Goal: Task Accomplishment & Management: Use online tool/utility

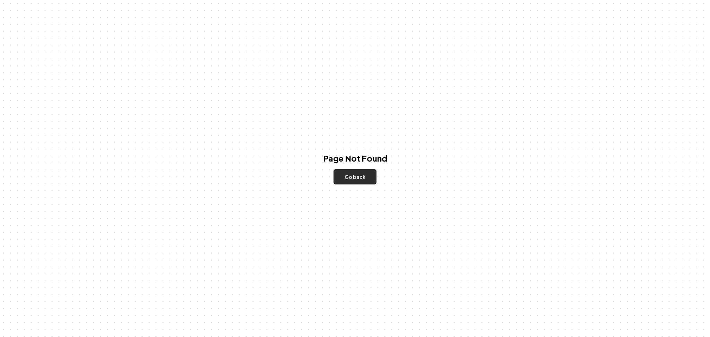
click at [351, 178] on button "Go back" at bounding box center [354, 176] width 43 height 15
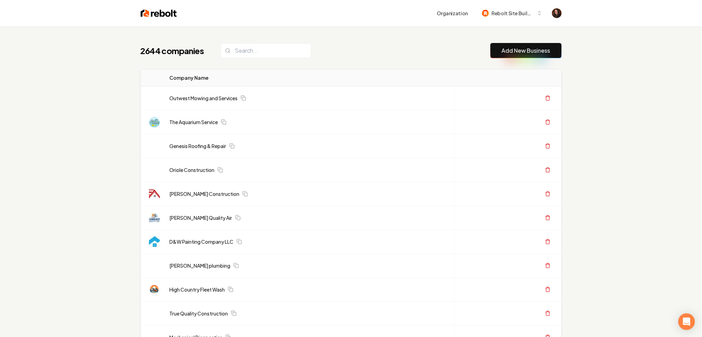
click at [514, 49] on link "Add New Business" at bounding box center [526, 50] width 49 height 8
click at [506, 50] on link "Add New Business" at bounding box center [526, 50] width 49 height 8
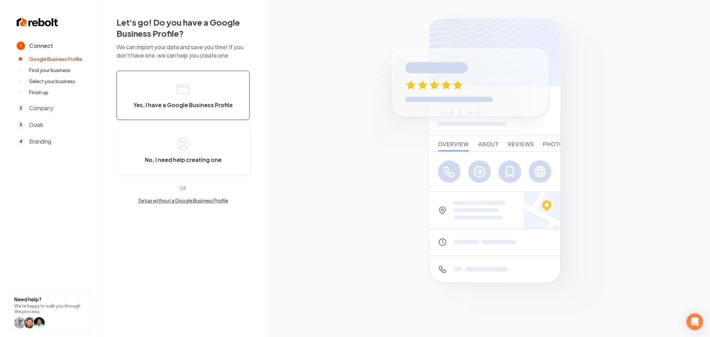
click at [152, 75] on button "Yes, I have a Google Business Profile" at bounding box center [182, 95] width 133 height 49
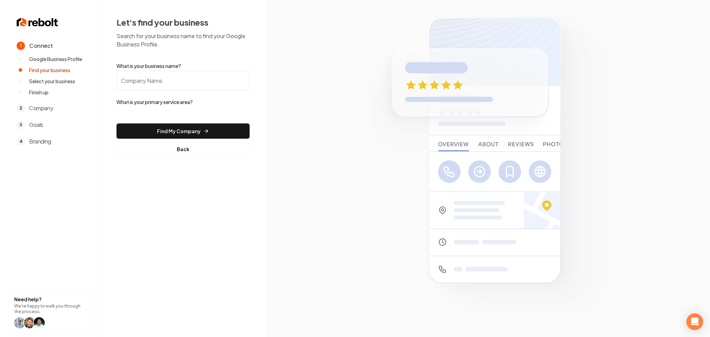
click at [154, 76] on input "What is your business name?" at bounding box center [182, 80] width 133 height 19
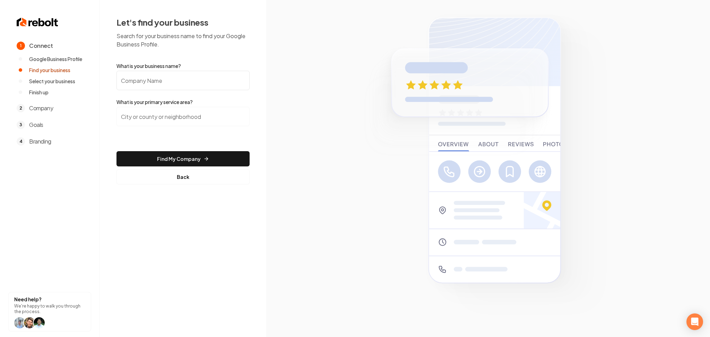
paste input "Sleek Construction LLC"
drag, startPoint x: 174, startPoint y: 85, endPoint x: 122, endPoint y: 87, distance: 51.7
click at [122, 87] on input "Sleek Construction LLC" at bounding box center [182, 80] width 133 height 19
paste input "Wise RV Glass"
type input "Wise RV Glass"
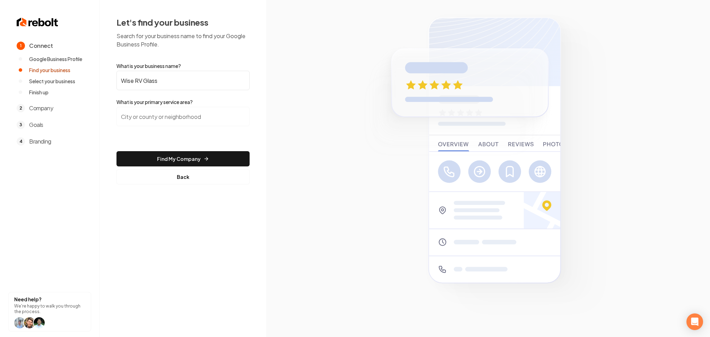
click at [202, 120] on input "search" at bounding box center [182, 116] width 133 height 19
paste input "Cumming, GA 3"
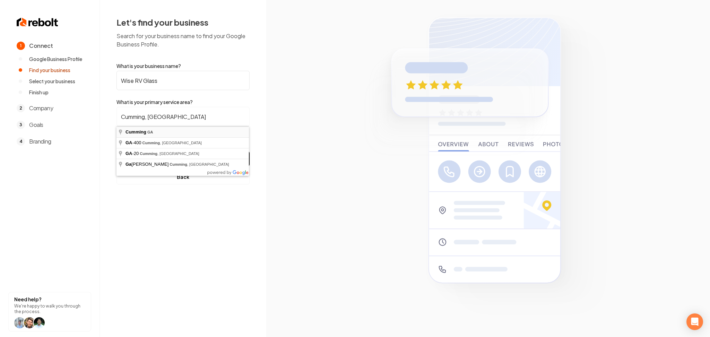
type input "Cumming, GA"
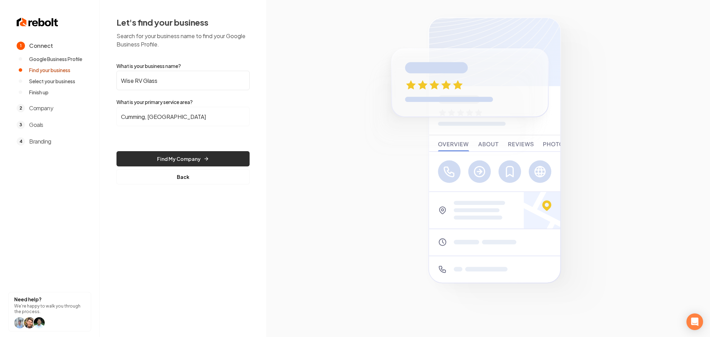
click at [169, 153] on button "Find My Company" at bounding box center [182, 158] width 133 height 15
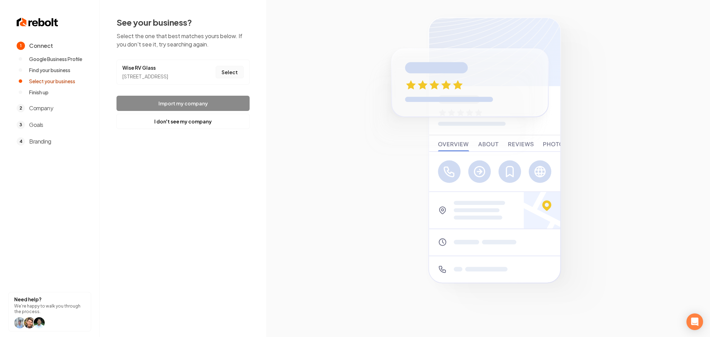
click at [231, 77] on button "Select" at bounding box center [230, 72] width 28 height 12
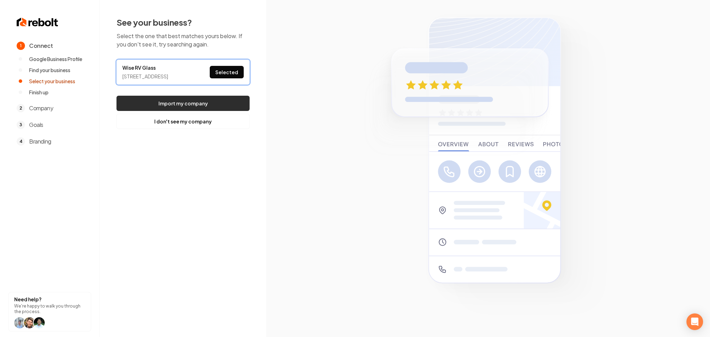
click at [218, 105] on button "Import my company" at bounding box center [182, 103] width 133 height 15
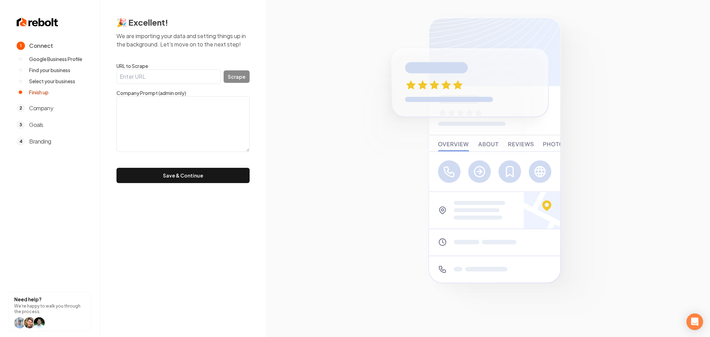
click at [134, 83] on input "URL to Scrape" at bounding box center [168, 76] width 104 height 15
paste input "https://www.wiservglass.com/"
type input "https://www.wiservglass.com/"
click at [242, 75] on button "Scrape" at bounding box center [237, 76] width 26 height 12
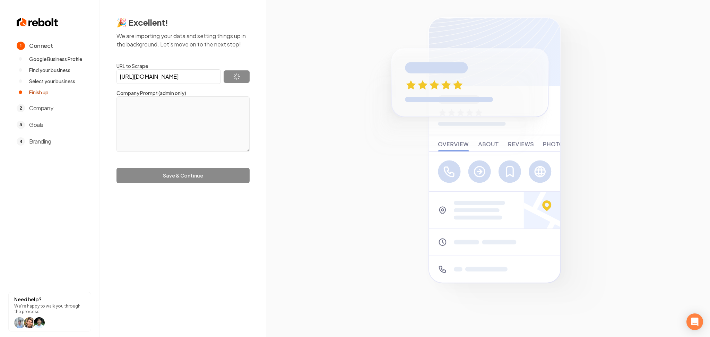
type textarea "Wise RV Glass remains committed to providing exceptional customer service for a…"
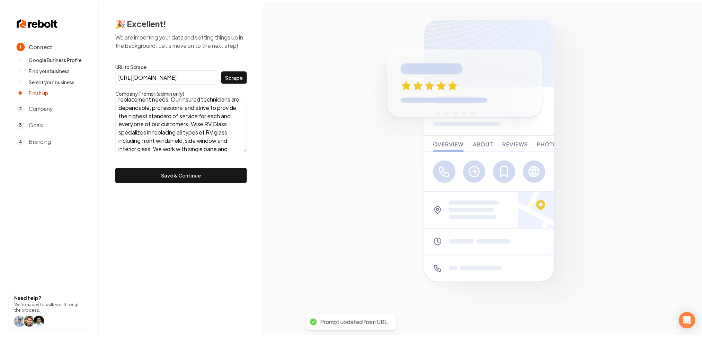
scroll to position [84, 0]
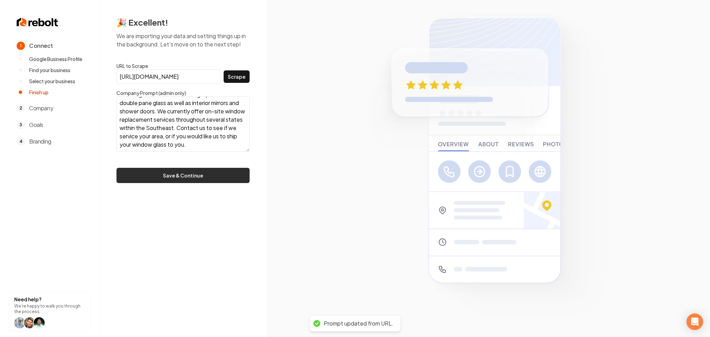
click at [201, 171] on button "Save & Continue" at bounding box center [182, 175] width 133 height 15
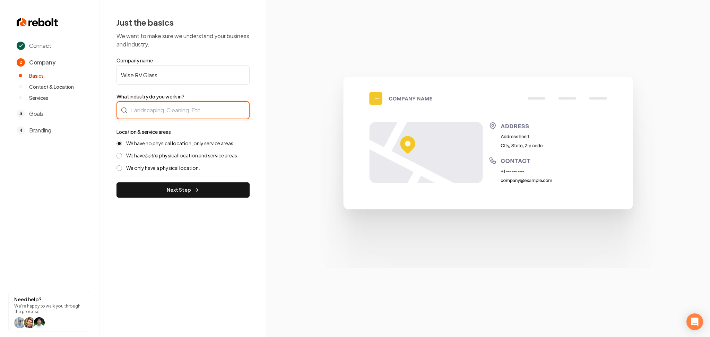
click at [140, 104] on div at bounding box center [182, 110] width 133 height 18
type input "Window Cleaning"
click at [176, 156] on label "We have both a physical location and service areas." at bounding box center [182, 155] width 112 height 7
click at [122, 156] on button "We have both a physical location and service areas." at bounding box center [119, 156] width 6 height 6
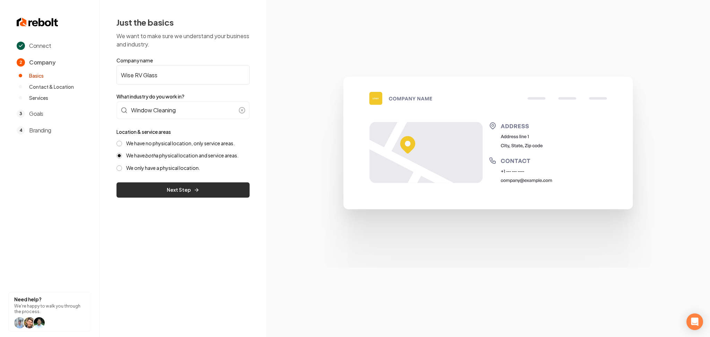
click at [164, 194] on button "Next Step" at bounding box center [182, 189] width 133 height 15
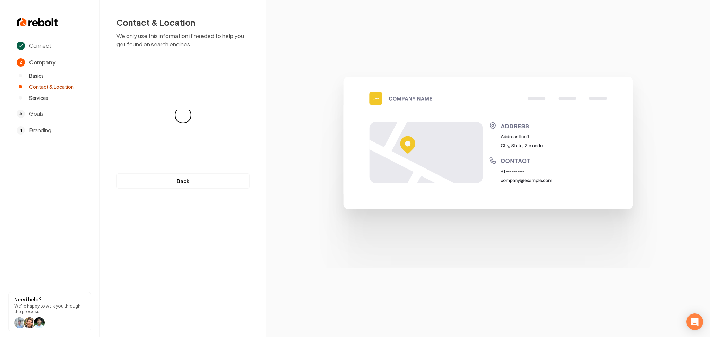
select select "**"
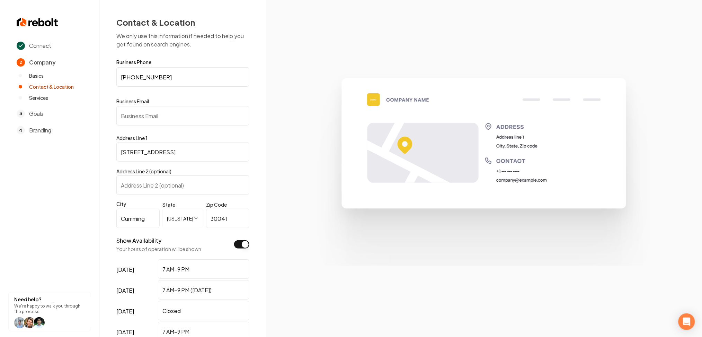
click at [178, 114] on input "Business Email" at bounding box center [182, 115] width 133 height 19
paste input "info@wiservglass.com"
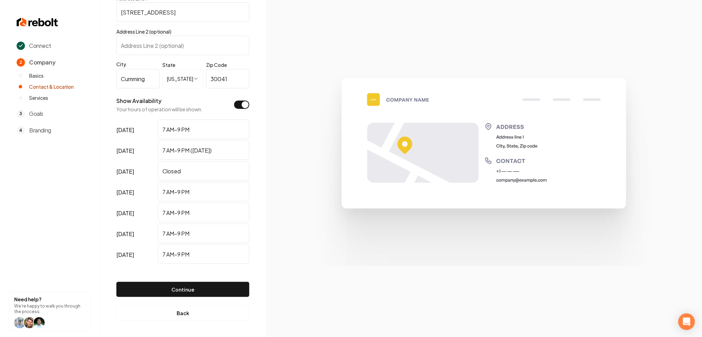
scroll to position [139, 0]
type input "info@wiservglass.com"
click at [143, 288] on button "Continue" at bounding box center [182, 289] width 133 height 15
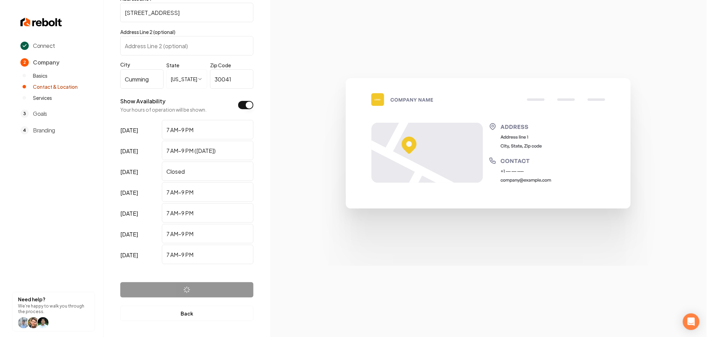
scroll to position [0, 0]
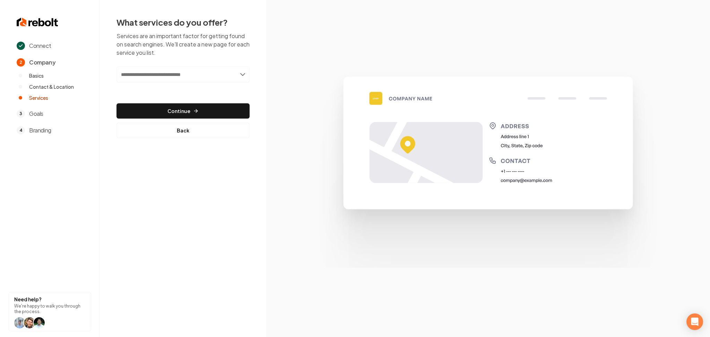
click at [179, 66] on div "What services do you offer? Services are an important factor for getting found …" at bounding box center [182, 77] width 133 height 121
click at [179, 78] on input "text" at bounding box center [182, 75] width 133 height 16
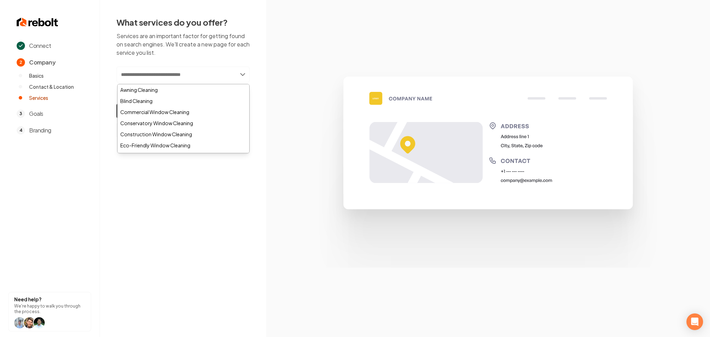
paste input "**********"
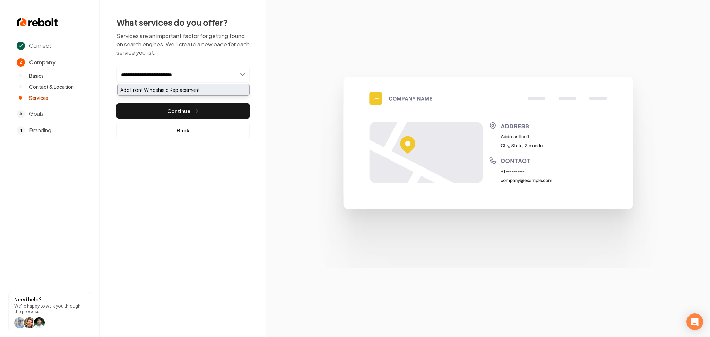
type input "**********"
click at [173, 91] on div "Add Front Windshield Replacement" at bounding box center [183, 89] width 132 height 11
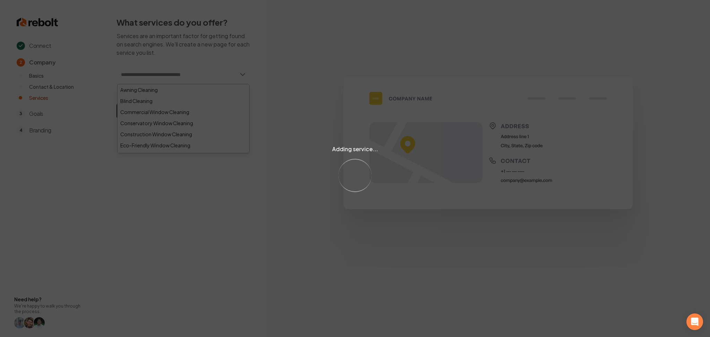
paste input "**********"
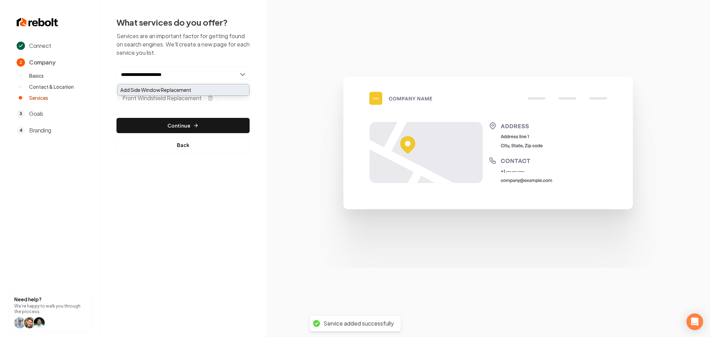
type input "**********"
click at [208, 89] on div "Add Side Window Replacement" at bounding box center [183, 89] width 132 height 11
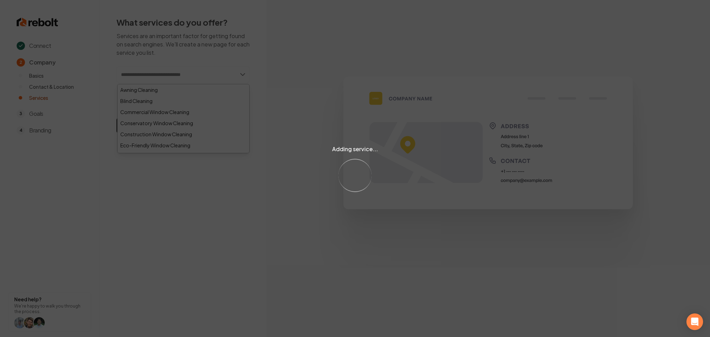
paste input "**********"
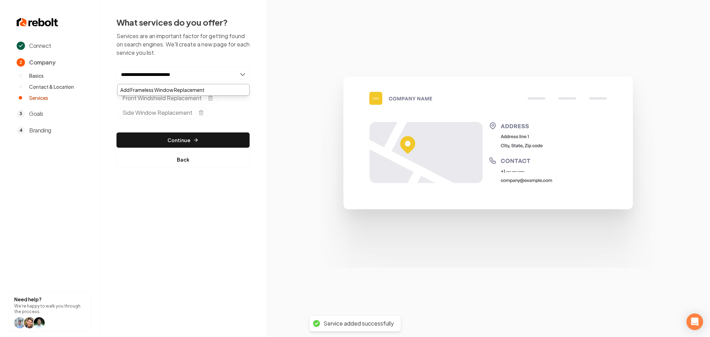
type input "**********"
click at [174, 91] on div "Add Frameless Window Replacement" at bounding box center [183, 89] width 132 height 11
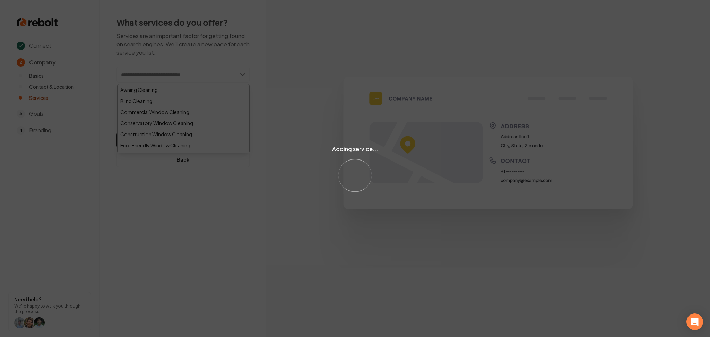
paste input "**********"
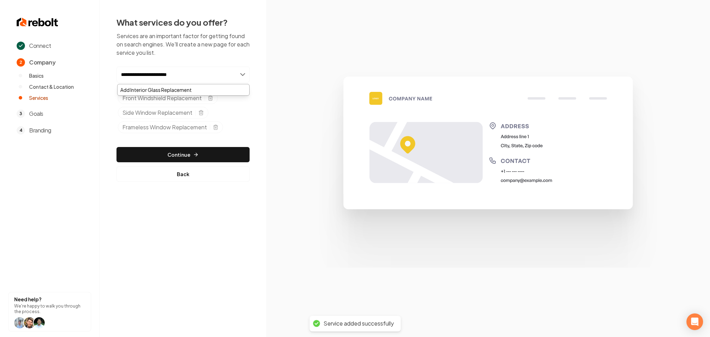
type input "**********"
click at [200, 91] on div "Add Interior Glass Replacement" at bounding box center [183, 89] width 132 height 11
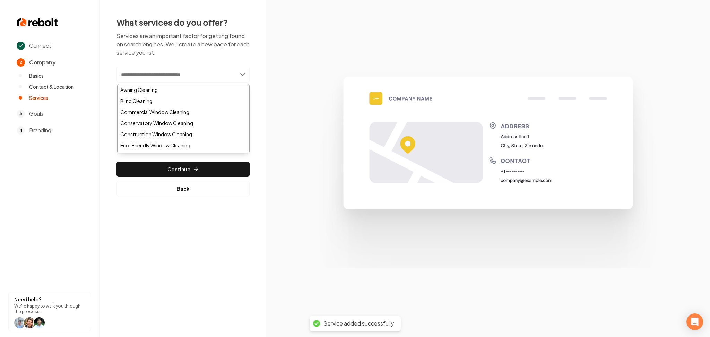
paste input "**********"
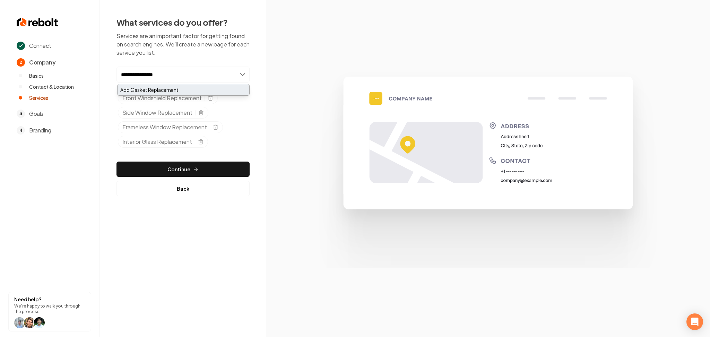
type input "**********"
click at [170, 90] on div "Add Gasket Replacement" at bounding box center [183, 89] width 132 height 11
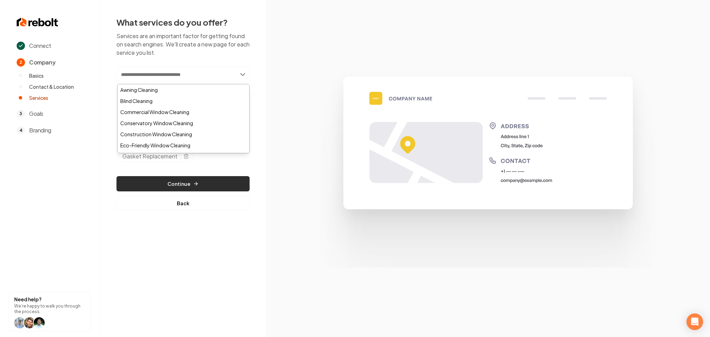
click at [204, 186] on button "Continue" at bounding box center [182, 183] width 133 height 15
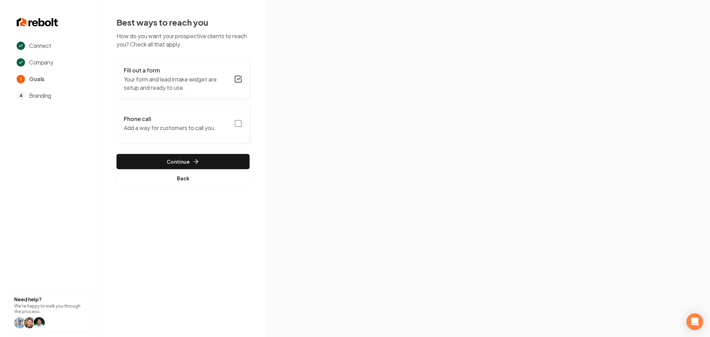
click at [232, 130] on button "Phone call Add a way for customers to call you." at bounding box center [182, 123] width 133 height 39
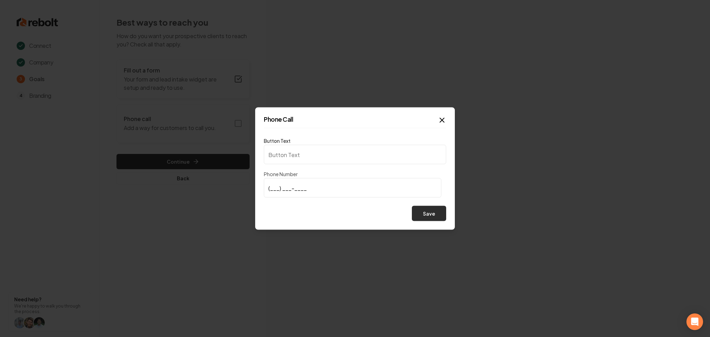
type input "Call us"
type input "(470) 345-6521"
click at [435, 218] on button "Save" at bounding box center [429, 213] width 34 height 15
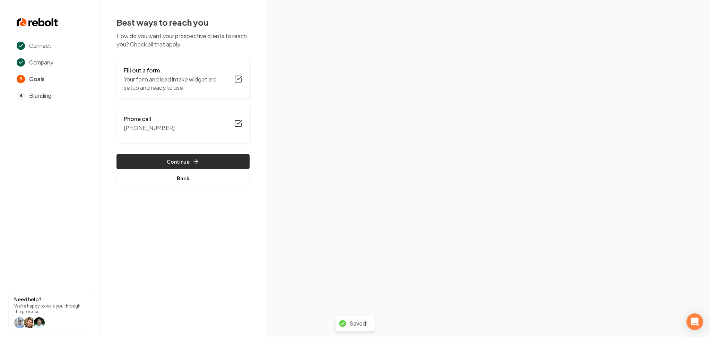
click at [183, 163] on button "Continue" at bounding box center [182, 161] width 133 height 15
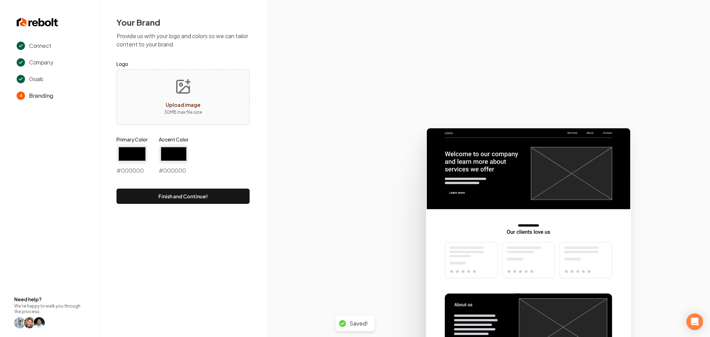
type input "#194d33"
type input "#70be00"
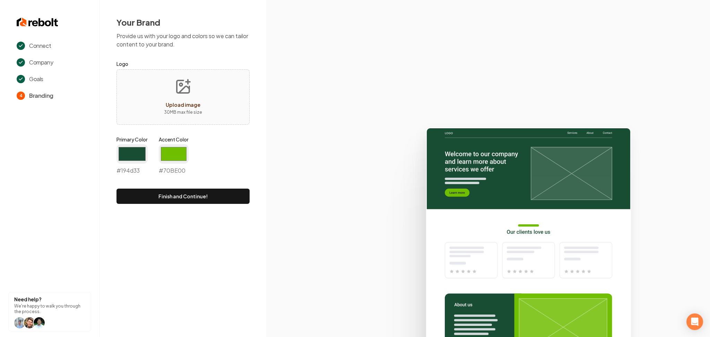
click at [190, 75] on button "Upload image 30 MB max file size" at bounding box center [182, 97] width 49 height 49
type input "**********"
click at [141, 153] on input "#194d33" at bounding box center [131, 153] width 31 height 19
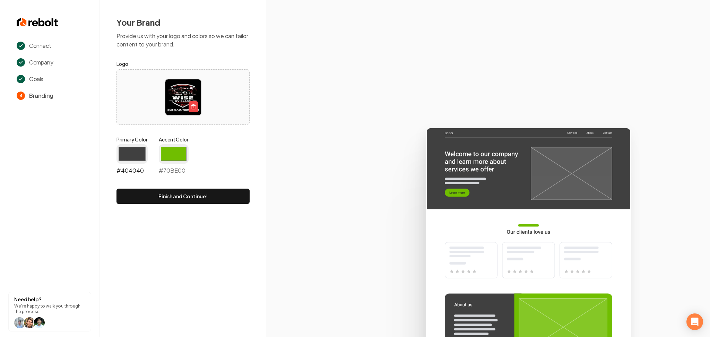
click at [129, 151] on input "#404040" at bounding box center [131, 153] width 31 height 19
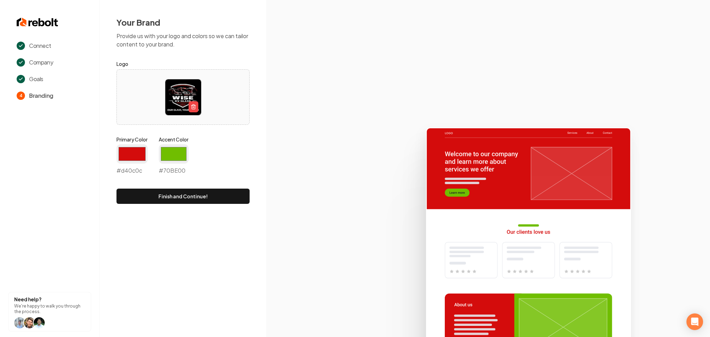
type input "#d40c0c"
click at [179, 155] on input "#70be00" at bounding box center [174, 153] width 30 height 19
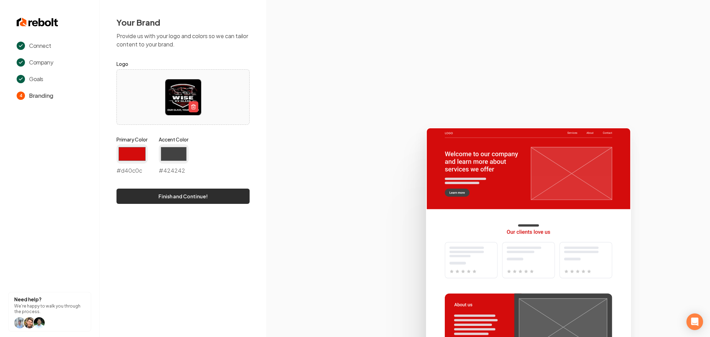
type input "#424242"
click at [121, 199] on button "Finish and Continue!" at bounding box center [182, 196] width 133 height 15
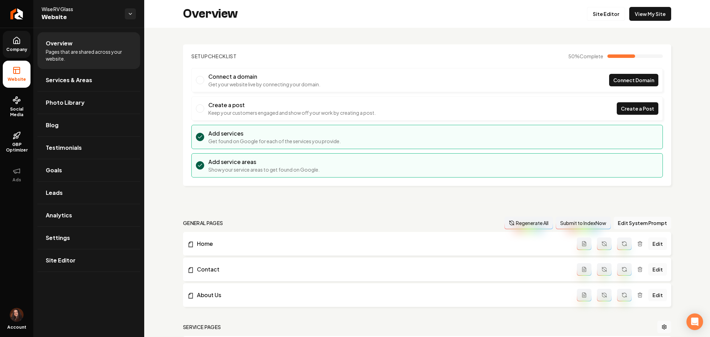
click at [15, 45] on link "Company" at bounding box center [17, 44] width 28 height 27
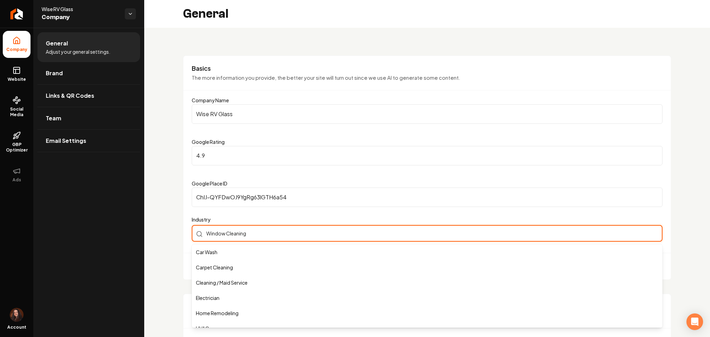
scroll to position [191, 0]
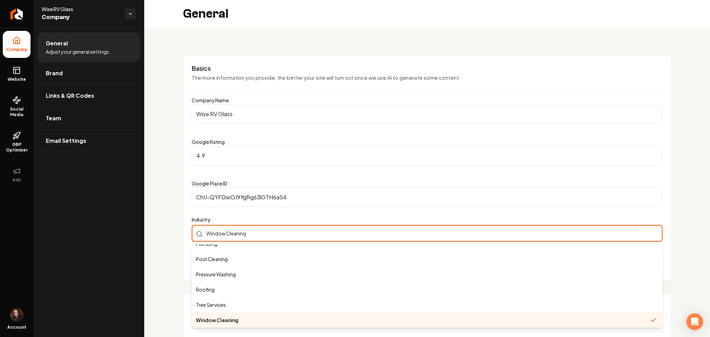
click at [203, 237] on div "Window Cleaning Car Wash Carpet Cleaning Cleaning / Maid Service Electrician Ho…" at bounding box center [427, 233] width 471 height 17
click at [204, 236] on input "Window Cleaning" at bounding box center [427, 233] width 471 height 17
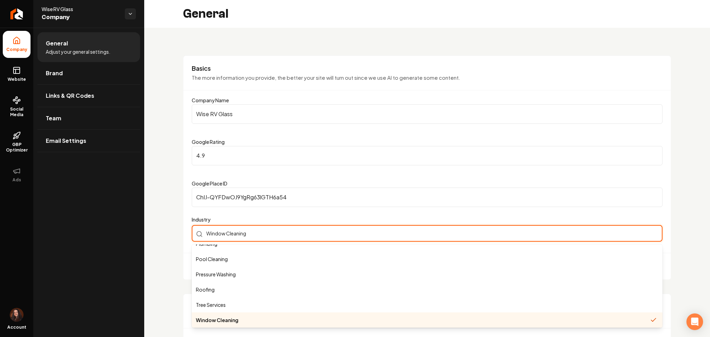
paste input "glass manufacturer"
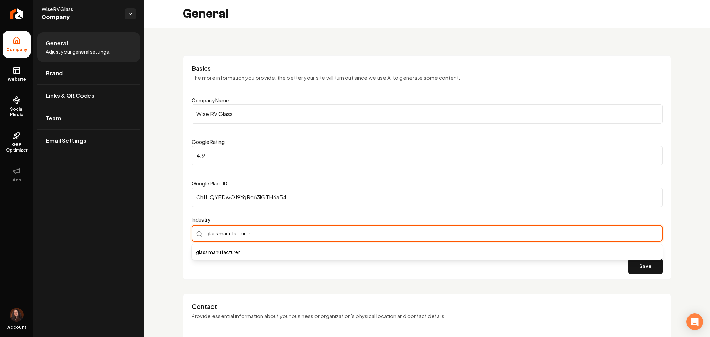
scroll to position [0, 0]
drag, startPoint x: 204, startPoint y: 236, endPoint x: 212, endPoint y: 242, distance: 9.4
click at [204, 236] on input "glass manufacturer" at bounding box center [427, 233] width 471 height 17
type input "glass manufacturer"
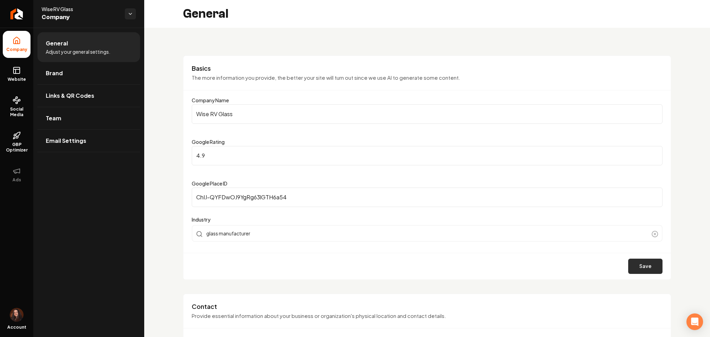
click at [628, 263] on button "Save" at bounding box center [645, 266] width 34 height 15
click at [26, 67] on link "Website" at bounding box center [17, 74] width 28 height 27
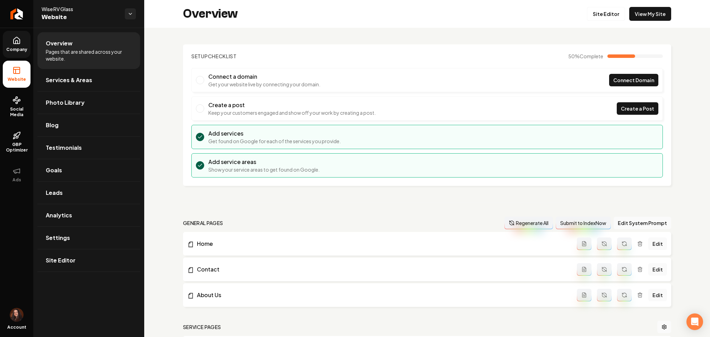
click at [522, 225] on button "Regenerate All" at bounding box center [528, 223] width 49 height 12
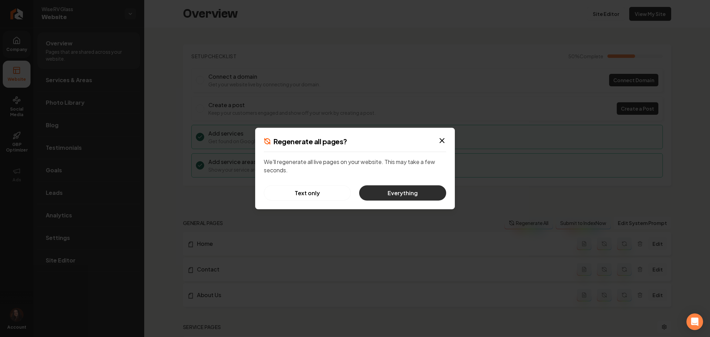
click at [414, 199] on button "Everything" at bounding box center [402, 192] width 87 height 15
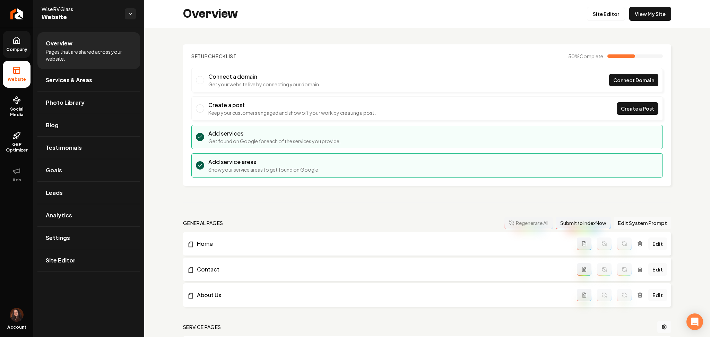
click at [622, 218] on button "Edit System Prompt" at bounding box center [642, 223] width 58 height 12
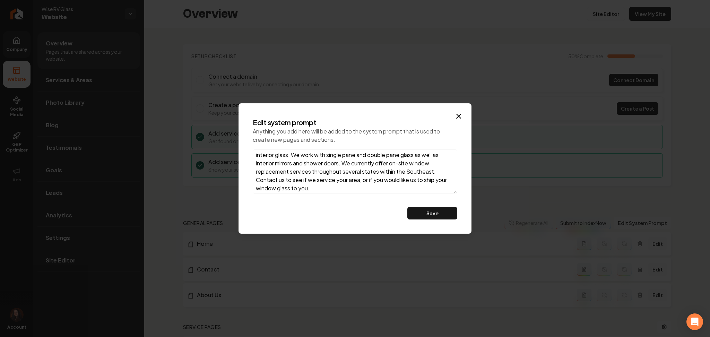
scroll to position [45, 0]
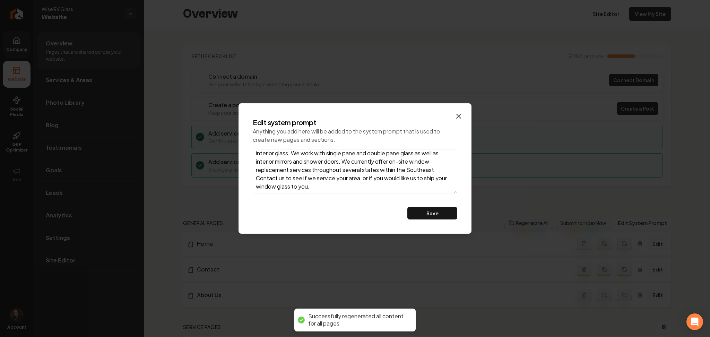
click at [456, 113] on icon "button" at bounding box center [458, 116] width 8 height 8
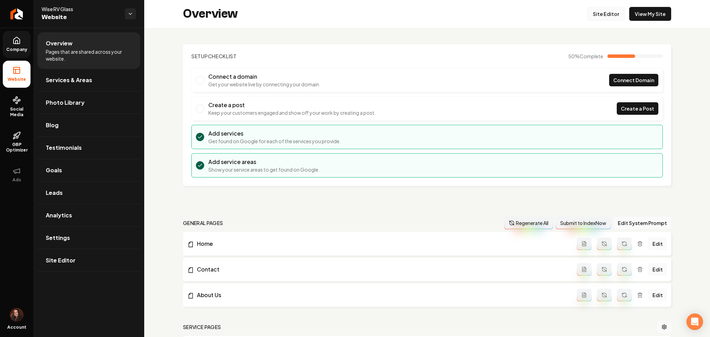
click at [599, 17] on link "Site Editor" at bounding box center [606, 14] width 38 height 14
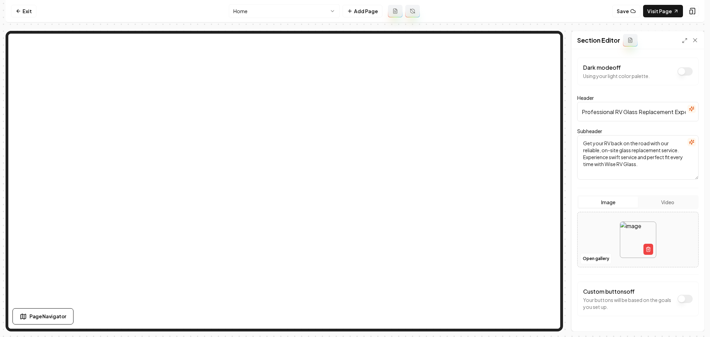
click at [608, 110] on input "Professional RV Glass Replacement Experts" at bounding box center [637, 111] width 121 height 19
paste input "Your RV's Eyesite- Perfected"
type input "Your RV's Eyesite- Perfected"
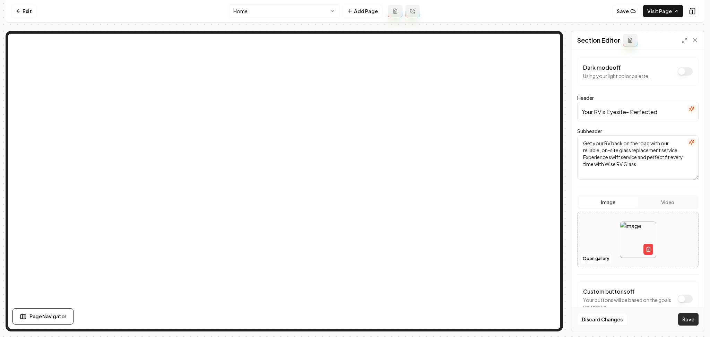
click at [681, 324] on button "Save" at bounding box center [688, 319] width 20 height 12
click at [658, 10] on link "Visit Page" at bounding box center [663, 11] width 40 height 12
click at [26, 14] on link "Exit" at bounding box center [23, 11] width 25 height 12
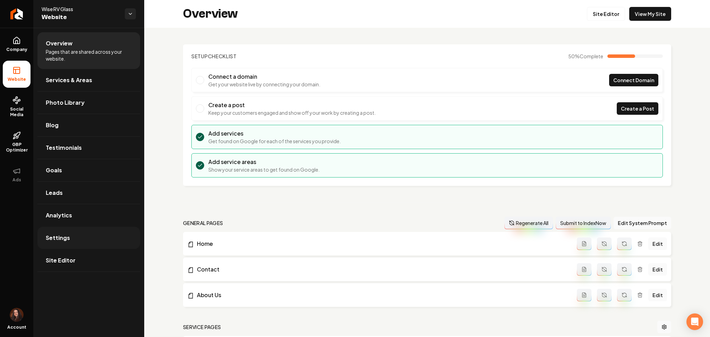
click at [49, 244] on link "Settings" at bounding box center [88, 238] width 103 height 22
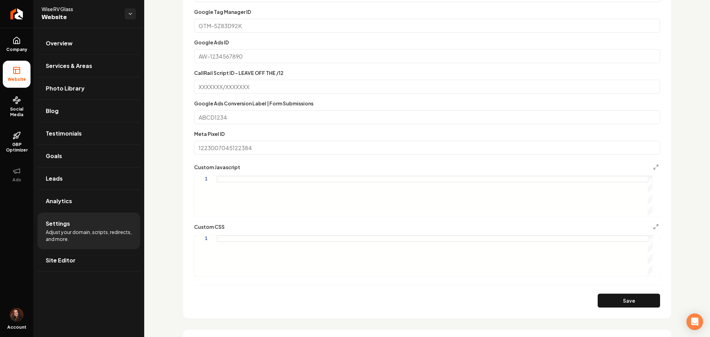
click at [233, 249] on div "Main content area" at bounding box center [435, 255] width 436 height 41
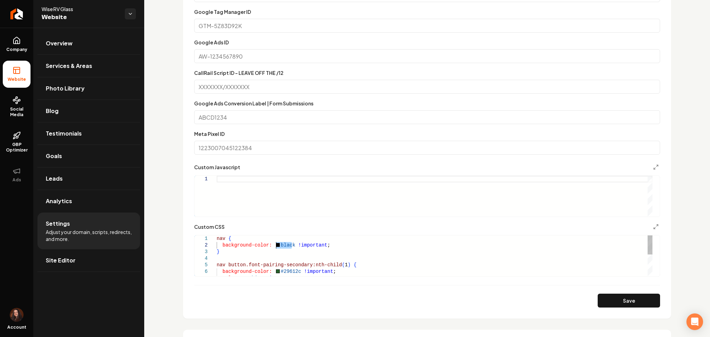
drag, startPoint x: 291, startPoint y: 247, endPoint x: 274, endPoint y: 246, distance: 17.0
click at [274, 246] on div "color: white !important ; nav button.font-pairing-secondary:nth-child ( 1 ) { b…" at bounding box center [435, 278] width 436 height 86
drag, startPoint x: 296, startPoint y: 274, endPoint x: 275, endPoint y: 271, distance: 21.0
click at [275, 271] on div "color: white !important ; nav button.font-pairing-secondary:nth-child ( 1 ) { b…" at bounding box center [435, 278] width 436 height 86
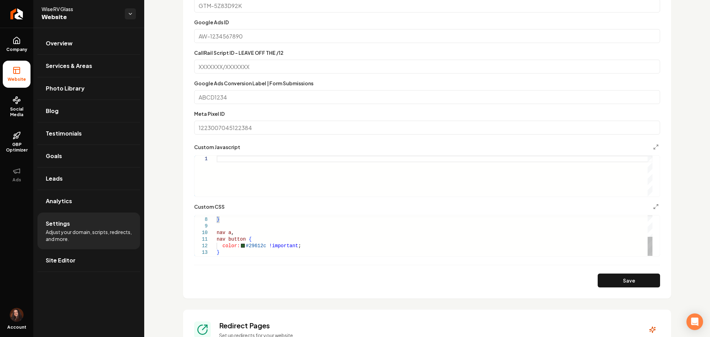
scroll to position [323, 0]
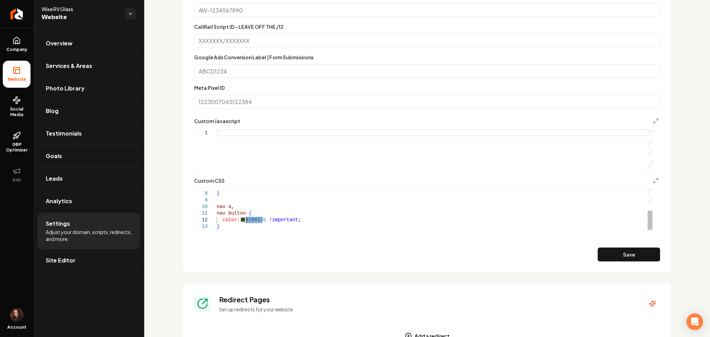
drag, startPoint x: 263, startPoint y: 220, endPoint x: 246, endPoint y: 220, distance: 17.0
click at [246, 220] on div "color: white !important ; } nav a , nav button { color: #29612c !important ; }" at bounding box center [435, 187] width 436 height 86
click at [597, 255] on button "Save" at bounding box center [628, 254] width 62 height 14
type textarea "**********"
click at [15, 42] on icon at bounding box center [16, 40] width 8 height 8
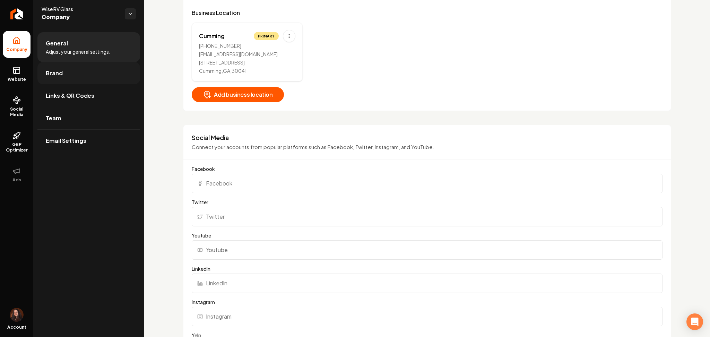
click at [73, 70] on link "Brand" at bounding box center [88, 73] width 103 height 22
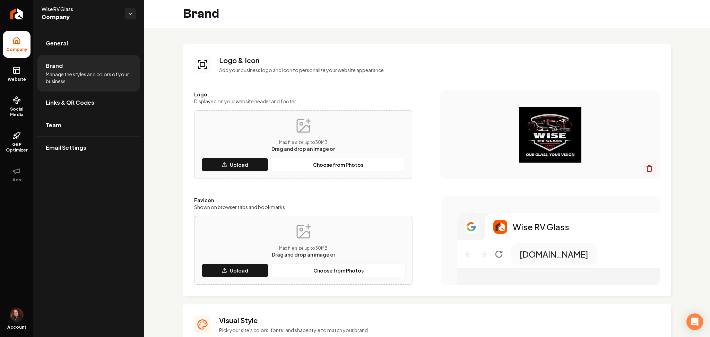
click at [237, 172] on div "Max file size up to 30 MB Drag and drop an image or Upload Choose from Photos" at bounding box center [303, 144] width 218 height 69
click at [236, 167] on p "Upload" at bounding box center [239, 164] width 18 height 7
click at [242, 277] on button "Upload" at bounding box center [234, 270] width 67 height 14
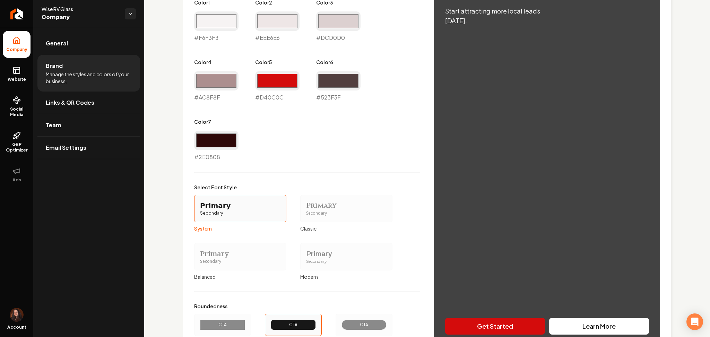
scroll to position [491, 0]
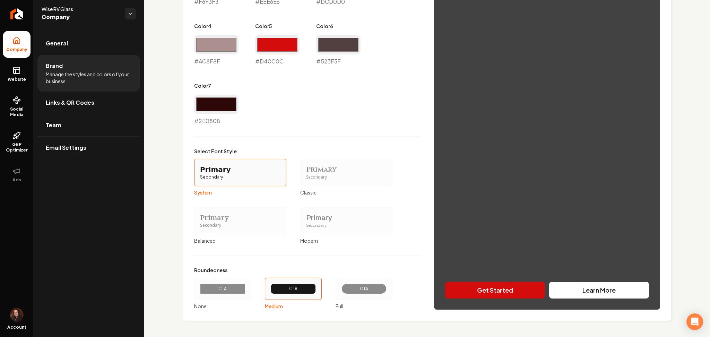
click at [320, 212] on div "Primary Secondary" at bounding box center [346, 220] width 92 height 27
click at [305, 218] on button "Primary Secondary Modern" at bounding box center [303, 221] width 6 height 6
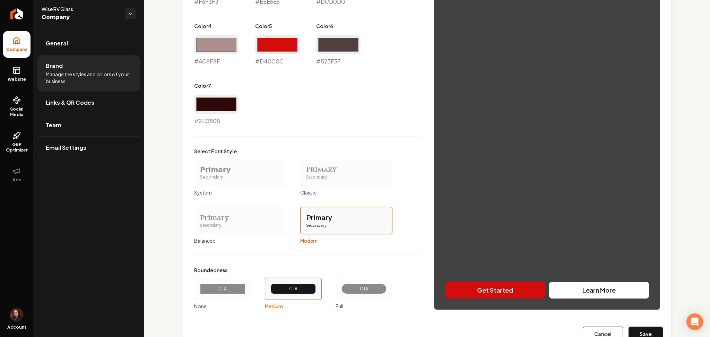
drag, startPoint x: 235, startPoint y: 291, endPoint x: 308, endPoint y: 288, distance: 73.5
click at [234, 291] on div "CTA" at bounding box center [222, 288] width 45 height 10
click at [199, 291] on button "CTA None" at bounding box center [197, 289] width 6 height 6
click at [628, 332] on button "Save" at bounding box center [645, 333] width 34 height 15
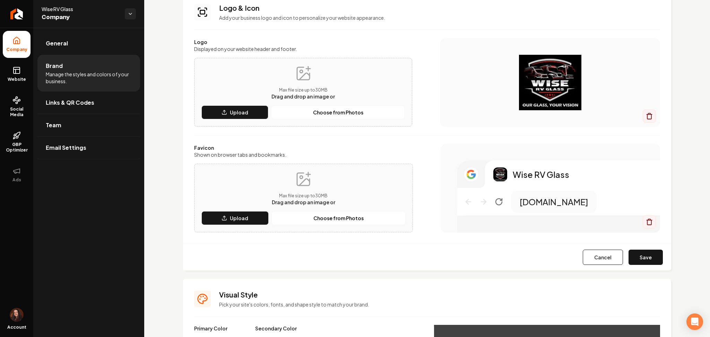
scroll to position [29, 0]
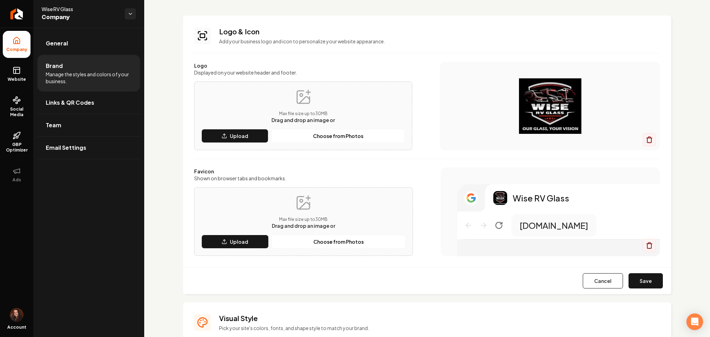
type input "#f6f3f3"
type input "#eee6e6"
type input "#dcd0d0"
type input "#ac8f8f"
type input "#d40c0c"
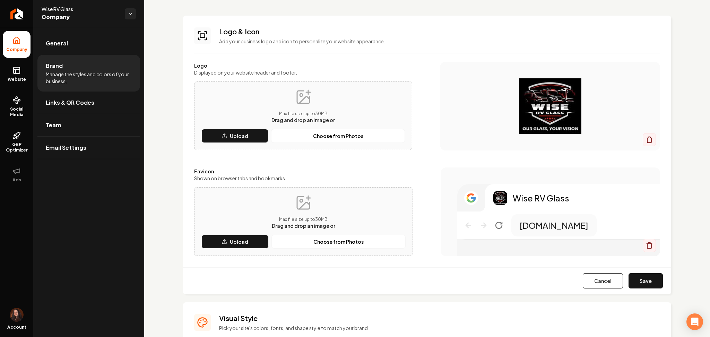
type input "#523f3f"
type input "#2e0808"
click at [641, 279] on button "Save" at bounding box center [645, 280] width 34 height 15
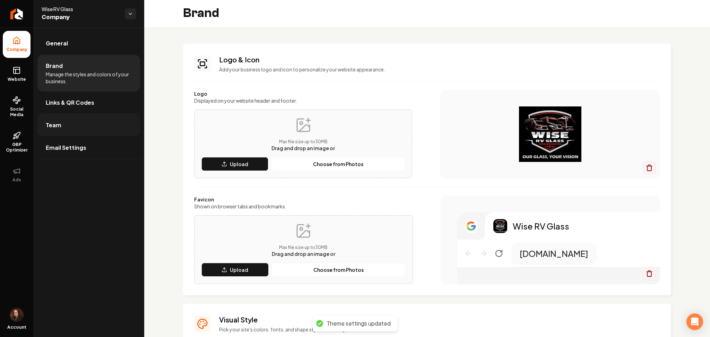
scroll to position [0, 0]
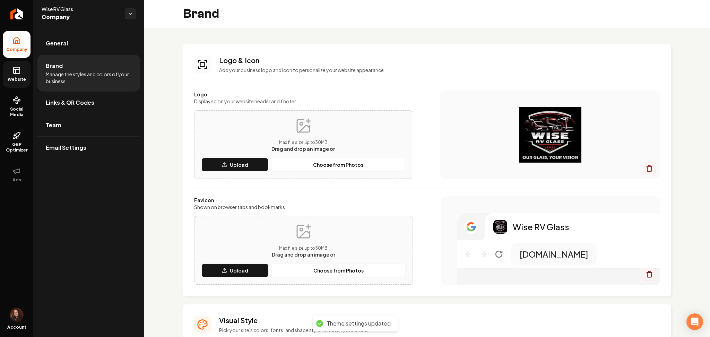
click at [9, 72] on link "Website" at bounding box center [17, 74] width 28 height 27
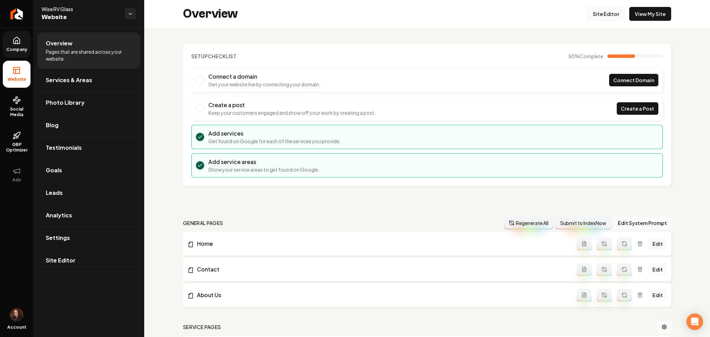
click at [587, 17] on link "Site Editor" at bounding box center [606, 14] width 38 height 14
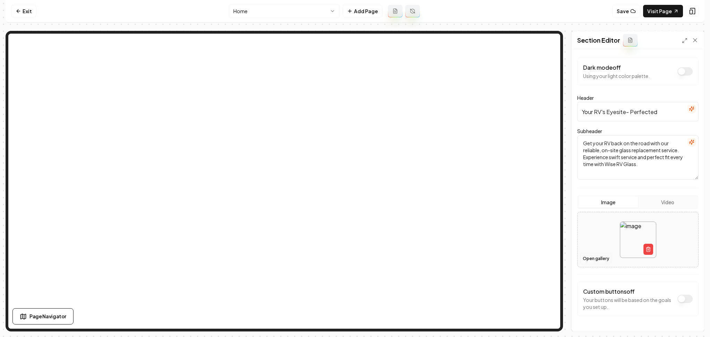
click at [588, 260] on button "Open gallery" at bounding box center [595, 258] width 31 height 11
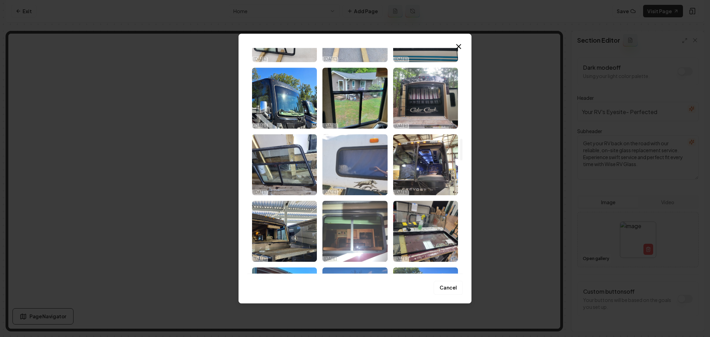
scroll to position [1016, 0]
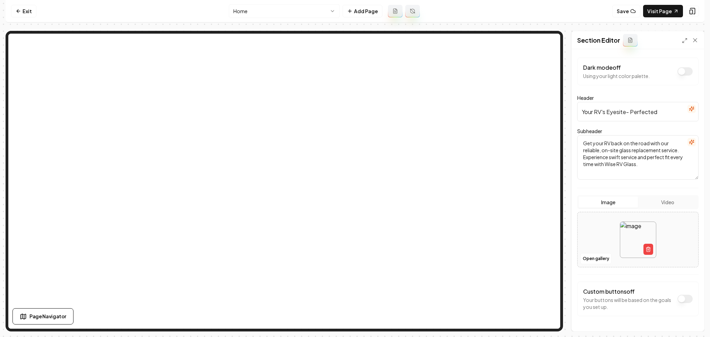
click at [611, 230] on div at bounding box center [637, 239] width 121 height 47
type input "**********"
click at [677, 319] on div "Discard Changes Save" at bounding box center [637, 319] width 132 height 24
click at [681, 320] on button "Save" at bounding box center [688, 319] width 20 height 12
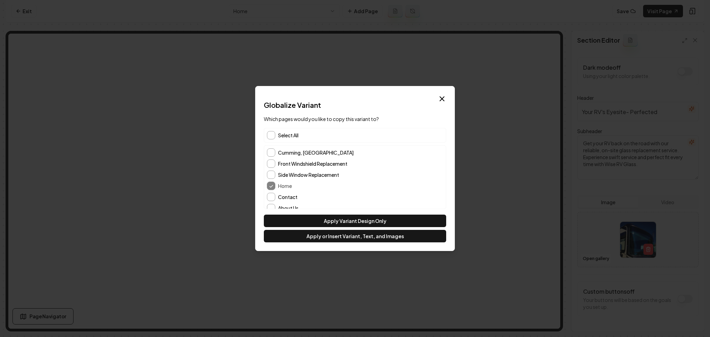
click at [288, 134] on span "Select All" at bounding box center [288, 135] width 20 height 7
click at [324, 222] on button "Apply Variant Design Only" at bounding box center [355, 220] width 182 height 12
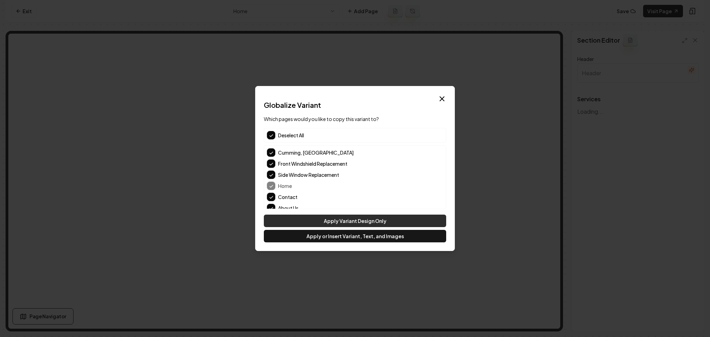
click at [310, 223] on button "Apply Variant Design Only" at bounding box center [355, 220] width 182 height 12
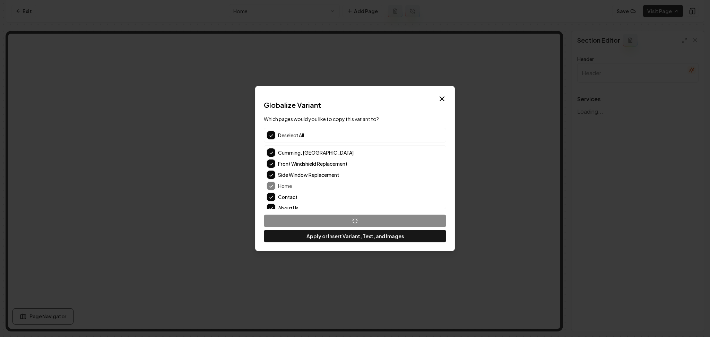
type input "RV Glass Replacement & Repair Services"
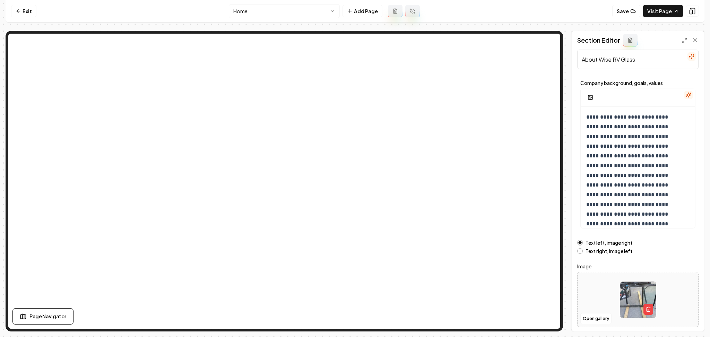
scroll to position [37, 0]
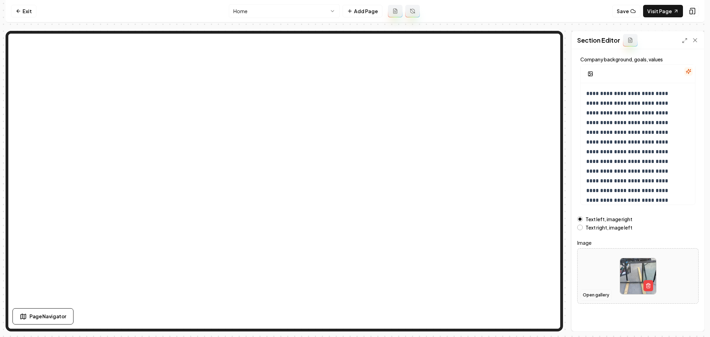
click at [588, 294] on button "Open gallery" at bounding box center [595, 294] width 31 height 11
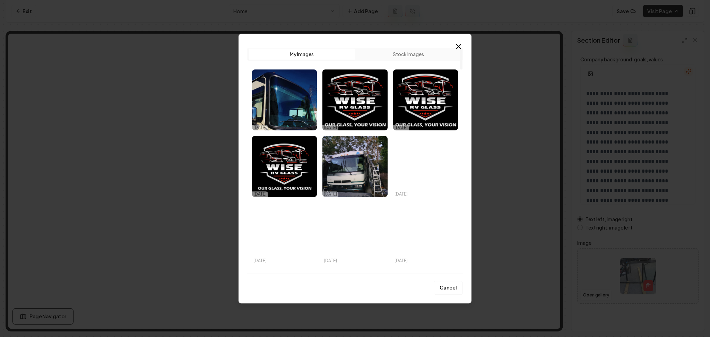
scroll to position [0, 0]
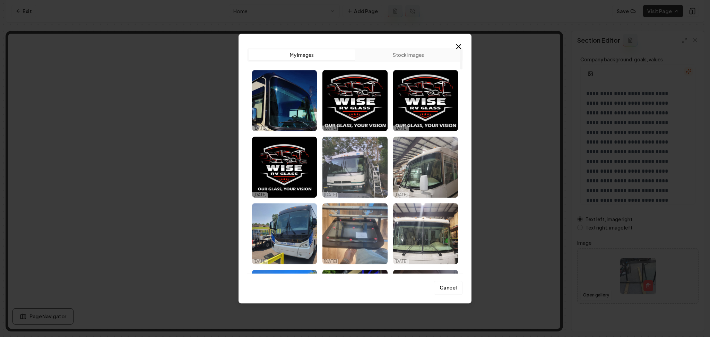
click at [368, 159] on img "Select image image_68e8fc745c7cd75eb8afb3d6.jpeg" at bounding box center [354, 167] width 65 height 61
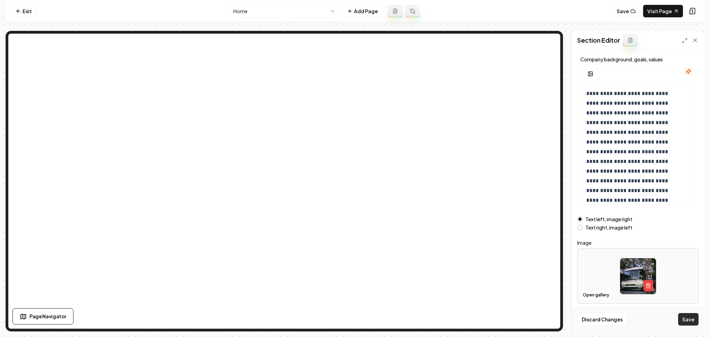
click at [688, 318] on button "Save" at bounding box center [688, 319] width 20 height 12
click at [584, 294] on button "Open gallery" at bounding box center [595, 294] width 31 height 11
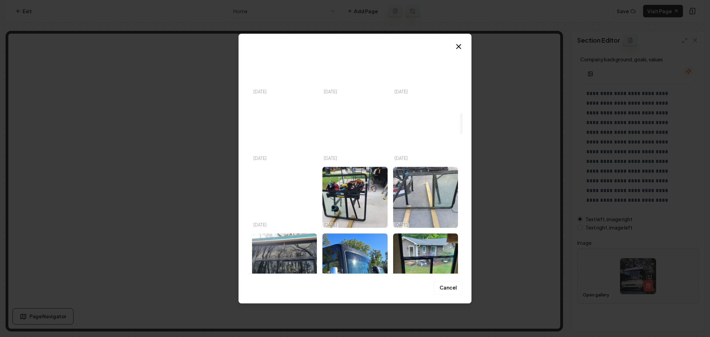
scroll to position [785, 0]
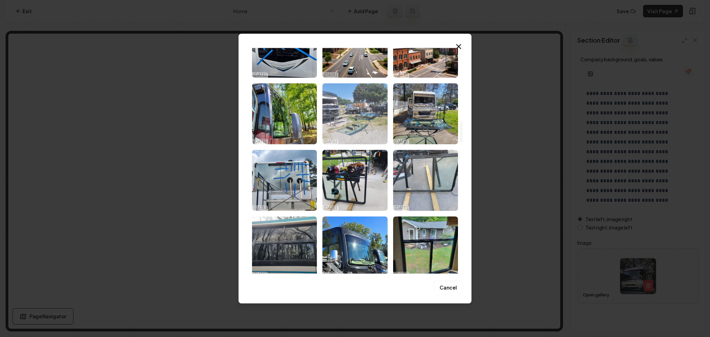
click at [340, 128] on img "Select image image_68e8fc715c7cd75eb8af9f1d.jpeg" at bounding box center [354, 113] width 65 height 61
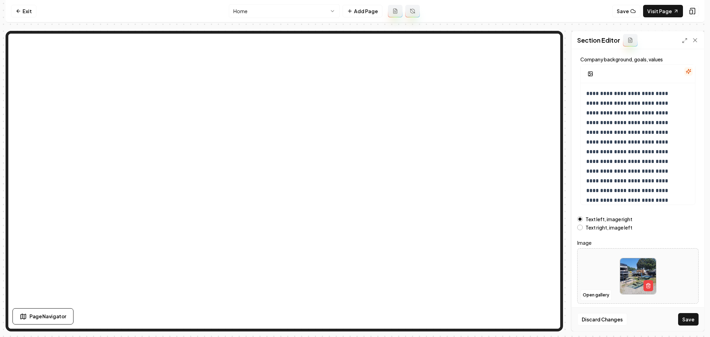
click at [590, 230] on label "Text right, image left" at bounding box center [608, 227] width 47 height 5
click at [583, 230] on button "Text right, image left" at bounding box center [580, 228] width 6 height 6
click at [686, 324] on button "Save" at bounding box center [688, 319] width 20 height 12
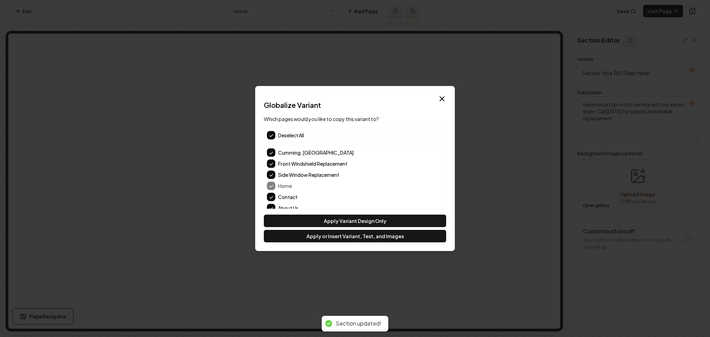
scroll to position [0, 0]
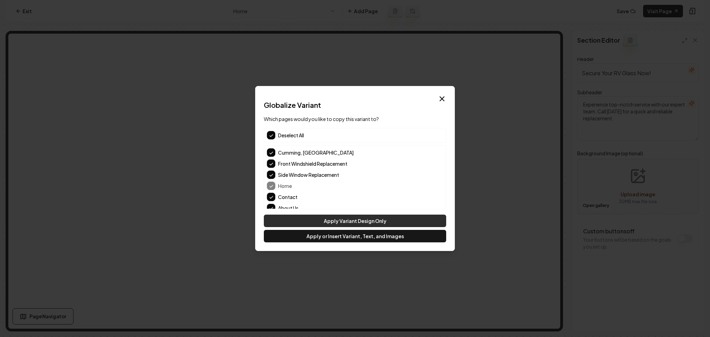
drag, startPoint x: 386, startPoint y: 213, endPoint x: 386, endPoint y: 221, distance: 8.0
click at [386, 214] on div "Globalize Variant Which pages would you like to copy this variant to? Deselect …" at bounding box center [355, 171] width 182 height 142
click at [386, 221] on button "Apply Variant Design Only" at bounding box center [355, 220] width 182 height 12
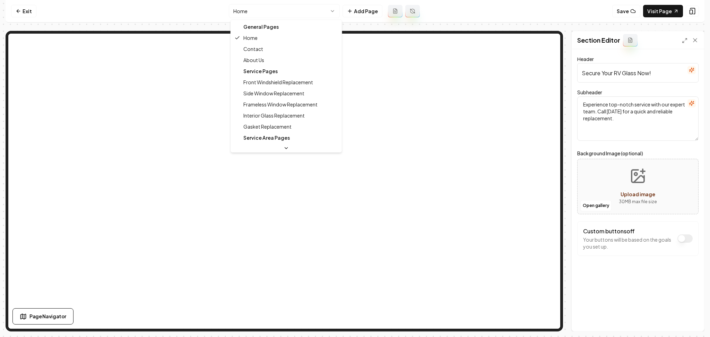
click at [282, 7] on html "Computer Required This feature is only available on a computer. Please switch t…" at bounding box center [355, 168] width 710 height 337
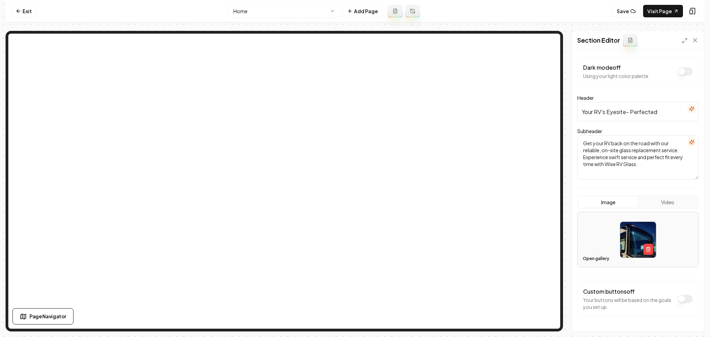
click at [595, 258] on button "Open gallery" at bounding box center [595, 258] width 31 height 11
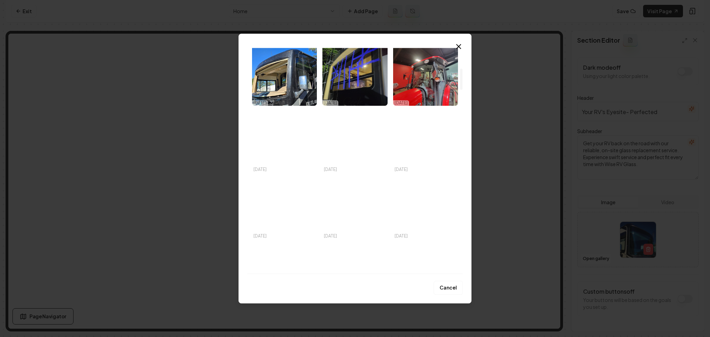
scroll to position [231, 0]
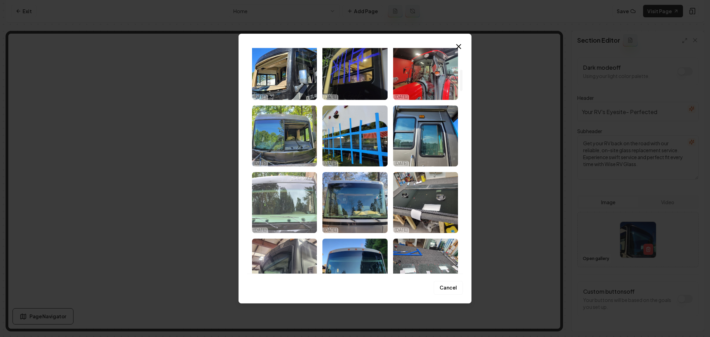
click at [301, 211] on img "Select image image_68e8fc725c7cd75eb8afa555.jpeg" at bounding box center [284, 202] width 65 height 61
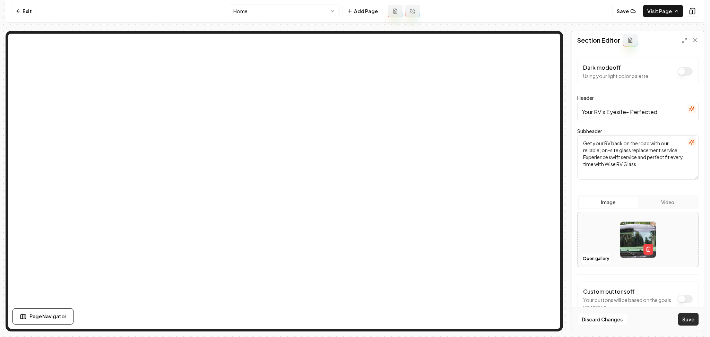
click at [695, 316] on button "Save" at bounding box center [688, 319] width 20 height 12
click at [588, 260] on button "Open gallery" at bounding box center [595, 258] width 31 height 11
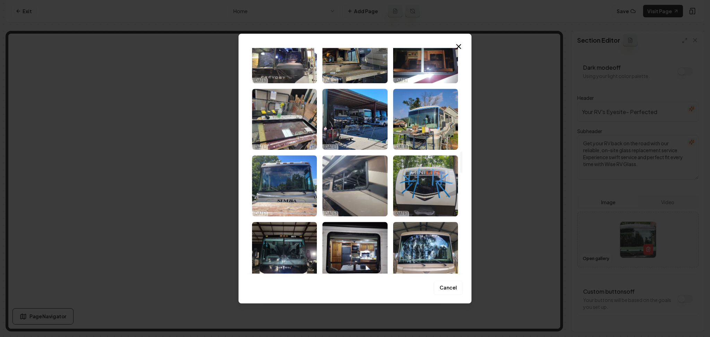
scroll to position [1155, 0]
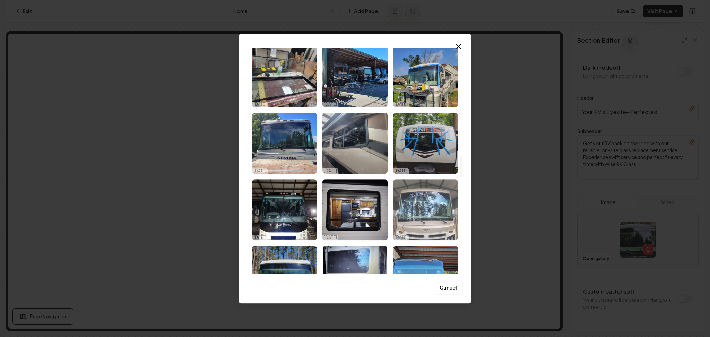
click at [418, 212] on img "Select image image_68e8fc6f5c7cd75eb8af9571.jpeg" at bounding box center [425, 209] width 65 height 61
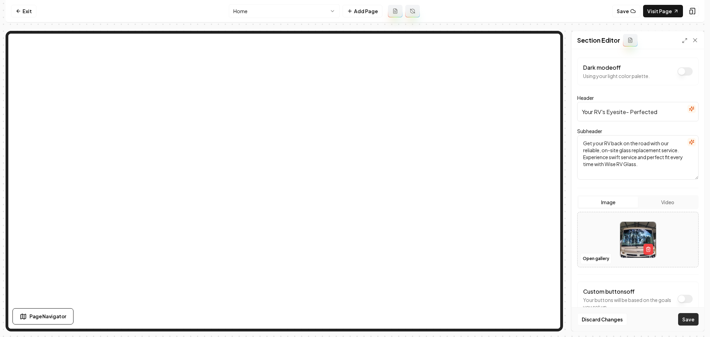
click at [690, 315] on button "Save" at bounding box center [688, 319] width 20 height 12
click at [596, 257] on button "Open gallery" at bounding box center [595, 258] width 31 height 11
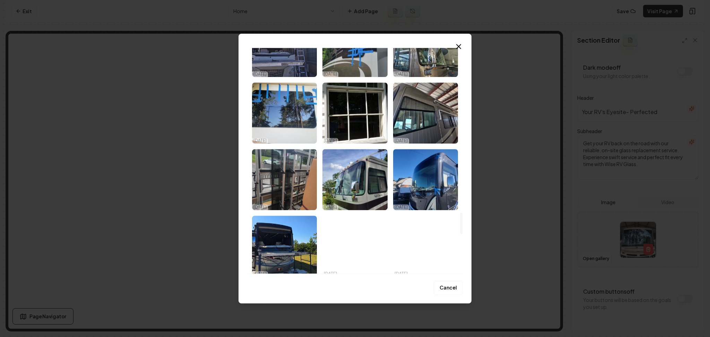
scroll to position [1848, 0]
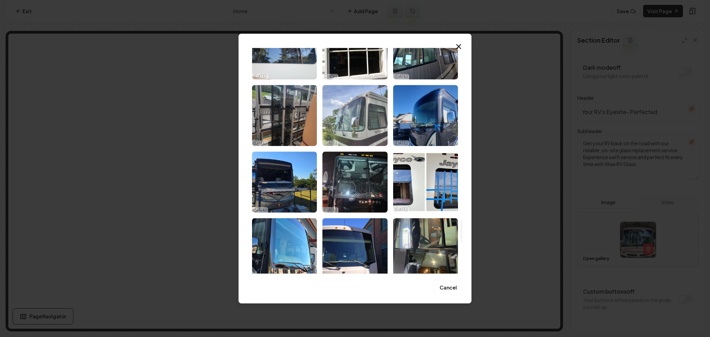
click at [342, 126] on img "Select image image_68e8fc6f5c7cd75eb8af956a.jpeg" at bounding box center [354, 115] width 65 height 61
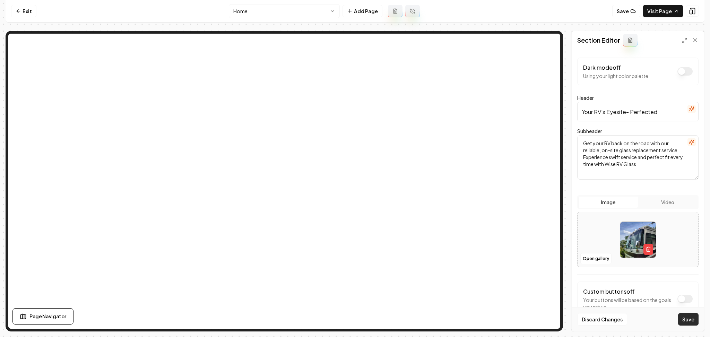
click at [688, 322] on button "Save" at bounding box center [688, 319] width 20 height 12
click at [304, 6] on html "Computer Required This feature is only available on a computer. Please switch t…" at bounding box center [355, 168] width 710 height 337
click at [595, 264] on button "Open gallery" at bounding box center [595, 258] width 31 height 11
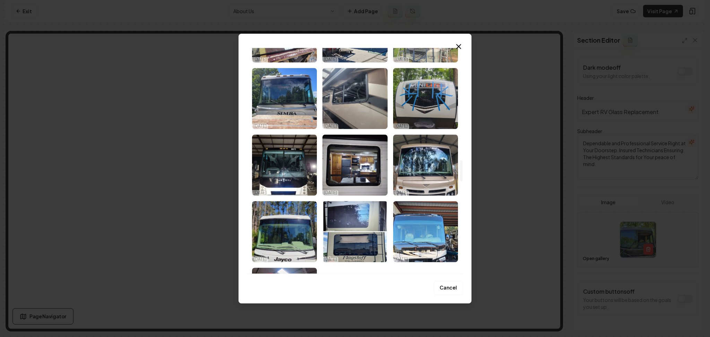
scroll to position [1201, 0]
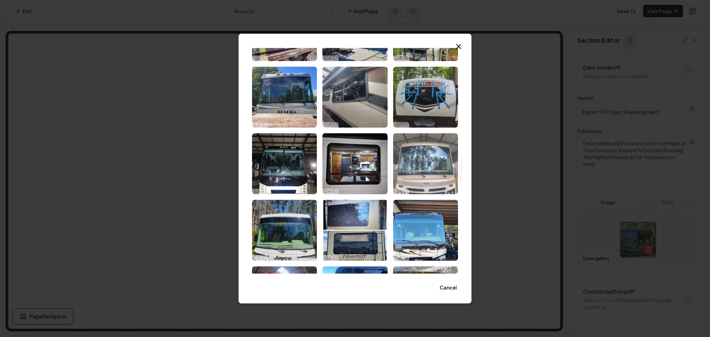
click at [400, 173] on img "Select image image_68e8fc6f5c7cd75eb8af9571.jpeg" at bounding box center [425, 163] width 65 height 61
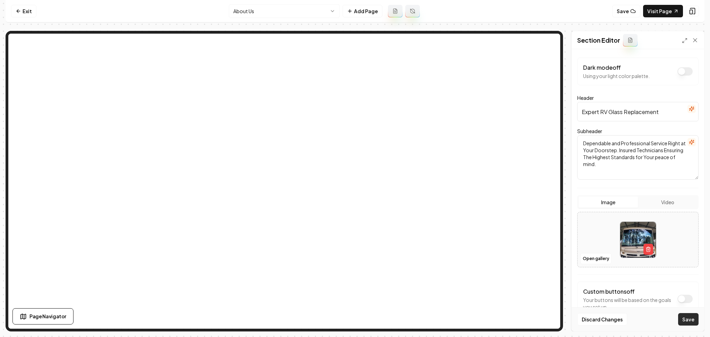
drag, startPoint x: 683, startPoint y: 318, endPoint x: 625, endPoint y: 265, distance: 78.5
click at [684, 318] on button "Save" at bounding box center [688, 319] width 20 height 12
click at [268, 14] on html "Computer Required This feature is only available on a computer. Please switch t…" at bounding box center [355, 168] width 710 height 337
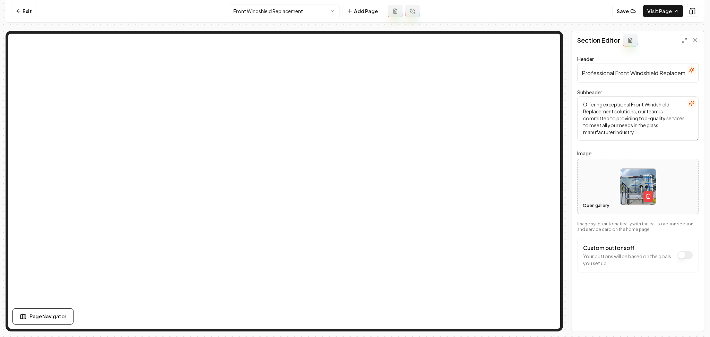
click at [589, 204] on button "Open gallery" at bounding box center [595, 205] width 31 height 11
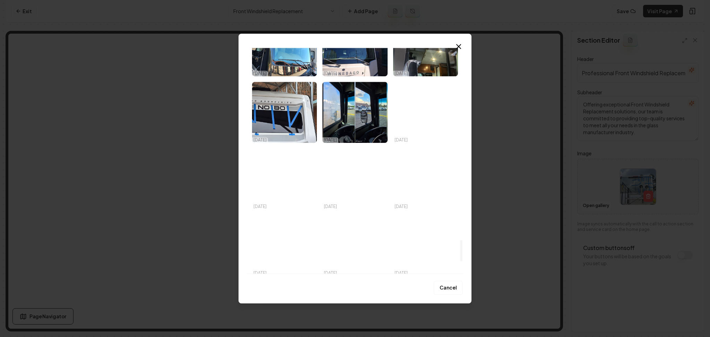
scroll to position [2079, 0]
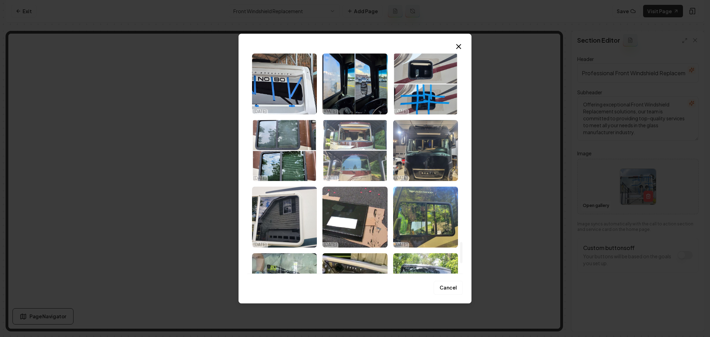
click at [370, 163] on img "Select image image_68e8fc705c7cd75eb8af9cd0.jpeg" at bounding box center [354, 150] width 65 height 61
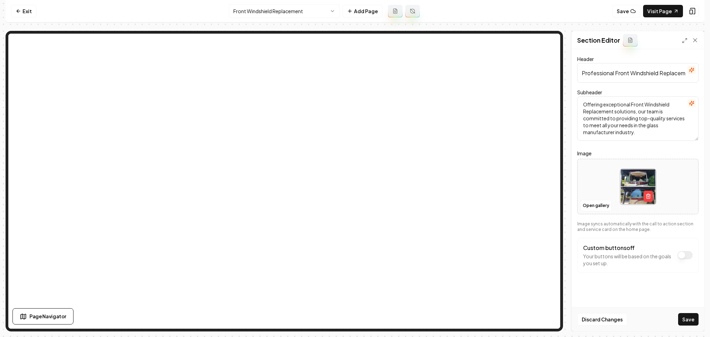
click at [677, 321] on div "Discard Changes Save" at bounding box center [637, 319] width 132 height 24
click at [679, 321] on button "Save" at bounding box center [688, 319] width 20 height 12
click at [610, 204] on button "Open gallery" at bounding box center [595, 205] width 31 height 11
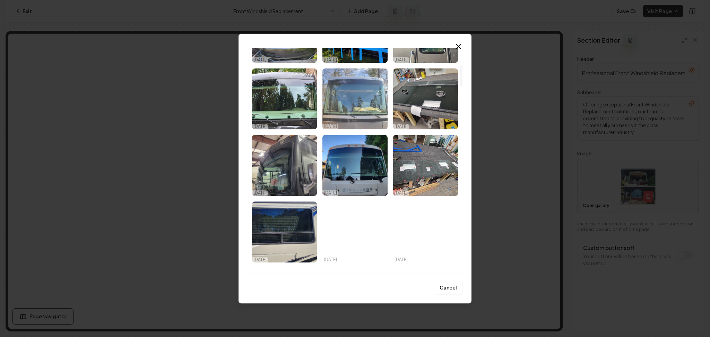
scroll to position [369, 0]
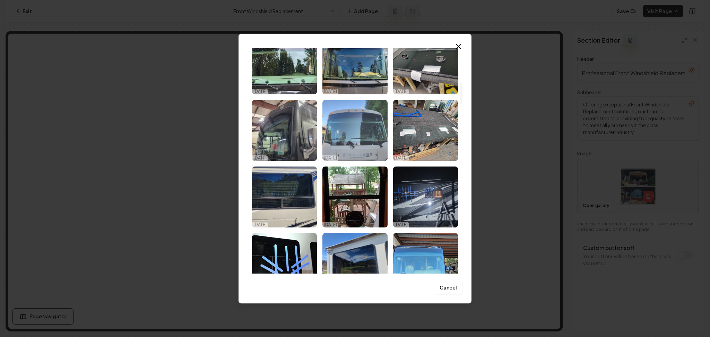
click at [354, 151] on img "Select image image_68e8fc725c7cd75eb8afa550.jpeg" at bounding box center [354, 130] width 65 height 61
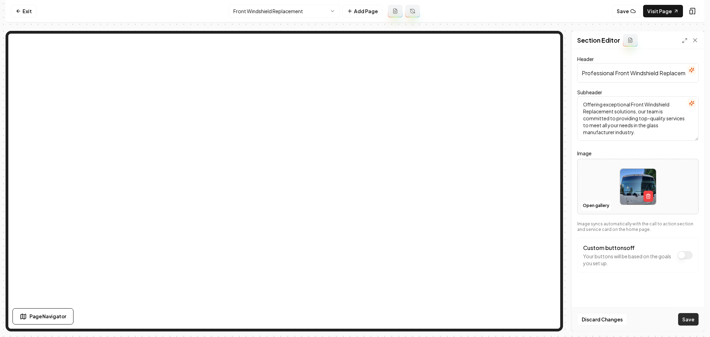
click at [690, 316] on button "Save" at bounding box center [688, 319] width 20 height 12
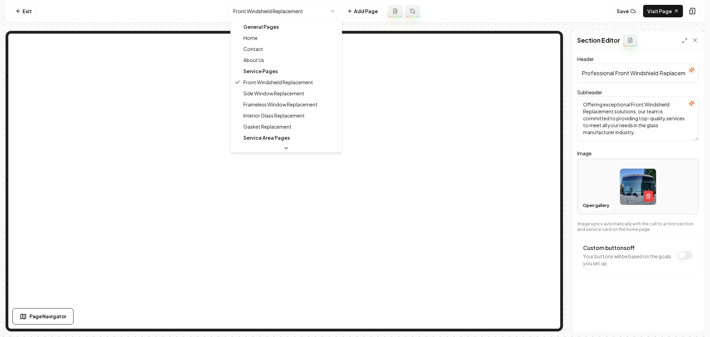
click at [252, 8] on html "Computer Required This feature is only available on a computer. Please switch t…" at bounding box center [355, 168] width 710 height 337
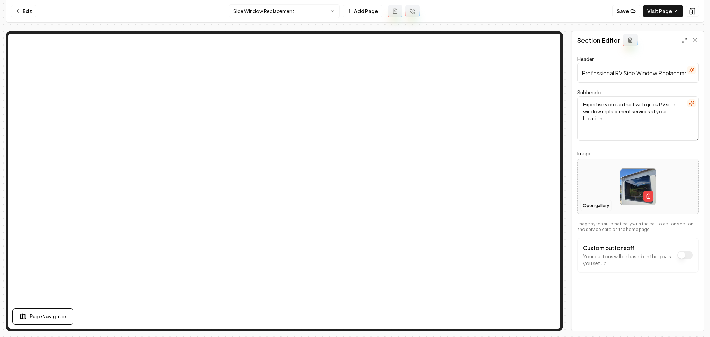
click at [595, 206] on button "Open gallery" at bounding box center [595, 205] width 31 height 11
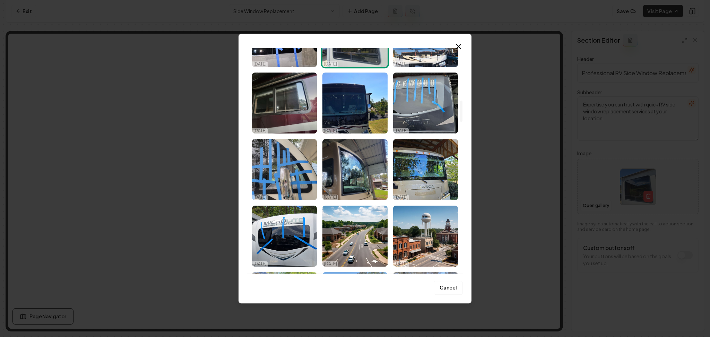
scroll to position [601, 0]
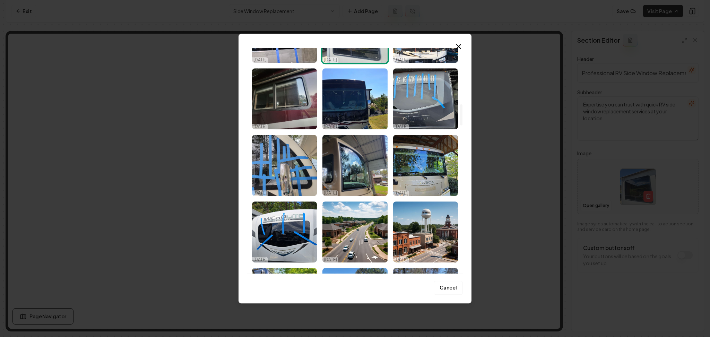
click at [289, 95] on img "Select image image_68e8fc705c7cd75eb8af99ce.jpeg" at bounding box center [284, 98] width 65 height 61
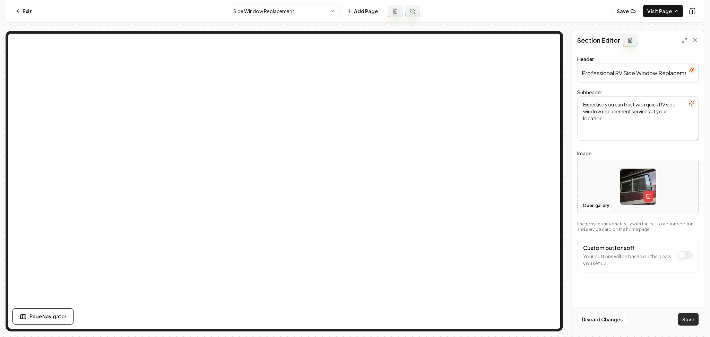
click at [683, 321] on button "Save" at bounding box center [688, 319] width 20 height 12
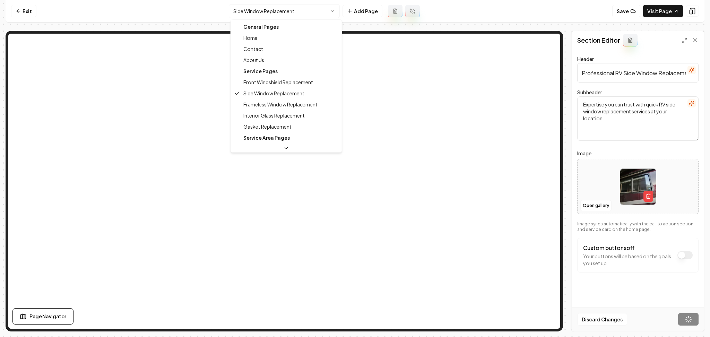
click at [286, 15] on html "Computer Required This feature is only available on a computer. Please switch t…" at bounding box center [355, 168] width 710 height 337
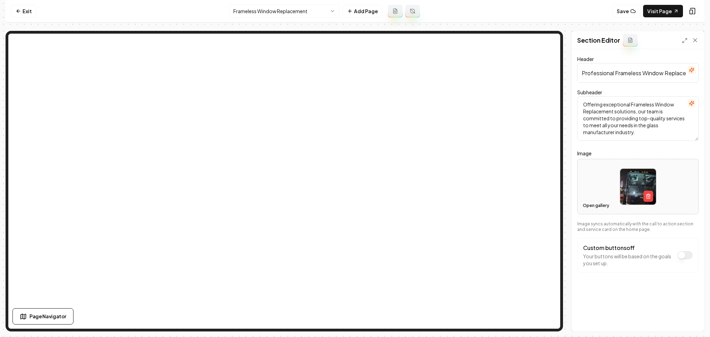
click at [603, 202] on button "Open gallery" at bounding box center [595, 205] width 31 height 11
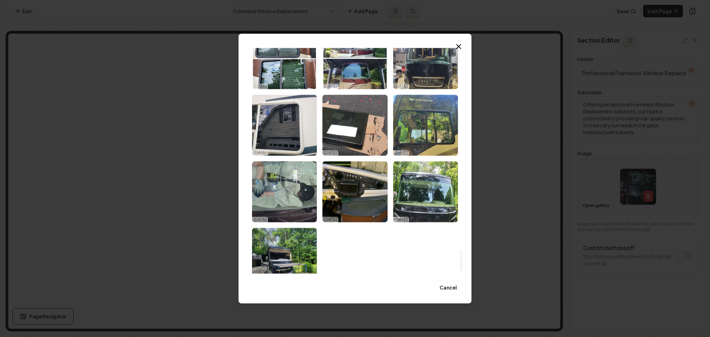
scroll to position [2143, 0]
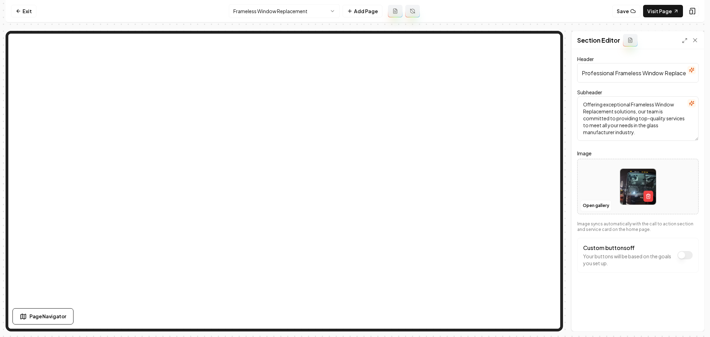
click at [616, 183] on div at bounding box center [637, 186] width 121 height 47
type input "**********"
click at [692, 319] on button "Save" at bounding box center [688, 319] width 20 height 12
click at [315, 24] on div "Exit Frameless Window Replacement Add Page Save Visit Page Page Navigator Secti…" at bounding box center [355, 165] width 699 height 331
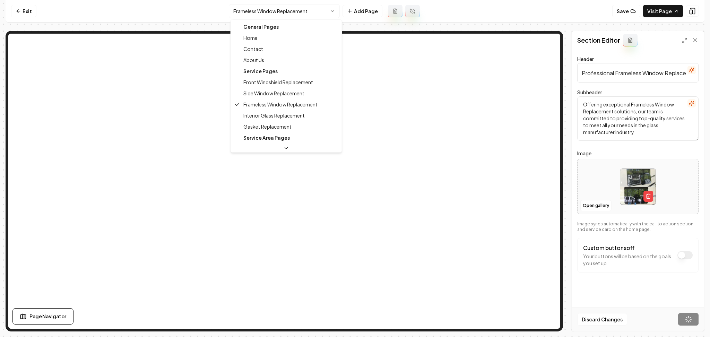
click at [311, 13] on html "Computer Required This feature is only available on a computer. Please switch t…" at bounding box center [355, 168] width 710 height 337
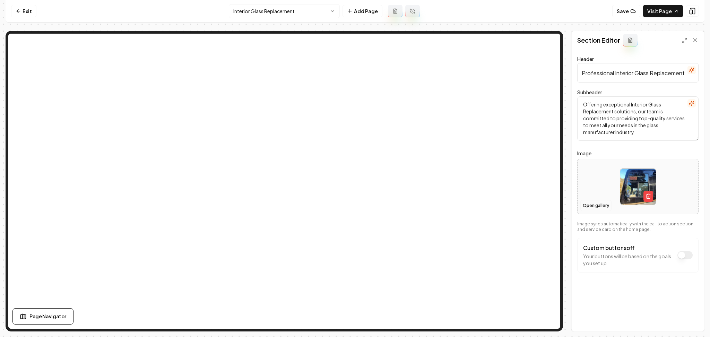
click at [605, 205] on button "Open gallery" at bounding box center [595, 205] width 31 height 11
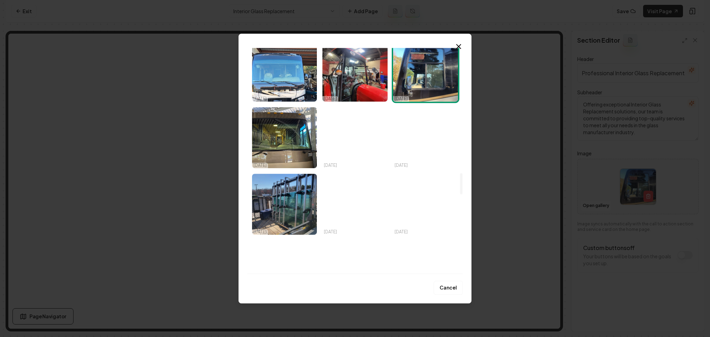
scroll to position [1478, 0]
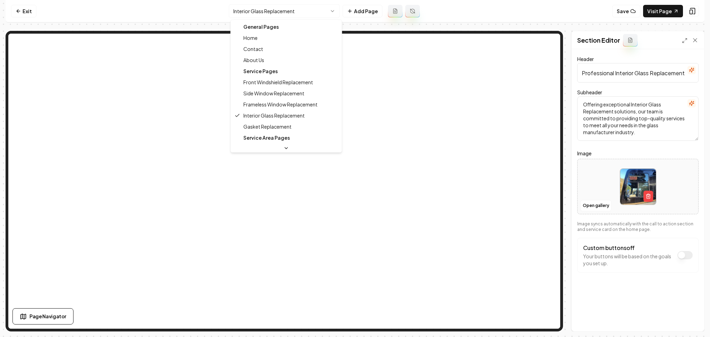
click at [315, 11] on html "Computer Required This feature is only available on a computer. Please switch t…" at bounding box center [355, 168] width 710 height 337
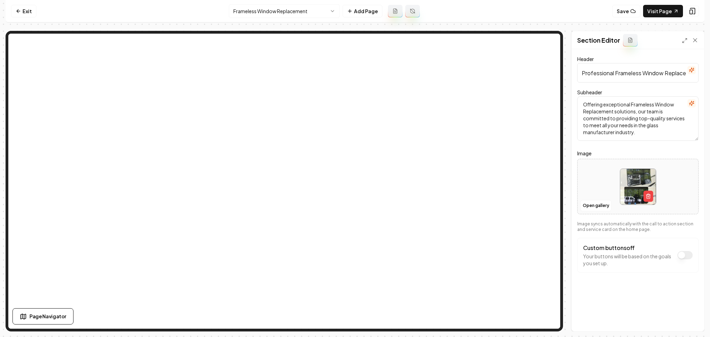
click at [584, 177] on div at bounding box center [637, 186] width 121 height 47
type input "**********"
click at [680, 321] on button "Save" at bounding box center [688, 319] width 20 height 12
click at [289, 7] on html "Computer Required This feature is only available on a computer. Please switch t…" at bounding box center [355, 168] width 710 height 337
click at [596, 184] on div at bounding box center [637, 186] width 121 height 47
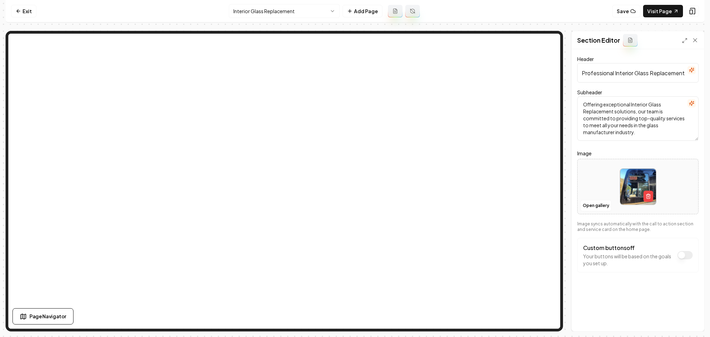
type input "**********"
click at [693, 317] on button "Save" at bounding box center [688, 319] width 20 height 12
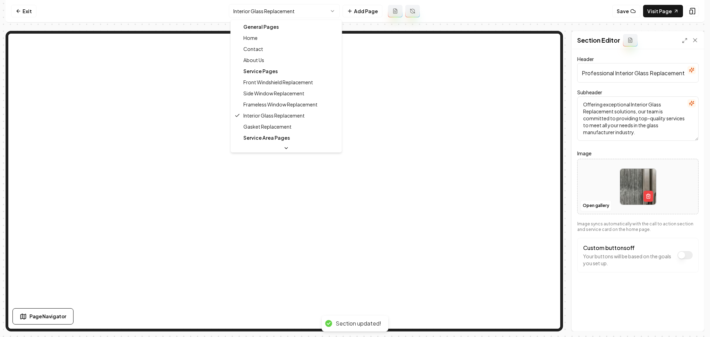
click at [256, 13] on html "Computer Required This feature is only available on a computer. Please switch t…" at bounding box center [355, 168] width 710 height 337
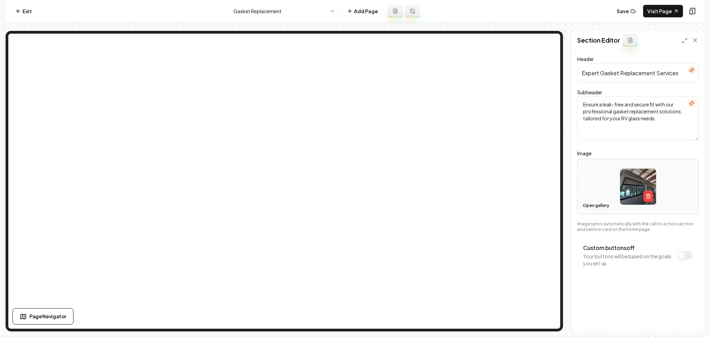
click at [589, 209] on button "Open gallery" at bounding box center [595, 205] width 31 height 11
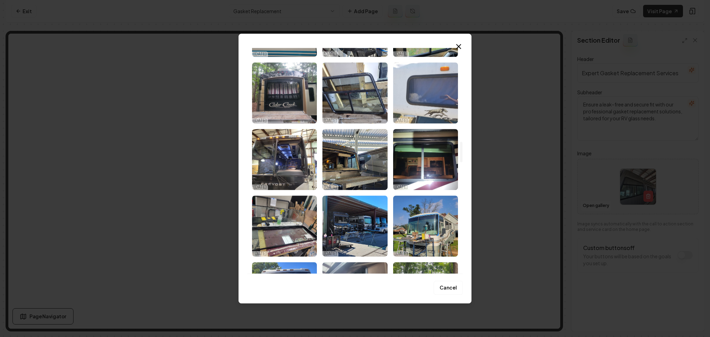
scroll to position [1008, 0]
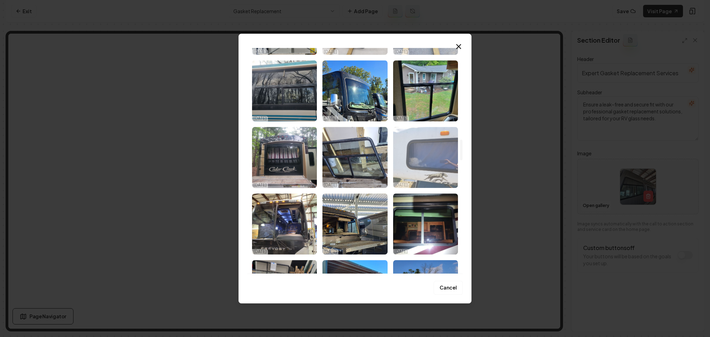
click at [402, 163] on img "Select image image_68e8fc715c7cd75eb8afa217.jpeg" at bounding box center [425, 157] width 65 height 61
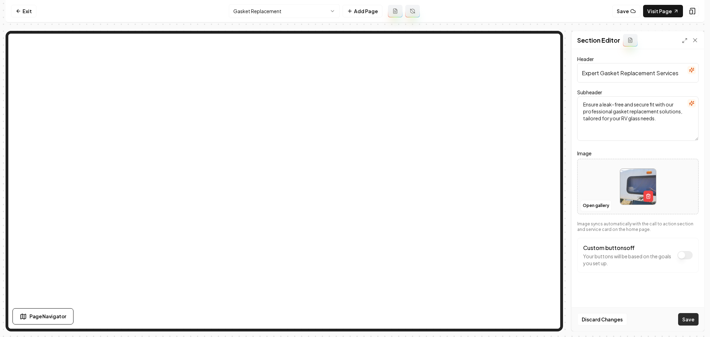
click at [687, 318] on button "Save" at bounding box center [688, 319] width 20 height 12
click at [593, 206] on button "Open gallery" at bounding box center [595, 205] width 31 height 11
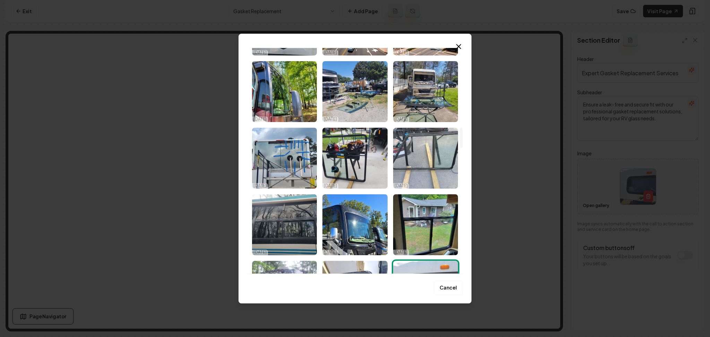
scroll to position [878, 0]
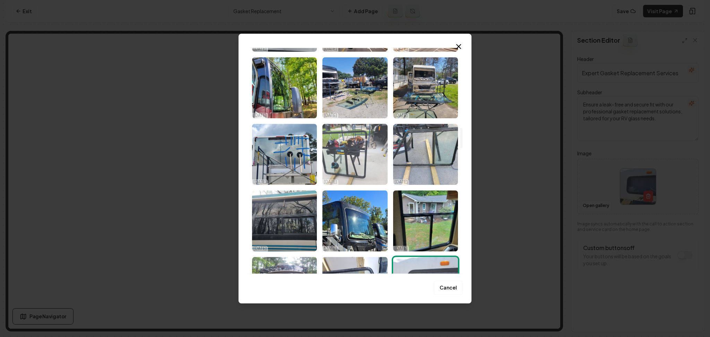
click at [338, 174] on img "Select image image_68e8fc715c7cd75eb8af9f61.jpeg" at bounding box center [354, 154] width 65 height 61
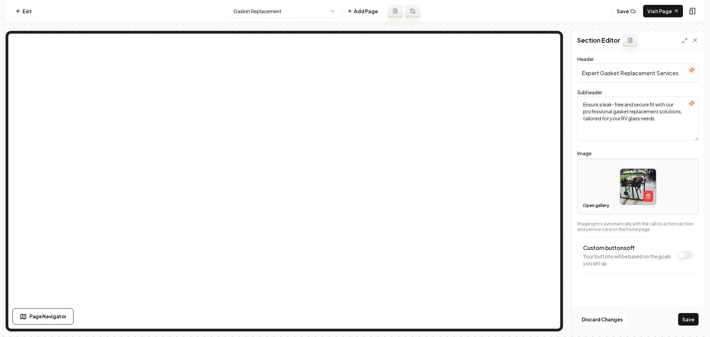
click at [688, 317] on button "Save" at bounding box center [688, 319] width 20 height 12
click at [588, 207] on button "Open gallery" at bounding box center [595, 205] width 31 height 11
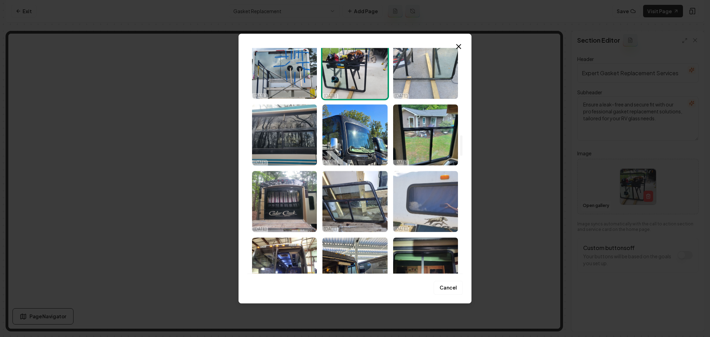
scroll to position [970, 0]
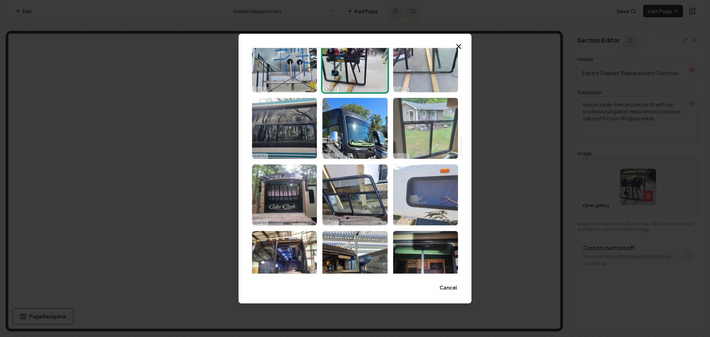
click at [418, 154] on img "Select image image_68e8fc715c7cd75eb8af9f35.jpeg" at bounding box center [425, 128] width 65 height 61
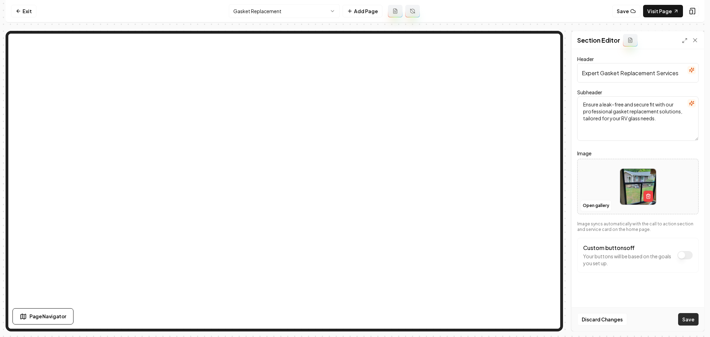
click at [688, 322] on button "Save" at bounding box center [688, 319] width 20 height 12
click at [256, 22] on nav "Exit Gasket Replacement Add Page Save Visit Page" at bounding box center [355, 11] width 699 height 23
click at [258, 14] on html "Computer Required This feature is only available on a computer. Please switch t…" at bounding box center [355, 168] width 710 height 337
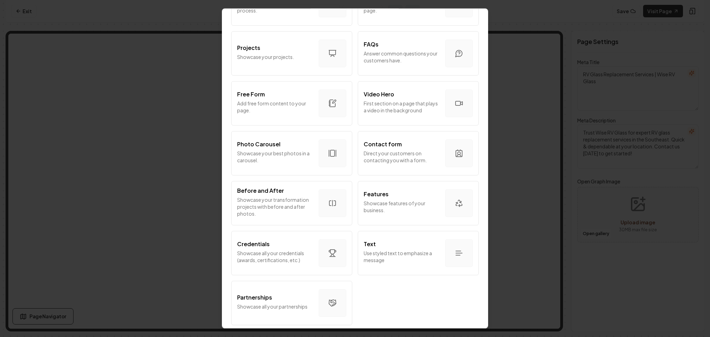
scroll to position [335, 0]
click at [248, 255] on p "Showcase all your credentials (awards, certifications, etc.)" at bounding box center [275, 256] width 76 height 14
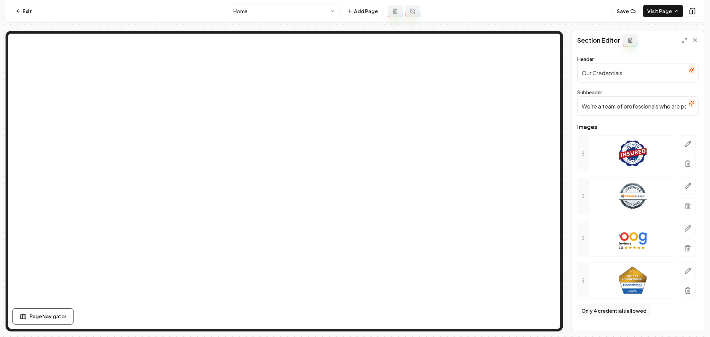
drag, startPoint x: 683, startPoint y: 289, endPoint x: 394, endPoint y: 43, distance: 379.5
click at [683, 290] on button "button" at bounding box center [688, 290] width 16 height 17
drag, startPoint x: 684, startPoint y: 252, endPoint x: 538, endPoint y: 168, distance: 169.2
click at [685, 252] on button "button" at bounding box center [688, 247] width 16 height 17
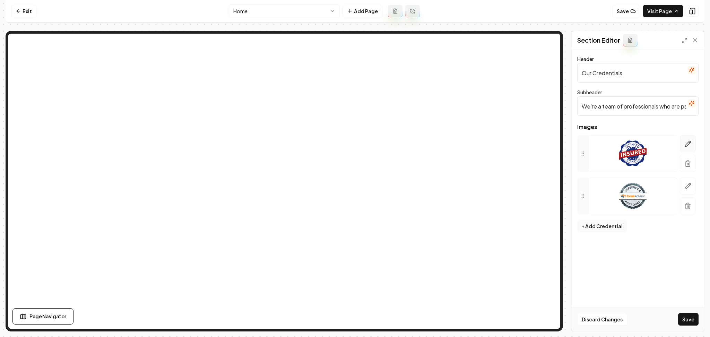
click at [684, 143] on icon "button" at bounding box center [687, 143] width 7 height 7
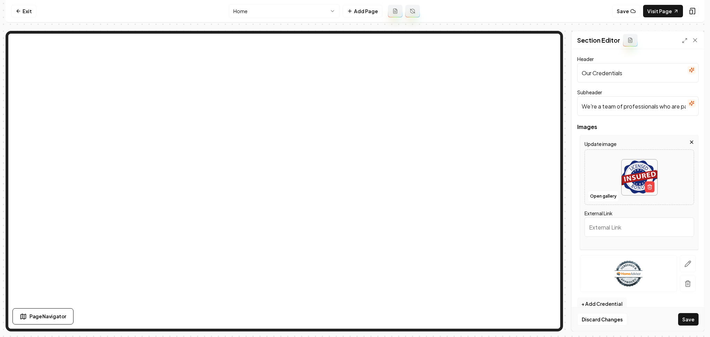
click at [638, 178] on img at bounding box center [639, 177] width 36 height 36
type input "**********"
click at [685, 259] on button "button" at bounding box center [688, 263] width 16 height 17
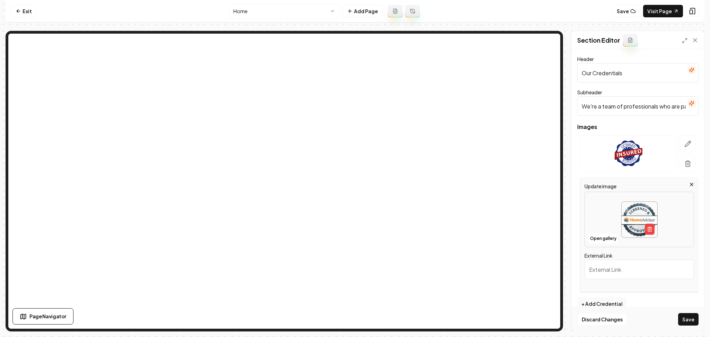
click at [611, 210] on div at bounding box center [639, 219] width 109 height 47
type input "**********"
click at [690, 321] on button "Save" at bounding box center [688, 319] width 20 height 12
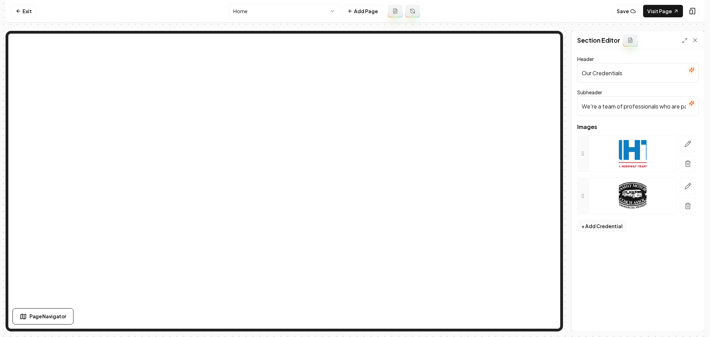
drag, startPoint x: 686, startPoint y: 101, endPoint x: 692, endPoint y: 102, distance: 5.9
click at [686, 101] on input "We're a team of professionals who are passionate about what we do." at bounding box center [637, 105] width 121 height 19
click at [692, 102] on icon "button" at bounding box center [692, 103] width 6 height 6
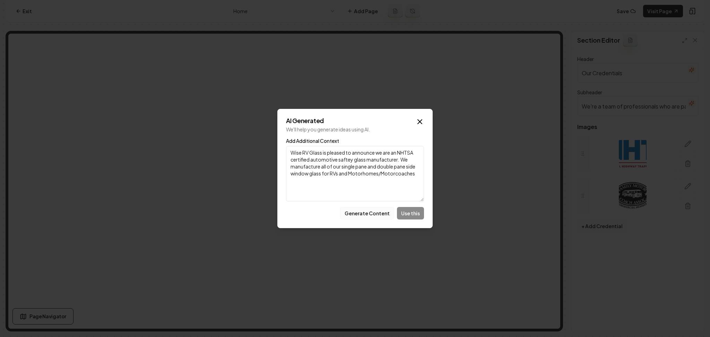
type textarea "Wise RV Glass is pleased to announce we are an NHTSA certified automotive safte…"
click at [366, 210] on button "Generate Content" at bounding box center [367, 213] width 54 height 12
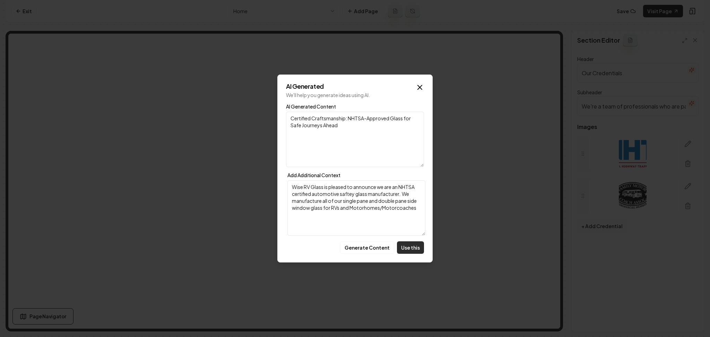
click at [405, 248] on button "Use this" at bounding box center [410, 247] width 27 height 12
type input "Certified Craftsmanship: NHTSA-Approved Glass for Safe Journeys Ahead"
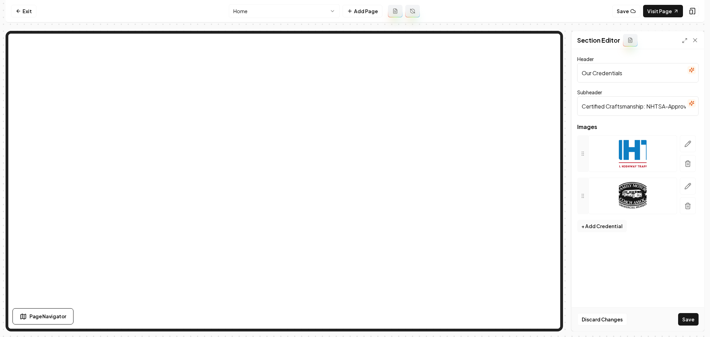
click at [690, 68] on icon "button" at bounding box center [692, 70] width 6 height 6
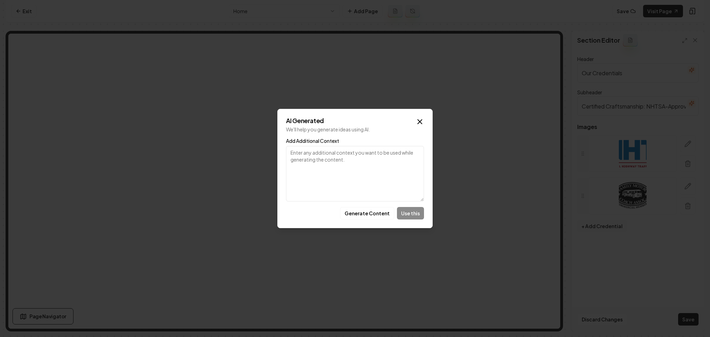
click at [358, 217] on button "Generate Content" at bounding box center [367, 213] width 54 height 12
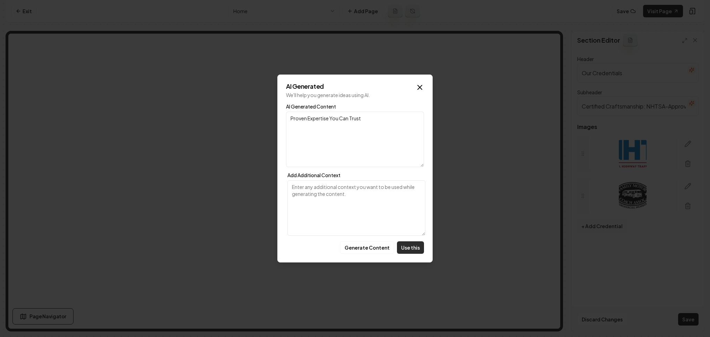
click at [413, 246] on button "Use this" at bounding box center [410, 247] width 27 height 12
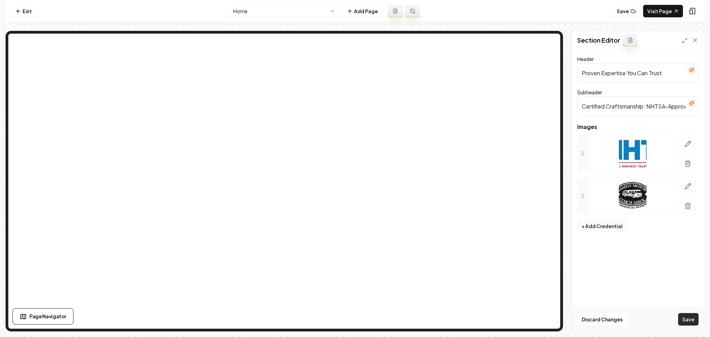
click at [696, 321] on button "Save" at bounding box center [688, 319] width 20 height 12
click at [693, 69] on icon "button" at bounding box center [693, 68] width 0 height 1
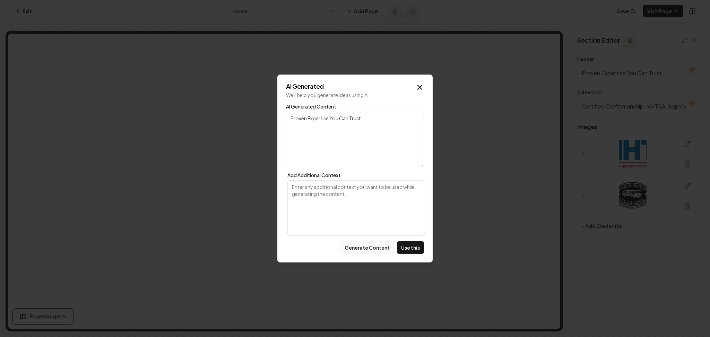
click at [366, 245] on button "Generate Content" at bounding box center [367, 247] width 54 height 12
click at [423, 248] on button "Use this" at bounding box center [410, 247] width 27 height 12
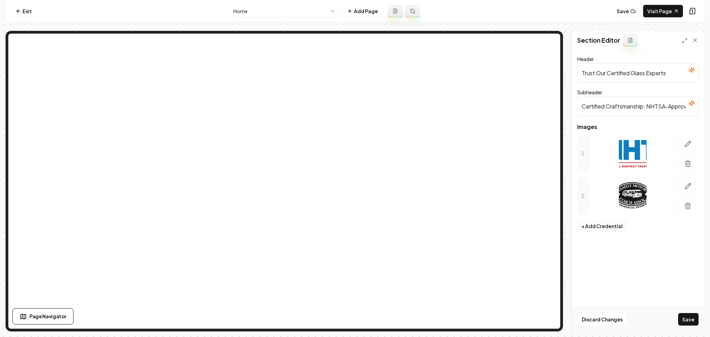
click at [702, 319] on div "Computer Required This feature is only available on a computer. Please switch t…" at bounding box center [355, 168] width 710 height 337
click at [692, 319] on button "Save" at bounding box center [688, 319] width 20 height 12
click at [692, 68] on icon "button" at bounding box center [692, 70] width 6 height 6
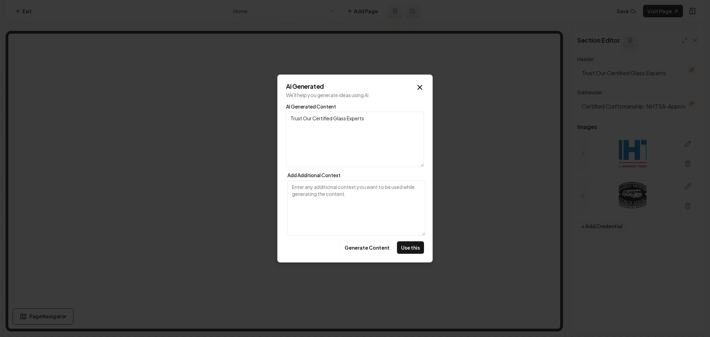
click at [352, 256] on div "AI Generated We'll help you generate ideas using AI. AI Generated Content Trust…" at bounding box center [354, 169] width 155 height 188
click at [358, 244] on button "Generate Content" at bounding box center [367, 247] width 54 height 12
click at [359, 249] on button "Generate Content" at bounding box center [367, 247] width 54 height 12
click at [412, 246] on button "Use this" at bounding box center [410, 247] width 27 height 12
type input "Certified Glass Professionals"
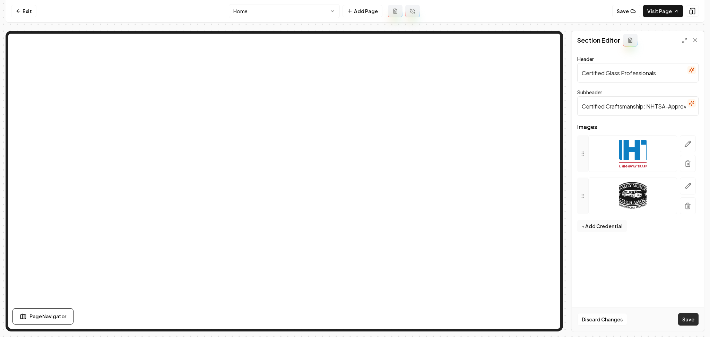
click at [693, 326] on div "Discard Changes Save" at bounding box center [637, 319] width 132 height 24
click at [691, 322] on button "Save" at bounding box center [688, 319] width 20 height 12
click at [685, 185] on icon "button" at bounding box center [687, 186] width 7 height 7
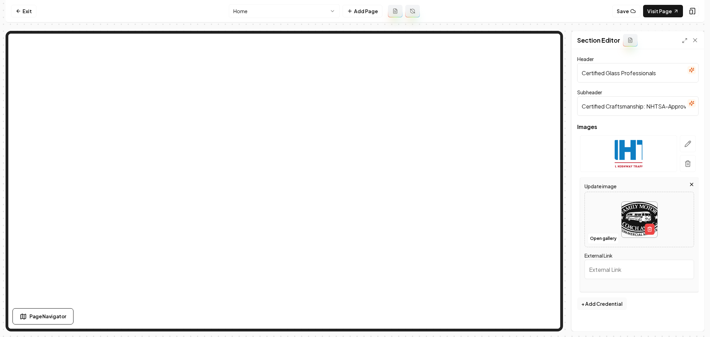
drag, startPoint x: 692, startPoint y: 186, endPoint x: 683, endPoint y: 160, distance: 27.1
click at [692, 185] on icon "button" at bounding box center [691, 184] width 3 height 3
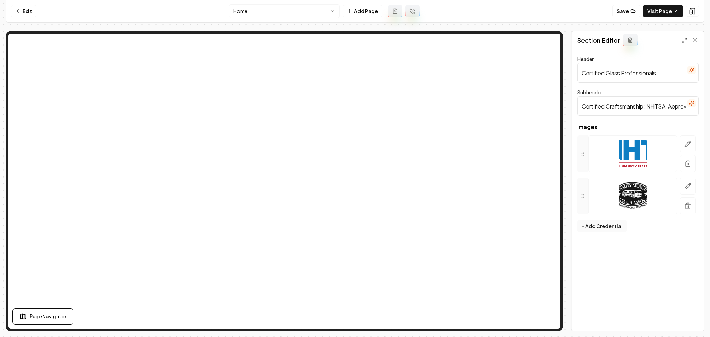
click at [689, 102] on icon "button" at bounding box center [692, 103] width 6 height 6
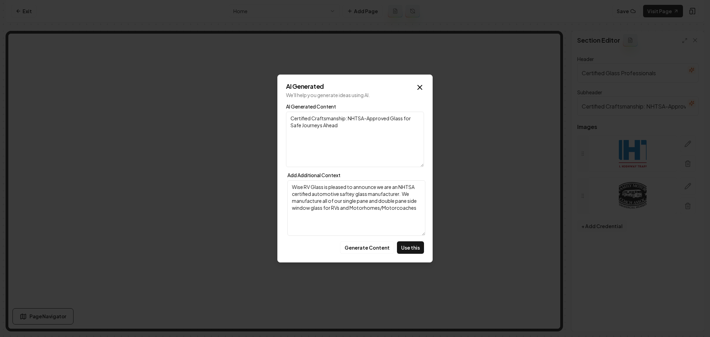
click at [410, 218] on textarea "Wise RV Glass is pleased to announce we are an NHTSA certified automotive safte…" at bounding box center [356, 207] width 138 height 55
click at [344, 221] on textarea "Wise RV Glass is pleased to announce we are an NHTSA certified automotive safte…" at bounding box center [356, 207] width 138 height 55
click at [413, 212] on textarea "Wise RV Glass is pleased to announce we are an NHTSA certified automotive safte…" at bounding box center [356, 207] width 138 height 55
paste textarea "RV DEALERSHIPS and Service Centers We are happy to replace glass for RV dealers…"
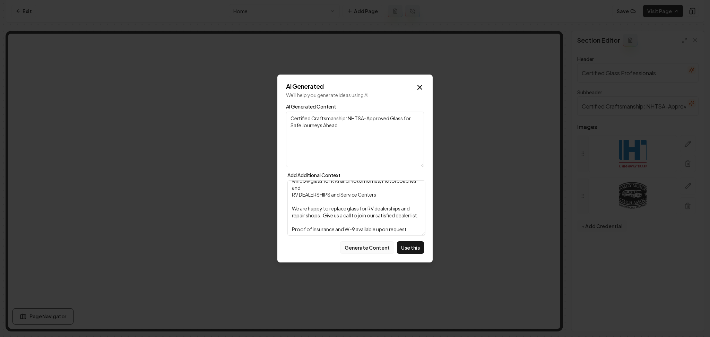
type textarea "Wise RV Glass is pleased to announce we are an NHTSA certified automotive safte…"
click at [375, 246] on button "Generate Content" at bounding box center [367, 247] width 54 height 12
click at [363, 249] on button "Generate Content" at bounding box center [367, 247] width 54 height 12
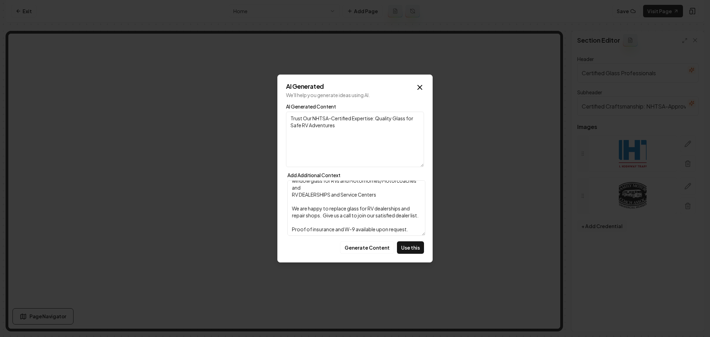
click at [348, 229] on textarea "Wise RV Glass is pleased to announce we are an NHTSA certified automotive safte…" at bounding box center [356, 207] width 138 height 55
click at [344, 126] on textarea "Trust Our NHTSA-Certified Expertise: Quality Glass for Safe RV Adventures" at bounding box center [355, 139] width 138 height 55
paste textarea "Proof of insurance and W-9 available upon request."
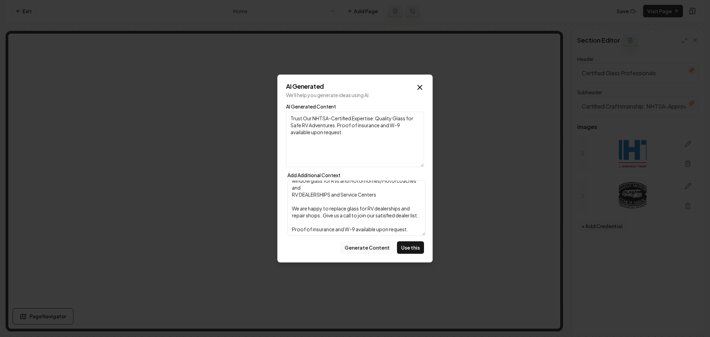
type textarea "Trust Our NHTSA-Certified Expertise: Quality Glass for Safe RV Adventures. Proo…"
click at [362, 247] on button "Generate Content" at bounding box center [367, 247] width 54 height 12
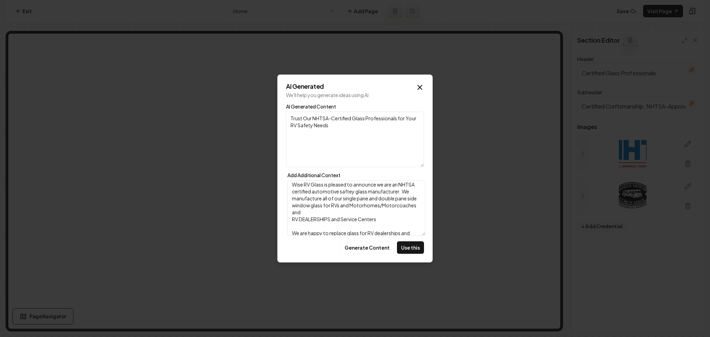
scroll to position [0, 0]
click at [367, 247] on button "Generate Content" at bounding box center [367, 247] width 54 height 12
drag, startPoint x: 384, startPoint y: 222, endPoint x: 358, endPoint y: 189, distance: 42.5
click at [358, 189] on textarea "Wise RV Glass is pleased to announce we are an NHTSA certified automotive safte…" at bounding box center [356, 207] width 138 height 55
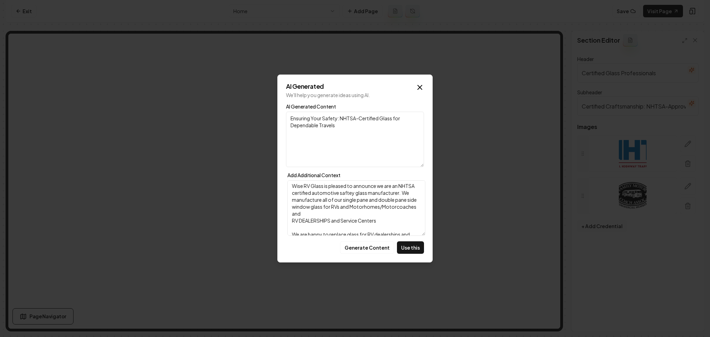
click at [370, 213] on textarea "Wise RV Glass is pleased to announce we are an NHTSA certified automotive safte…" at bounding box center [356, 207] width 138 height 55
drag, startPoint x: 381, startPoint y: 219, endPoint x: 358, endPoint y: 191, distance: 36.4
click at [358, 191] on textarea "Wise RV Glass is pleased to announce we are an NHTSA certified automotive safte…" at bounding box center [356, 207] width 138 height 55
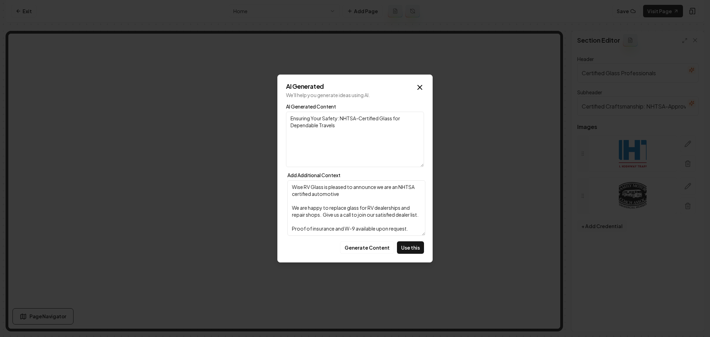
scroll to position [0, 0]
drag, startPoint x: 367, startPoint y: 207, endPoint x: 348, endPoint y: 208, distance: 19.1
click at [348, 208] on textarea "Wise RV Glass is pleased to announce we are an NHTSA certified automotive and W…" at bounding box center [356, 207] width 138 height 55
drag, startPoint x: 329, startPoint y: 207, endPoint x: 284, endPoint y: 207, distance: 44.7
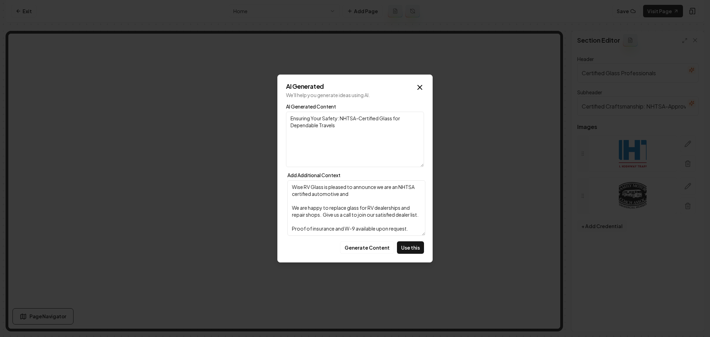
click at [284, 207] on div "AI Generated We'll help you generate ideas using AI. AI Generated Content Ensur…" at bounding box center [354, 169] width 155 height 188
type textarea "Wise RV Glass is pleased to announce we are an NHTSA certified automotive and c…"
click at [376, 251] on button "Generate Content" at bounding box center [367, 247] width 54 height 12
click at [364, 245] on button "Generate Content" at bounding box center [367, 247] width 54 height 12
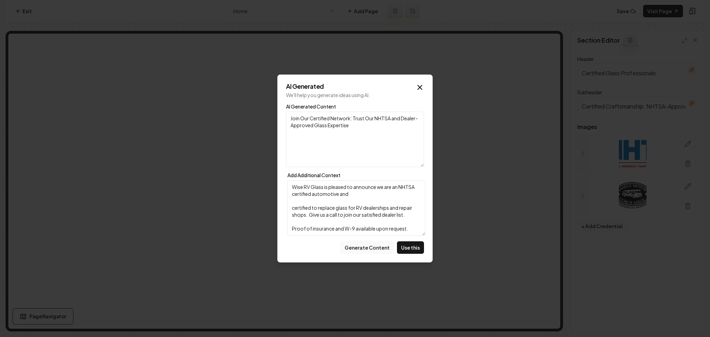
click at [361, 249] on button "Generate Content" at bounding box center [367, 247] width 54 height 12
click at [372, 245] on button "Generate Content" at bounding box center [367, 247] width 54 height 12
drag, startPoint x: 414, startPoint y: 229, endPoint x: 286, endPoint y: 229, distance: 127.9
click at [286, 229] on div "AI Generated Content Certified Craftsmanship: Trusted by Dealerships, NHTSA-End…" at bounding box center [355, 170] width 138 height 132
click at [397, 127] on textarea "Certified Craftsmanship: Trusted by Dealerships, NHTSA-Endorsed, Insured & Read…" at bounding box center [355, 139] width 138 height 55
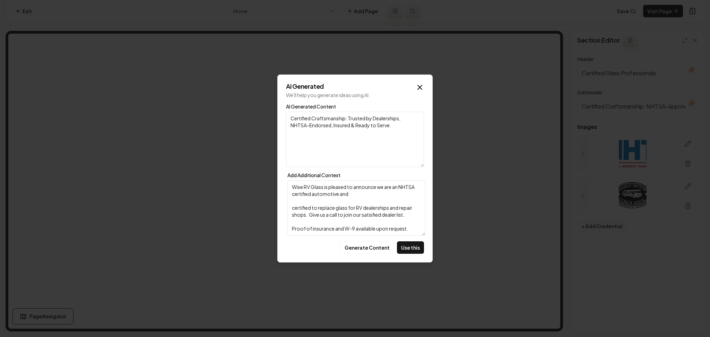
paste textarea "Proof of insurance and W-9 available upon request."
type textarea "Certified Craftsmanship: Trusted by Dealerships, NHTSA-Endorsed, Insured & Read…"
click at [406, 246] on button "Use this" at bounding box center [410, 247] width 27 height 12
type input "Certified Craftsmanship: Trusted by Dealerships, NHTSA-Endorsed, Insured & Read…"
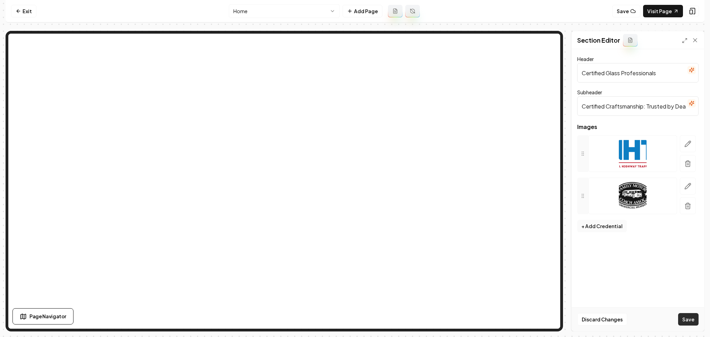
click at [688, 323] on button "Save" at bounding box center [688, 319] width 20 height 12
click at [667, 15] on link "Visit Page" at bounding box center [663, 11] width 40 height 12
click at [18, 6] on link "Exit" at bounding box center [23, 11] width 25 height 12
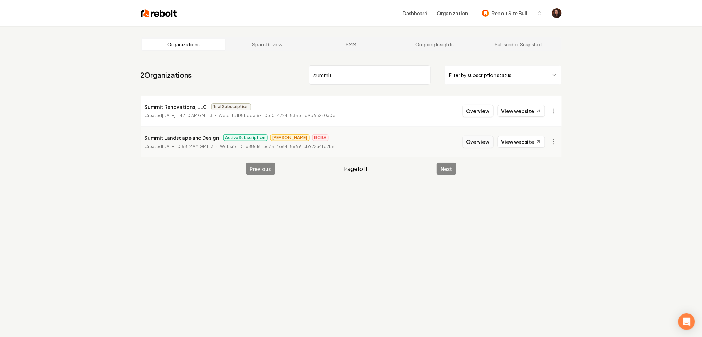
type input "summit"
click at [484, 142] on button "Overview" at bounding box center [478, 141] width 31 height 12
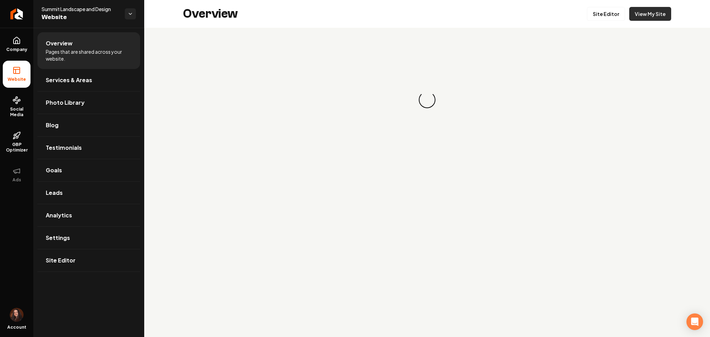
click at [645, 18] on link "View My Site" at bounding box center [650, 14] width 42 height 14
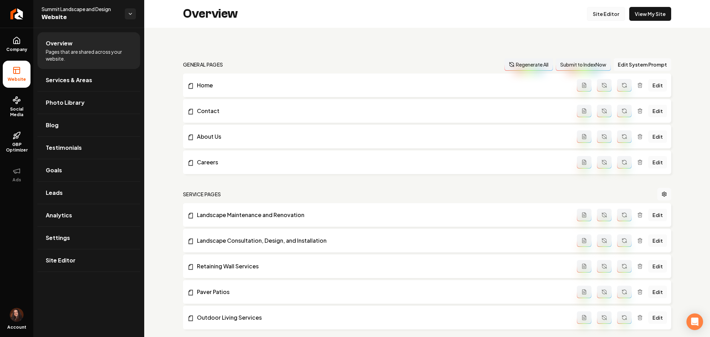
click at [595, 15] on link "Site Editor" at bounding box center [606, 14] width 38 height 14
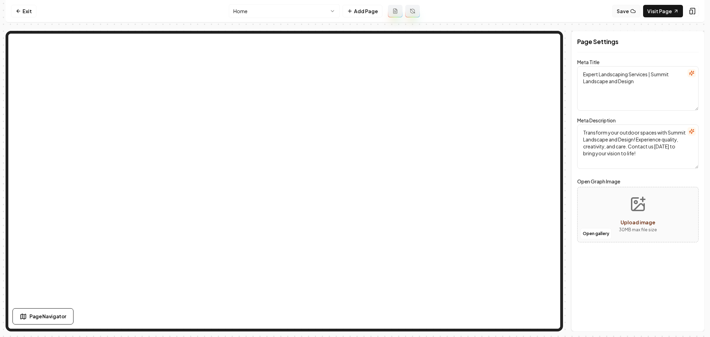
click at [622, 10] on button "Save" at bounding box center [626, 11] width 28 height 12
click at [19, 12] on icon at bounding box center [19, 11] width 6 height 6
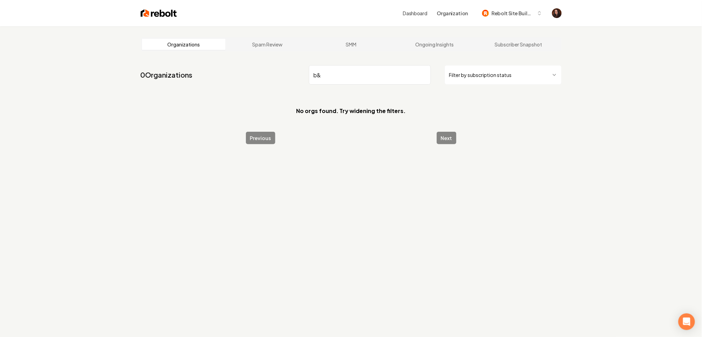
type input "b"
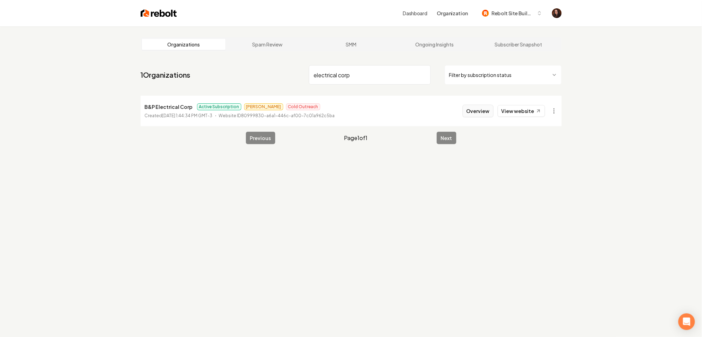
type input "electrical corp"
click at [481, 113] on button "Overview" at bounding box center [478, 111] width 31 height 12
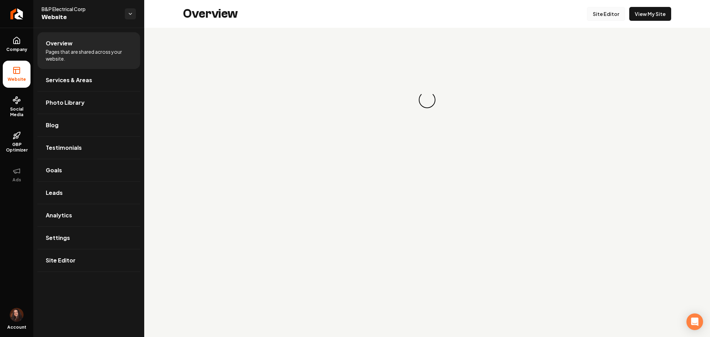
click at [601, 15] on link "Site Editor" at bounding box center [606, 14] width 38 height 14
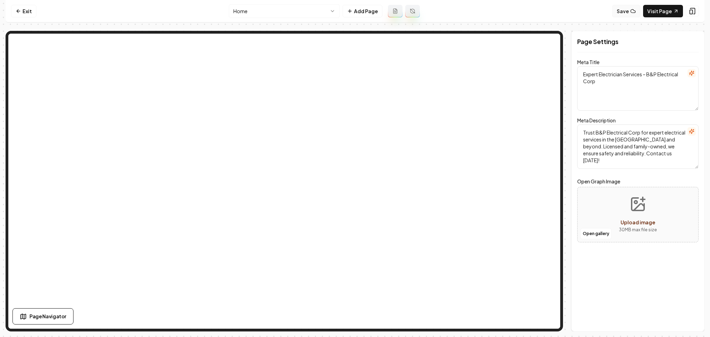
click at [625, 9] on button "Save" at bounding box center [626, 11] width 28 height 12
click at [26, 10] on link "Exit" at bounding box center [23, 11] width 25 height 12
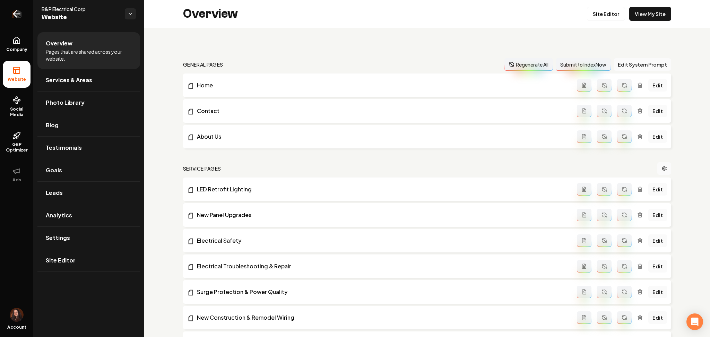
click at [18, 13] on icon "Return to dashboard" at bounding box center [16, 13] width 11 height 11
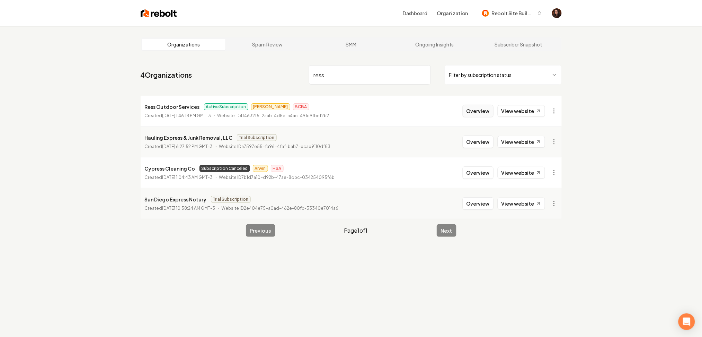
type input "ress"
click at [486, 114] on button "Overview" at bounding box center [478, 111] width 31 height 12
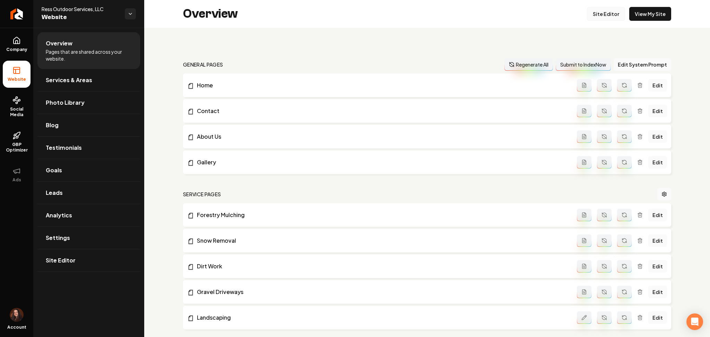
click at [598, 15] on link "Site Editor" at bounding box center [606, 14] width 38 height 14
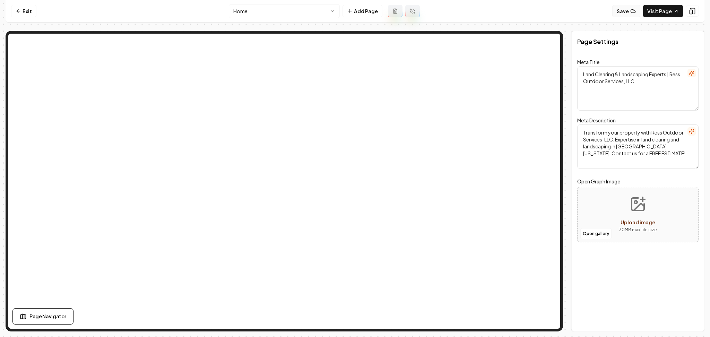
click at [618, 12] on button "Save" at bounding box center [626, 11] width 28 height 12
click at [18, 10] on icon at bounding box center [18, 10] width 2 height 3
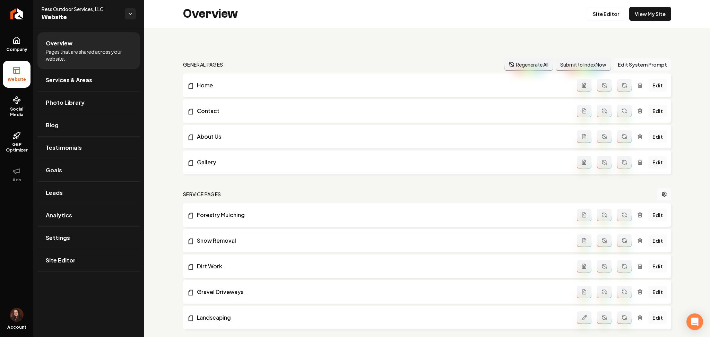
click at [18, 11] on icon "Return to dashboard" at bounding box center [17, 14] width 6 height 6
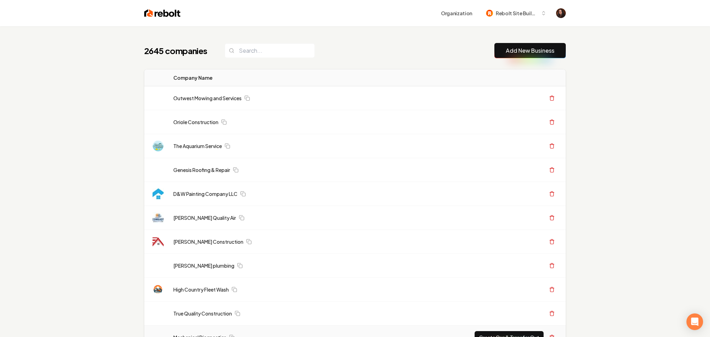
click at [519, 49] on link "Add New Business" at bounding box center [530, 50] width 49 height 8
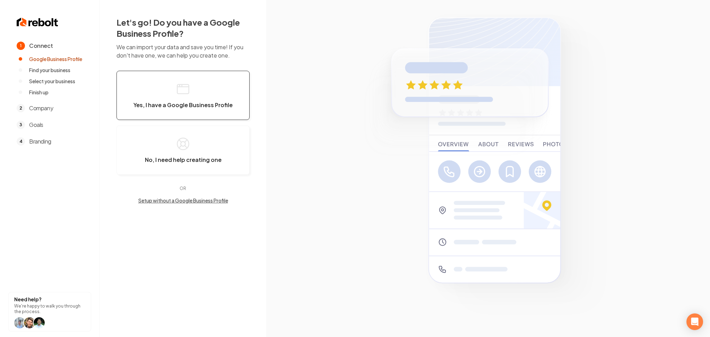
click at [199, 91] on button "Yes, I have a Google Business Profile" at bounding box center [182, 95] width 133 height 49
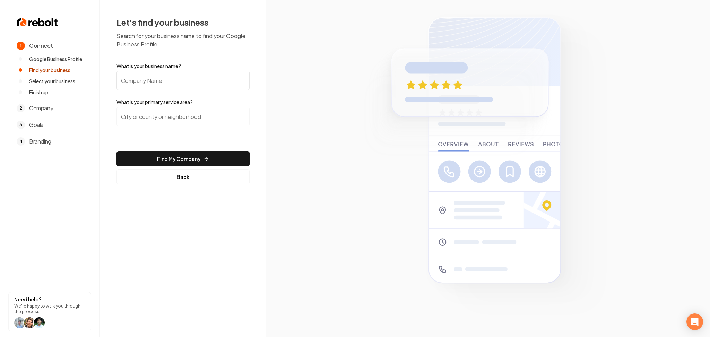
click at [198, 76] on input "What is your business name?" at bounding box center [182, 80] width 133 height 19
paste input "Alpine Heat & Air"
type input "Alpine Heat & Air"
click at [163, 116] on input "search" at bounding box center [182, 116] width 133 height 19
paste input "Redmond, Oregon ​"
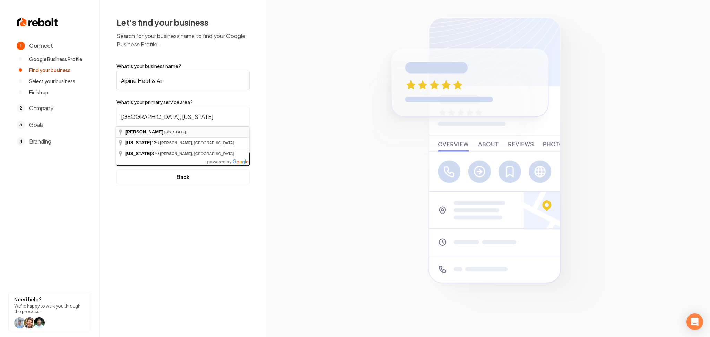
type input "Redmond, Oregon"
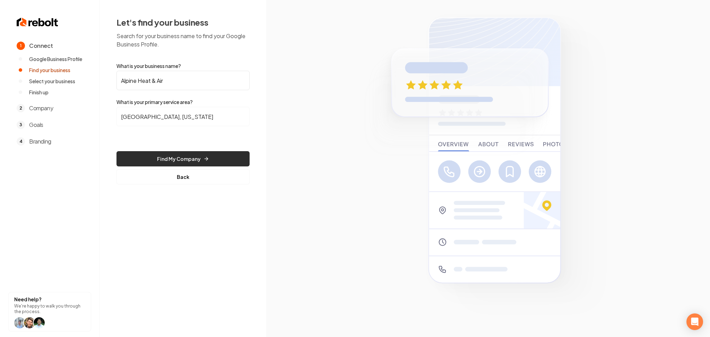
click at [156, 160] on button "Find My Company" at bounding box center [182, 158] width 133 height 15
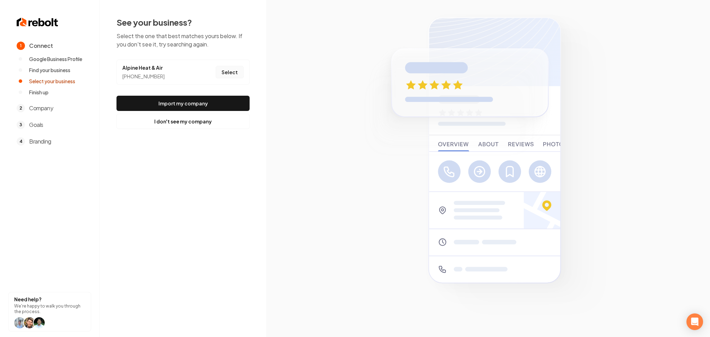
click at [232, 73] on button "Select" at bounding box center [230, 72] width 28 height 12
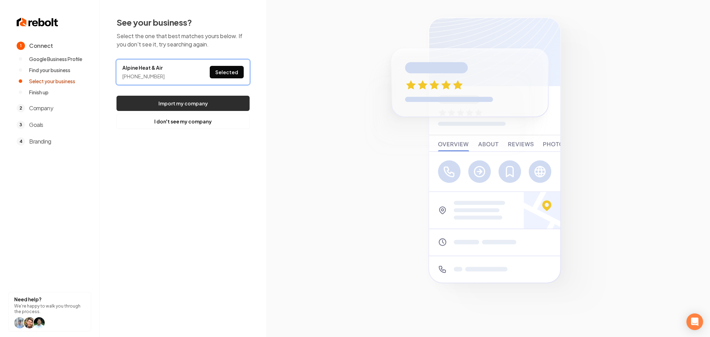
click at [211, 98] on button "Import my company" at bounding box center [182, 103] width 133 height 15
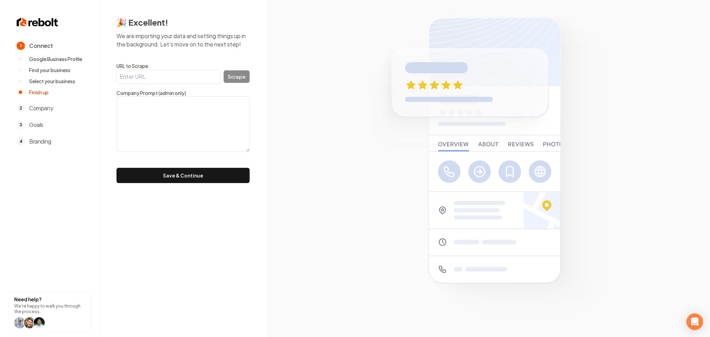
click at [150, 91] on label "Company Prompt (admin only)" at bounding box center [182, 92] width 133 height 7
click at [154, 99] on textarea at bounding box center [182, 123] width 133 height 55
paste textarea "https://www.heatingandcoolingredmond.com/?utm_source=google&utm_medium=local&ut…"
type textarea "https://www.heatingandcoolingredmond.com/?utm_source=google&utm_medium=local&ut…"
click at [171, 73] on input "URL to Scrape" at bounding box center [168, 76] width 104 height 15
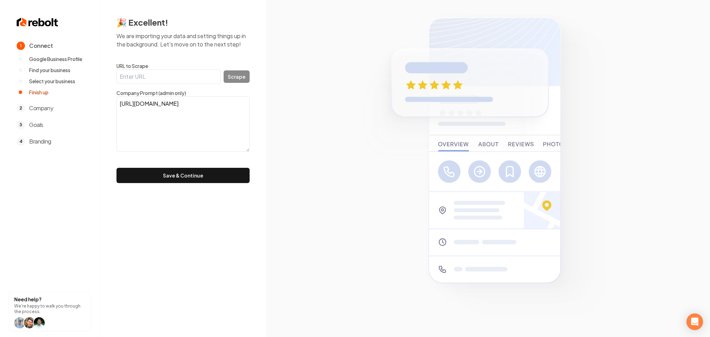
paste input "https://www.heatingandcoolingredmond.com/?utm_source=google&utm_medium=local&ut…"
type input "https://www.heatingandcoolingredmond.com/?utm_source=google&utm_medium=local&ut…"
drag, startPoint x: 174, startPoint y: 107, endPoint x: 252, endPoint y: 86, distance: 80.1
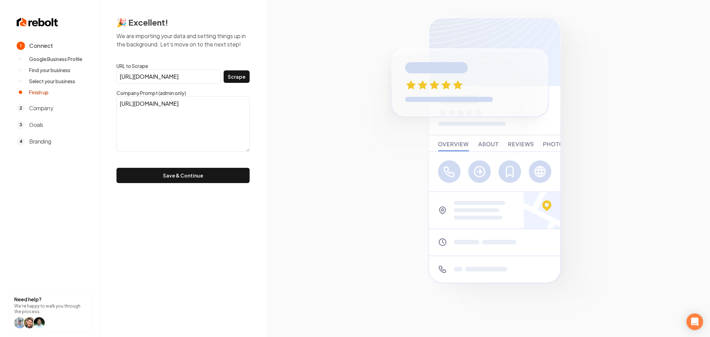
click at [220, 101] on textarea "https://www.heatingandcoolingredmond.com/?utm_source=google&utm_medium=local&ut…" at bounding box center [182, 123] width 133 height 55
click at [234, 73] on button "Scrape" at bounding box center [237, 76] width 26 height 12
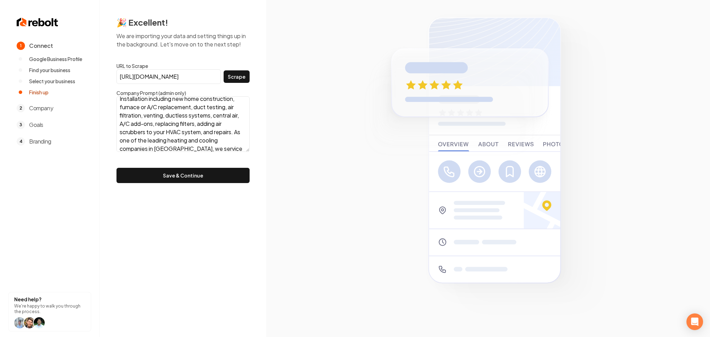
scroll to position [100, 0]
click at [196, 148] on textarea "Alpine Heat & Air in Redmond and Bend, Oregon, is a Veteran company where we do…" at bounding box center [182, 123] width 133 height 55
paste textarea "Once a customer uses Alpine Heat & Air of Redmond, Oregon for the first time, t…"
type textarea "Alpine Heat & Air in Redmond and Bend, Oregon, is a Veteran company where we do…"
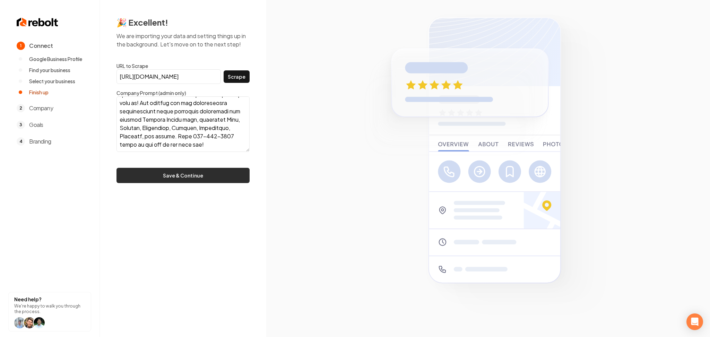
click at [200, 176] on button "Save & Continue" at bounding box center [182, 175] width 133 height 15
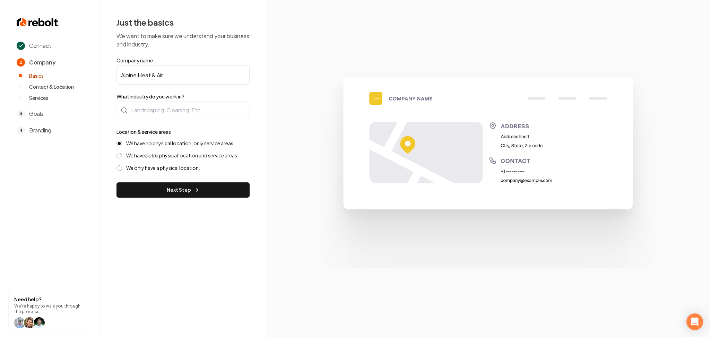
click at [165, 122] on form "Company name Alpine Heat & Air What industry do you work in? Location & service…" at bounding box center [182, 127] width 133 height 141
click at [167, 113] on div at bounding box center [182, 110] width 133 height 18
type input "HVAC"
click at [168, 194] on button "Next Step" at bounding box center [182, 189] width 133 height 15
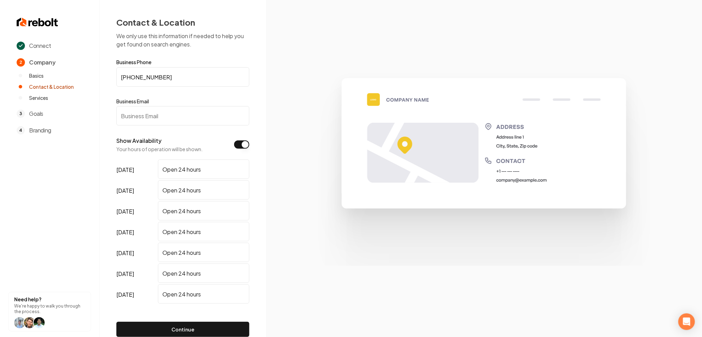
click at [175, 124] on input "Business Email" at bounding box center [182, 115] width 133 height 19
type input "test@test.com"
click at [129, 319] on div "Continue" at bounding box center [182, 323] width 133 height 37
click at [139, 324] on button "Continue" at bounding box center [182, 329] width 133 height 15
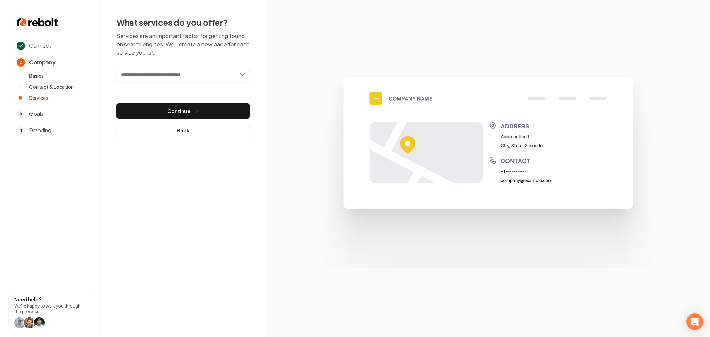
click at [158, 77] on input "text" at bounding box center [182, 75] width 133 height 16
paste input "*********"
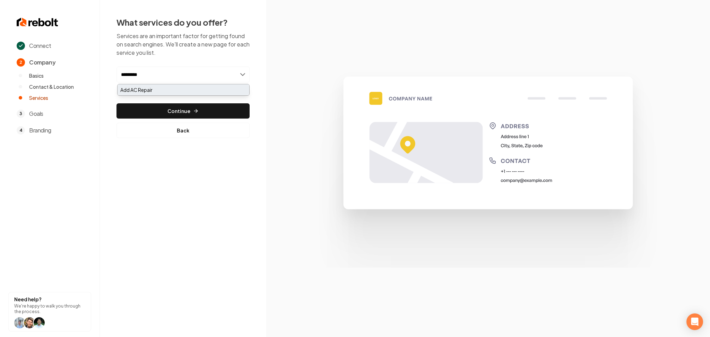
type input "*********"
click at [150, 89] on div "Add AC Repair" at bounding box center [183, 89] width 132 height 11
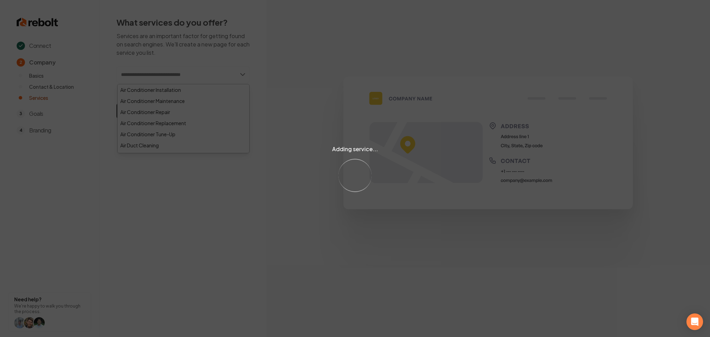
paste input "**********"
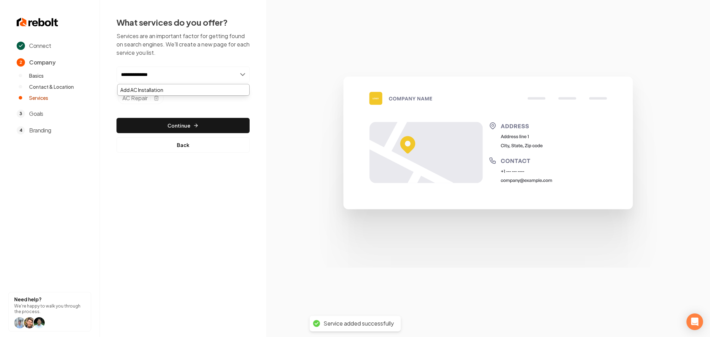
type input "**********"
click at [159, 95] on div "Add AC Installation" at bounding box center [183, 89] width 132 height 11
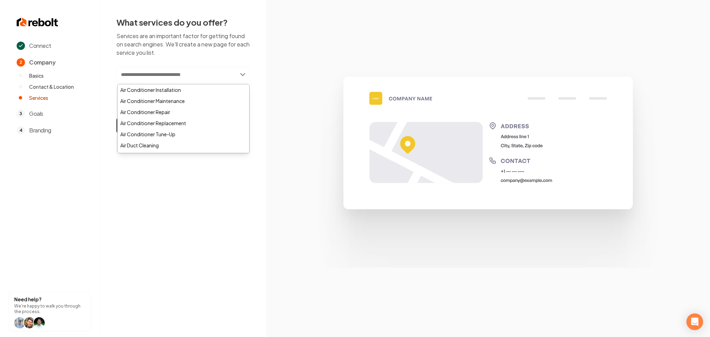
paste input "**********"
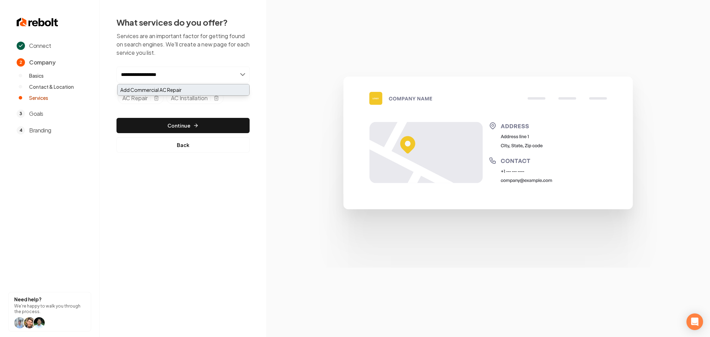
type input "**********"
click at [176, 88] on div "Add Commercial AC Repair" at bounding box center [183, 89] width 132 height 11
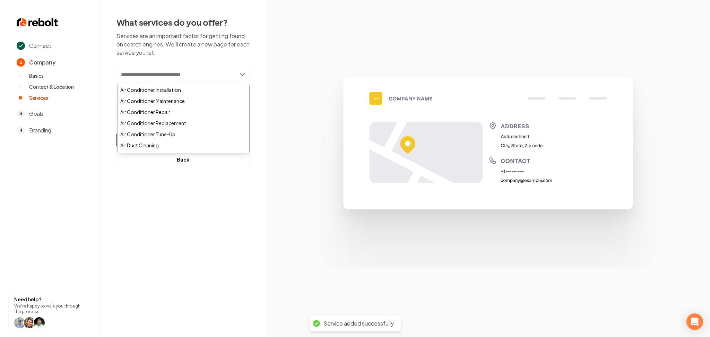
paste input "**********"
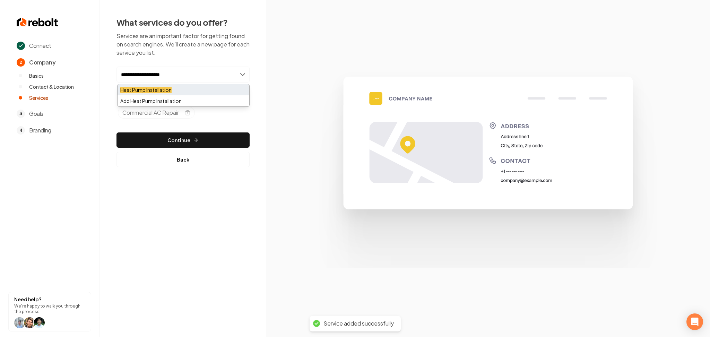
type input "**********"
click at [162, 87] on mark "Heat Pump Installation" at bounding box center [145, 90] width 51 height 6
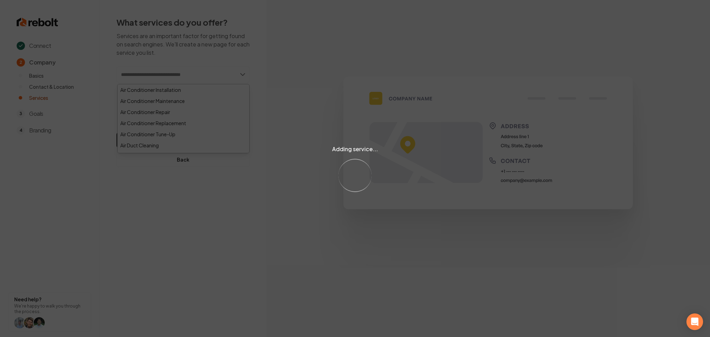
paste input "**********"
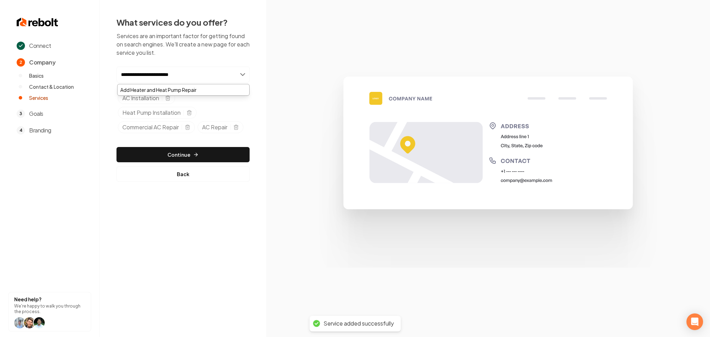
type input "**********"
click at [142, 91] on div "Add Heater and Heat Pump Repair" at bounding box center [183, 89] width 132 height 11
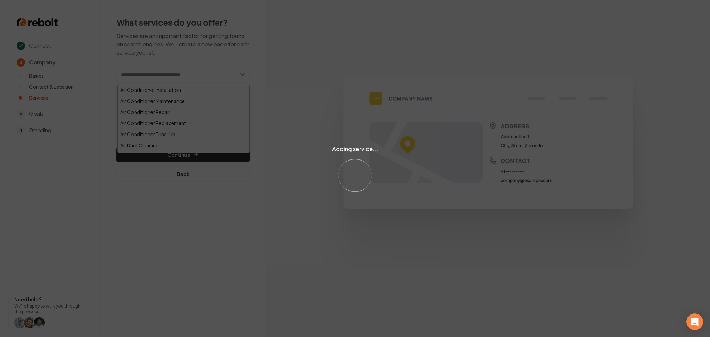
paste input "**********"
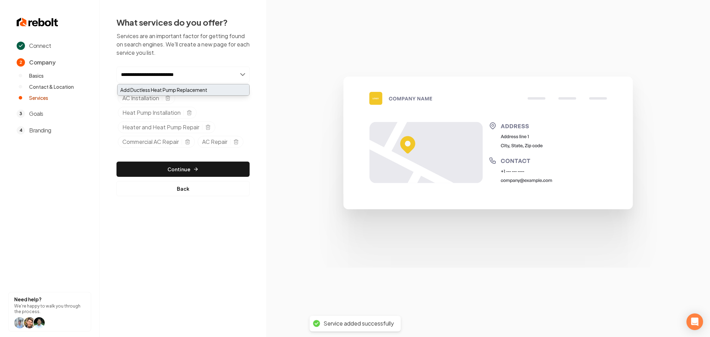
type input "**********"
click at [172, 87] on div "Add Ductless Heat Pump Replacement" at bounding box center [183, 89] width 132 height 11
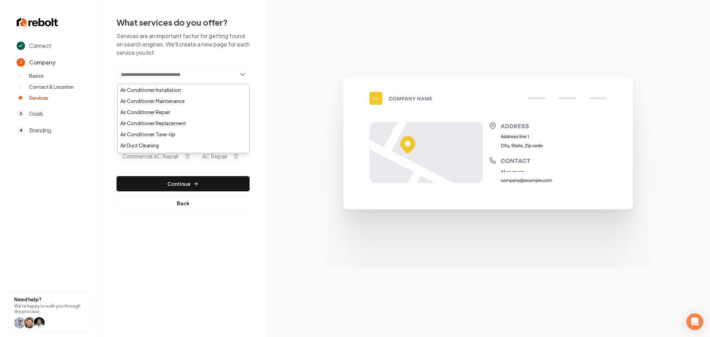
click at [226, 273] on div "Connect 2 Company Basics Contact & Location Services 3 Goals 4 Branding Need he…" at bounding box center [355, 168] width 710 height 337
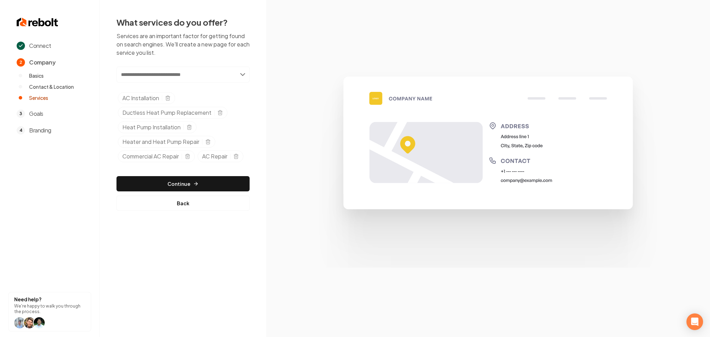
click at [207, 71] on input "text" at bounding box center [182, 75] width 133 height 16
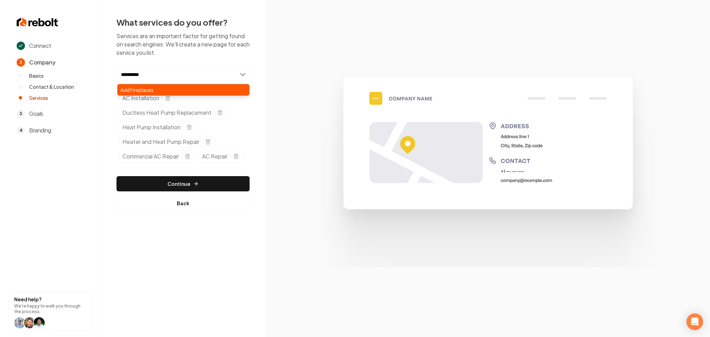
type input "**********"
click at [182, 86] on div "Add Fireplaces" at bounding box center [183, 89] width 132 height 11
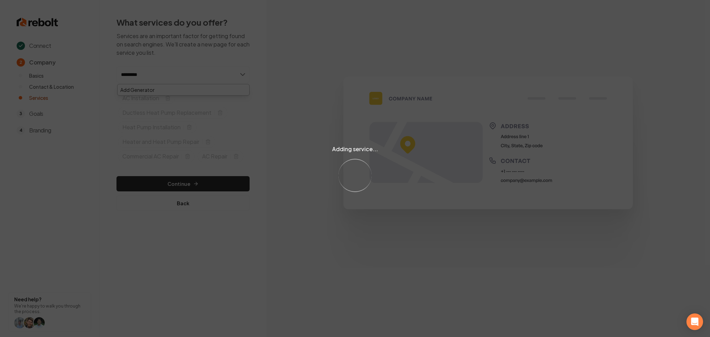
type input "**********"
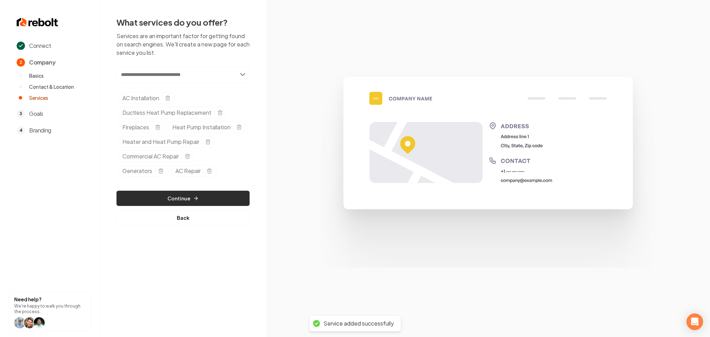
click at [134, 206] on button "Continue" at bounding box center [182, 198] width 133 height 15
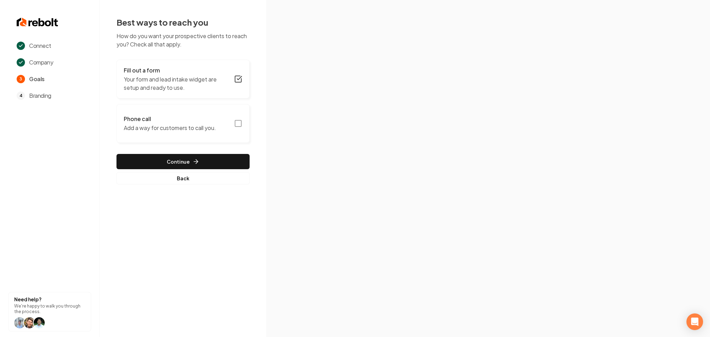
click at [226, 121] on button "Phone call Add a way for customers to call you." at bounding box center [182, 123] width 133 height 39
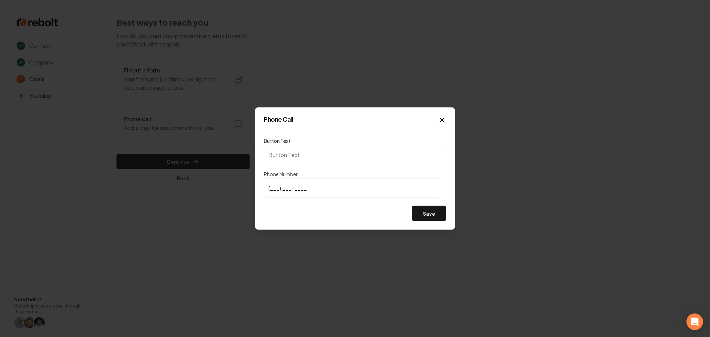
type input "Call us"
type input "(541) 527-0253"
click at [417, 211] on button "Save" at bounding box center [429, 213] width 34 height 15
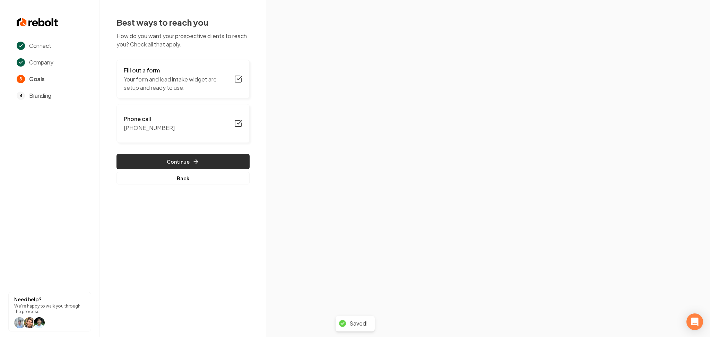
click at [217, 162] on button "Continue" at bounding box center [182, 161] width 133 height 15
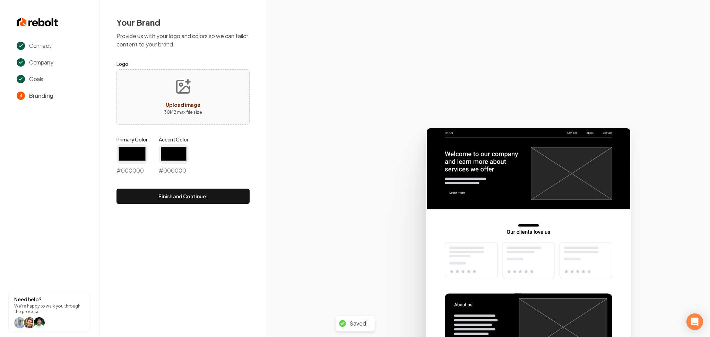
type input "#194d33"
type input "#70be00"
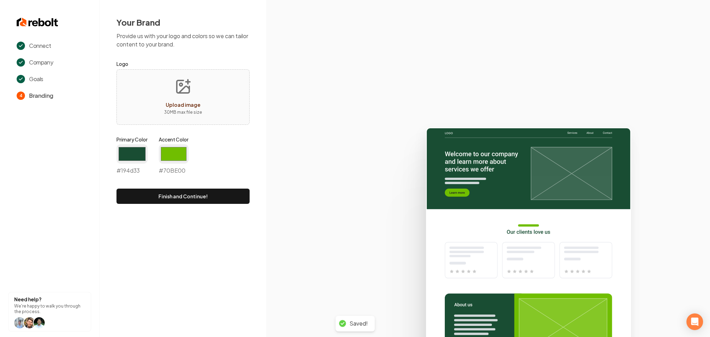
click at [195, 86] on button "Upload image 30 MB max file size" at bounding box center [182, 97] width 49 height 49
type input "**********"
click at [141, 156] on input "#194d33" at bounding box center [131, 153] width 31 height 19
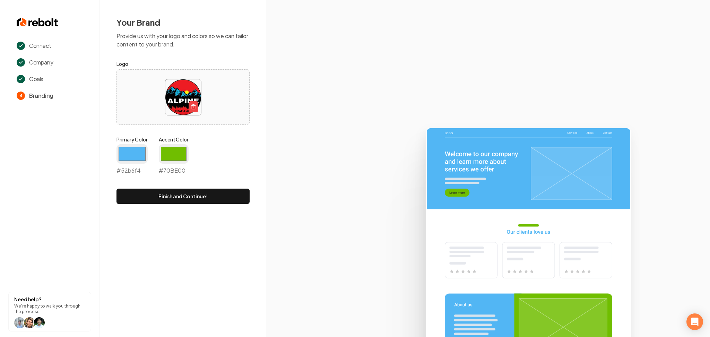
type input "#52b6f4"
click at [170, 152] on input "#70be00" at bounding box center [174, 153] width 30 height 19
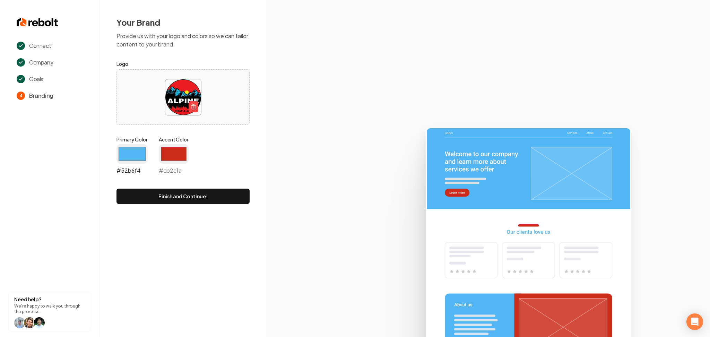
type input "#cb2c1a"
drag, startPoint x: 132, startPoint y: 153, endPoint x: 132, endPoint y: 162, distance: 9.0
click at [132, 153] on input "#52b6f4" at bounding box center [131, 153] width 31 height 19
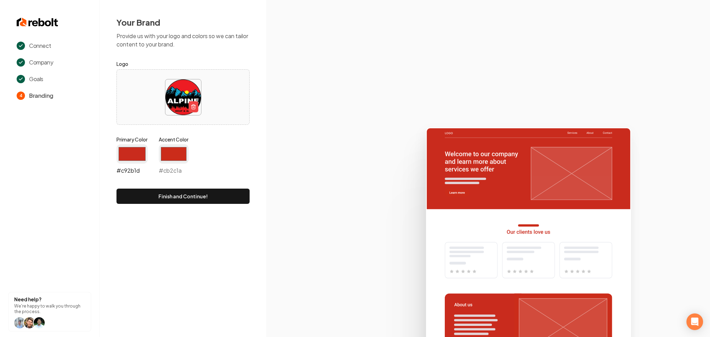
type input "#c92b1d"
drag, startPoint x: 176, startPoint y: 153, endPoint x: 176, endPoint y: 163, distance: 10.0
click at [176, 152] on input "#cb2c1a" at bounding box center [174, 153] width 30 height 19
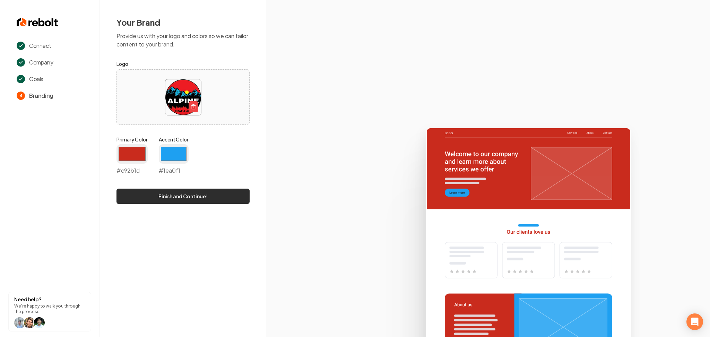
type input "#1ea0f1"
drag, startPoint x: 141, startPoint y: 190, endPoint x: 132, endPoint y: 180, distance: 13.5
click at [141, 190] on button "Finish and Continue!" at bounding box center [182, 196] width 133 height 15
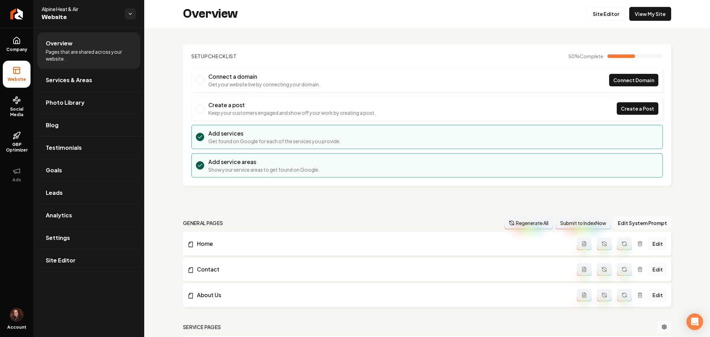
drag, startPoint x: 18, startPoint y: 44, endPoint x: 29, endPoint y: 58, distance: 17.3
click at [18, 45] on link "Company" at bounding box center [17, 44] width 28 height 27
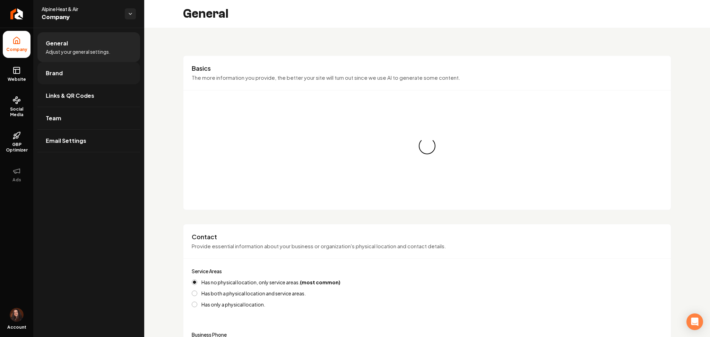
click at [54, 80] on link "Brand" at bounding box center [88, 73] width 103 height 22
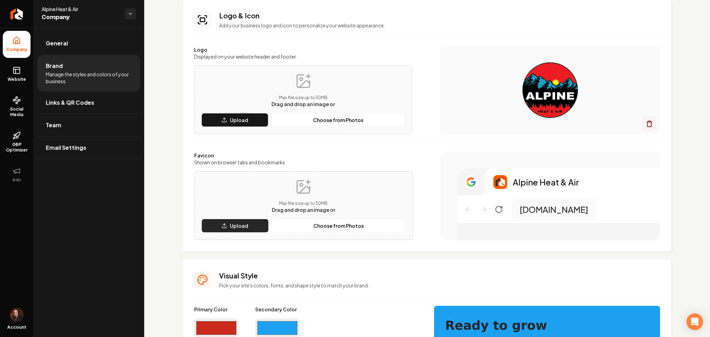
scroll to position [46, 0]
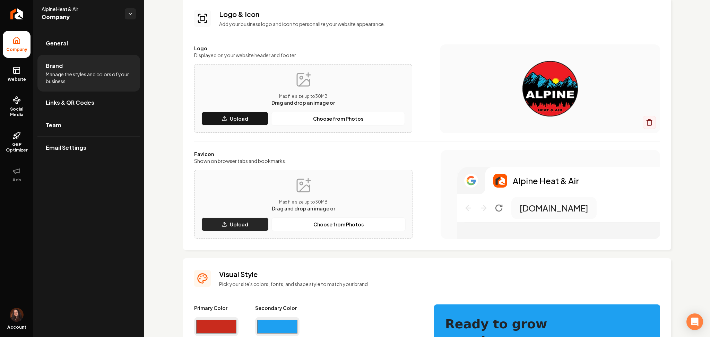
click at [231, 223] on p "Upload" at bounding box center [239, 224] width 18 height 7
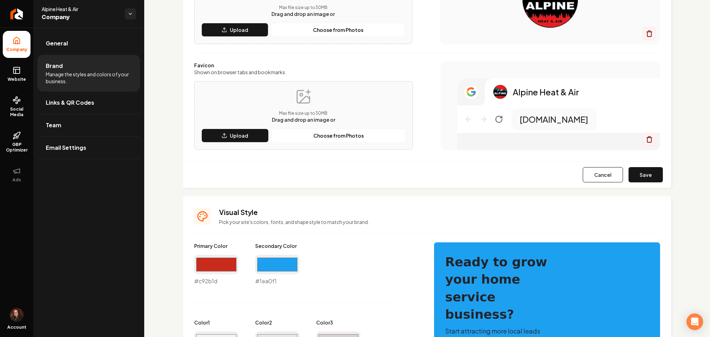
scroll to position [139, 0]
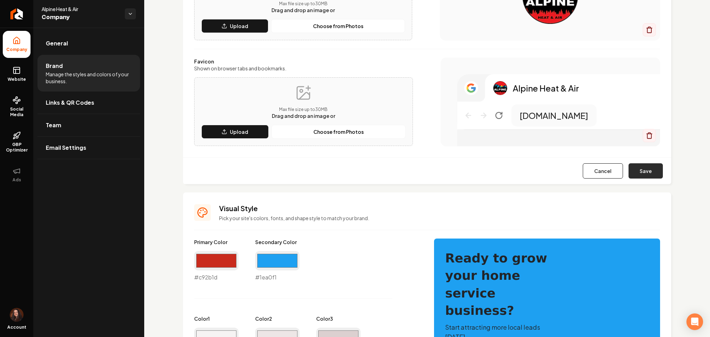
click at [642, 177] on button "Save" at bounding box center [645, 170] width 34 height 15
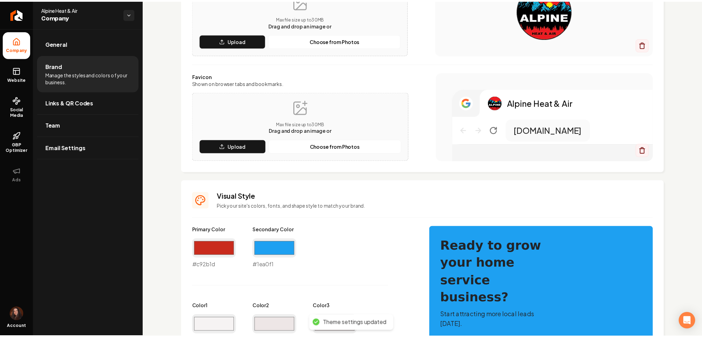
scroll to position [92, 0]
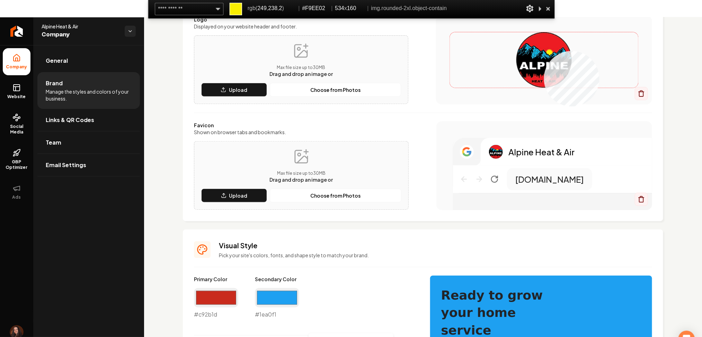
click at [544, 51] on img "Main content area" at bounding box center [544, 59] width 189 height 55
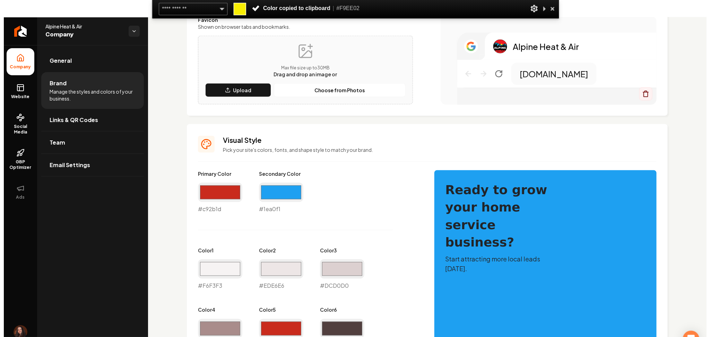
scroll to position [231, 0]
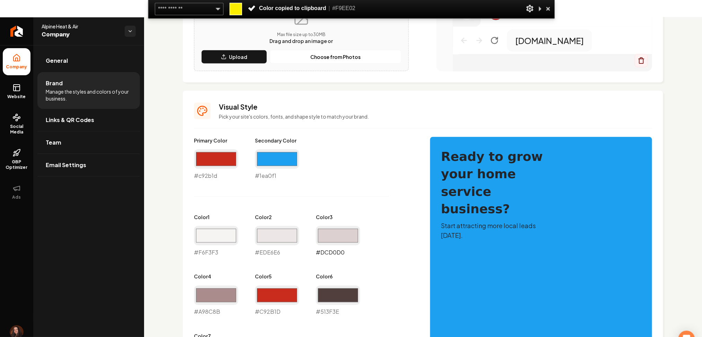
click at [325, 239] on input "#dcd0d0" at bounding box center [338, 235] width 44 height 19
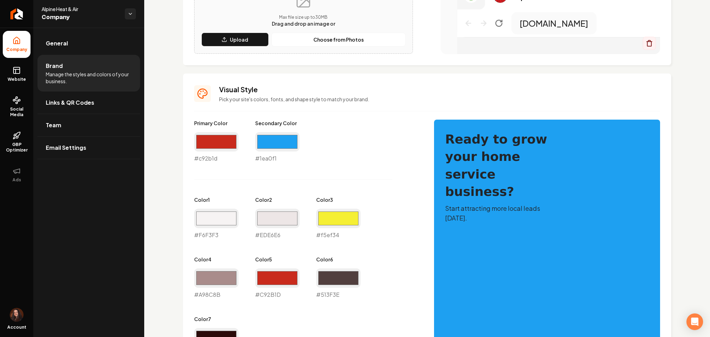
type input "#f5ef34"
click at [270, 214] on input "#ede6e6" at bounding box center [277, 218] width 44 height 19
type input "#eeede8"
click at [212, 219] on input "#f6f3f3" at bounding box center [216, 218] width 44 height 19
type input "#f9f8e1"
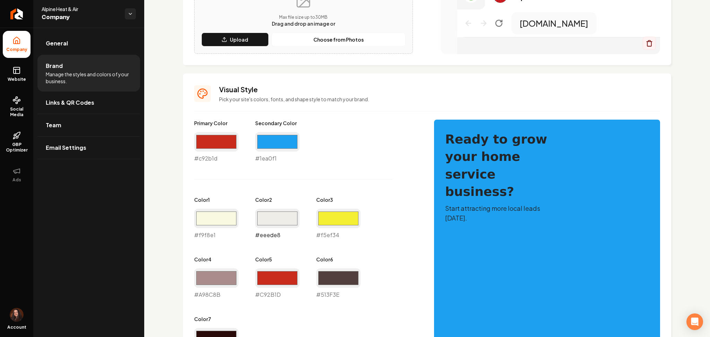
click at [280, 211] on input "#eeede8" at bounding box center [277, 218] width 44 height 19
type input "#fdfbc9"
click at [212, 232] on div "#f9f8e1 #f9f8e1" at bounding box center [216, 224] width 44 height 30
drag, startPoint x: 206, startPoint y: 281, endPoint x: 202, endPoint y: 291, distance: 10.7
click at [206, 282] on input "#a98c8b" at bounding box center [216, 277] width 44 height 19
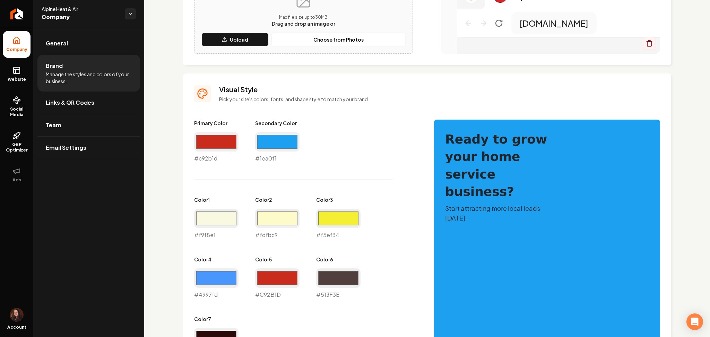
type input "#4997fd"
click at [316, 251] on div "Primary Color #c92b1d #c92b1d Secondary Color #1ea0f1 #1ea0f1 Color 1 #f9f8e1 #…" at bounding box center [307, 239] width 226 height 239
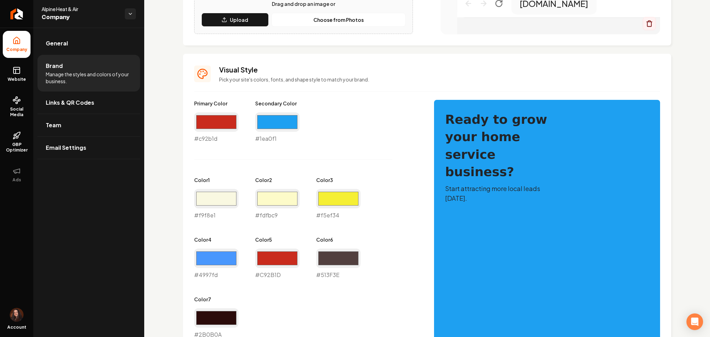
scroll to position [277, 0]
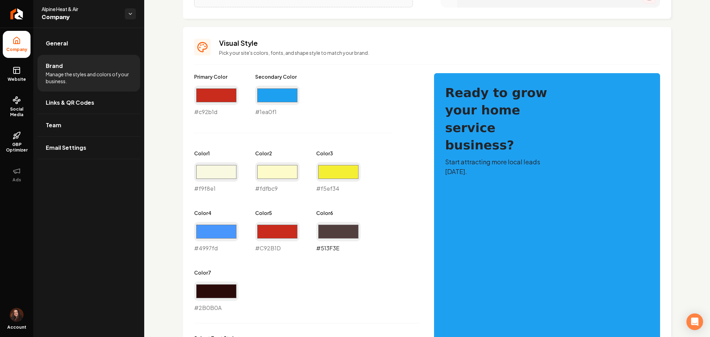
click at [335, 227] on input "#513f3e" at bounding box center [338, 231] width 44 height 19
click at [338, 224] on input "#513f3e" at bounding box center [338, 231] width 44 height 19
type input "#661515"
click at [286, 288] on div "Primary Color #c92b1d #c92b1d Secondary Color #1ea0f1 #1ea0f1 Color 1 #f9f8e1 #…" at bounding box center [307, 192] width 226 height 239
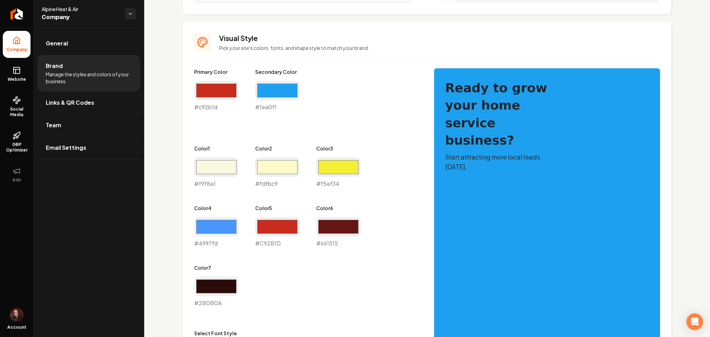
scroll to position [369, 0]
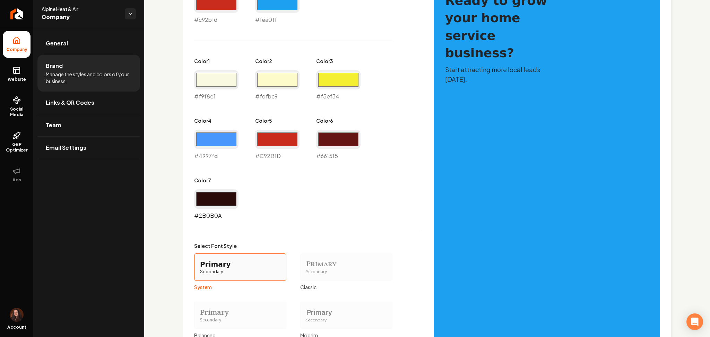
click at [218, 201] on input "#2b0b0a" at bounding box center [216, 198] width 44 height 19
type input "#000000"
click at [184, 258] on div "Visual Style Pick your site's colors, fonts, and shape style to match your bran…" at bounding box center [427, 188] width 488 height 507
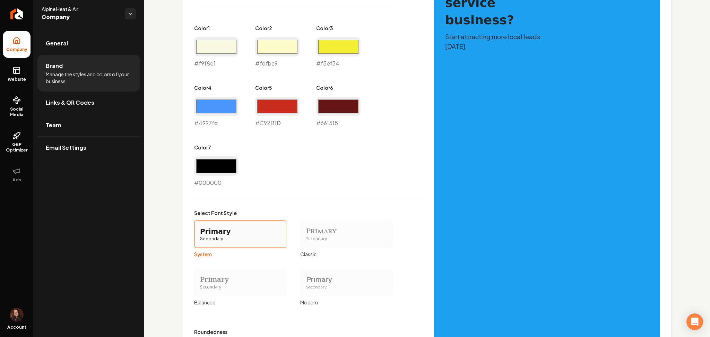
scroll to position [491, 0]
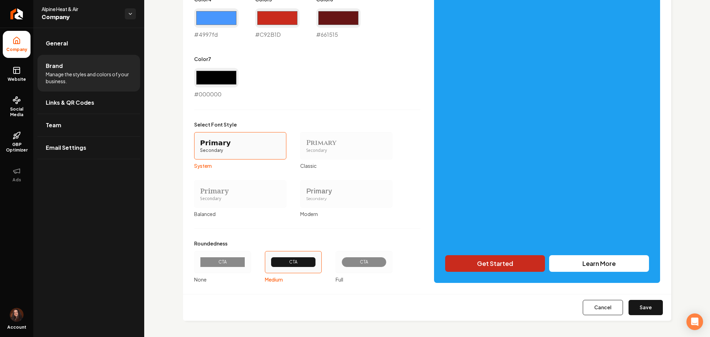
click at [648, 304] on button "Save" at bounding box center [645, 307] width 34 height 15
type input "#c92b1d"
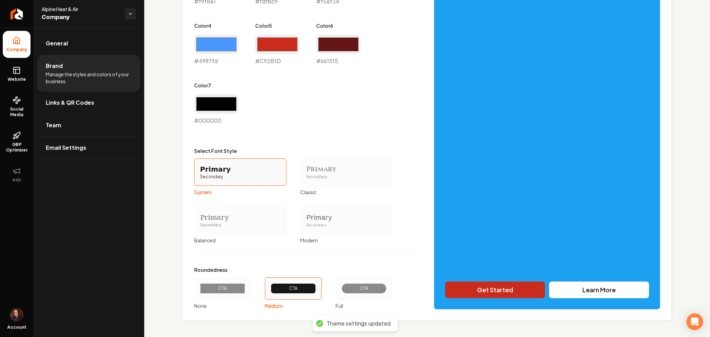
scroll to position [464, 0]
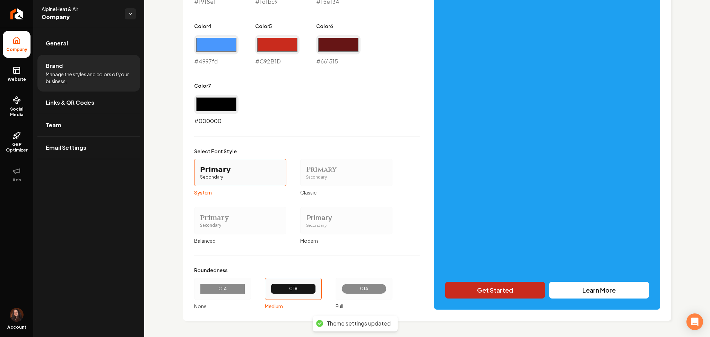
click at [204, 109] on input "#000000" at bounding box center [216, 104] width 44 height 19
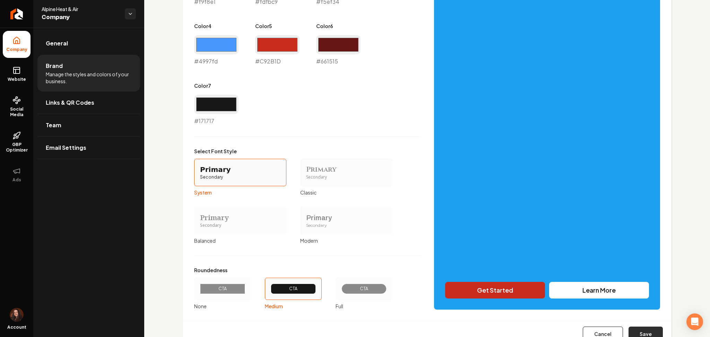
type input "#171717"
click at [633, 328] on button "Save" at bounding box center [645, 333] width 34 height 15
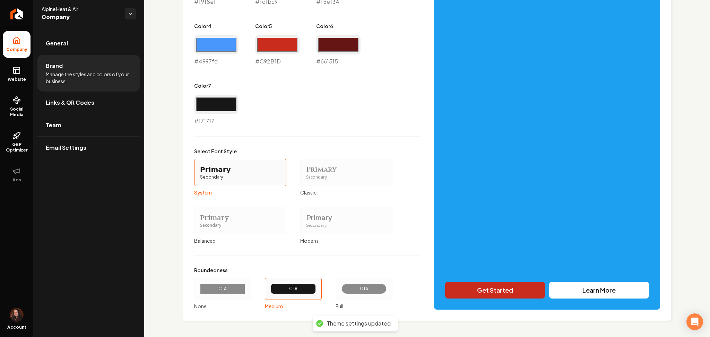
click at [325, 219] on div "Primary" at bounding box center [346, 218] width 80 height 10
click at [305, 219] on button "Primary Secondary Modern" at bounding box center [303, 221] width 6 height 6
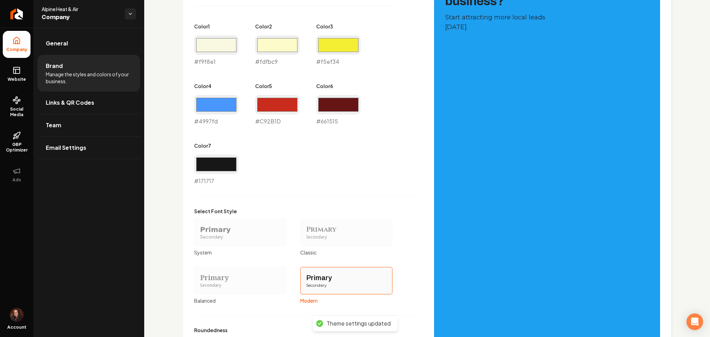
scroll to position [491, 0]
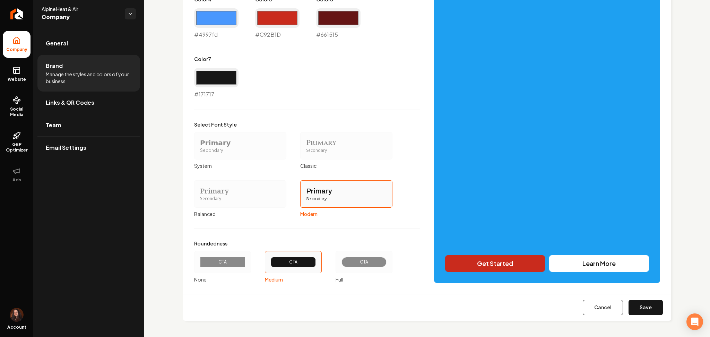
click at [641, 304] on button "Save" at bounding box center [645, 307] width 34 height 15
type input "#c92b1d"
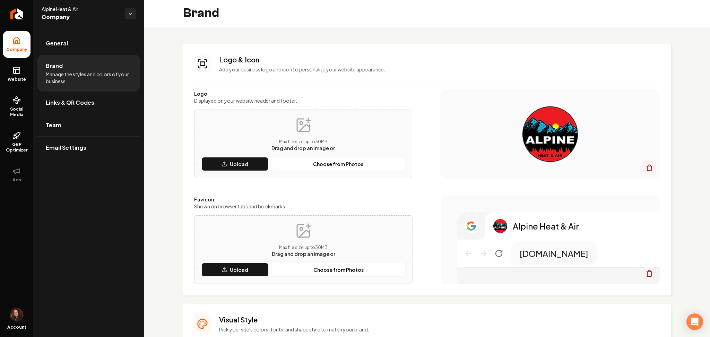
scroll to position [0, 0]
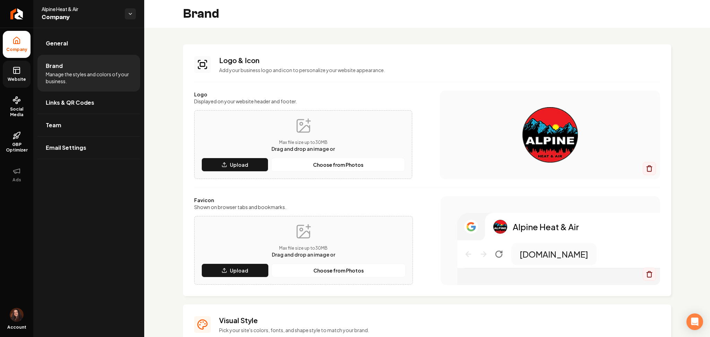
click at [26, 73] on link "Website" at bounding box center [17, 74] width 28 height 27
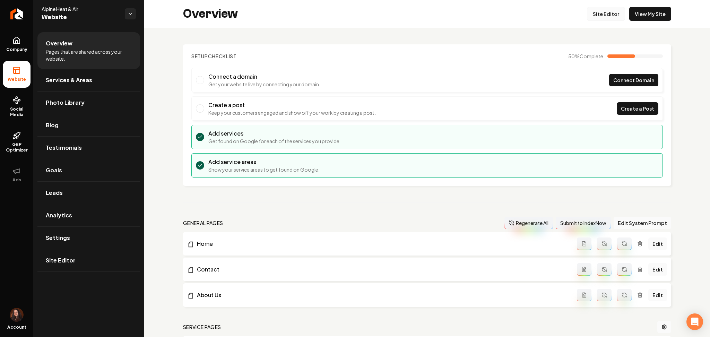
click at [589, 14] on link "Site Editor" at bounding box center [606, 14] width 38 height 14
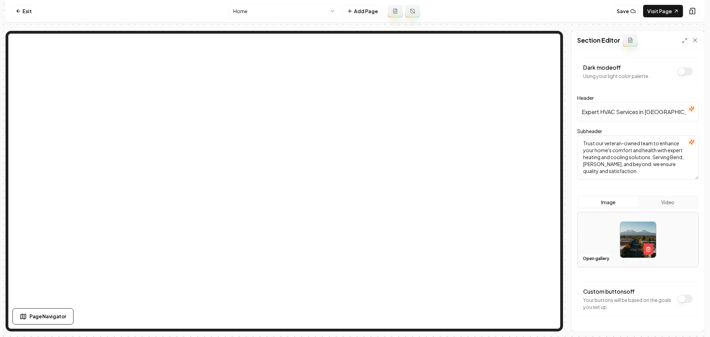
click at [656, 206] on button "Video" at bounding box center [667, 201] width 59 height 11
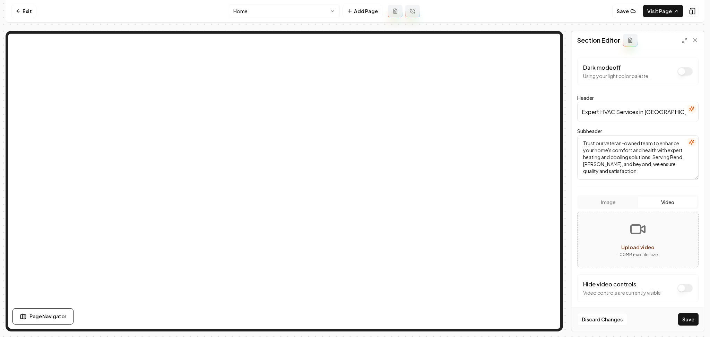
click at [608, 234] on button "Upload video 100 MB max file size" at bounding box center [637, 239] width 121 height 49
type input "**********"
click at [677, 290] on button "Dark mode off" at bounding box center [684, 288] width 15 height 8
click at [687, 322] on button "Save" at bounding box center [688, 319] width 20 height 12
click at [657, 7] on link "Visit Page" at bounding box center [663, 11] width 40 height 12
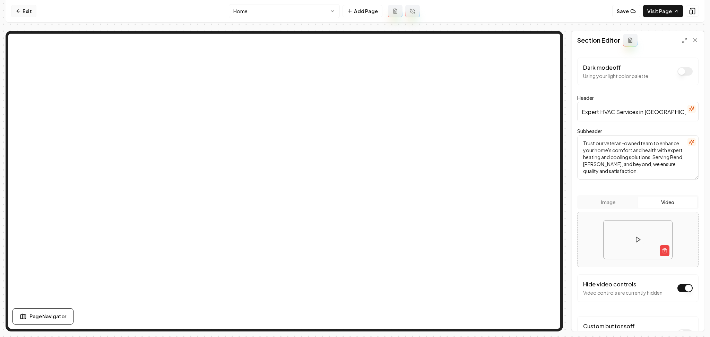
click at [17, 11] on icon at bounding box center [18, 11] width 3 height 0
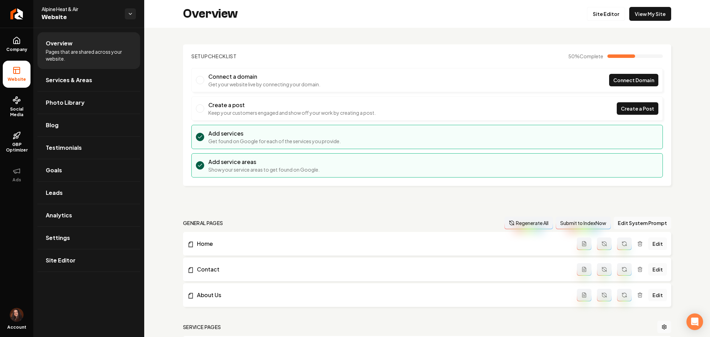
click at [32, 44] on div "Company Website Social Media GBP Optimizer Ads Account Alpine Heat & Air Websit…" at bounding box center [72, 168] width 144 height 337
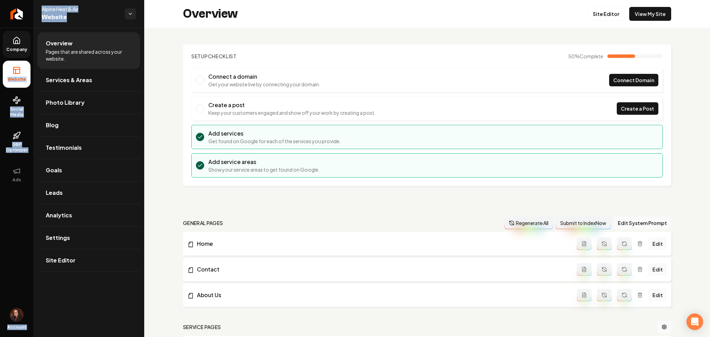
click at [22, 45] on link "Company" at bounding box center [17, 44] width 28 height 27
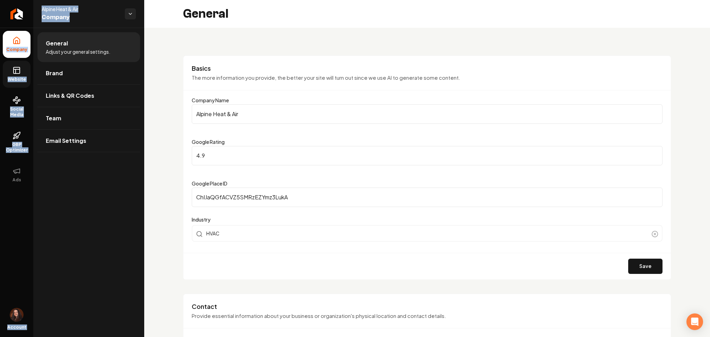
click at [17, 69] on icon at bounding box center [17, 69] width 6 height 0
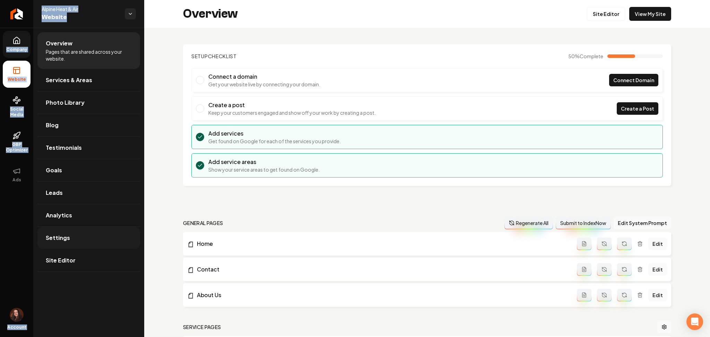
click at [60, 246] on link "Settings" at bounding box center [88, 238] width 103 height 22
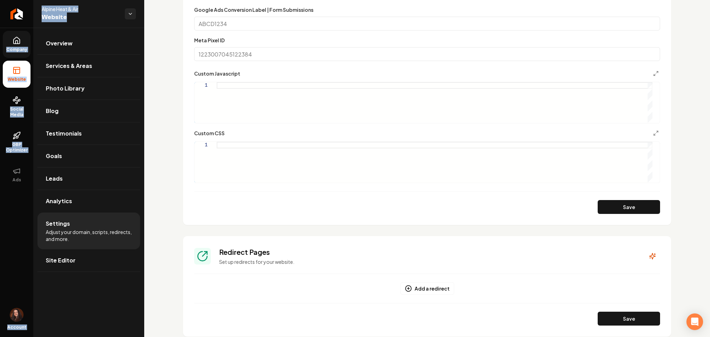
scroll to position [369, 0]
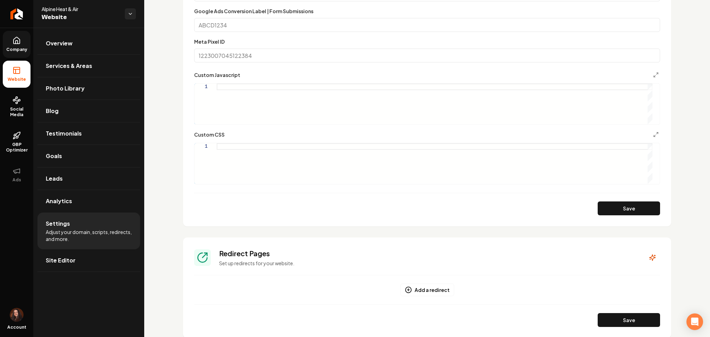
click at [241, 159] on div "Main content area" at bounding box center [435, 163] width 436 height 41
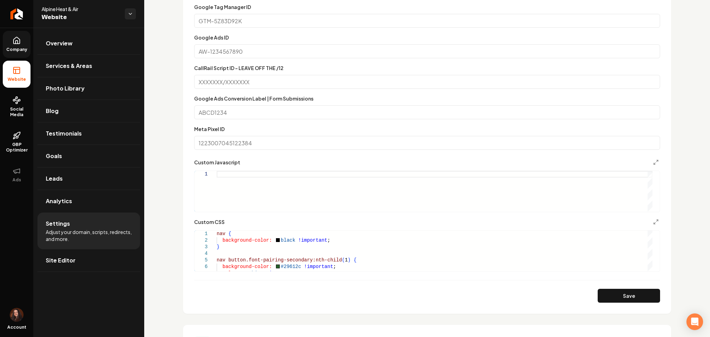
scroll to position [277, 0]
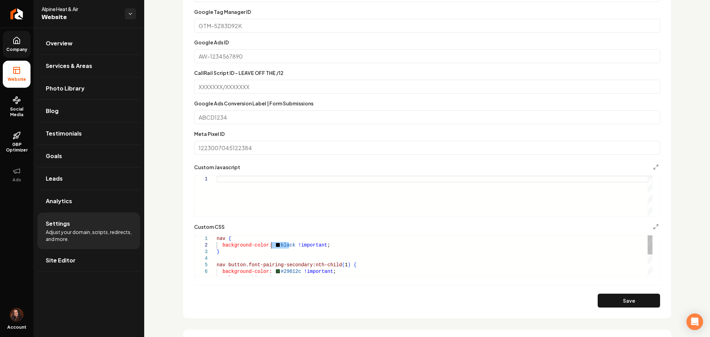
drag, startPoint x: 290, startPoint y: 246, endPoint x: 273, endPoint y: 246, distance: 17.3
click at [273, 246] on div "color: white !important ; nav button.font-pairing-secondary:nth-child ( 1 ) { b…" at bounding box center [435, 278] width 436 height 86
drag, startPoint x: 294, startPoint y: 273, endPoint x: 274, endPoint y: 273, distance: 19.8
click at [274, 273] on div "color: white !important ; nav button.font-pairing-secondary:nth-child ( 1 ) { b…" at bounding box center [435, 278] width 436 height 86
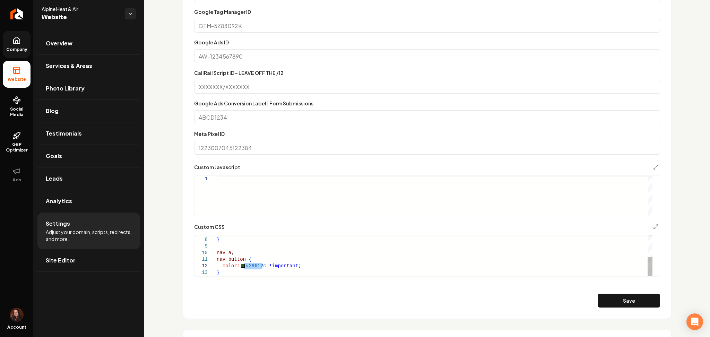
drag, startPoint x: 257, startPoint y: 268, endPoint x: 242, endPoint y: 266, distance: 15.7
click at [241, 266] on div "color: white !important ; } nav a , nav button { color: #29612c !important ; }" at bounding box center [435, 233] width 436 height 86
click at [601, 306] on button "Save" at bounding box center [628, 301] width 62 height 14
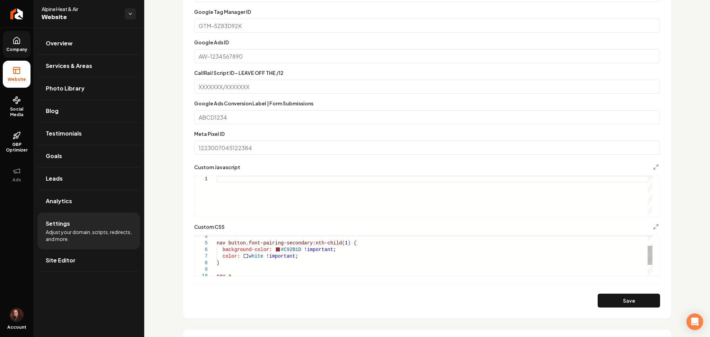
scroll to position [0, 2]
drag, startPoint x: 287, startPoint y: 247, endPoint x: 275, endPoint y: 247, distance: 12.5
click at [275, 247] on div "color: white !important ; } nav a , nav button.font-pairing-secondary:nth-child…" at bounding box center [435, 256] width 436 height 86
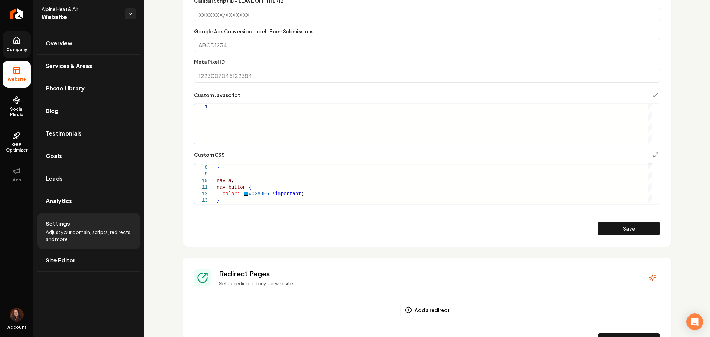
scroll to position [369, 0]
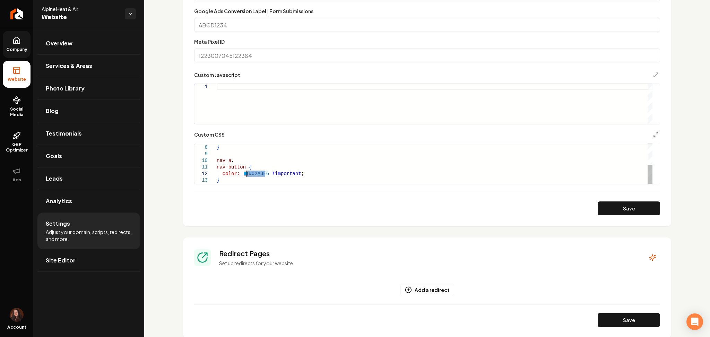
drag, startPoint x: 265, startPoint y: 170, endPoint x: 247, endPoint y: 170, distance: 18.0
click at [247, 170] on div "color: white !important ; } nav a , nav button { color: #02A3E6 !important ; }" at bounding box center [435, 141] width 436 height 86
click at [638, 211] on button "Save" at bounding box center [628, 208] width 62 height 14
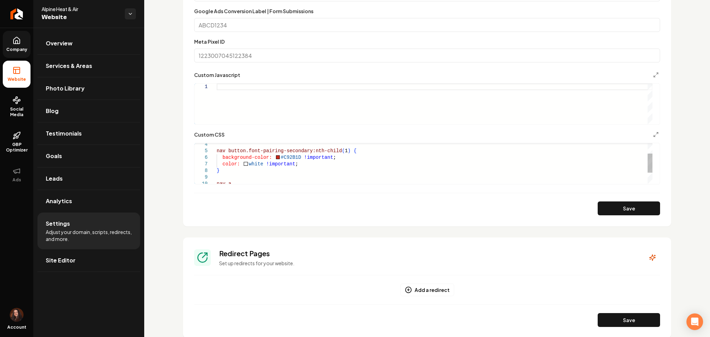
scroll to position [0, 43]
drag, startPoint x: 260, startPoint y: 165, endPoint x: 245, endPoint y: 163, distance: 15.0
click at [245, 164] on div "color: white !important ; } nav a , nav button.font-pairing-secondary:nth-child…" at bounding box center [435, 164] width 436 height 86
click at [614, 206] on button "Save" at bounding box center [628, 208] width 62 height 14
drag, startPoint x: 295, startPoint y: 161, endPoint x: 277, endPoint y: 160, distance: 18.4
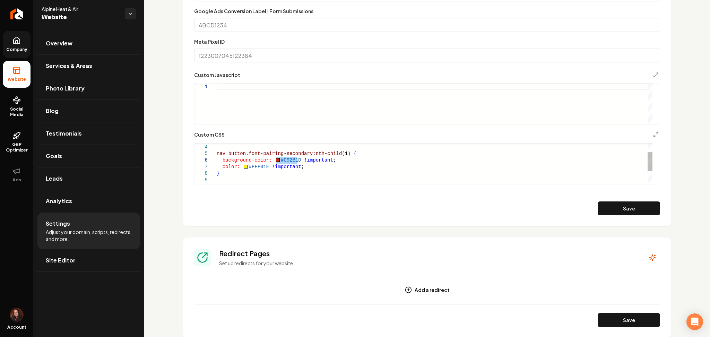
click at [277, 160] on div "color: #FFF01E !important ; } nav a , nav button.font-pairing-secondary:nth-chi…" at bounding box center [435, 167] width 436 height 86
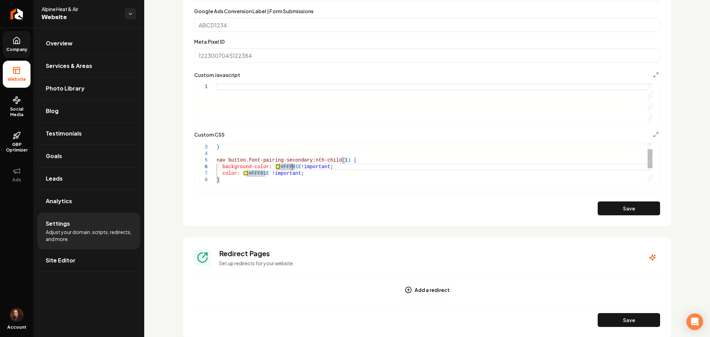
click at [290, 168] on div "color: #FFF01E !important ; } nav button.font-pairing-secondary:nth-child ( 1 )…" at bounding box center [435, 174] width 436 height 86
drag, startPoint x: 294, startPoint y: 168, endPoint x: 275, endPoint y: 167, distance: 19.1
click at [275, 167] on div "color: #FFF01E !important ; } nav button.font-pairing-secondary:nth-child ( 1 )…" at bounding box center [435, 174] width 436 height 86
click at [636, 212] on button "Save" at bounding box center [628, 208] width 62 height 14
click at [302, 149] on div "color: #FFF01E !important ; } nav button.font-pairing-secondary:nth-child ( 1 )…" at bounding box center [435, 174] width 436 height 86
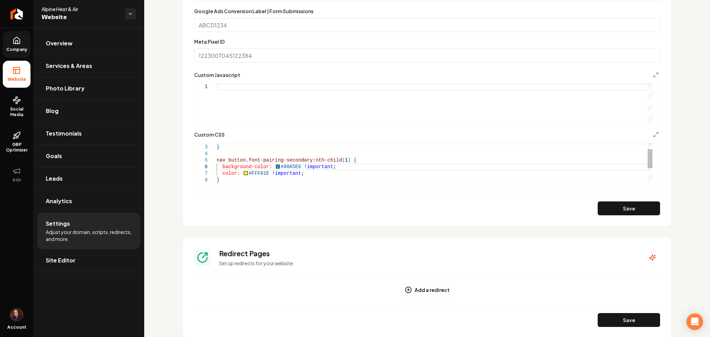
scroll to position [0, 0]
click at [612, 203] on button "Save" at bounding box center [628, 208] width 62 height 14
click at [264, 166] on div "color: #FFF01E !important ; } nav button.font-pairing-secondary:nth-child ( 1 )…" at bounding box center [435, 174] width 436 height 86
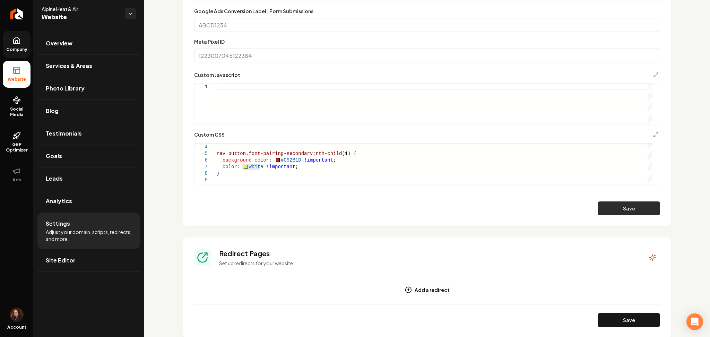
click at [597, 206] on button "Save" at bounding box center [628, 208] width 62 height 14
click at [247, 175] on div "color: white !important ; } nav button.font-pairing-secondary:nth-child ( 1 ) {…" at bounding box center [435, 167] width 436 height 86
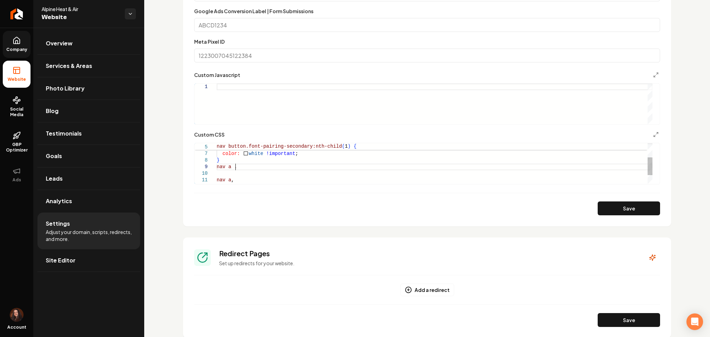
scroll to position [53, 18]
click at [231, 167] on div "color: white !important ; } nav button.font-pairing-secondary:nth-child ( 1 ) {…" at bounding box center [435, 157] width 436 height 92
click at [305, 167] on div "color: white !important ; } nav button.font-pairing-secondary:nth-child ( 1 ) {…" at bounding box center [435, 157] width 436 height 92
drag, startPoint x: 297, startPoint y: 158, endPoint x: 216, endPoint y: 156, distance: 81.8
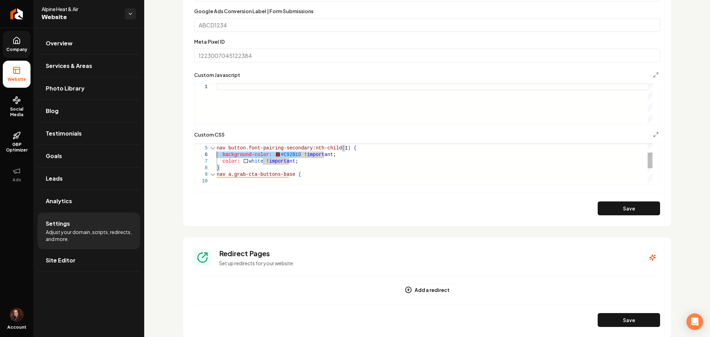
click at [217, 156] on div "color: white !important ; } background-color: #C92B1D !important ; nav a.grab-c…" at bounding box center [435, 171] width 436 height 105
drag, startPoint x: 295, startPoint y: 162, endPoint x: 215, endPoint y: 154, distance: 80.4
click at [217, 154] on div "color: white !important ; } background-color: #C92B1D !important ; nav a.grab-c…" at bounding box center [435, 171] width 436 height 105
click at [218, 175] on div "color: white !important ; } background-color: #C92B1D !important ; nav a.grab-c…" at bounding box center [435, 163] width 436 height 105
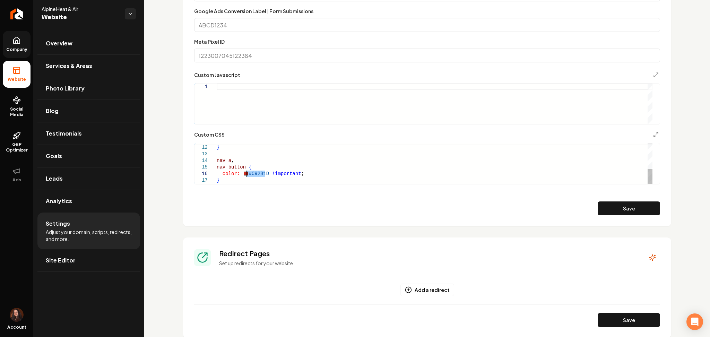
drag, startPoint x: 265, startPoint y: 172, endPoint x: 245, endPoint y: 176, distance: 19.8
click at [245, 176] on div "color: white !important ; } nav a , nav button { color: #C92B1D !important ; }" at bounding box center [435, 128] width 436 height 112
drag, startPoint x: 297, startPoint y: 158, endPoint x: 279, endPoint y: 159, distance: 17.4
click at [279, 159] on div "color: white !important ; } nav a , } nav a.grab-cta-buttons-base { background-…" at bounding box center [435, 151] width 436 height 112
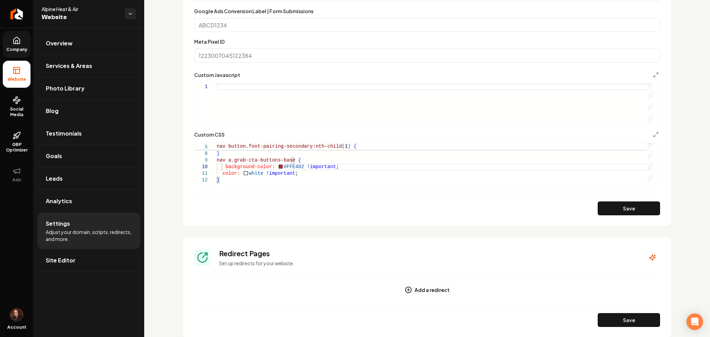
click at [614, 200] on form "**********" at bounding box center [427, 50] width 466 height 330
click at [619, 211] on button "Save" at bounding box center [628, 208] width 62 height 14
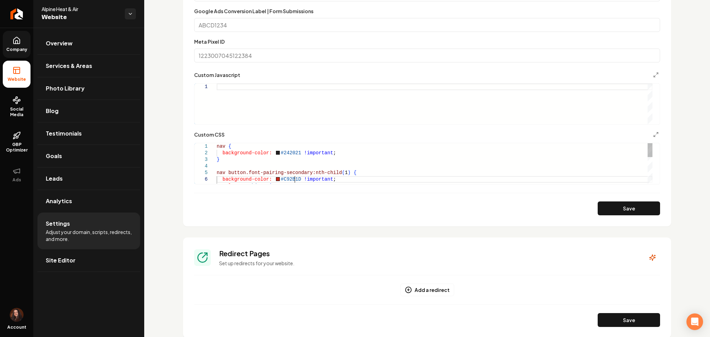
scroll to position [46, 2]
drag, startPoint x: 294, startPoint y: 177, endPoint x: 270, endPoint y: 179, distance: 24.0
click at [270, 179] on div "color: white !important ; nav button.font-pairing-secondary:nth-child ( 1 ) { b…" at bounding box center [435, 202] width 436 height 119
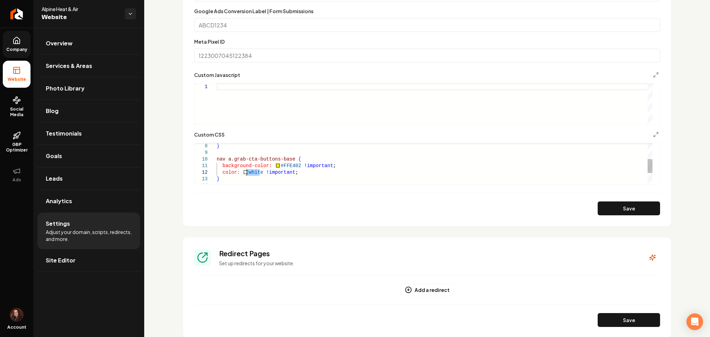
drag, startPoint x: 259, startPoint y: 171, endPoint x: 246, endPoint y: 169, distance: 13.3
click at [246, 169] on div "} nav a.grab-cta-buttons-base { background-color: #FFE402 !important ; color: w…" at bounding box center [435, 156] width 436 height 119
type textarea "**********"
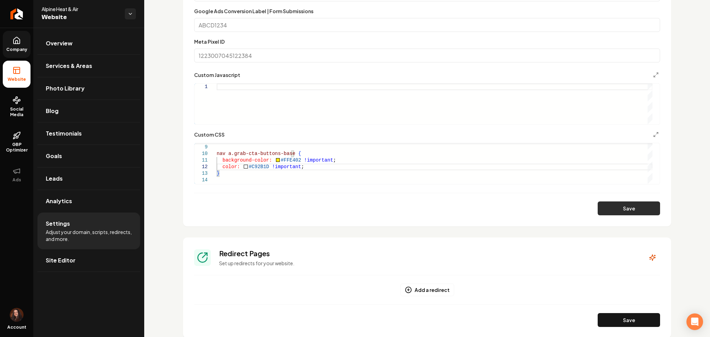
drag, startPoint x: 605, startPoint y: 206, endPoint x: 608, endPoint y: 208, distance: 3.9
click at [608, 208] on button "Save" at bounding box center [628, 208] width 62 height 14
click at [84, 266] on link "Site Editor" at bounding box center [88, 260] width 103 height 22
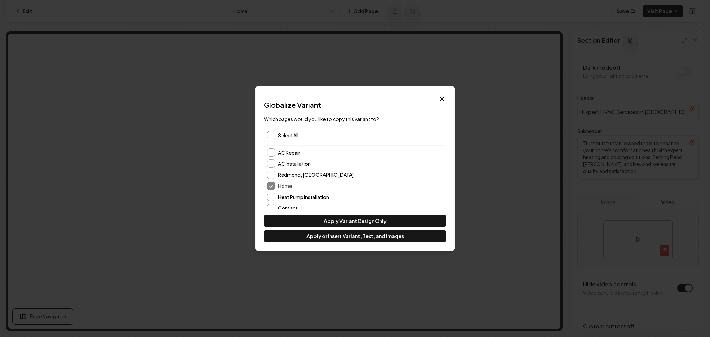
click at [290, 140] on div "Select All" at bounding box center [355, 135] width 182 height 15
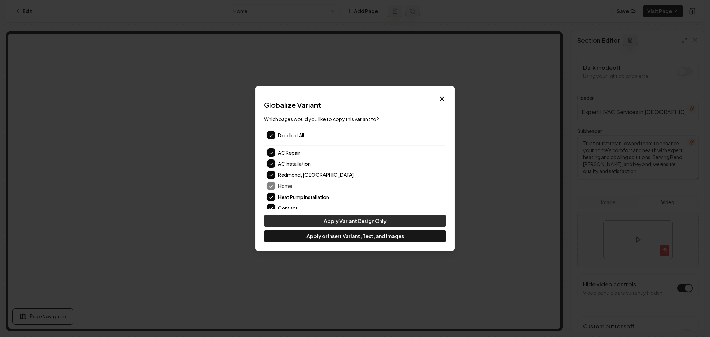
click at [312, 215] on button "Apply Variant Design Only" at bounding box center [355, 220] width 182 height 12
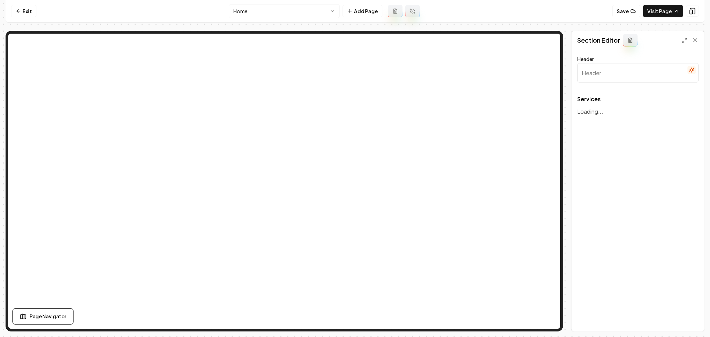
type input "Comprehensive HVAC Services"
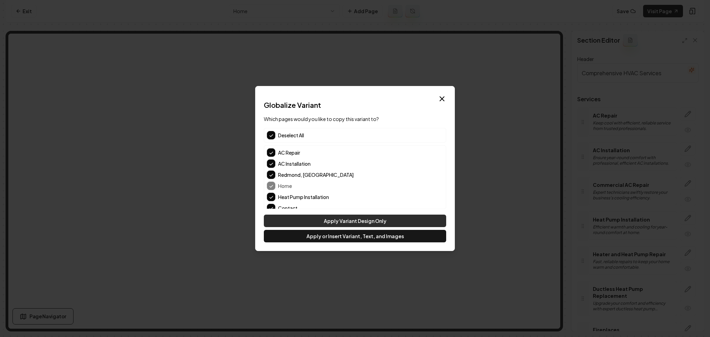
click at [283, 218] on button "Apply Variant Design Only" at bounding box center [355, 220] width 182 height 12
click at [278, 222] on button "Apply Variant Design Only" at bounding box center [355, 220] width 182 height 12
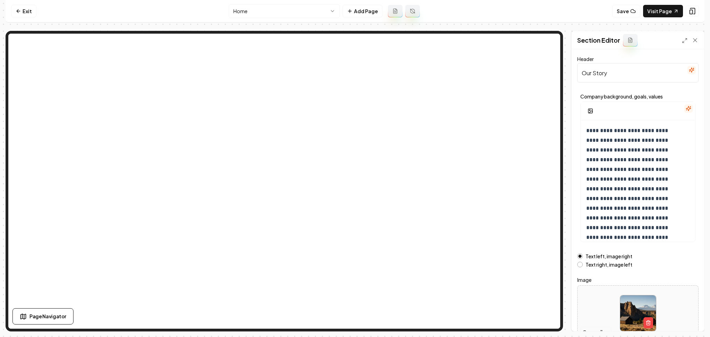
scroll to position [37, 0]
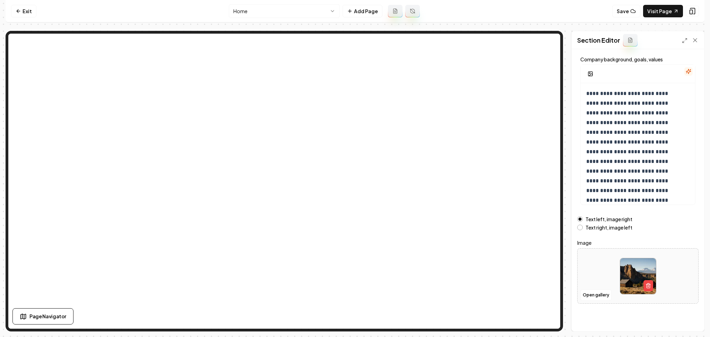
click at [588, 272] on div at bounding box center [637, 275] width 121 height 47
type input "**********"
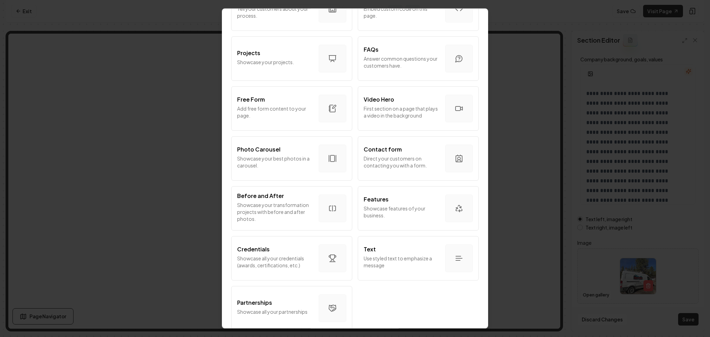
scroll to position [335, 0]
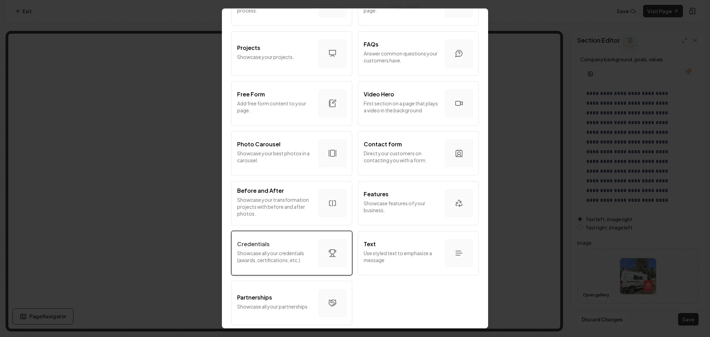
click at [283, 259] on div "Credentials Showcase all your credentials (awards, certifications, etc.)" at bounding box center [275, 253] width 76 height 26
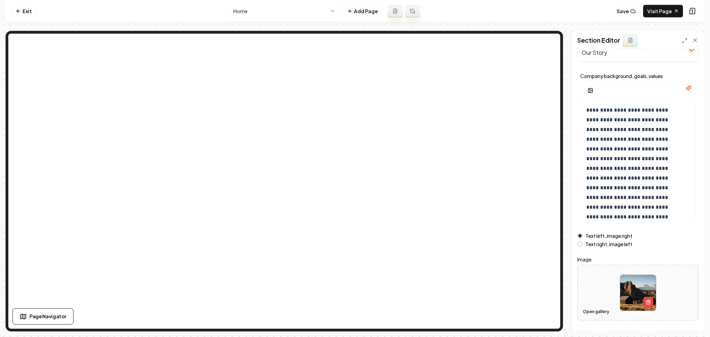
scroll to position [37, 0]
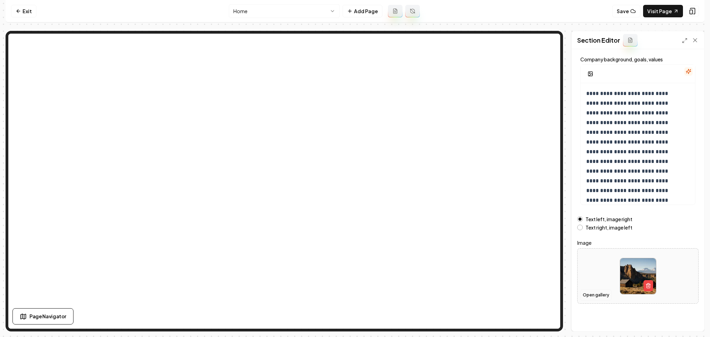
click at [596, 292] on button "Open gallery" at bounding box center [595, 294] width 31 height 11
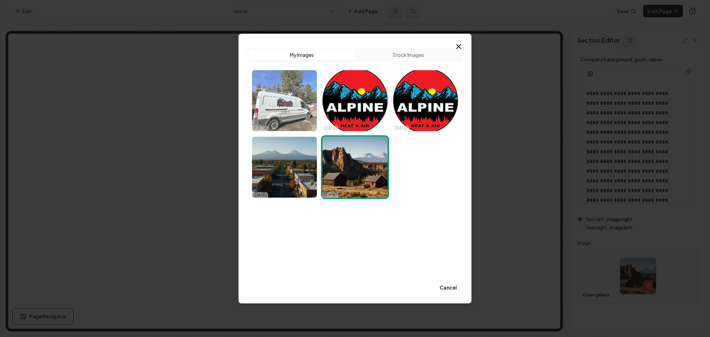
click at [292, 107] on img "Select image image_68e906685c7cd75eb8ff9835.jpg" at bounding box center [284, 100] width 65 height 61
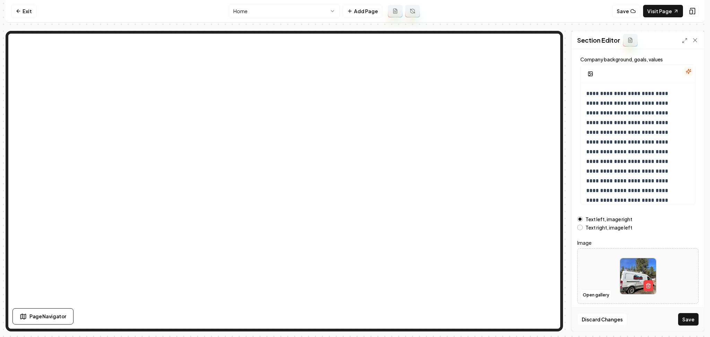
click at [687, 319] on button "Save" at bounding box center [688, 319] width 20 height 12
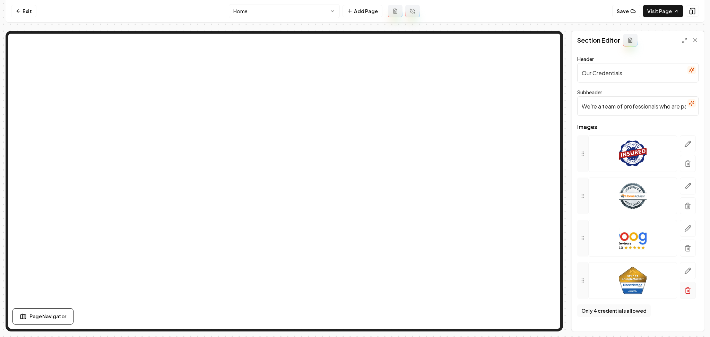
click at [693, 290] on button "button" at bounding box center [688, 290] width 16 height 17
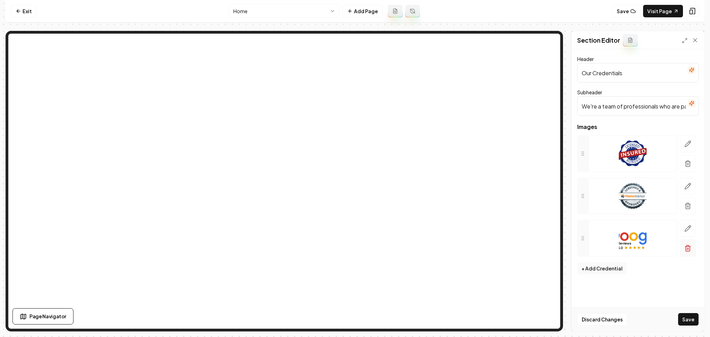
click at [686, 248] on icon "button" at bounding box center [687, 248] width 7 height 7
click at [694, 143] on button "button" at bounding box center [688, 143] width 16 height 17
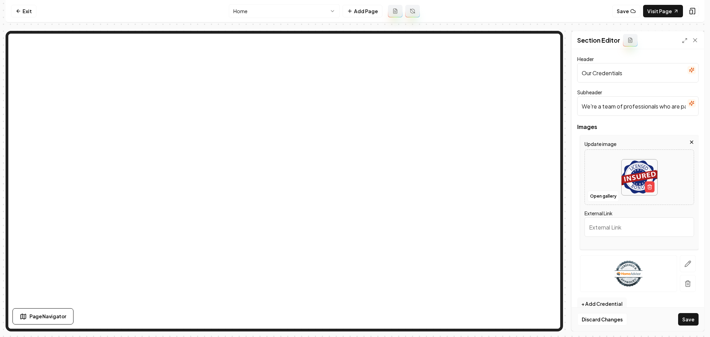
click at [609, 174] on div at bounding box center [639, 177] width 109 height 47
type input "**********"
click at [680, 259] on button "button" at bounding box center [688, 263] width 16 height 17
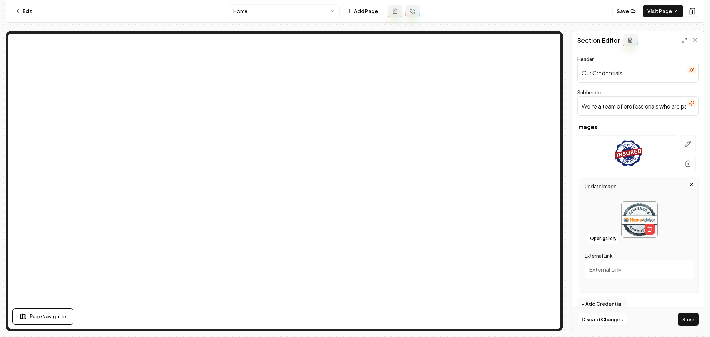
click at [588, 207] on div at bounding box center [639, 219] width 109 height 47
type input "**********"
click at [687, 70] on button "button" at bounding box center [691, 70] width 8 height 8
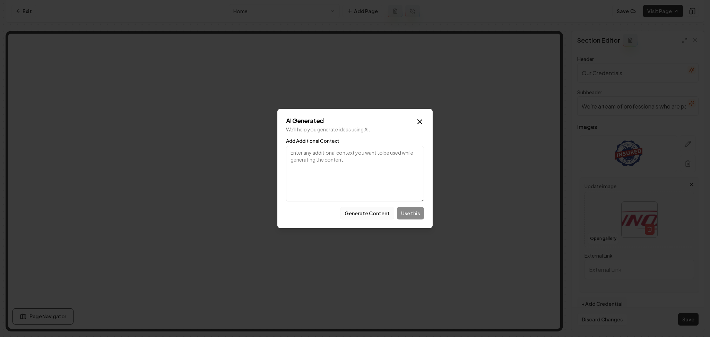
paste textarea "Heating and Cooling Technology from Lennox and Mitsubishi"
type textarea "Heating and Cooling Technology from Lennox and Mitsubishi"
click at [373, 217] on button "Generate Content" at bounding box center [367, 213] width 54 height 12
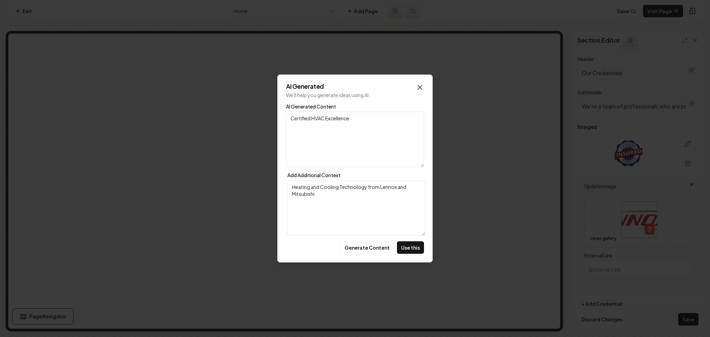
click at [415, 85] on icon "button" at bounding box center [419, 87] width 8 height 8
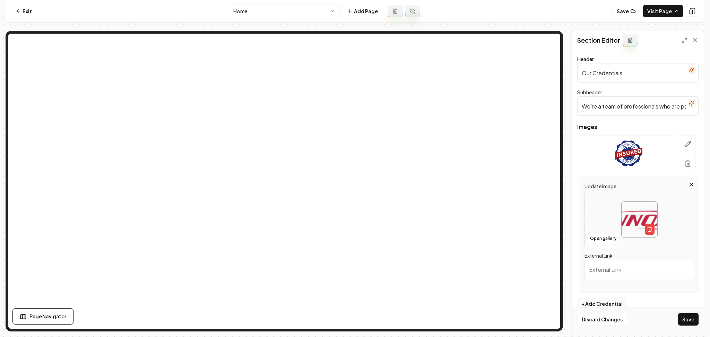
click at [583, 73] on input "Our Credentials" at bounding box center [637, 72] width 121 height 19
paste input "Heating and Cooling Technology from Lennox and Mitsubishi"
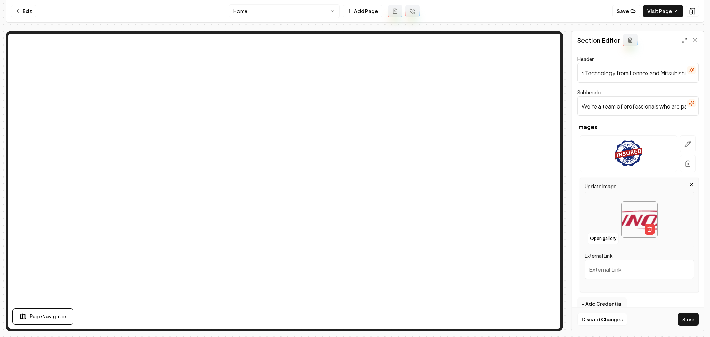
type input "Heating and Cooling Technology from Lennox and Mitsubishi"
click at [690, 328] on div "Discard Changes Save" at bounding box center [637, 319] width 132 height 24
click at [688, 321] on button "Save" at bounding box center [688, 319] width 20 height 12
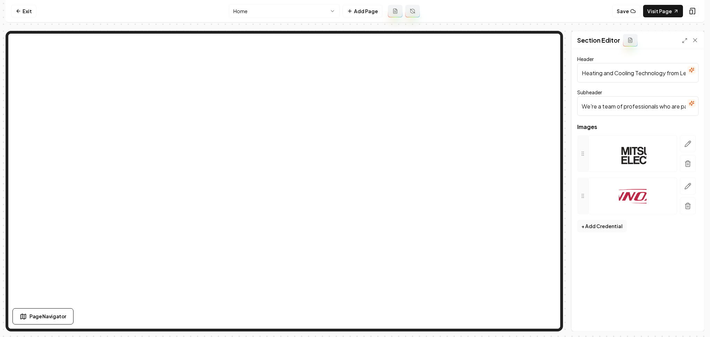
click at [690, 103] on icon "button" at bounding box center [692, 103] width 6 height 6
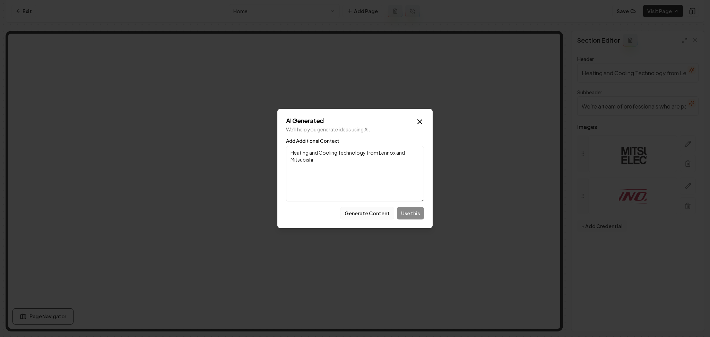
type textarea "Heating and Cooling Technology from Lennox and Mitsubishi"
click at [361, 216] on button "Generate Content" at bounding box center [367, 213] width 54 height 12
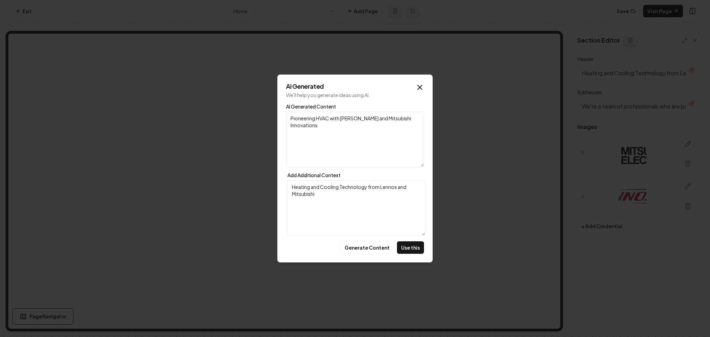
click at [414, 97] on p "We'll help you generate ideas using AI." at bounding box center [355, 94] width 138 height 7
click at [411, 250] on button "Use this" at bounding box center [410, 247] width 27 height 12
type input "Pioneering HVAC with Lennox and Mitsubishi Innovations"
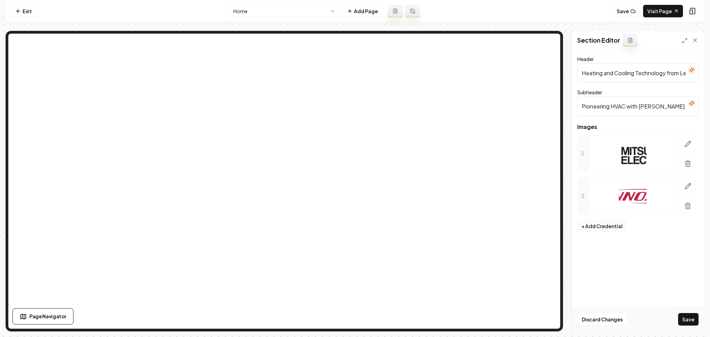
click at [608, 112] on input "Pioneering HVAC with Lennox and Mitsubishi Innovations" at bounding box center [637, 105] width 121 height 19
click at [685, 318] on button "Save" at bounding box center [688, 319] width 20 height 12
click at [31, 6] on link "Exit" at bounding box center [23, 11] width 25 height 12
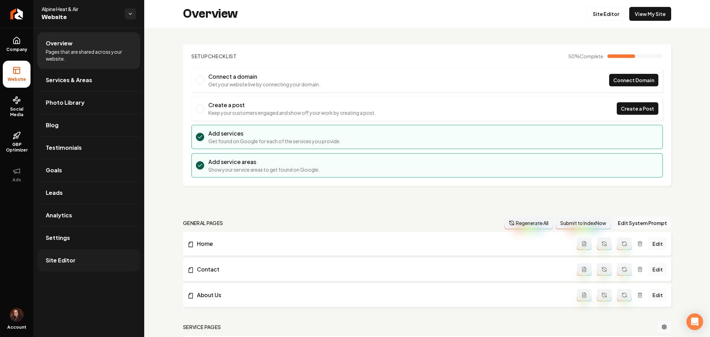
click at [85, 256] on link "Site Editor" at bounding box center [88, 260] width 103 height 22
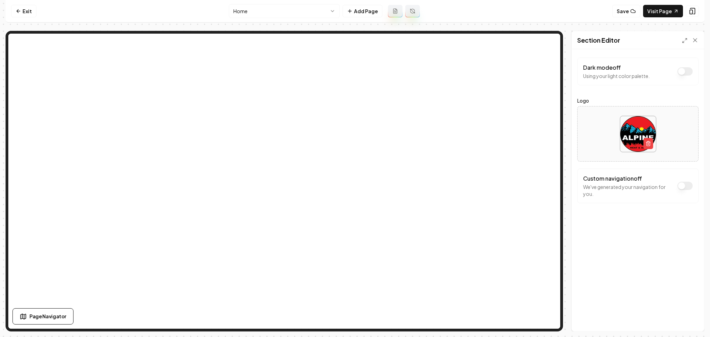
click at [685, 181] on div "Custom navigation off We've generated your navigation for you." at bounding box center [638, 185] width 110 height 23
click at [685, 188] on button "Dark mode off" at bounding box center [684, 186] width 15 height 8
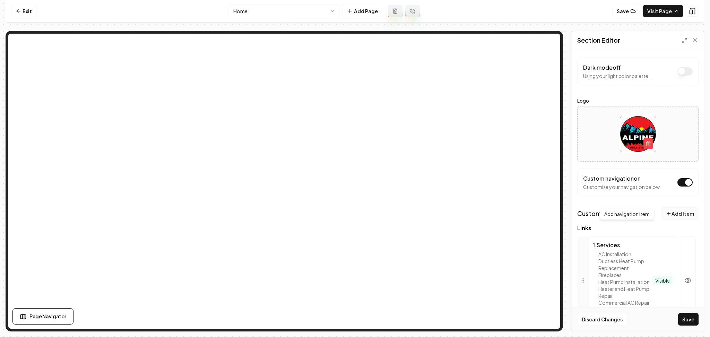
click at [672, 211] on button "Add Item" at bounding box center [679, 213] width 37 height 12
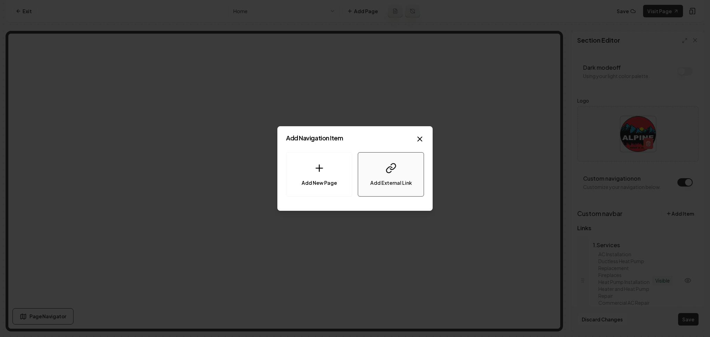
click at [379, 176] on button "Add External Link" at bounding box center [391, 174] width 66 height 44
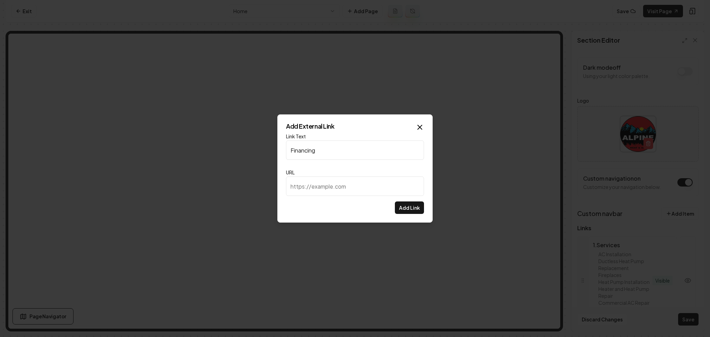
type input "Financing"
click at [321, 181] on input "URL" at bounding box center [355, 185] width 138 height 19
paste input "https://apply.svcfin.com/embedded"
type input "https://apply.svcfin.com/embedded"
click at [412, 208] on button "Add Link" at bounding box center [409, 207] width 29 height 12
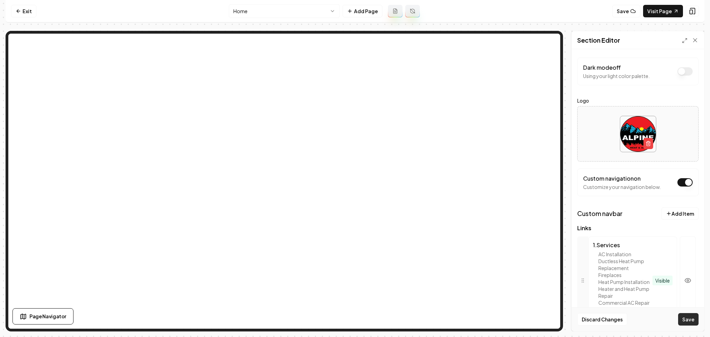
click at [691, 324] on button "Save" at bounding box center [688, 319] width 20 height 12
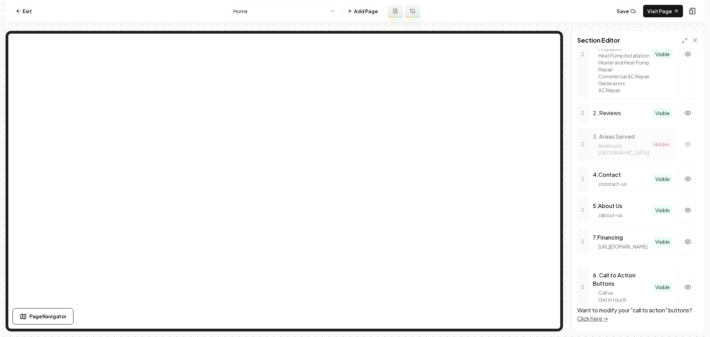
drag, startPoint x: 582, startPoint y: 286, endPoint x: 582, endPoint y: 239, distance: 46.1
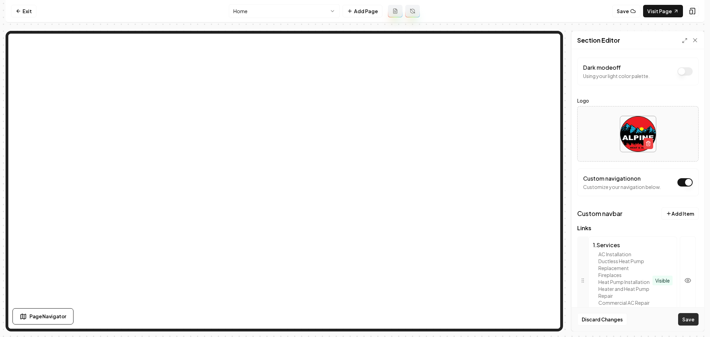
click at [691, 318] on button "Save" at bounding box center [688, 319] width 20 height 12
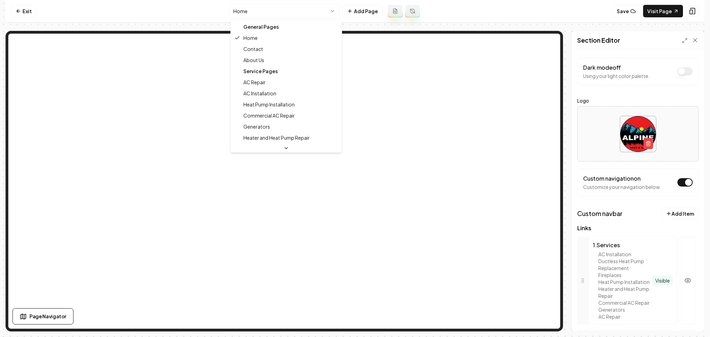
click at [258, 12] on html "Computer Required This feature is only available on a computer. Please switch t…" at bounding box center [355, 168] width 710 height 337
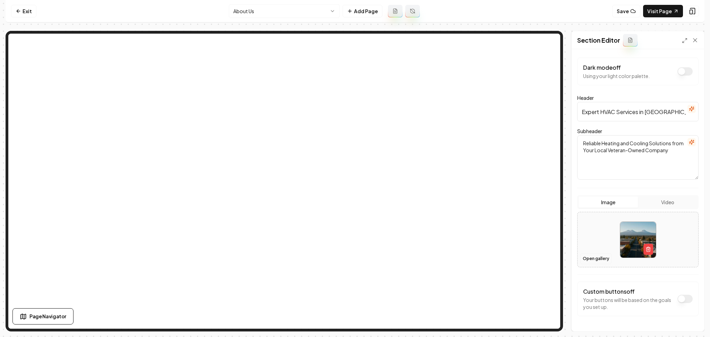
click at [590, 257] on button "Open gallery" at bounding box center [595, 258] width 31 height 11
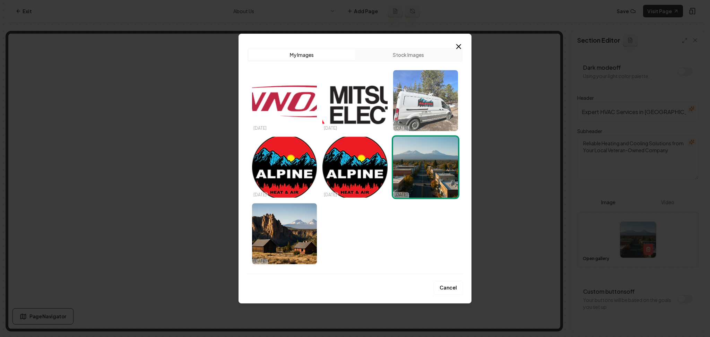
click at [431, 122] on img "Select image image_68e906685c7cd75eb8ff9835.jpg" at bounding box center [425, 100] width 65 height 61
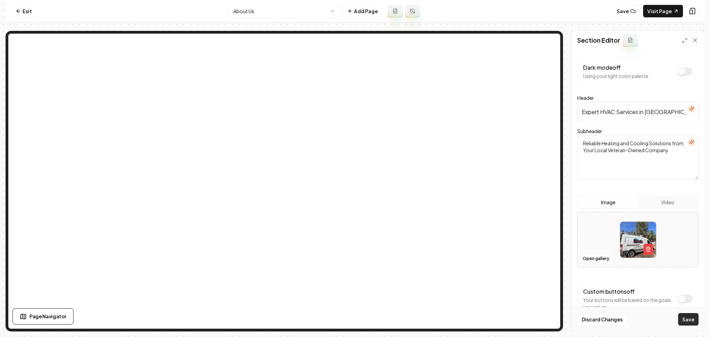
click at [684, 319] on button "Save" at bounding box center [688, 319] width 20 height 12
click at [586, 228] on div at bounding box center [637, 239] width 121 height 47
type input "**********"
click at [682, 312] on div "Discard Changes Save" at bounding box center [637, 319] width 132 height 24
click at [682, 318] on button "Save" at bounding box center [688, 319] width 20 height 12
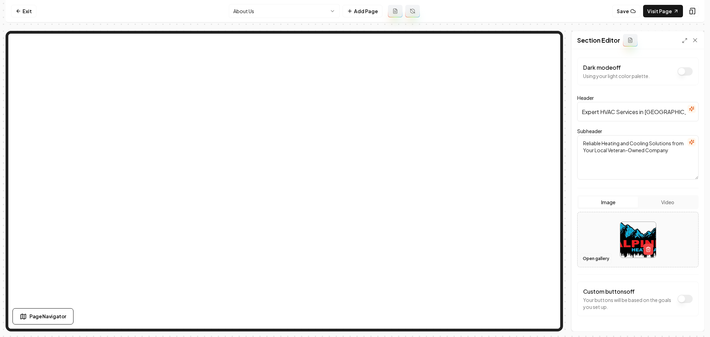
click at [593, 258] on button "Open gallery" at bounding box center [595, 258] width 31 height 11
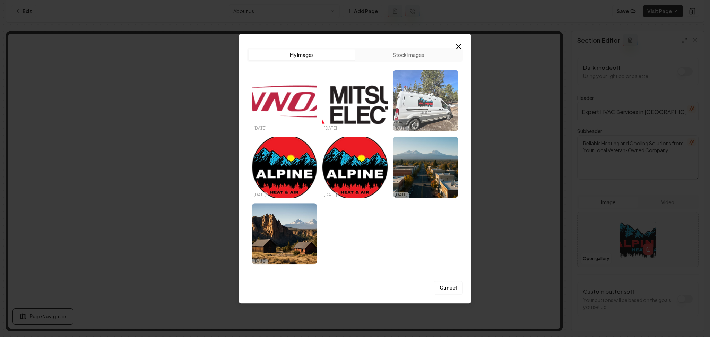
click at [421, 118] on img "Select image image_68e906685c7cd75eb8ff9835.jpg" at bounding box center [425, 100] width 65 height 61
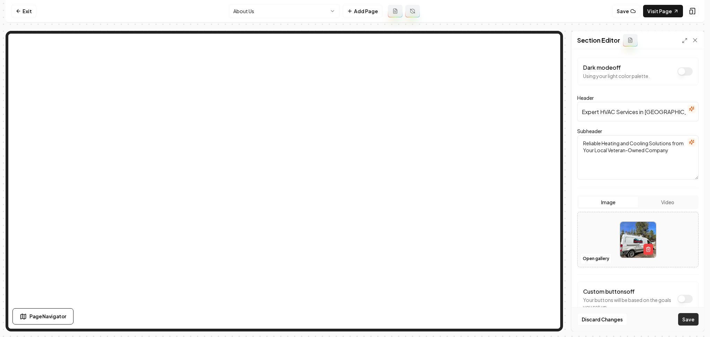
click at [692, 321] on button "Save" at bounding box center [688, 319] width 20 height 12
click at [679, 74] on button "Dark mode off" at bounding box center [684, 71] width 15 height 8
click at [692, 324] on button "Save" at bounding box center [688, 319] width 20 height 12
click at [273, 9] on html "Computer Required This feature is only available on a computer. Please switch t…" at bounding box center [355, 168] width 710 height 337
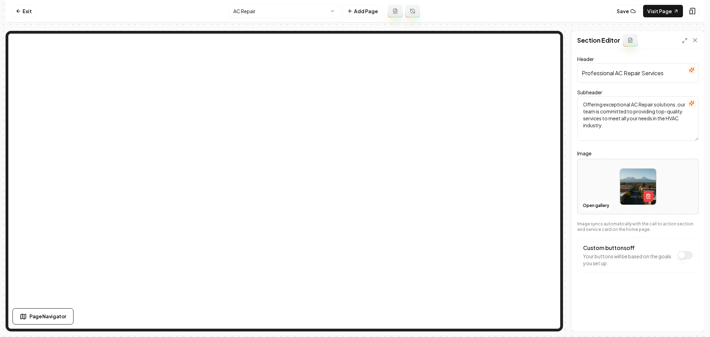
click at [593, 175] on div at bounding box center [637, 186] width 121 height 47
type input "**********"
drag, startPoint x: 689, startPoint y: 318, endPoint x: 692, endPoint y: 321, distance: 4.7
click at [692, 321] on button "Save" at bounding box center [688, 319] width 20 height 12
click at [268, 7] on html "Computer Required This feature is only available on a computer. Please switch t…" at bounding box center [355, 168] width 710 height 337
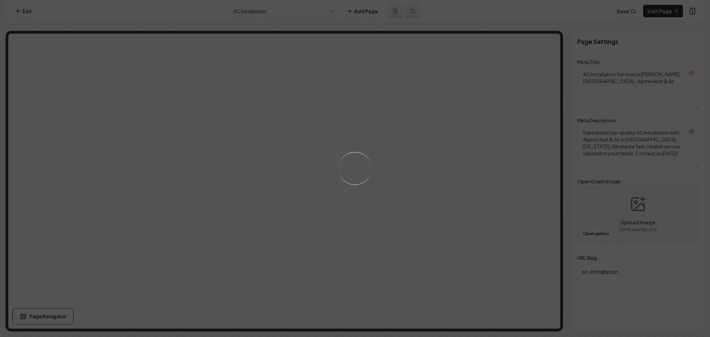
click at [420, 152] on div "Loading..." at bounding box center [355, 168] width 710 height 337
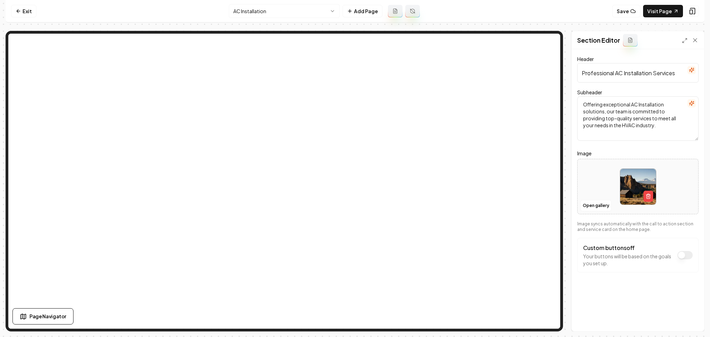
click at [599, 194] on div at bounding box center [637, 186] width 121 height 47
type input "**********"
click at [693, 314] on button "Save" at bounding box center [688, 319] width 20 height 12
click at [313, 10] on html "Computer Required This feature is only available on a computer. Please switch t…" at bounding box center [355, 168] width 710 height 337
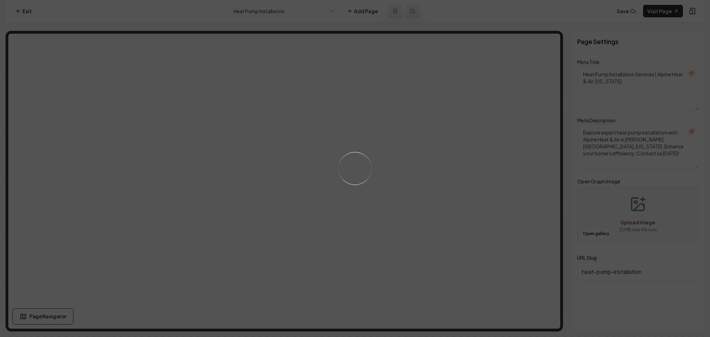
click at [448, 189] on div "Loading..." at bounding box center [355, 168] width 710 height 337
click at [472, 212] on div "Loading..." at bounding box center [355, 168] width 710 height 337
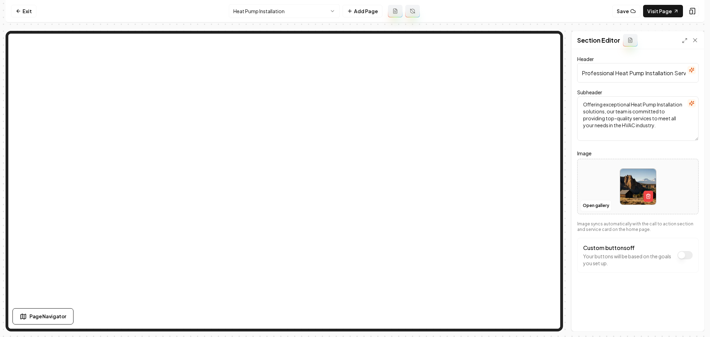
click at [602, 185] on div at bounding box center [637, 186] width 121 height 47
type input "**********"
click at [681, 301] on div "Header Professional Heat Pump Installation Services Subheader Offering exceptio…" at bounding box center [637, 190] width 132 height 282
click at [689, 323] on button "Save" at bounding box center [688, 319] width 20 height 12
click at [279, 7] on html "Computer Required This feature is only available on a computer. Please switch t…" at bounding box center [355, 168] width 710 height 337
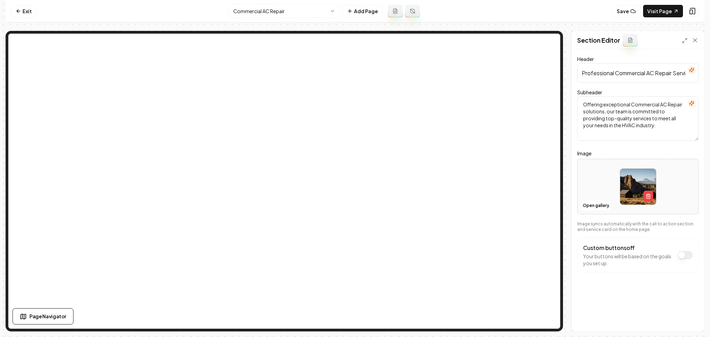
click at [611, 180] on div at bounding box center [637, 186] width 121 height 47
type input "**********"
click at [692, 313] on div "Discard Changes Save" at bounding box center [637, 319] width 132 height 24
click at [693, 318] on button "Save" at bounding box center [688, 319] width 20 height 12
click at [239, 10] on html "Computer Required This feature is only available on a computer. Please switch t…" at bounding box center [355, 168] width 710 height 337
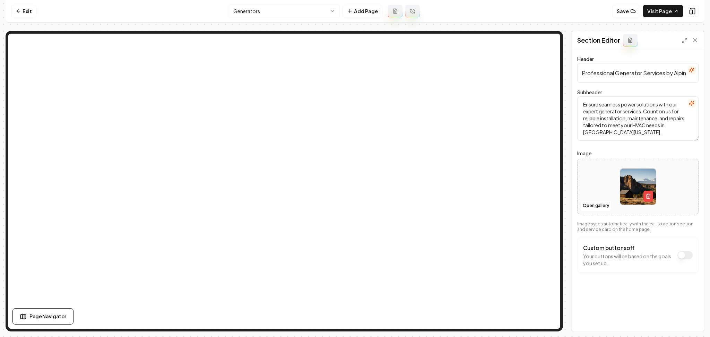
click at [588, 185] on div at bounding box center [637, 186] width 121 height 47
type input "**********"
click at [689, 317] on button "Save" at bounding box center [688, 319] width 20 height 12
click at [269, 19] on nav "Exit Generators Add Page Save Visit Page" at bounding box center [355, 11] width 699 height 23
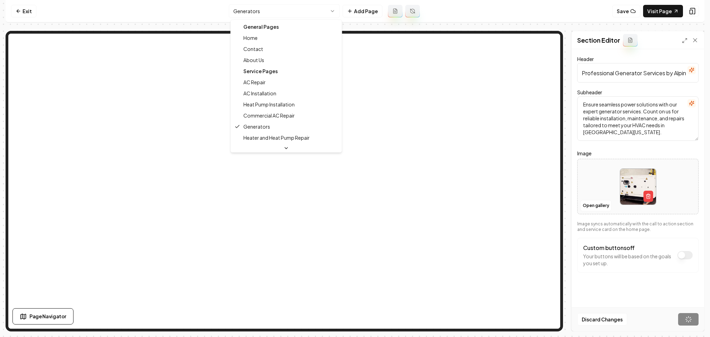
click at [270, 9] on html "Computer Required This feature is only available on a computer. Please switch t…" at bounding box center [355, 168] width 710 height 337
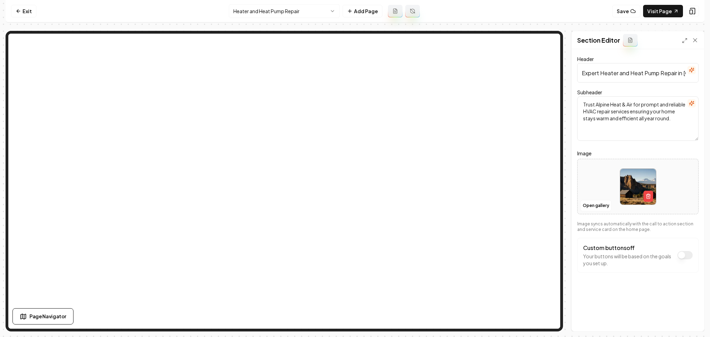
click at [603, 173] on div at bounding box center [637, 186] width 121 height 47
type input "**********"
click at [686, 321] on button "Save" at bounding box center [688, 319] width 20 height 12
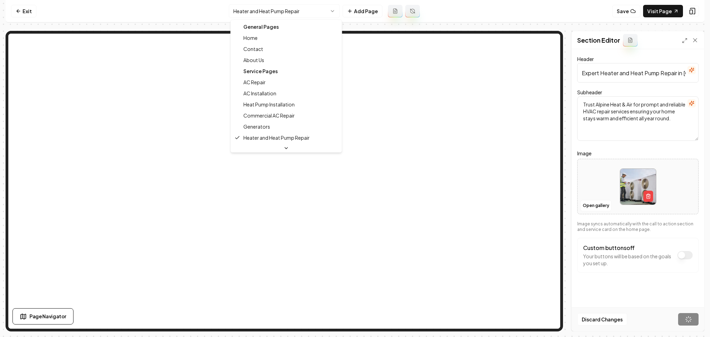
click at [293, 17] on html "Computer Required This feature is only available on a computer. Please switch t…" at bounding box center [355, 168] width 710 height 337
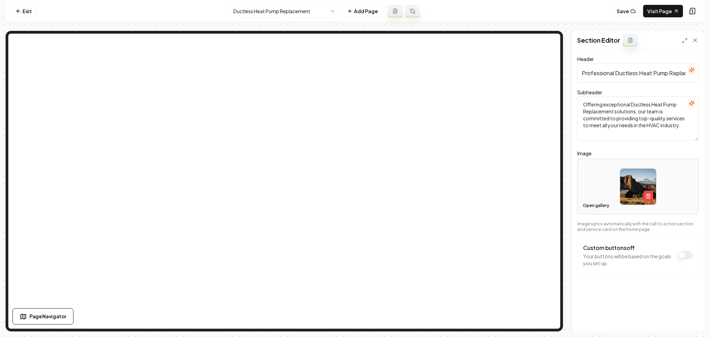
click at [592, 207] on button "Open gallery" at bounding box center [595, 205] width 31 height 11
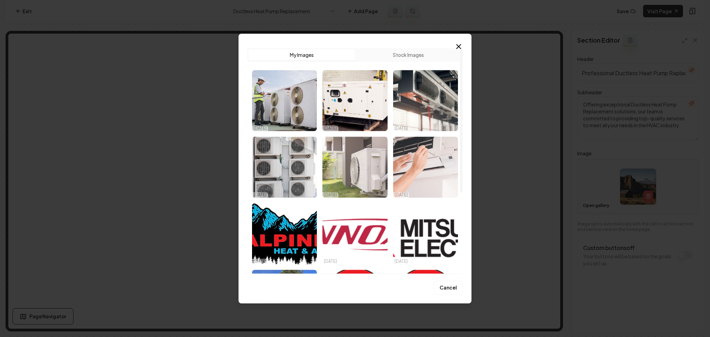
click at [373, 179] on img "Select image image_68e907555c7cd75eb806610c.webp" at bounding box center [354, 167] width 65 height 61
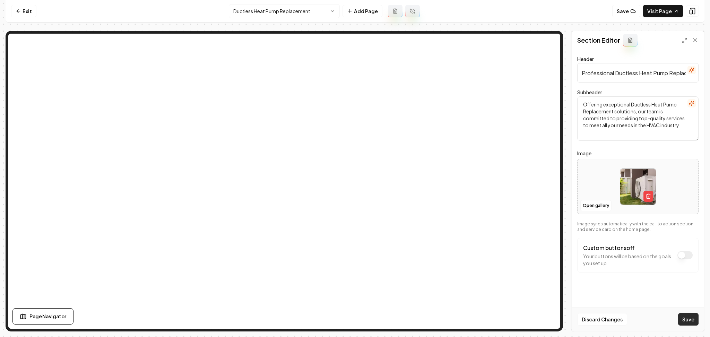
click at [691, 321] on button "Save" at bounding box center [688, 319] width 20 height 12
click at [252, 3] on nav "Exit Ductless Heat Pump Replacement Add Page Save Visit Page" at bounding box center [355, 11] width 699 height 23
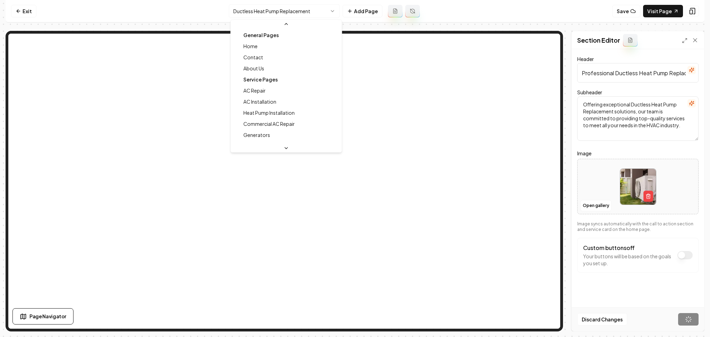
click at [253, 7] on html "Computer Required This feature is only available on a computer. Please switch t…" at bounding box center [355, 168] width 710 height 337
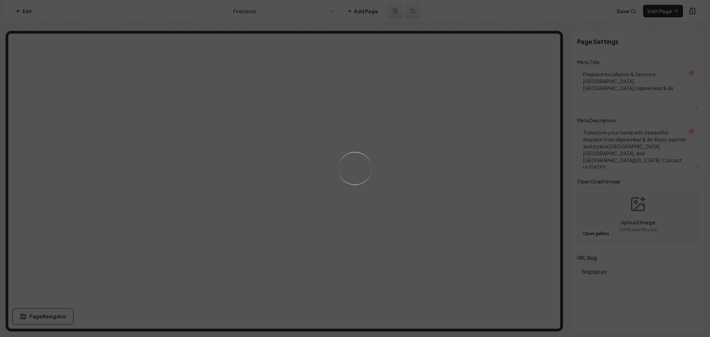
click at [438, 166] on div "Loading..." at bounding box center [355, 168] width 710 height 337
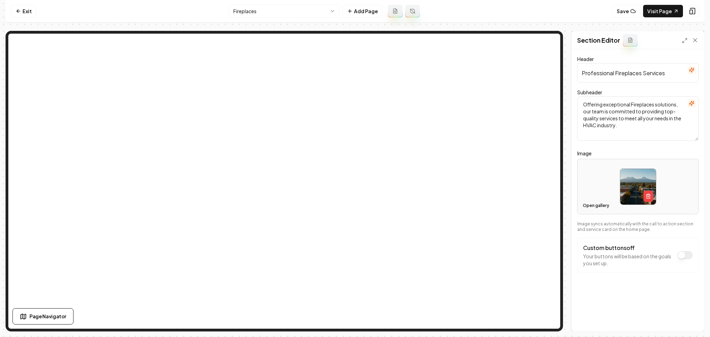
click at [600, 201] on div "Open gallery" at bounding box center [637, 186] width 121 height 55
click at [595, 205] on button "Open gallery" at bounding box center [595, 205] width 31 height 11
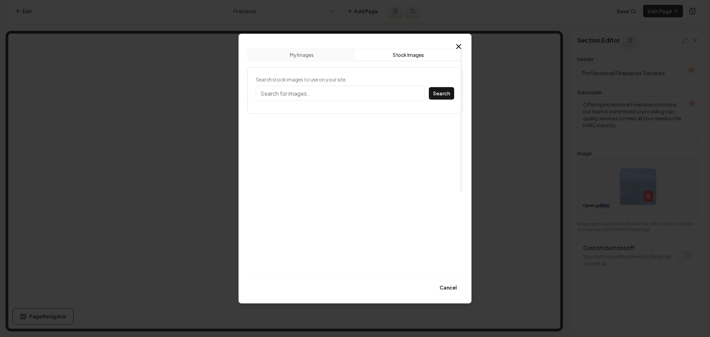
click at [417, 56] on button "Stock Images" at bounding box center [408, 54] width 106 height 11
click at [289, 93] on input "Search stock images to use on your site." at bounding box center [340, 93] width 169 height 15
type input "fireplace"
click at [429, 87] on button "Search" at bounding box center [441, 93] width 25 height 12
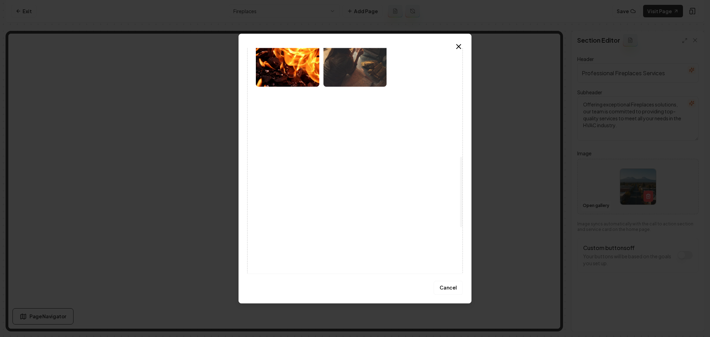
scroll to position [348, 0]
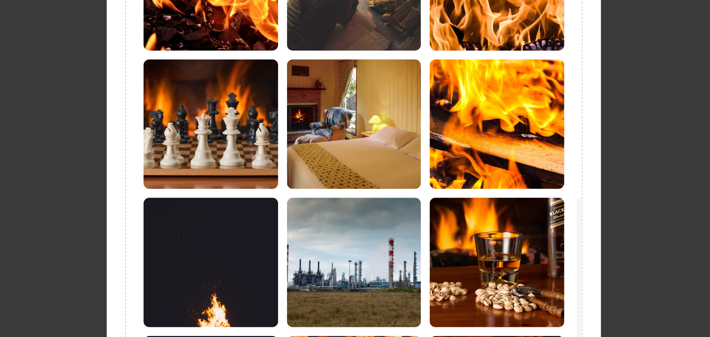
click at [348, 127] on img at bounding box center [354, 121] width 63 height 61
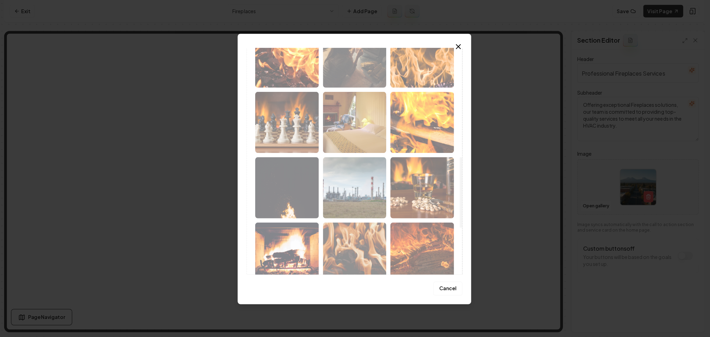
scroll to position [0, 0]
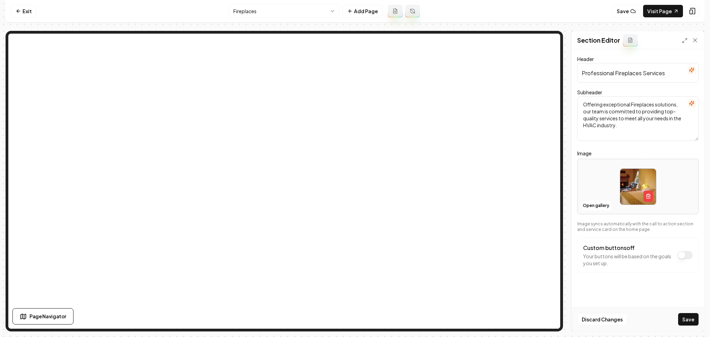
click at [691, 321] on button "Save" at bounding box center [688, 319] width 20 height 12
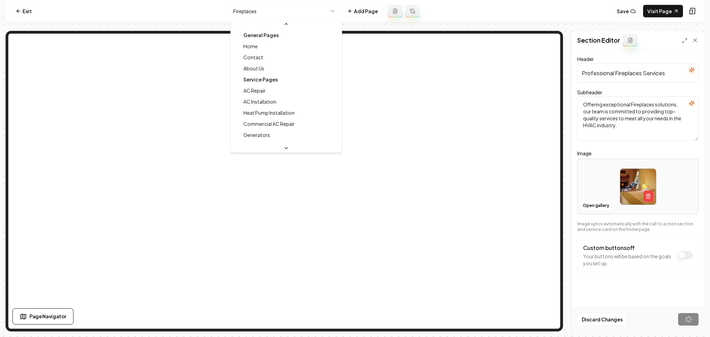
click at [284, 11] on html "Computer Required This feature is only available on a computer. Please switch t…" at bounding box center [355, 168] width 710 height 337
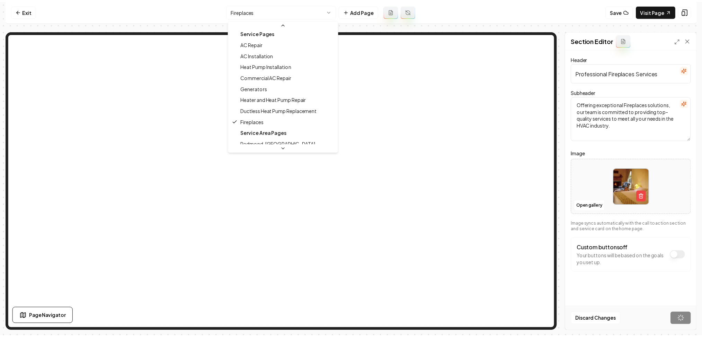
scroll to position [46, 0]
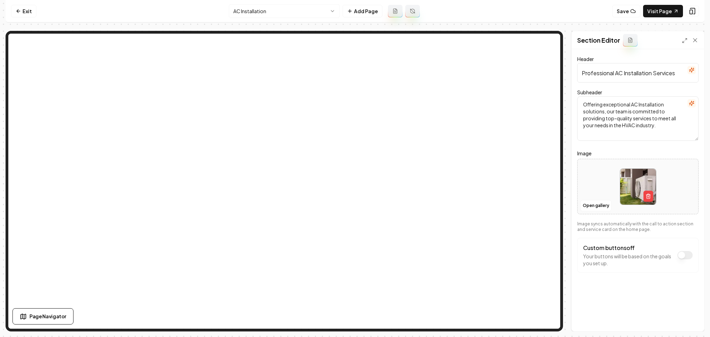
click at [597, 195] on div at bounding box center [637, 186] width 121 height 47
type input "**********"
click at [695, 322] on button "Save" at bounding box center [688, 319] width 20 height 12
click at [293, 6] on html "Computer Required This feature is only available on a computer. Please switch t…" at bounding box center [355, 168] width 710 height 337
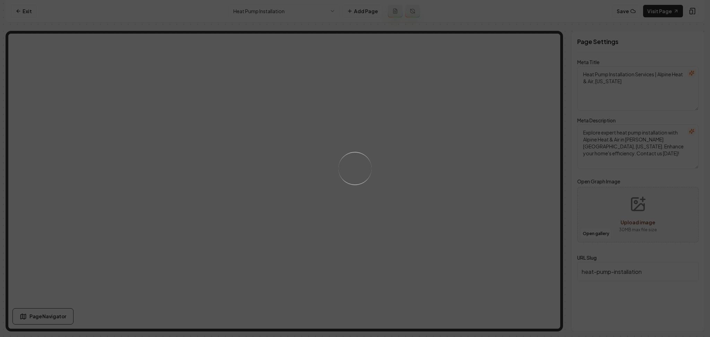
click at [278, 11] on div "Loading..." at bounding box center [355, 168] width 710 height 337
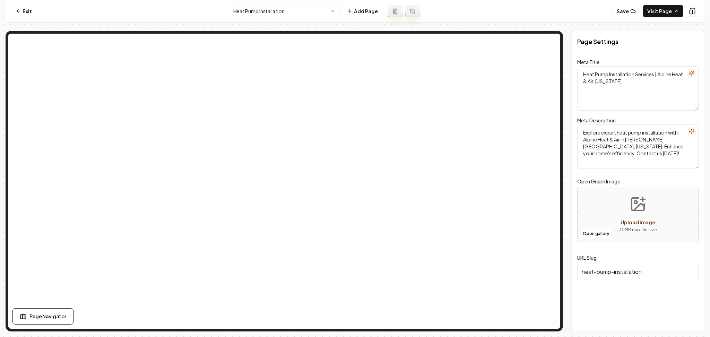
click at [278, 14] on html "Computer Required This feature is only available on a computer. Please switch t…" at bounding box center [355, 168] width 710 height 337
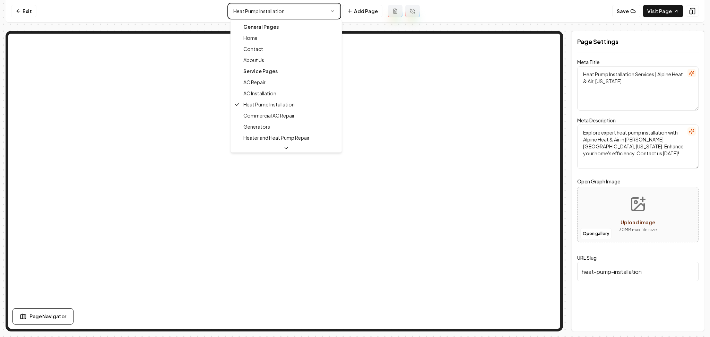
type input "commercial-ac-repair"
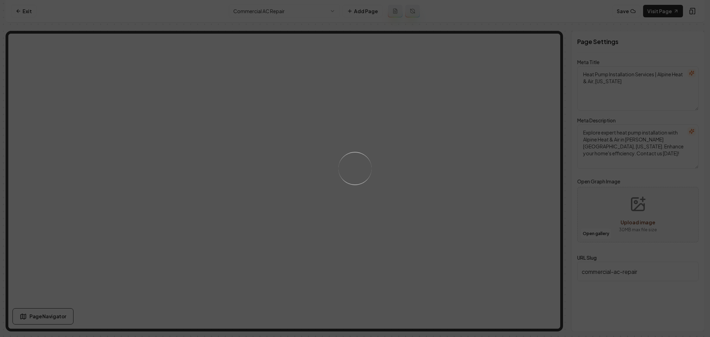
click at [253, 10] on div "Loading..." at bounding box center [355, 168] width 710 height 337
click at [259, 16] on div "Loading..." at bounding box center [355, 168] width 710 height 337
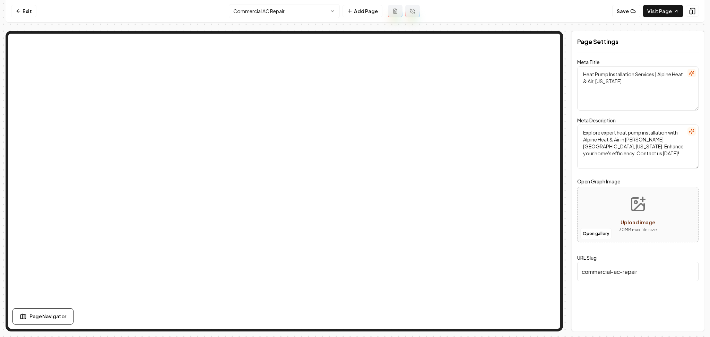
click at [258, 14] on html "Computer Required This feature is only available on a computer. Please switch t…" at bounding box center [355, 168] width 710 height 337
click at [656, 12] on link "Visit Page" at bounding box center [663, 11] width 40 height 12
click at [17, 6] on link "Exit" at bounding box center [23, 11] width 25 height 12
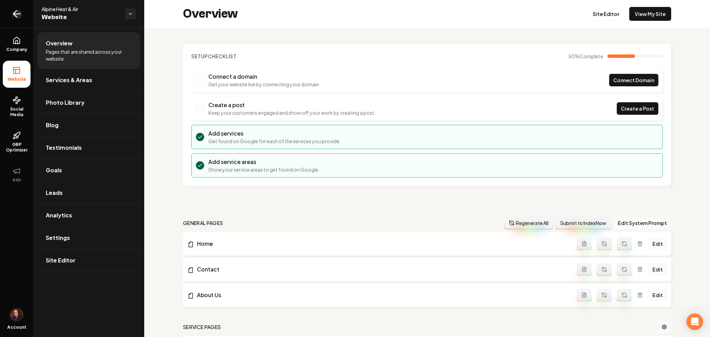
click at [27, 19] on link "Return to dashboard" at bounding box center [16, 14] width 33 height 28
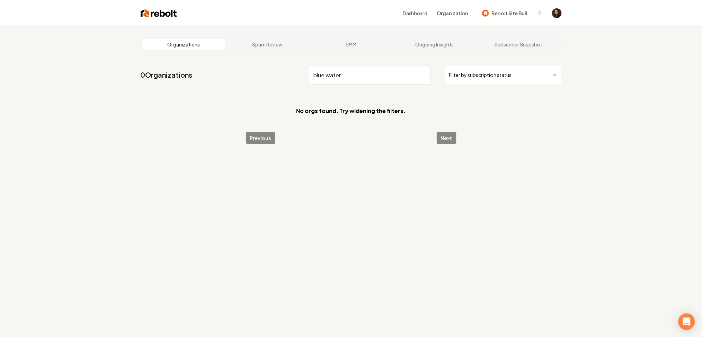
drag, startPoint x: 331, startPoint y: 77, endPoint x: 328, endPoint y: 78, distance: 3.6
click at [328, 78] on input "blue water" at bounding box center [370, 74] width 122 height 19
type input "blue"
click at [150, 19] on div "Dashboard Organization Rebolt Site Builder" at bounding box center [352, 13] width 444 height 26
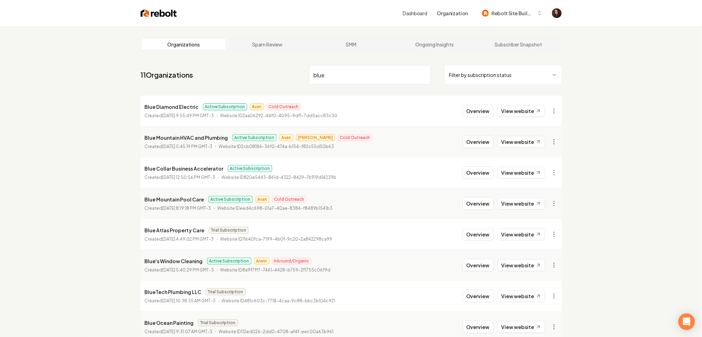
click at [146, 17] on img at bounding box center [159, 13] width 36 height 10
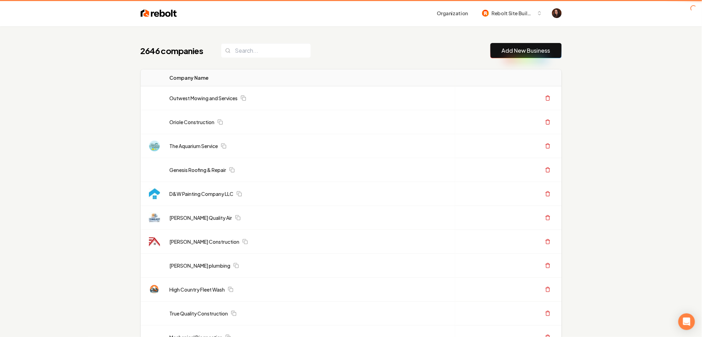
click at [148, 10] on img at bounding box center [159, 13] width 36 height 10
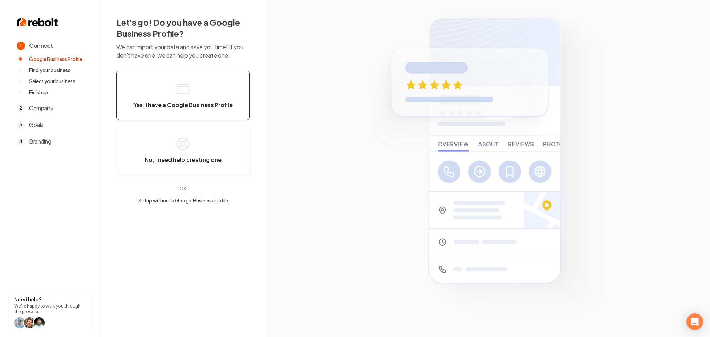
click at [193, 90] on button "Yes, I have a Google Business Profile" at bounding box center [182, 95] width 133 height 49
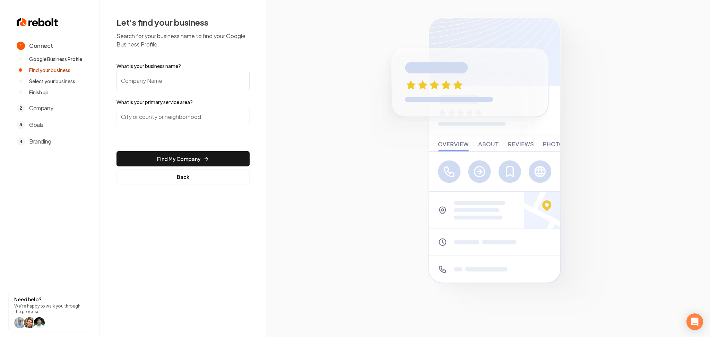
click at [165, 66] on label "What is your business name?" at bounding box center [182, 65] width 133 height 7
click at [165, 71] on input "What is your business name?" at bounding box center [182, 80] width 133 height 19
paste input "Blue Water Pavers, LLC"
type input "Blue Water Pavers, LLC"
click at [173, 122] on input "search" at bounding box center [182, 116] width 133 height 19
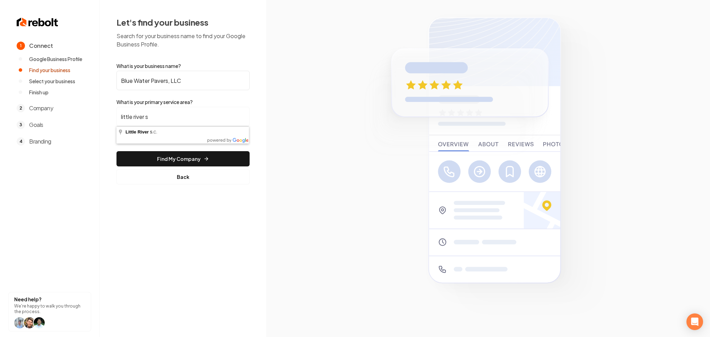
type input "Little River, S.C."
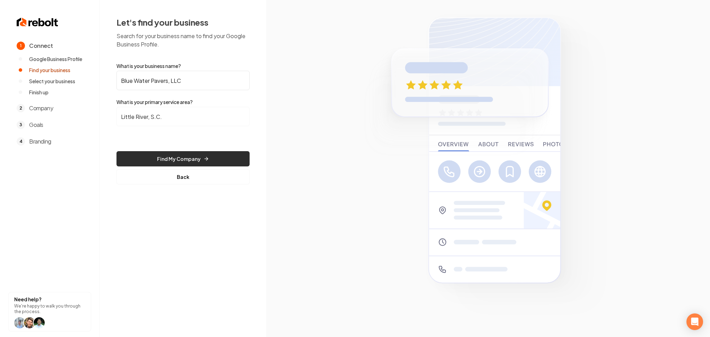
click at [147, 158] on button "Find My Company" at bounding box center [182, 158] width 133 height 15
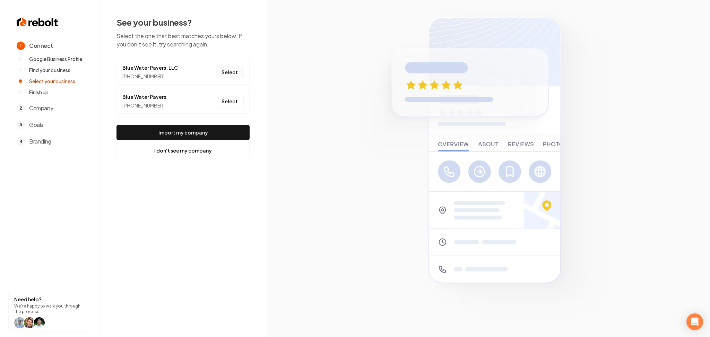
click at [228, 74] on button "Select" at bounding box center [230, 72] width 28 height 12
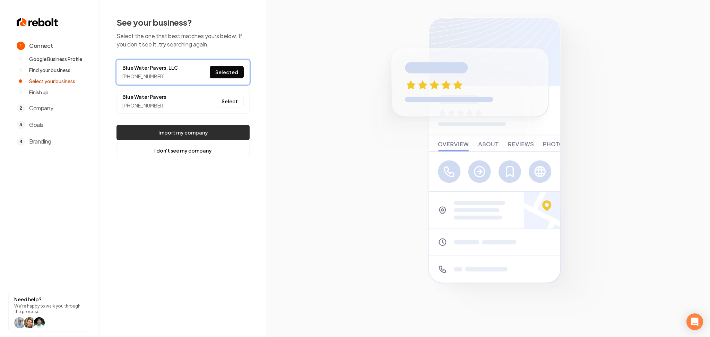
click at [205, 132] on button "Import my company" at bounding box center [182, 132] width 133 height 15
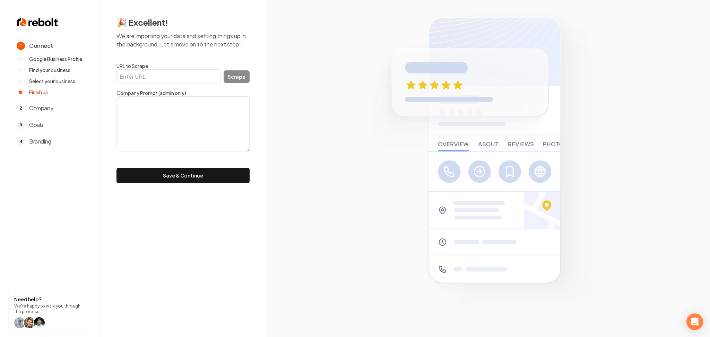
click at [135, 122] on textarea at bounding box center [182, 123] width 133 height 55
paste textarea "Specializing in a wide variety of outdoor needs such as retaining walls, instal…"
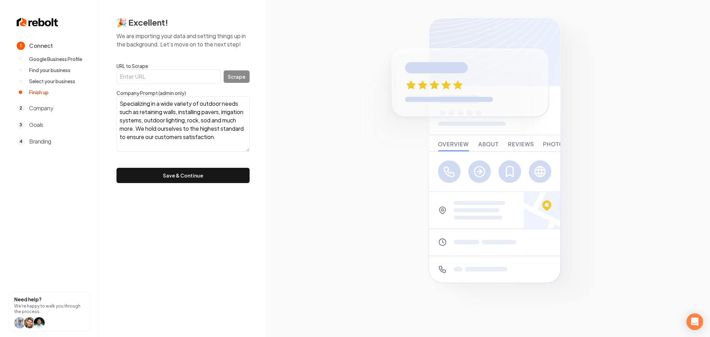
type textarea "Specializing in a wide variety of outdoor needs such as retaining walls, instal…"
click at [195, 180] on button "Save & Continue" at bounding box center [182, 175] width 133 height 15
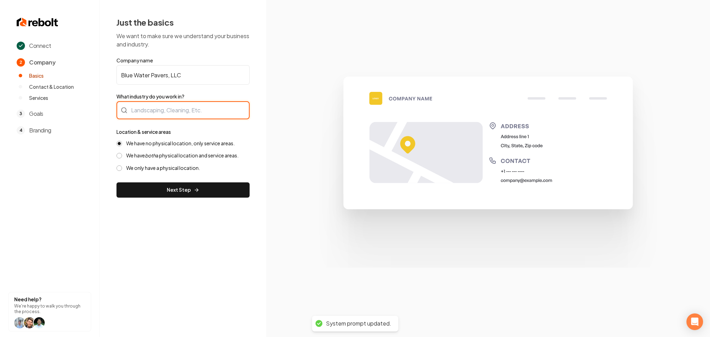
click at [191, 113] on div at bounding box center [182, 110] width 133 height 18
type input "Landscaping"
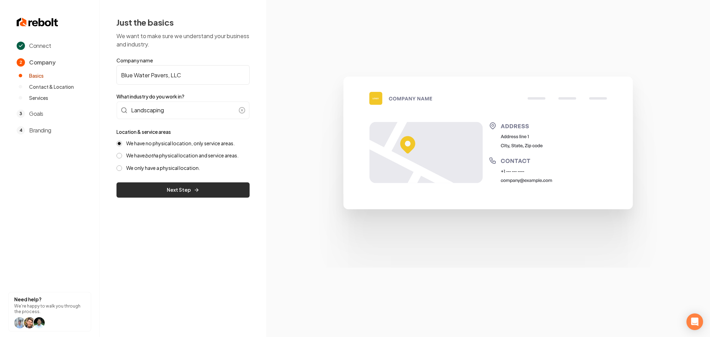
click at [181, 188] on button "Next Step" at bounding box center [182, 189] width 133 height 15
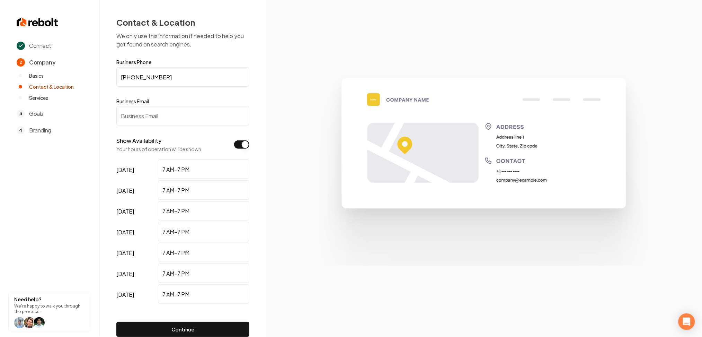
click at [229, 116] on input "Business Email" at bounding box center [182, 115] width 133 height 19
paste input "bluewaterconcepts91@gmail.com"
type input "bluewaterconcepts91@gmail.com"
click at [175, 334] on button "Continue" at bounding box center [182, 329] width 133 height 15
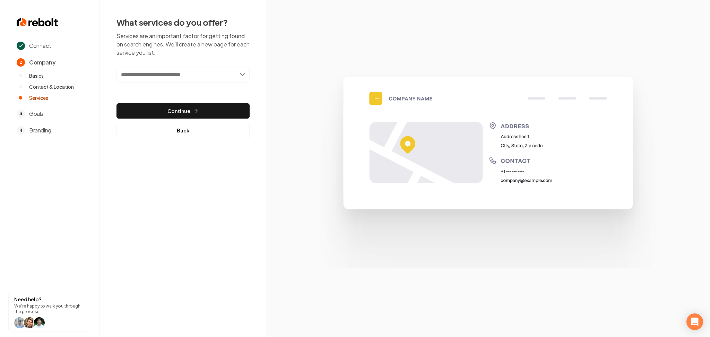
click at [189, 75] on input "text" at bounding box center [182, 75] width 133 height 16
type input "**********"
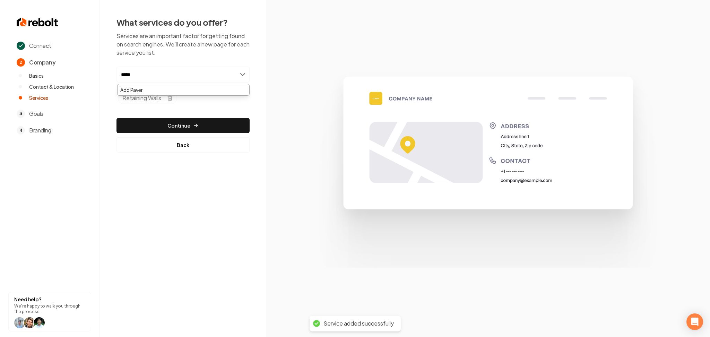
type input "******"
type input "**********"
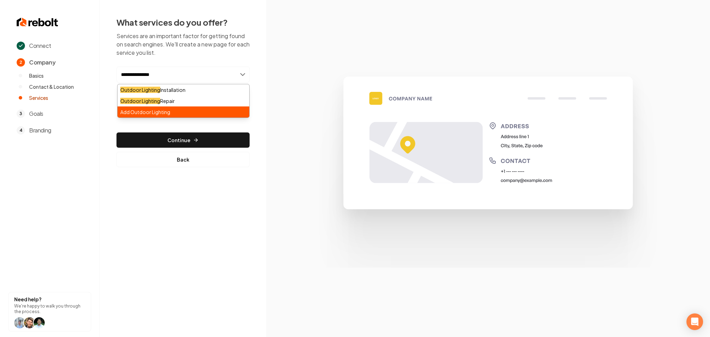
type input "**********"
click at [201, 114] on div "Add Outdoor Lighting" at bounding box center [183, 111] width 132 height 11
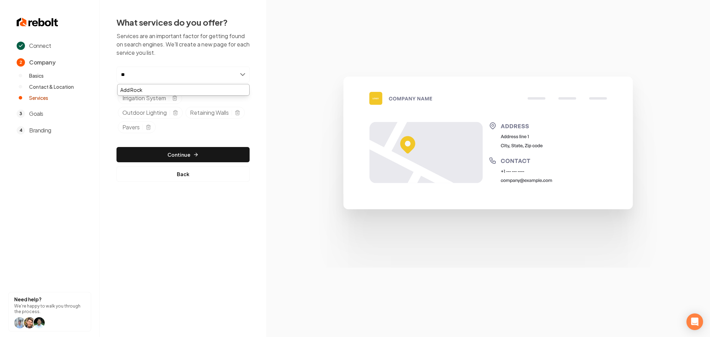
type input "*"
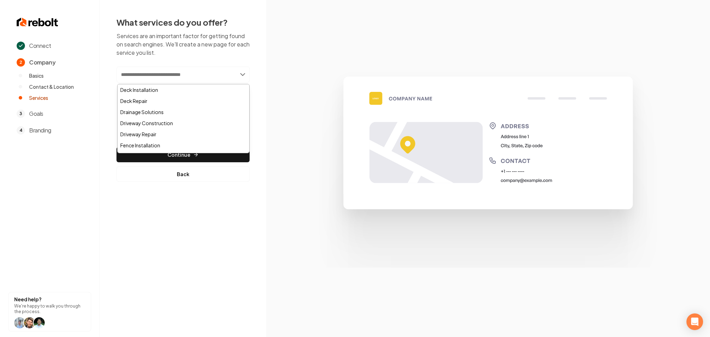
type input "*"
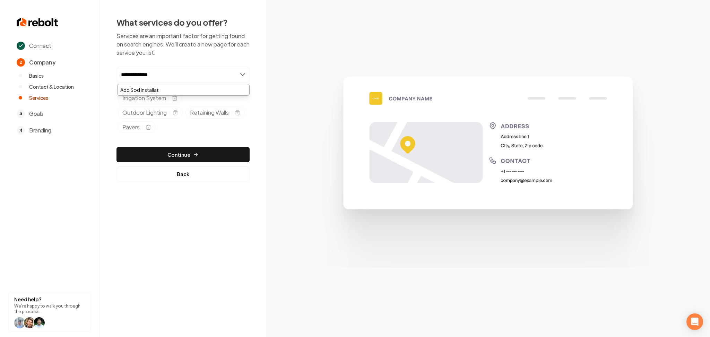
type input "**********"
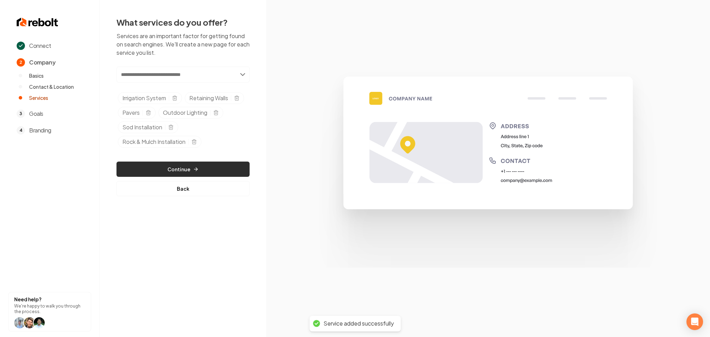
click at [169, 171] on button "Continue" at bounding box center [182, 168] width 133 height 15
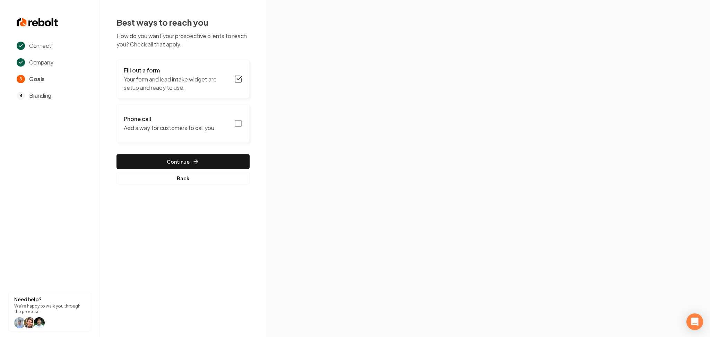
click at [214, 133] on button "Phone call Add a way for customers to call you." at bounding box center [182, 123] width 133 height 39
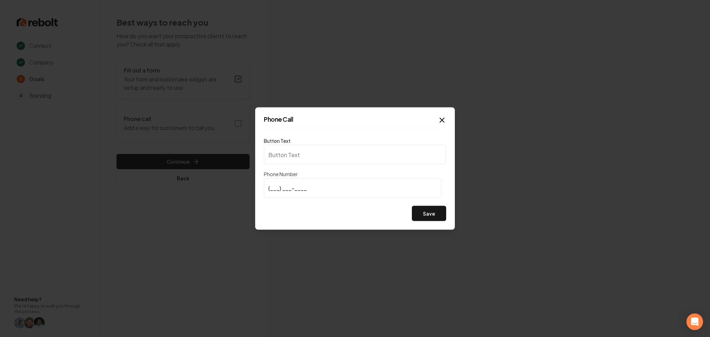
type input "Call us"
type input "(843) 582-3031"
click at [409, 213] on div "Save" at bounding box center [355, 213] width 182 height 15
click at [425, 213] on button "Save" at bounding box center [429, 213] width 34 height 15
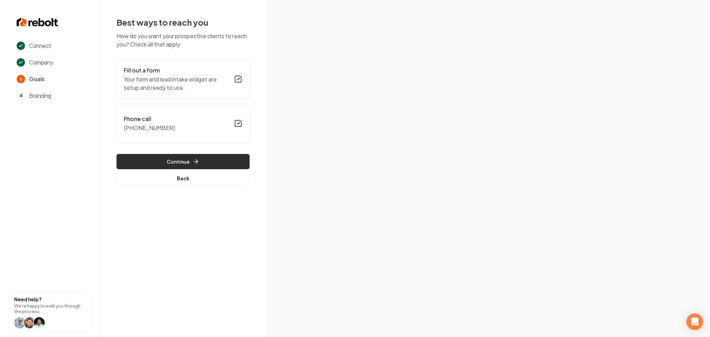
click at [203, 159] on button "Continue" at bounding box center [182, 161] width 133 height 15
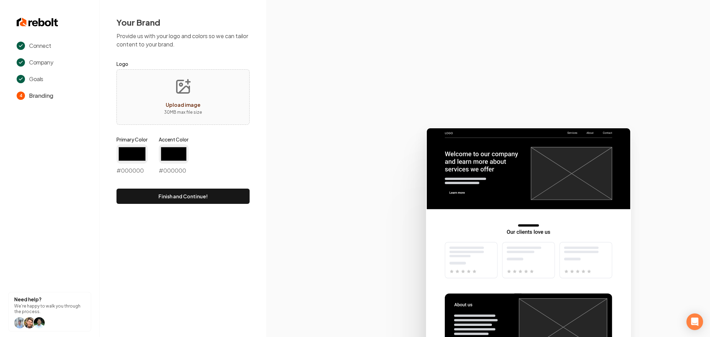
type input "#194d33"
type input "#70be00"
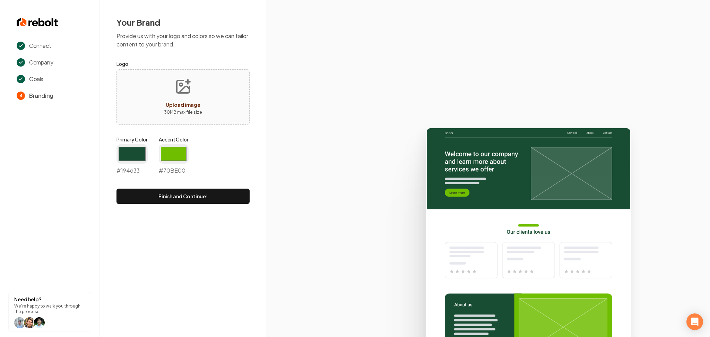
click at [179, 97] on button "Upload image 30 MB max file size" at bounding box center [182, 97] width 49 height 49
type input "**********"
click at [122, 152] on input "#194d33" at bounding box center [131, 153] width 31 height 19
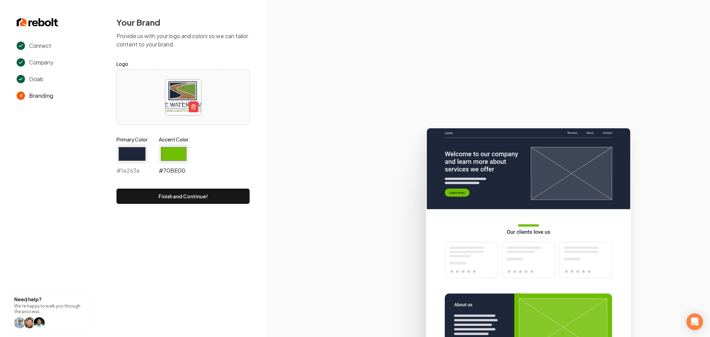
type input "#1e263a"
click at [172, 157] on input "#70be00" at bounding box center [174, 153] width 30 height 19
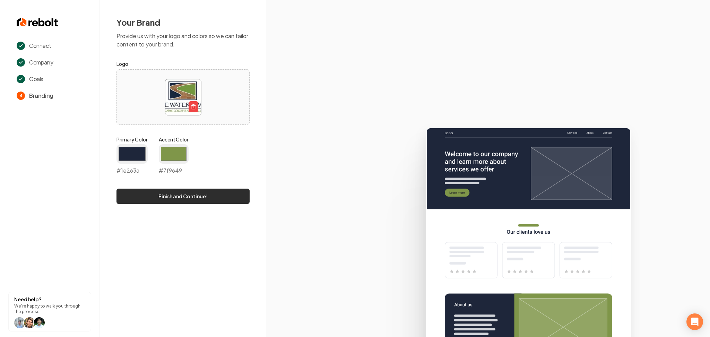
type input "#7f9649"
click at [148, 200] on button "Finish and Continue!" at bounding box center [182, 196] width 133 height 15
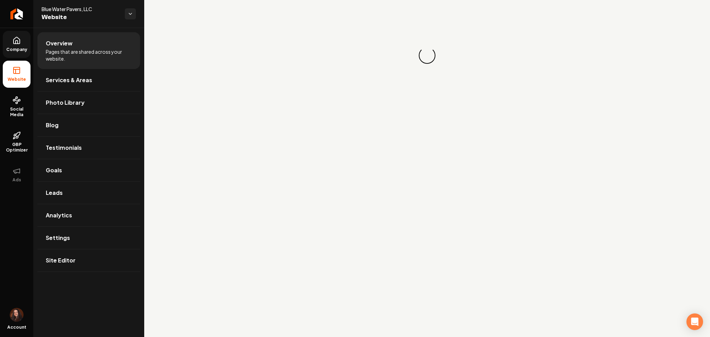
click at [24, 55] on link "Company" at bounding box center [17, 44] width 28 height 27
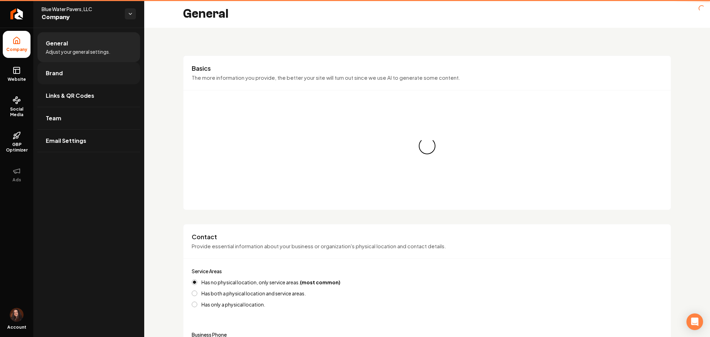
click at [51, 74] on span "Brand" at bounding box center [54, 73] width 17 height 8
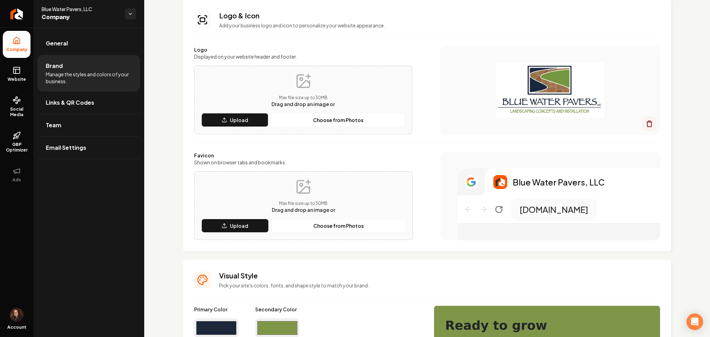
scroll to position [46, 0]
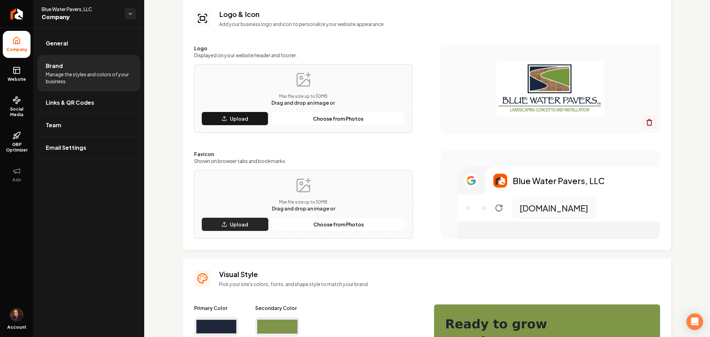
click at [226, 224] on icon "Main content area" at bounding box center [224, 224] width 6 height 6
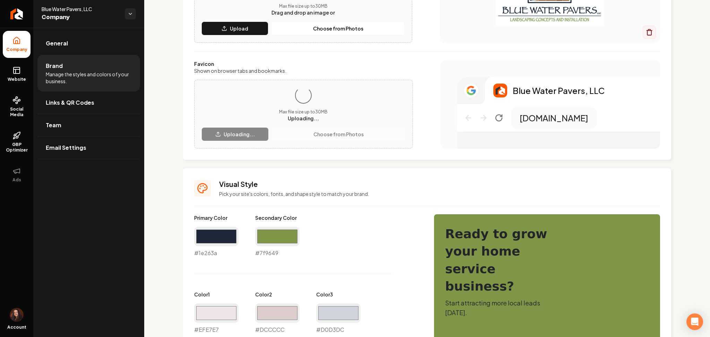
scroll to position [139, 0]
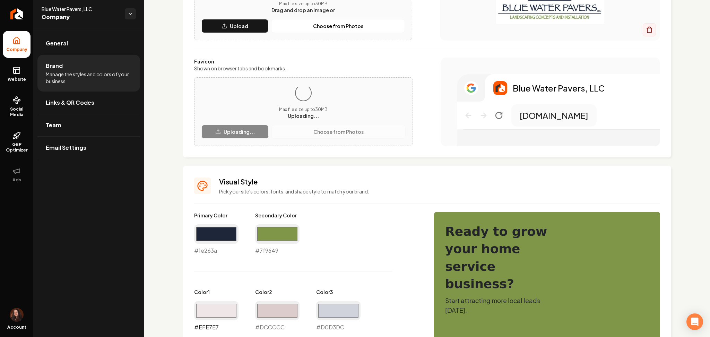
click at [220, 307] on input "#efe7e7" at bounding box center [216, 310] width 44 height 19
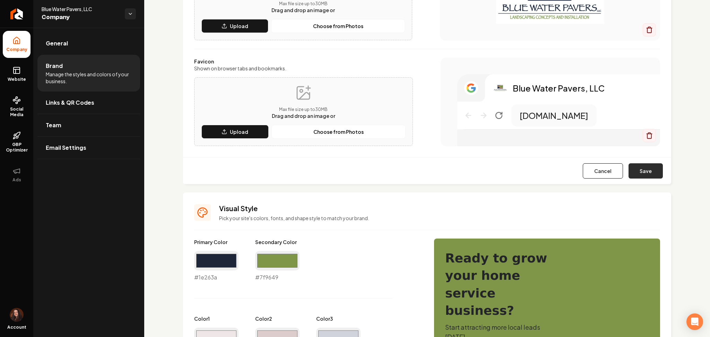
click at [636, 168] on button "Save" at bounding box center [645, 170] width 34 height 15
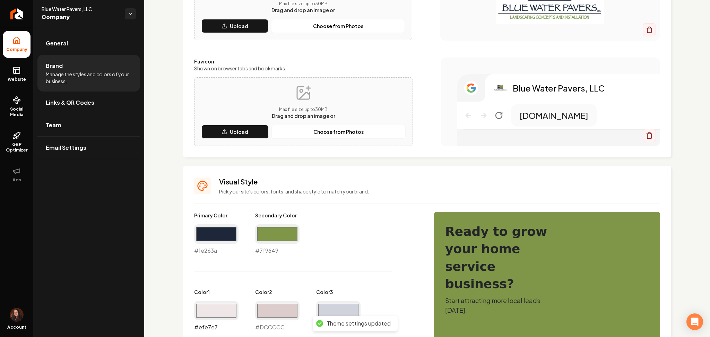
click at [228, 312] on input "#efe7e7" at bounding box center [216, 310] width 44 height 19
type input "#86964f"
click at [336, 311] on input "#d0d3dc" at bounding box center [338, 310] width 44 height 19
type input "#86964f"
click at [272, 305] on input "#dccccc" at bounding box center [277, 310] width 44 height 19
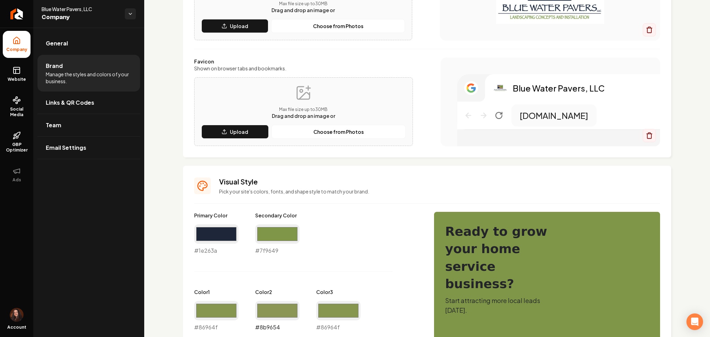
type input "#8b9654"
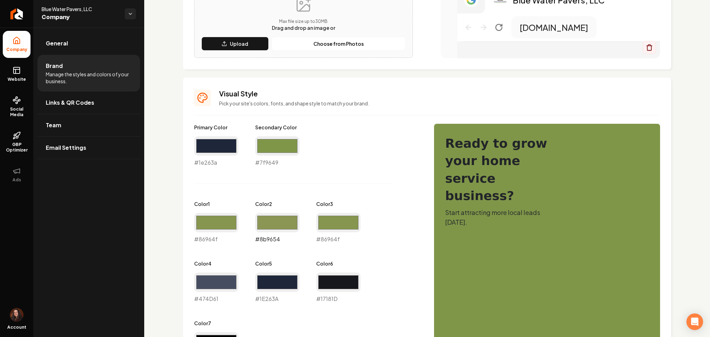
scroll to position [231, 0]
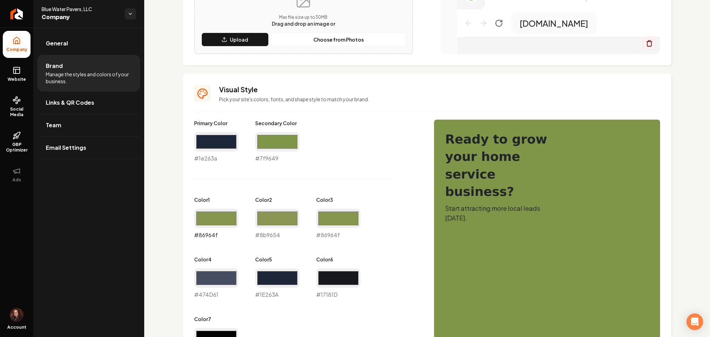
click at [217, 222] on input "#86964f" at bounding box center [216, 218] width 44 height 19
type input "#f3f6ea"
click at [282, 225] on input "#8b9654" at bounding box center [277, 218] width 44 height 19
type input "#c8ccb3"
click at [291, 183] on div "Primary Color #1e263a #1e263a Secondary Color #7f9649 #7f9649 Color 1 #f3f6ea #…" at bounding box center [307, 239] width 226 height 239
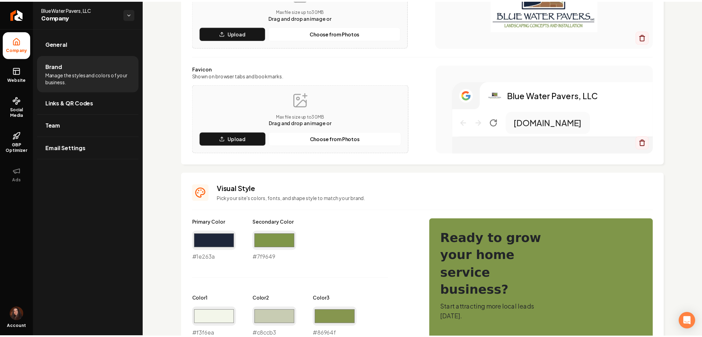
scroll to position [92, 0]
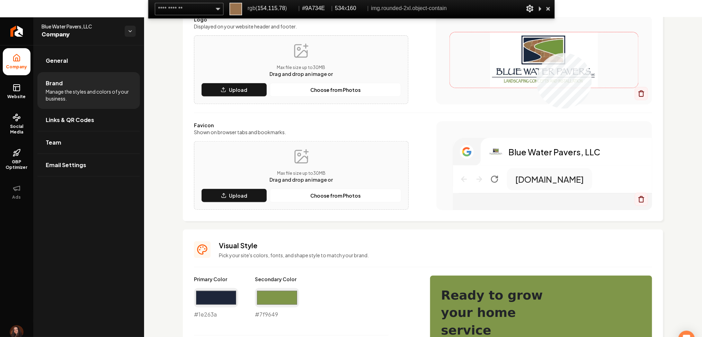
click at [537, 53] on img "Main content area" at bounding box center [544, 59] width 189 height 55
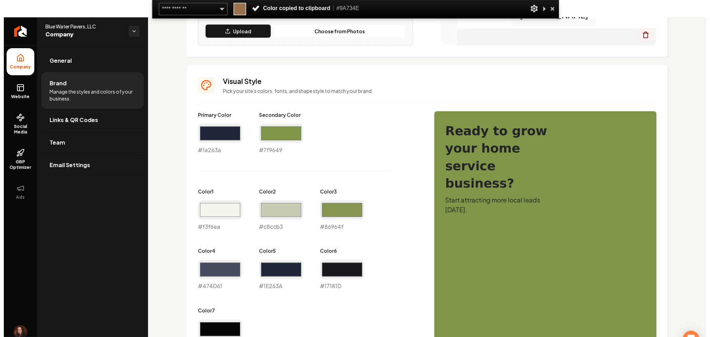
scroll to position [277, 0]
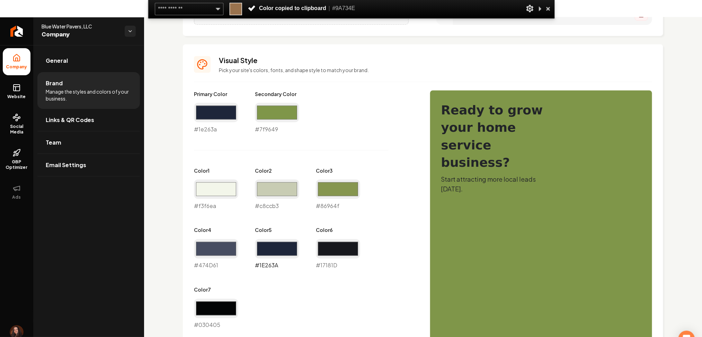
click at [280, 243] on input "#1e263a" at bounding box center [277, 248] width 44 height 19
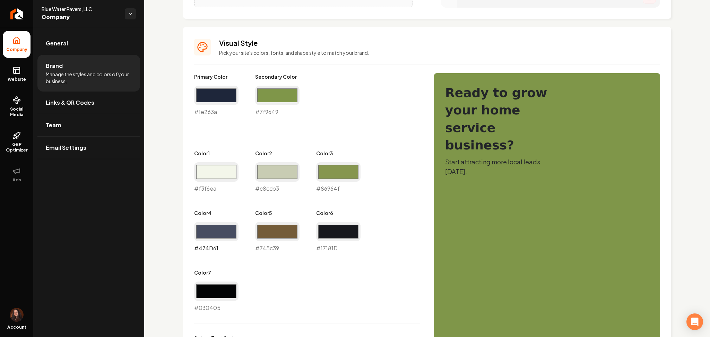
type input "#745c39"
click at [234, 223] on input "#474d61" at bounding box center [216, 231] width 44 height 19
type input "#847452"
click at [290, 233] on input "#745c39" at bounding box center [277, 231] width 44 height 19
type input "#66502e"
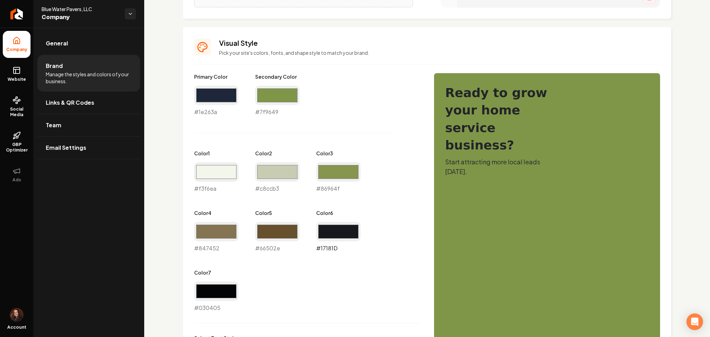
click at [355, 231] on input "#17181d" at bounding box center [338, 231] width 44 height 19
type input "#493918"
click at [206, 295] on input "#030405" at bounding box center [216, 290] width 44 height 19
click at [291, 300] on div "Primary Color #1e263a #1e263a Secondary Color #7f9649 #7f9649 Color 1 #f3f6ea #…" at bounding box center [307, 192] width 226 height 239
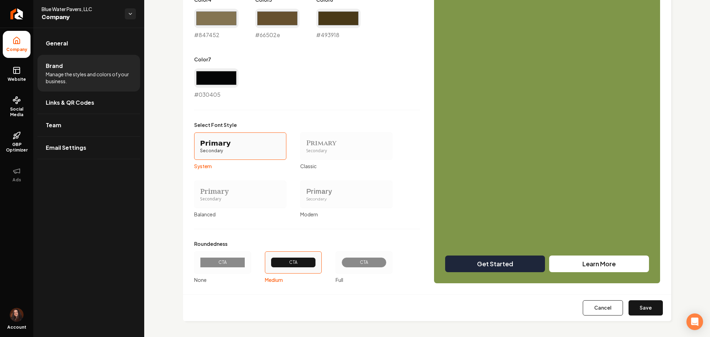
scroll to position [491, 0]
click at [344, 186] on div "Primary" at bounding box center [346, 191] width 80 height 10
click at [305, 191] on button "Primary Secondary Modern" at bounding box center [303, 194] width 6 height 6
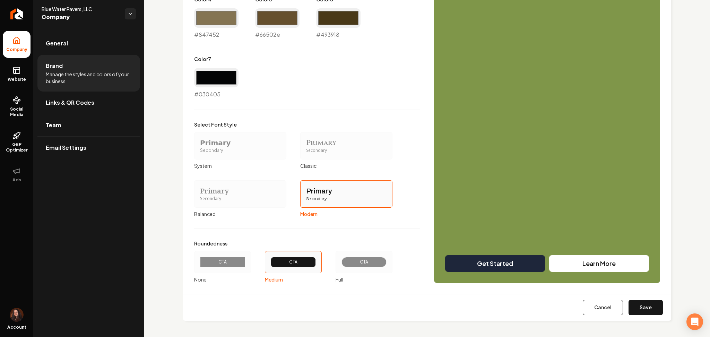
click at [204, 265] on div "CTA" at bounding box center [222, 262] width 45 height 10
click at [199, 265] on button "CTA None" at bounding box center [197, 262] width 6 height 6
click at [631, 306] on button "Save" at bounding box center [645, 307] width 34 height 15
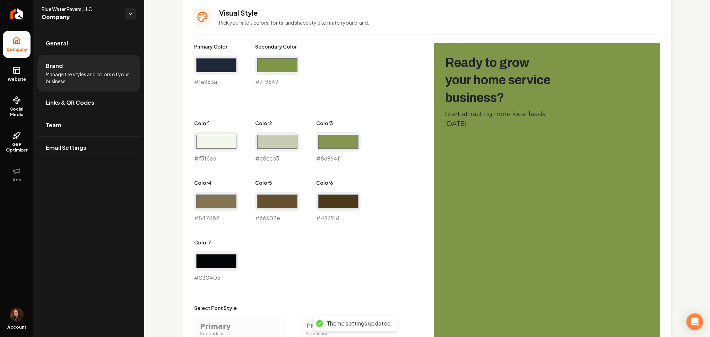
scroll to position [306, 0]
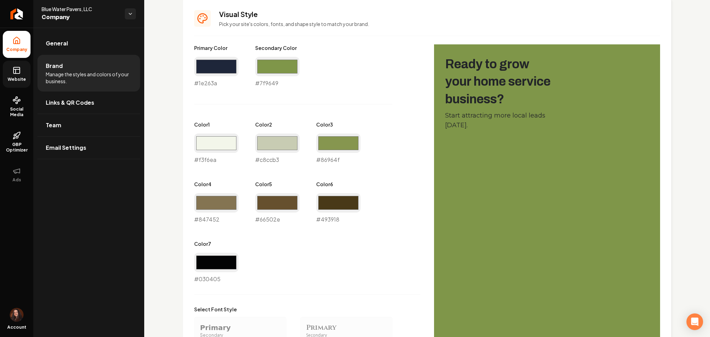
click at [25, 82] on span "Website" at bounding box center [17, 80] width 24 height 6
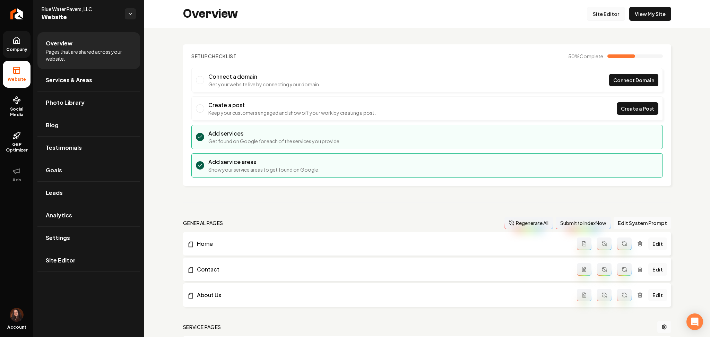
click at [603, 19] on link "Site Editor" at bounding box center [606, 14] width 38 height 14
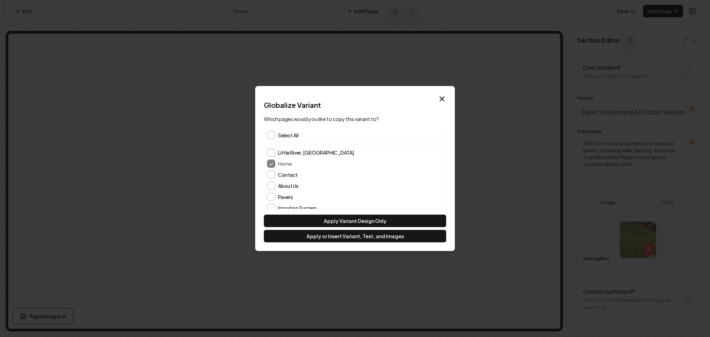
click at [286, 133] on span "Select All" at bounding box center [288, 135] width 20 height 7
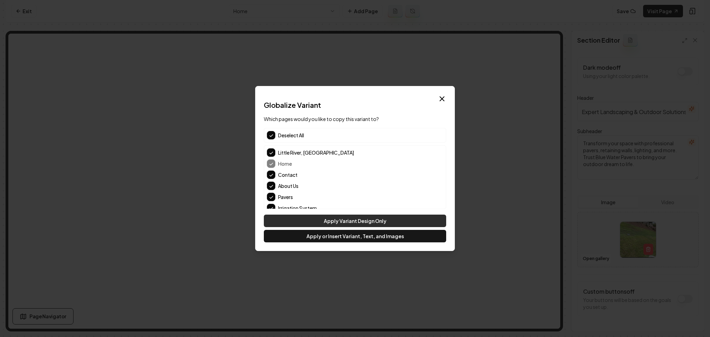
click at [314, 221] on button "Apply Variant Design Only" at bounding box center [355, 220] width 182 height 12
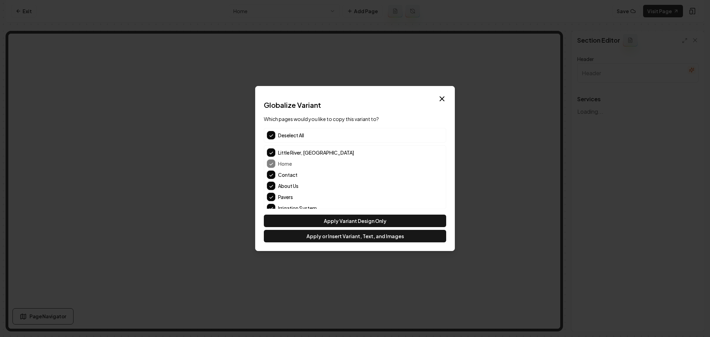
click at [338, 212] on div "Globalize Variant Which pages would you like to copy this variant to? Deselect …" at bounding box center [355, 171] width 182 height 142
click at [339, 216] on button "Apply Variant Design Only" at bounding box center [355, 220] width 182 height 12
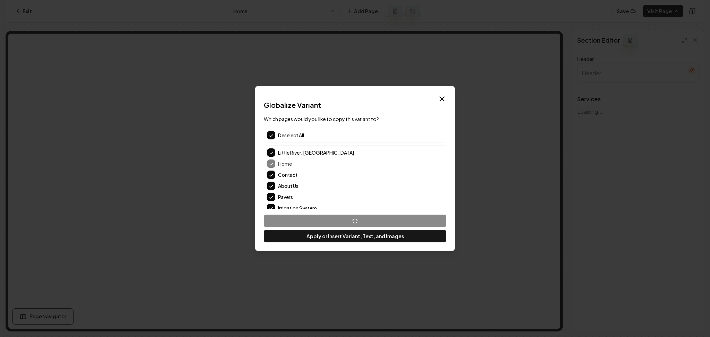
type input "Our Expert Landscaping Services"
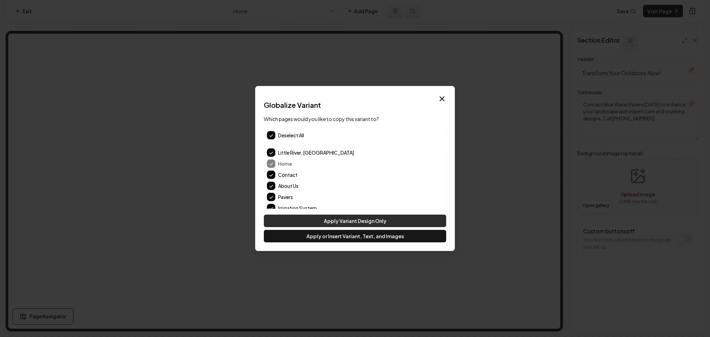
click at [333, 214] on button "Apply Variant Design Only" at bounding box center [355, 220] width 182 height 12
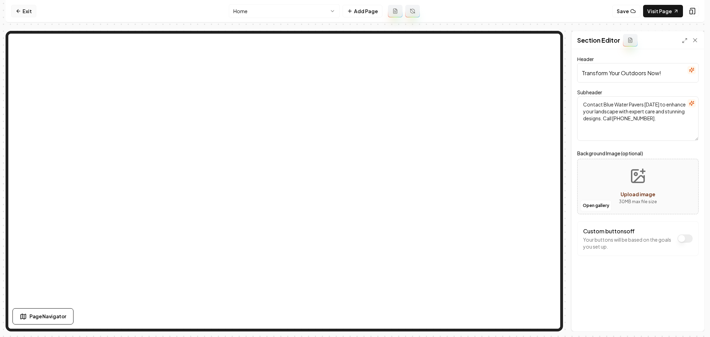
click at [17, 12] on icon at bounding box center [18, 10] width 2 height 3
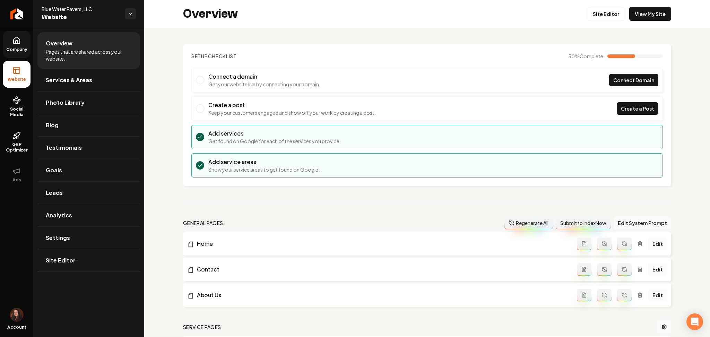
click at [14, 38] on icon at bounding box center [16, 40] width 8 height 8
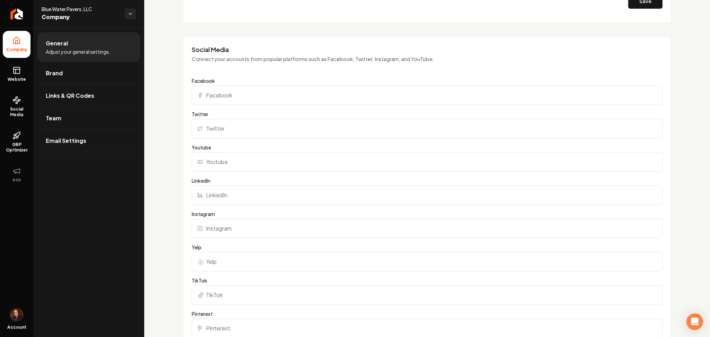
scroll to position [670, 0]
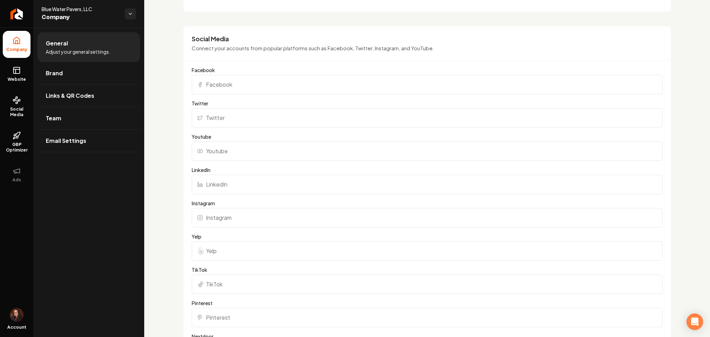
click at [239, 88] on input "Facebook" at bounding box center [427, 84] width 471 height 19
paste input "https://www.facebook.com/bluewaterpavers/"
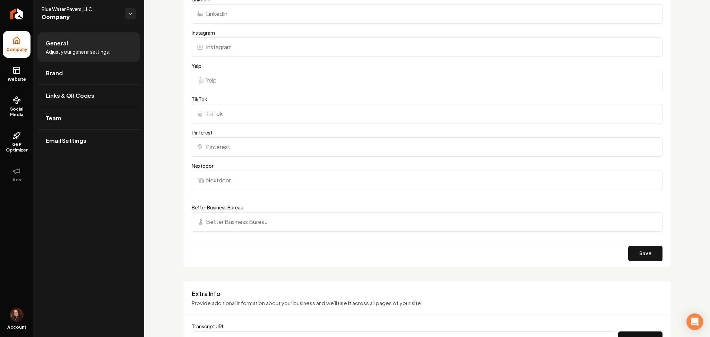
scroll to position [864, 0]
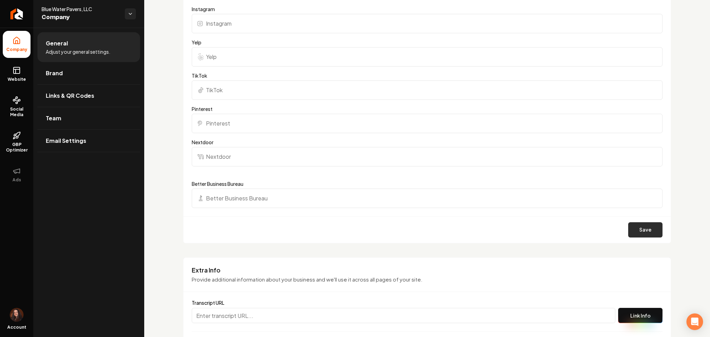
type input "https://www.facebook.com/bluewaterpavers/"
click at [646, 229] on button "Save" at bounding box center [645, 229] width 34 height 15
click at [22, 76] on link "Website" at bounding box center [17, 74] width 28 height 27
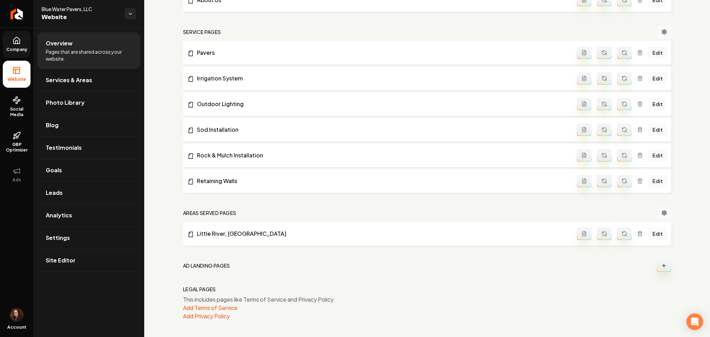
scroll to position [295, 0]
click at [70, 100] on span "Photo Library" at bounding box center [65, 102] width 39 height 8
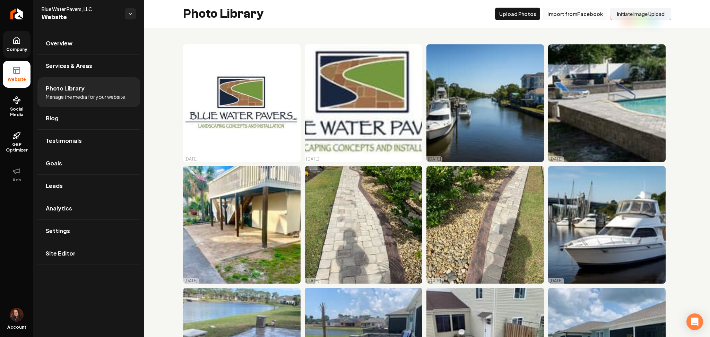
click at [566, 16] on button "Import from Facebook" at bounding box center [575, 14] width 64 height 12
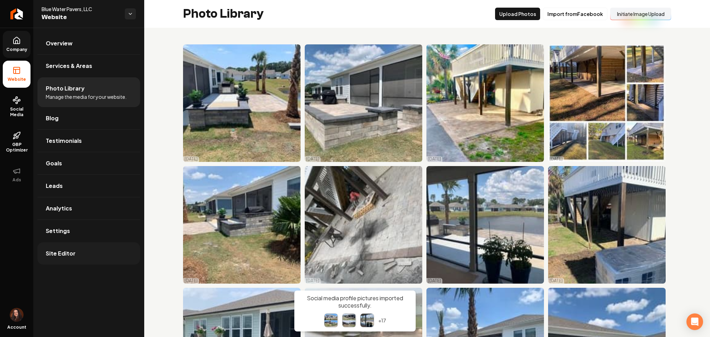
click at [90, 250] on link "Site Editor" at bounding box center [88, 253] width 103 height 22
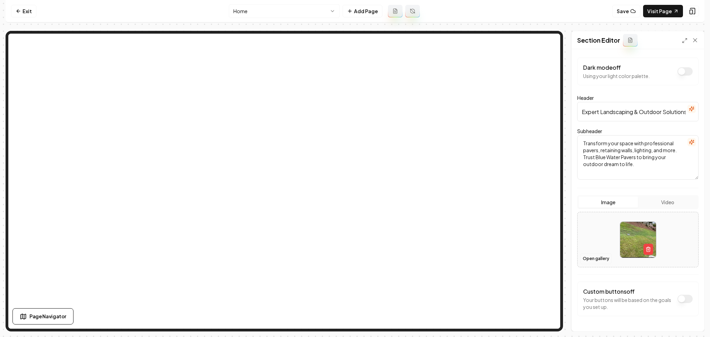
click at [592, 256] on button "Open gallery" at bounding box center [595, 258] width 31 height 11
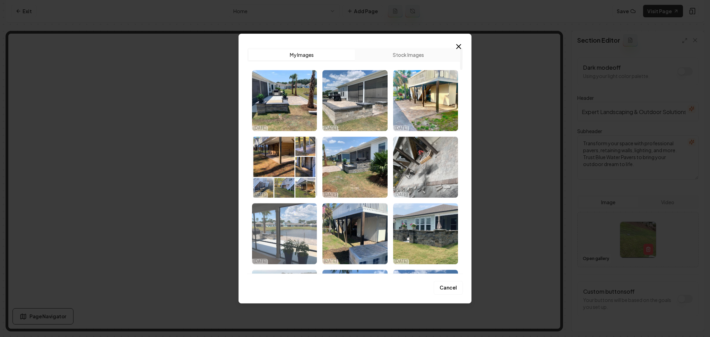
click at [305, 251] on img "Select image image_68e90dc25c7cd75eb836200a.jpeg" at bounding box center [284, 233] width 65 height 61
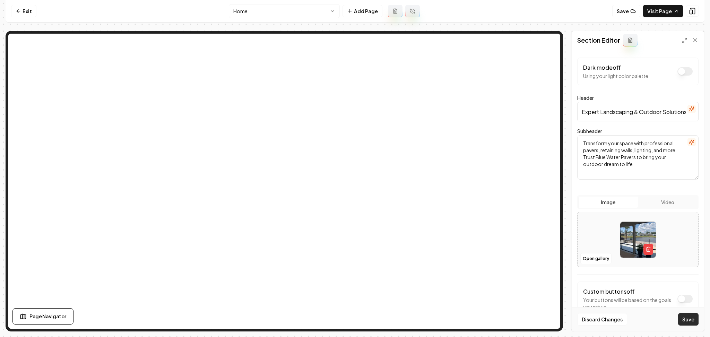
click at [691, 319] on button "Save" at bounding box center [688, 319] width 20 height 12
click at [591, 261] on button "Open gallery" at bounding box center [595, 258] width 31 height 11
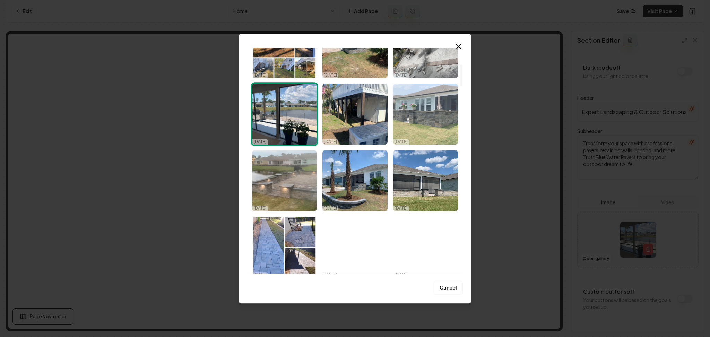
scroll to position [171, 0]
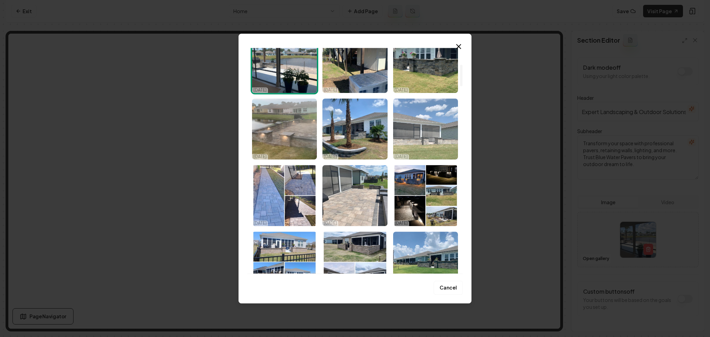
click at [422, 151] on img "Select image image_68e90dc25c7cd75eb8361dd4.jpeg" at bounding box center [425, 128] width 65 height 61
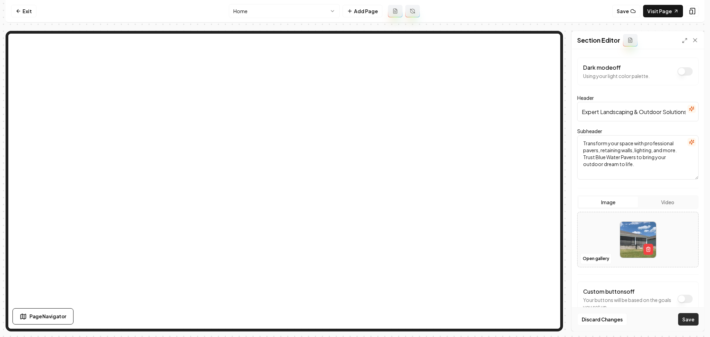
click at [694, 319] on button "Save" at bounding box center [688, 319] width 20 height 12
click at [593, 261] on button "Open gallery" at bounding box center [595, 258] width 31 height 11
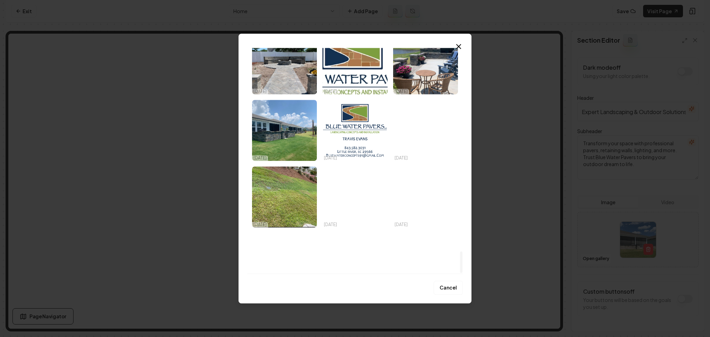
scroll to position [2122, 0]
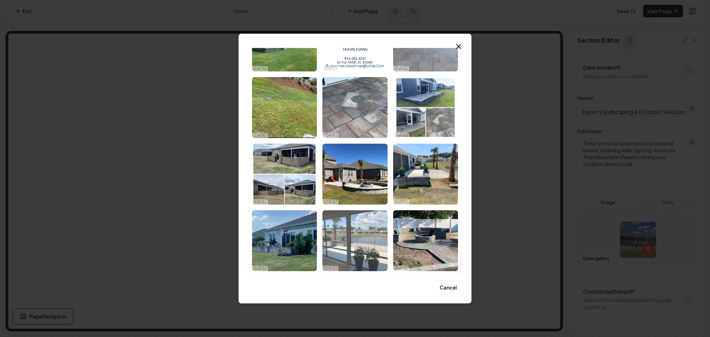
click at [369, 241] on img "Select image image_68e90c9b5c7cd75eb82d1e02.jpeg" at bounding box center [354, 240] width 65 height 61
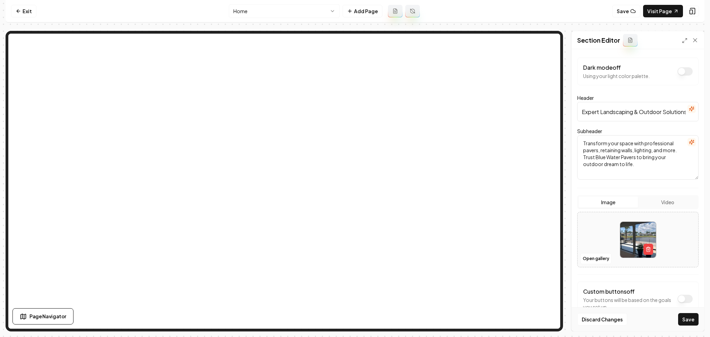
click at [689, 321] on button "Save" at bounding box center [688, 319] width 20 height 12
click at [588, 260] on button "Open gallery" at bounding box center [595, 258] width 31 height 11
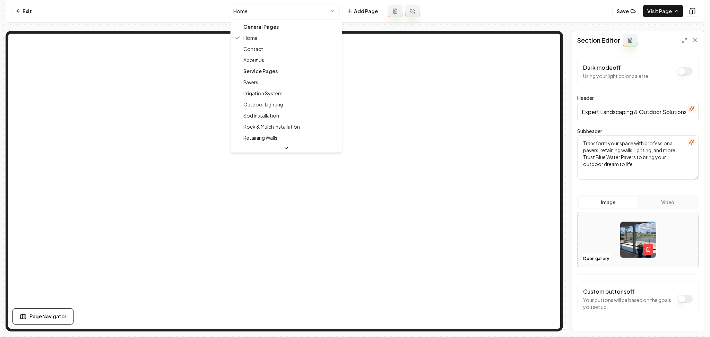
click at [304, 5] on html "Computer Required This feature is only available on a computer. Please switch t…" at bounding box center [355, 168] width 710 height 337
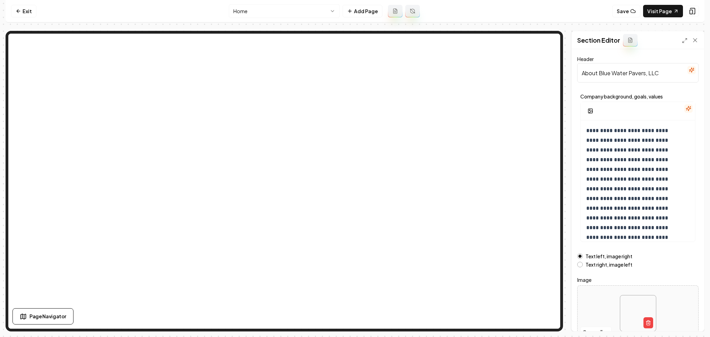
scroll to position [37, 0]
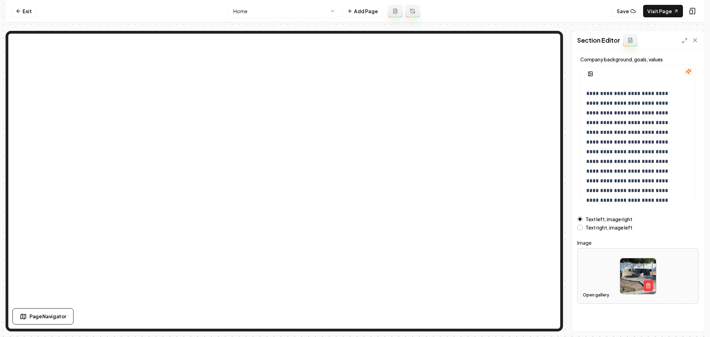
click at [592, 296] on button "Open gallery" at bounding box center [595, 294] width 31 height 11
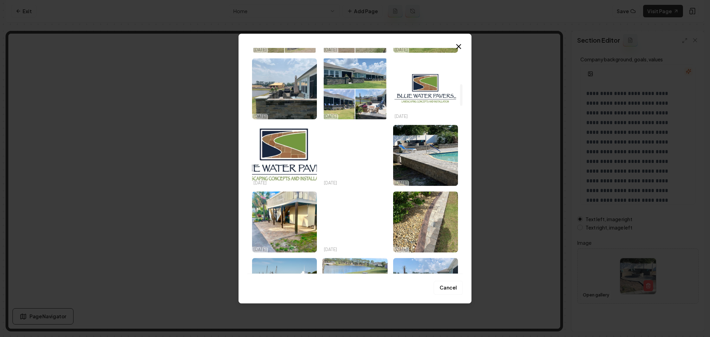
scroll to position [416, 0]
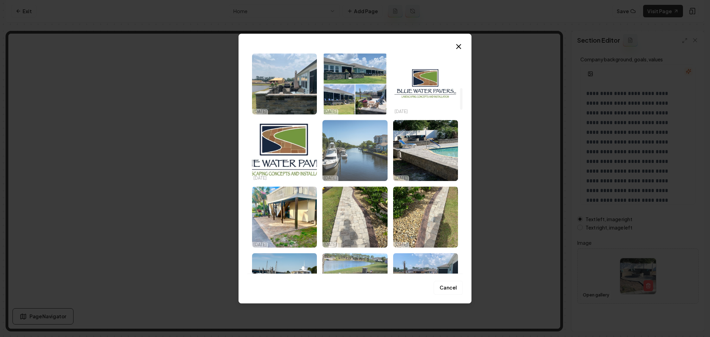
click at [365, 165] on img "Select image image_68e90caa5c7cd75eb82d872c.jpeg" at bounding box center [354, 150] width 65 height 61
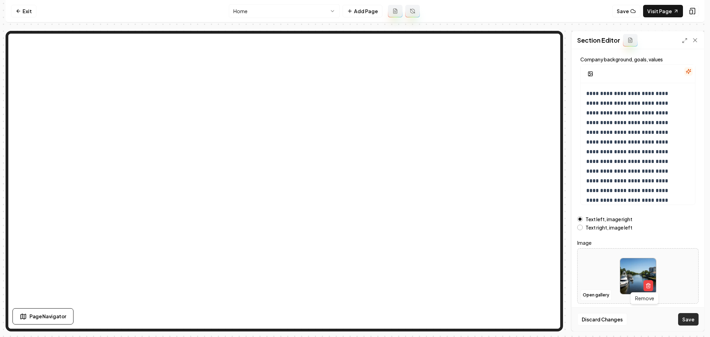
click at [688, 317] on button "Save" at bounding box center [688, 319] width 20 height 12
click at [593, 294] on button "Open gallery" at bounding box center [595, 294] width 31 height 11
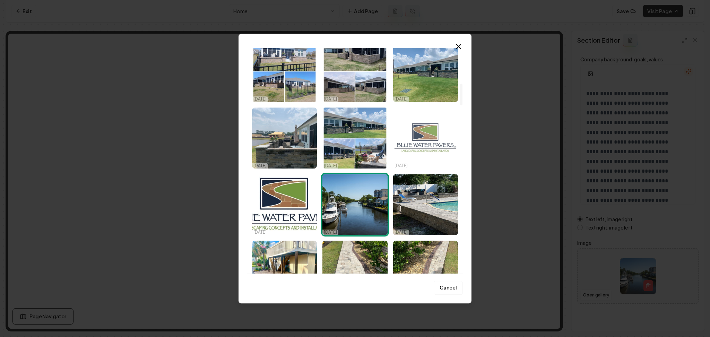
scroll to position [369, 0]
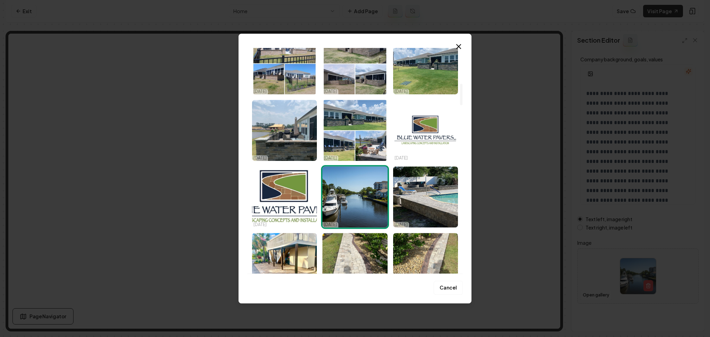
click at [430, 195] on img "Select image image_68e90c9e5c7cd75eb82d34c1.jpeg" at bounding box center [425, 196] width 65 height 61
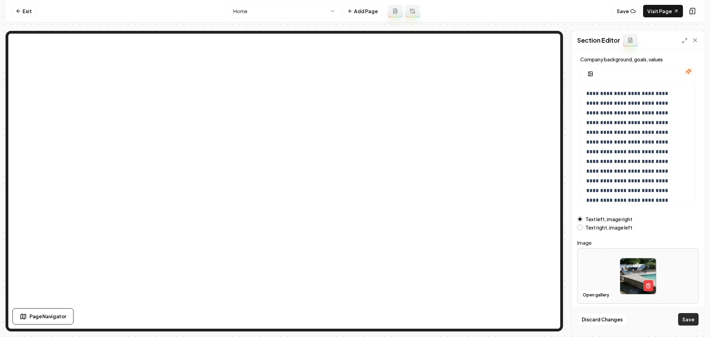
click at [690, 315] on button "Save" at bounding box center [688, 319] width 20 height 12
click at [593, 293] on button "Open gallery" at bounding box center [595, 294] width 31 height 11
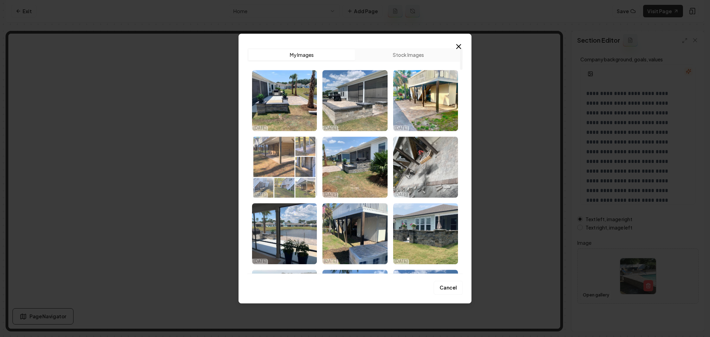
click at [279, 174] on img "Select image image_68e90dc25c7cd75eb8361eea.jpeg" at bounding box center [284, 167] width 65 height 61
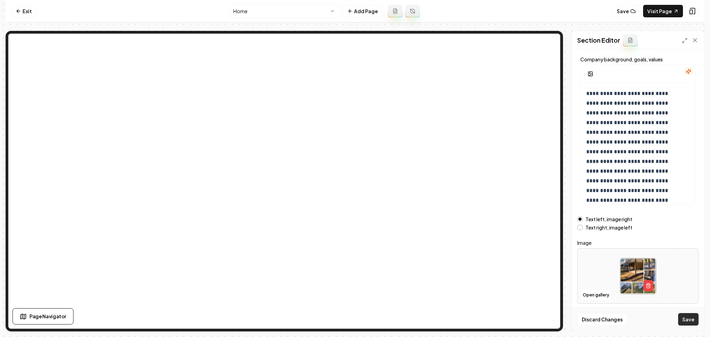
click at [681, 320] on button "Save" at bounding box center [688, 319] width 20 height 12
click at [602, 297] on button "Open gallery" at bounding box center [595, 294] width 31 height 11
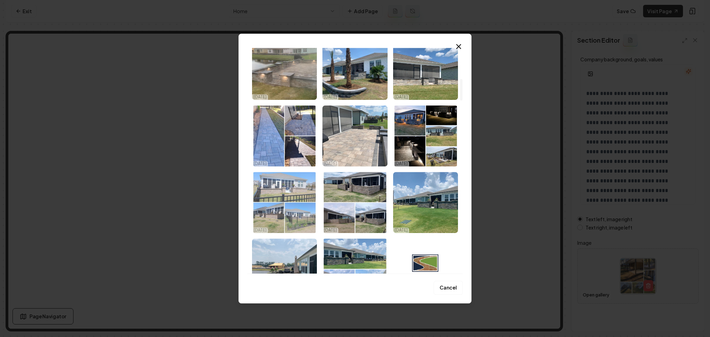
scroll to position [323, 0]
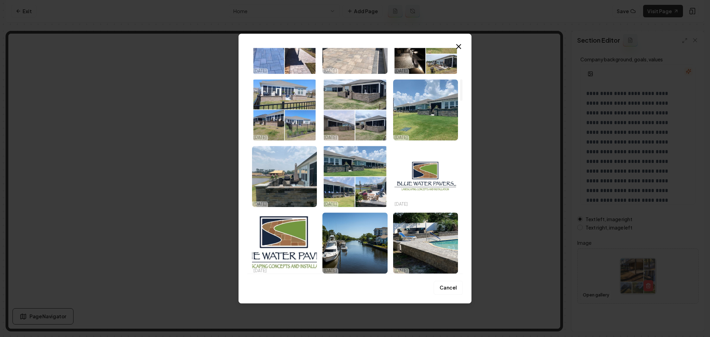
click at [347, 181] on img "Select image image_68e90dc25c7cd75eb8361c43.jpeg" at bounding box center [354, 176] width 65 height 61
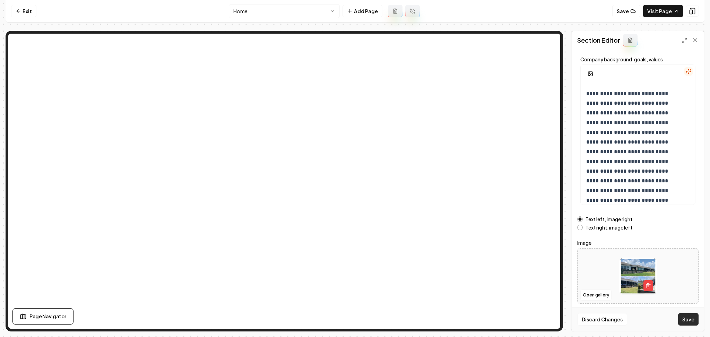
click at [692, 315] on button "Save" at bounding box center [688, 319] width 20 height 12
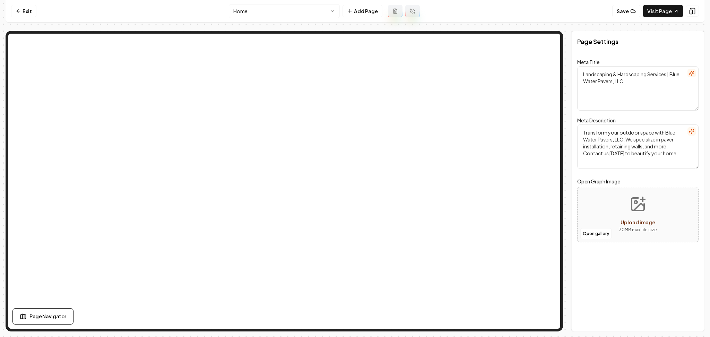
scroll to position [0, 0]
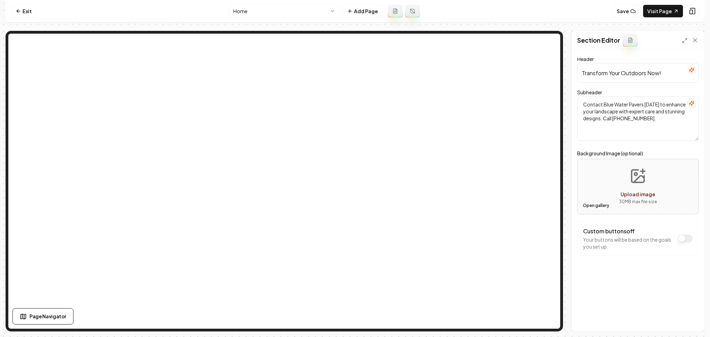
click at [594, 206] on button "Open gallery" at bounding box center [595, 205] width 31 height 11
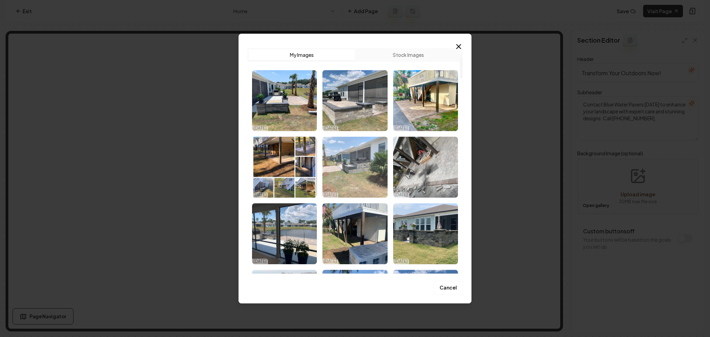
scroll to position [92, 0]
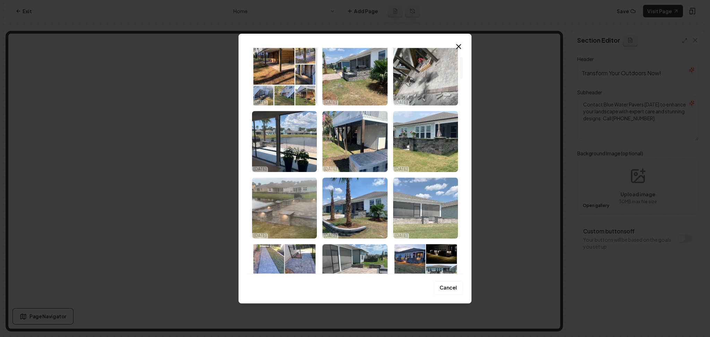
click at [421, 200] on img "Select image image_68e90dc25c7cd75eb8361dd4.jpeg" at bounding box center [425, 207] width 65 height 61
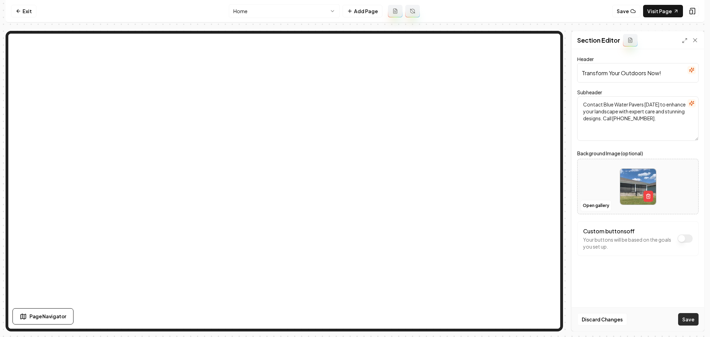
click at [685, 316] on button "Save" at bounding box center [688, 319] width 20 height 12
click at [261, 5] on html "Computer Required This feature is only available on a computer. Please switch t…" at bounding box center [355, 168] width 710 height 337
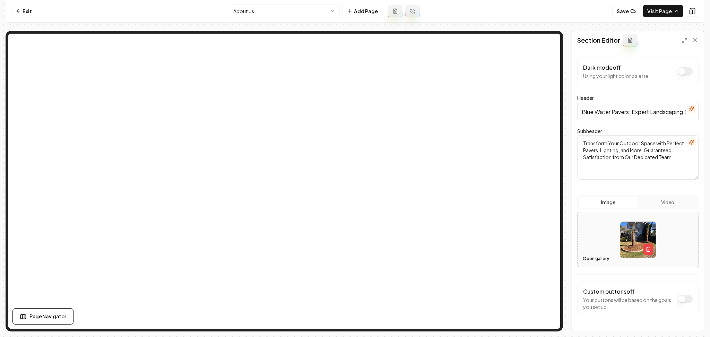
click at [593, 257] on button "Open gallery" at bounding box center [595, 258] width 31 height 11
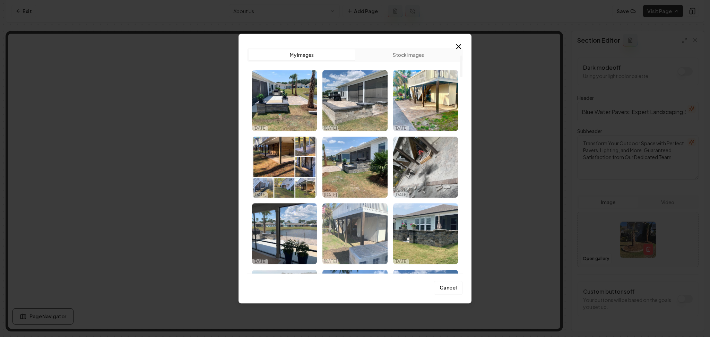
scroll to position [139, 0]
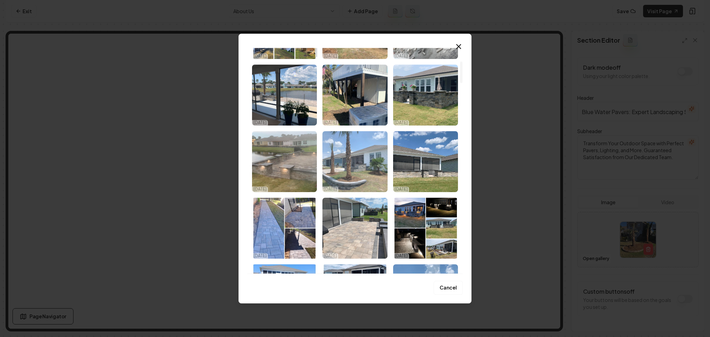
click at [364, 181] on img "Select image image_68e90dc25c7cd75eb836205d.jpeg" at bounding box center [354, 161] width 65 height 61
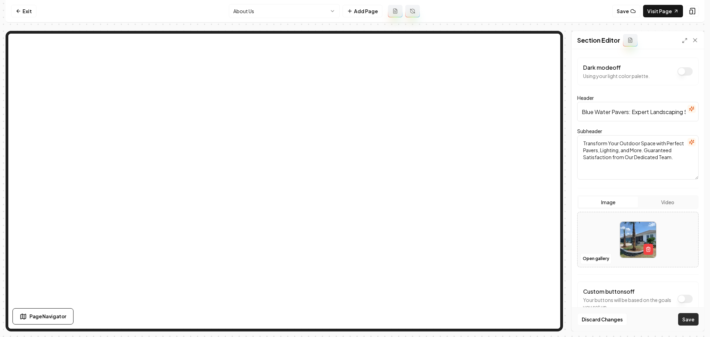
click at [682, 318] on button "Save" at bounding box center [688, 319] width 20 height 12
click at [603, 256] on button "Open gallery" at bounding box center [595, 258] width 31 height 11
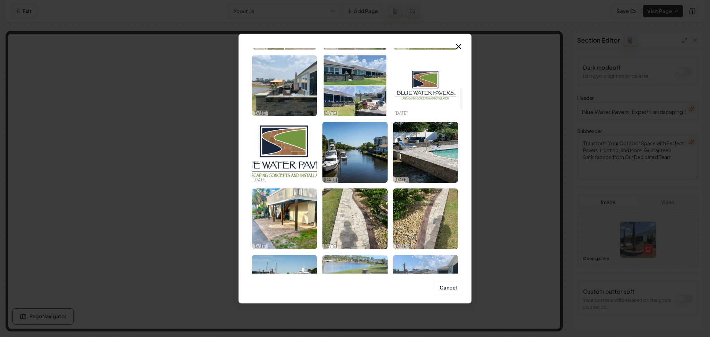
scroll to position [416, 0]
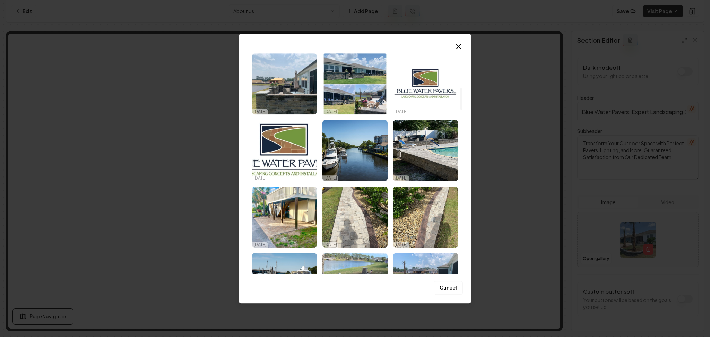
click at [437, 159] on img "Select image image_68e90c9e5c7cd75eb82d34c1.jpeg" at bounding box center [425, 150] width 65 height 61
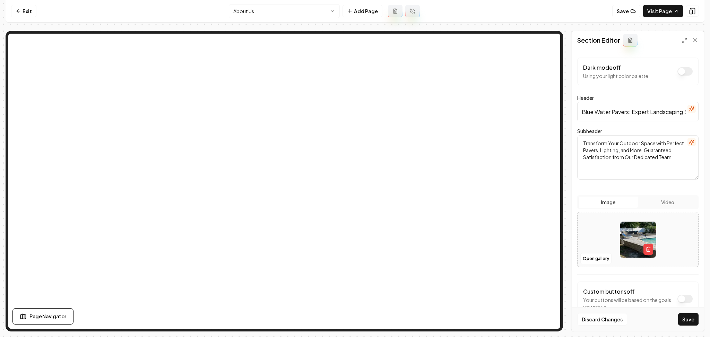
click at [693, 326] on div "Discard Changes Save" at bounding box center [637, 319] width 132 height 24
click at [678, 314] on div "Discard Changes Save" at bounding box center [637, 319] width 132 height 24
click at [683, 319] on button "Save" at bounding box center [688, 319] width 20 height 12
click at [608, 257] on button "Open gallery" at bounding box center [595, 258] width 31 height 11
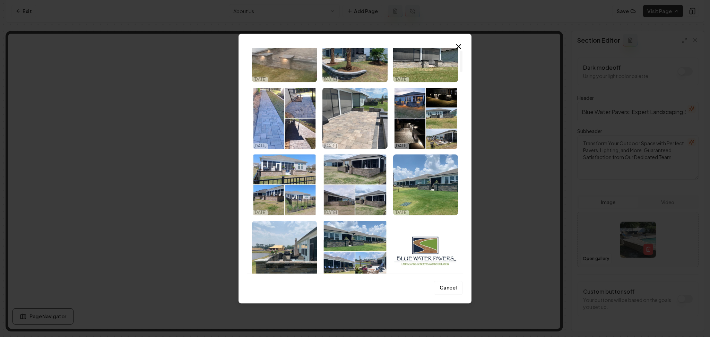
scroll to position [277, 0]
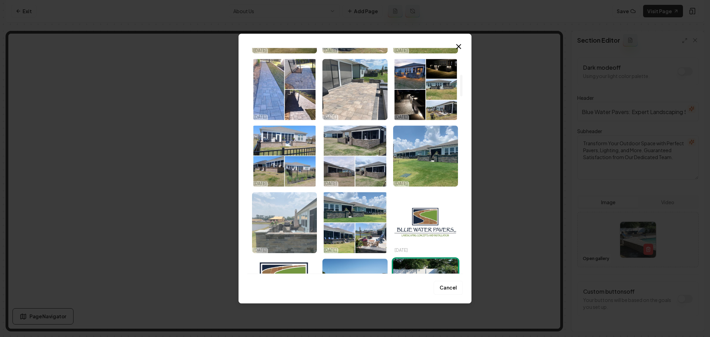
click at [286, 217] on img "Select image image_68e90dc25c7cd75eb8361ce6.jpeg" at bounding box center [284, 222] width 65 height 61
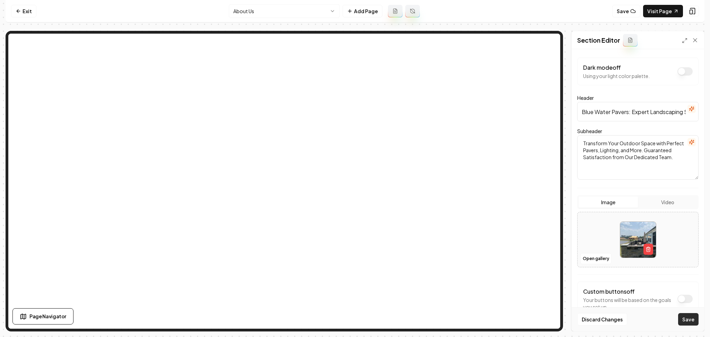
click at [692, 321] on button "Save" at bounding box center [688, 319] width 20 height 12
click at [596, 260] on button "Open gallery" at bounding box center [595, 258] width 31 height 11
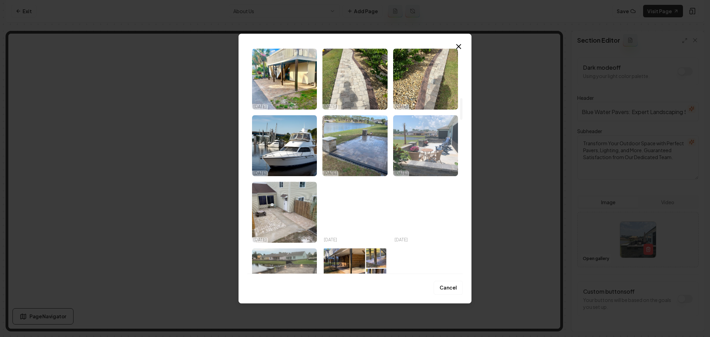
scroll to position [554, 0]
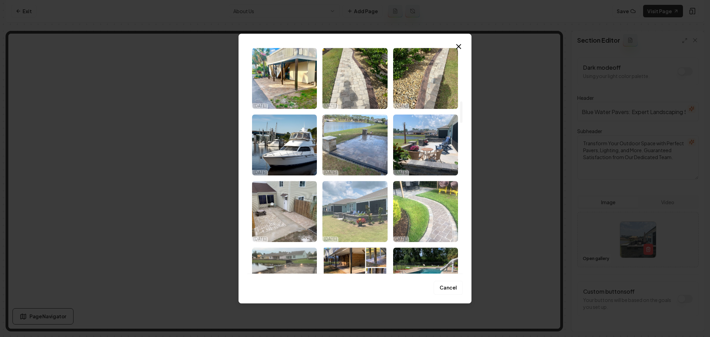
click at [370, 224] on img "Select image image_68e90c9e5c7cd75eb82d33a6.jpeg" at bounding box center [354, 211] width 65 height 61
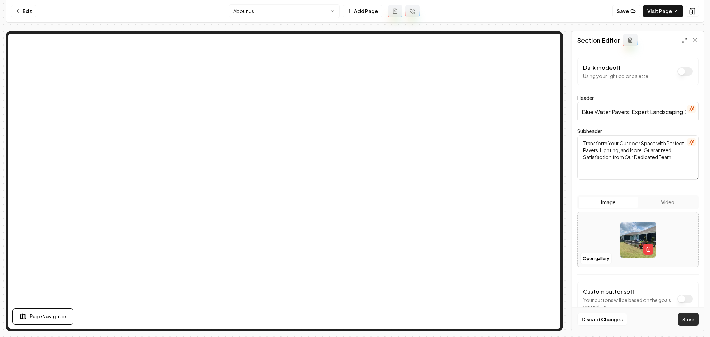
click at [692, 318] on button "Save" at bounding box center [688, 319] width 20 height 12
click at [591, 256] on button "Open gallery" at bounding box center [595, 258] width 31 height 11
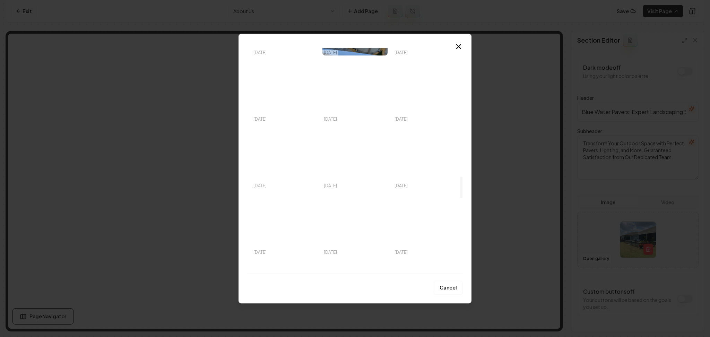
scroll to position [1432, 0]
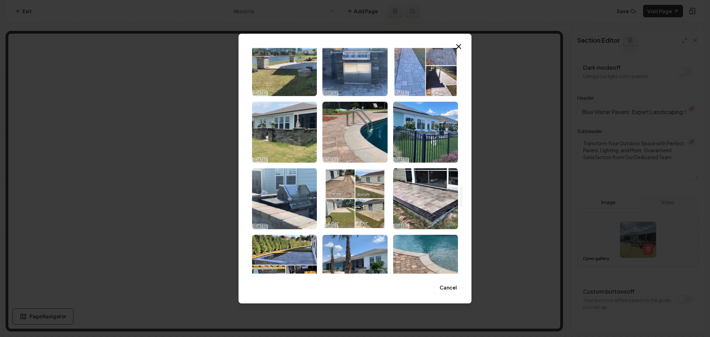
click at [342, 140] on img "Select image image_68e90c9c5c7cd75eb82d27b4.jpeg" at bounding box center [354, 132] width 65 height 61
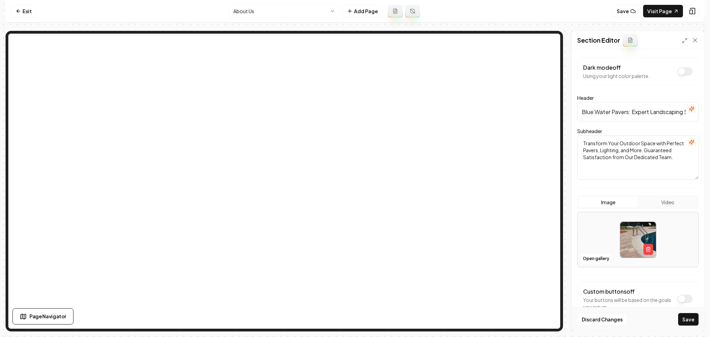
click at [681, 322] on button "Save" at bounding box center [688, 319] width 20 height 12
click at [591, 255] on button "Open gallery" at bounding box center [595, 258] width 31 height 11
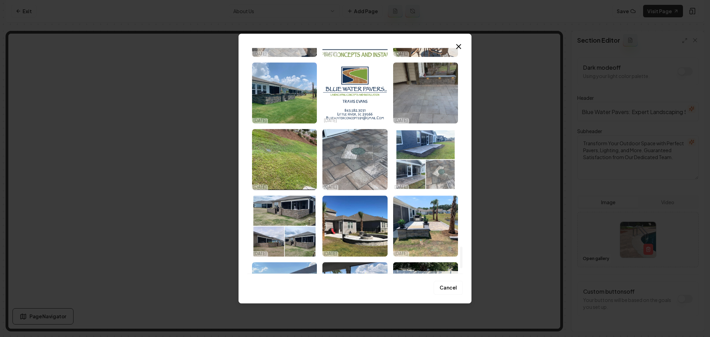
scroll to position [2122, 0]
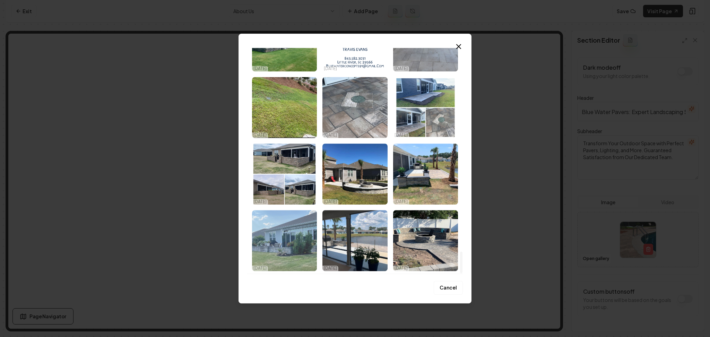
click at [296, 240] on img "Select image image_68e90c9b5c7cd75eb82d1e08.jpeg" at bounding box center [284, 240] width 65 height 61
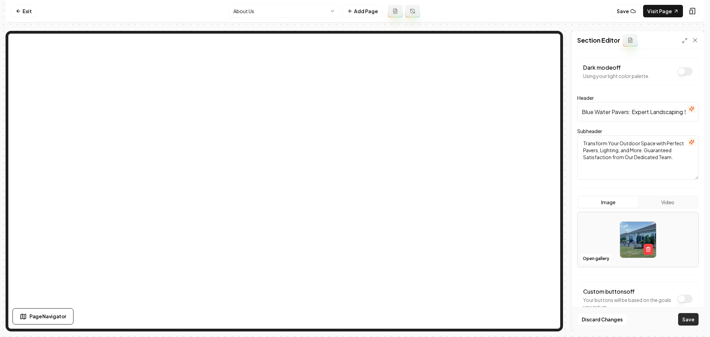
click at [688, 321] on button "Save" at bounding box center [688, 319] width 20 height 12
click at [591, 258] on button "Open gallery" at bounding box center [595, 258] width 31 height 11
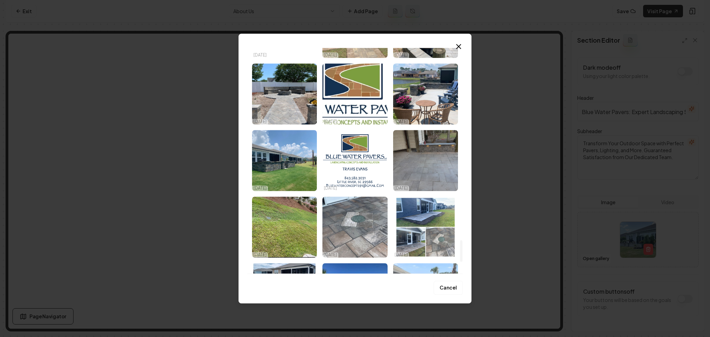
scroll to position [2002, 0]
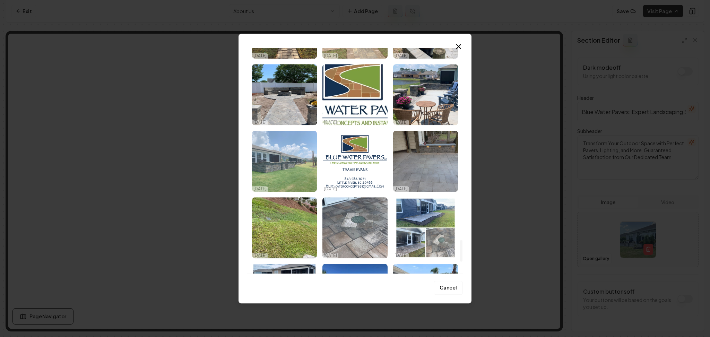
click at [299, 158] on img "Select image image_68e90c9b5c7cd75eb82d1f43.jpeg" at bounding box center [284, 161] width 65 height 61
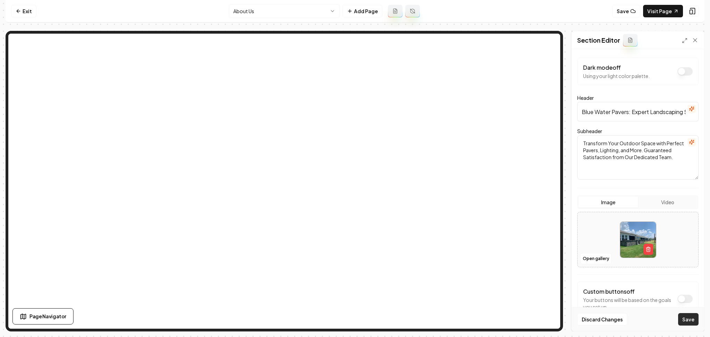
drag, startPoint x: 687, startPoint y: 317, endPoint x: 692, endPoint y: 325, distance: 9.4
click at [692, 325] on button "Save" at bounding box center [688, 319] width 20 height 12
click at [583, 229] on div at bounding box center [637, 239] width 121 height 47
type input "**********"
click at [682, 320] on button "Save" at bounding box center [688, 319] width 20 height 12
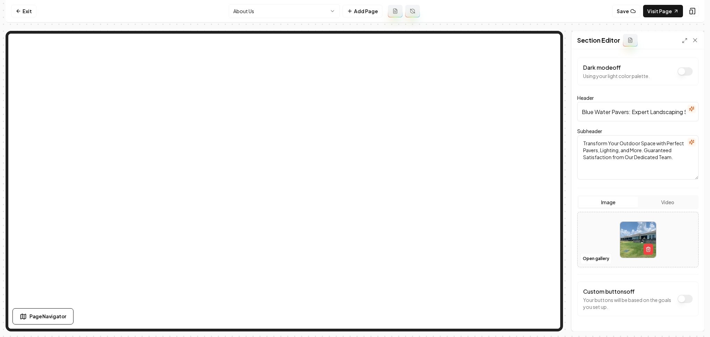
click at [254, 16] on html "Computer Required This feature is only available on a computer. Please switch t…" at bounding box center [355, 168] width 710 height 337
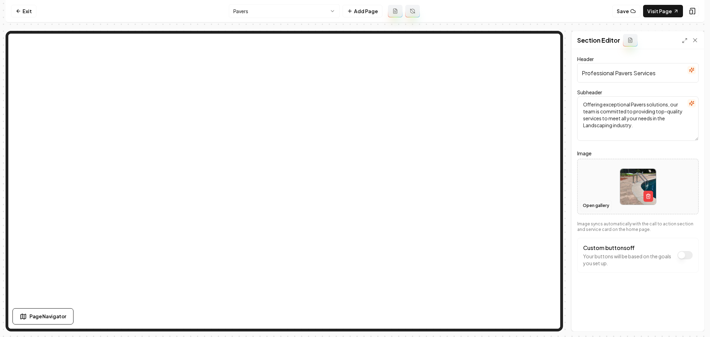
click at [588, 206] on button "Open gallery" at bounding box center [595, 205] width 31 height 11
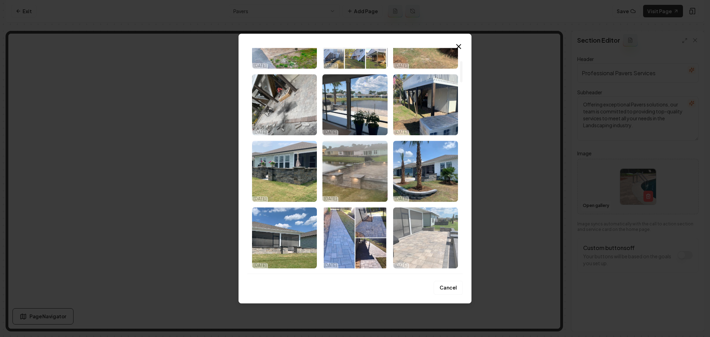
scroll to position [139, 0]
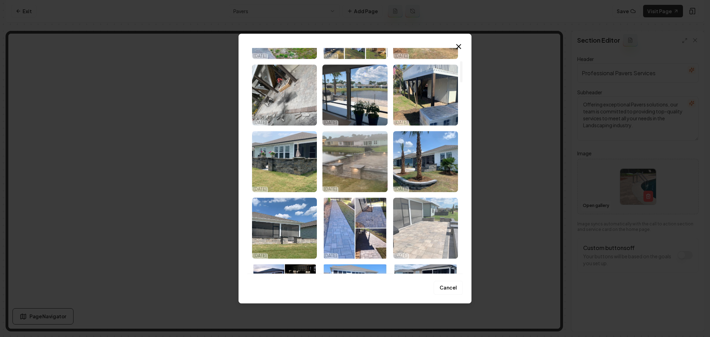
drag, startPoint x: 396, startPoint y: 212, endPoint x: 563, endPoint y: 269, distance: 175.8
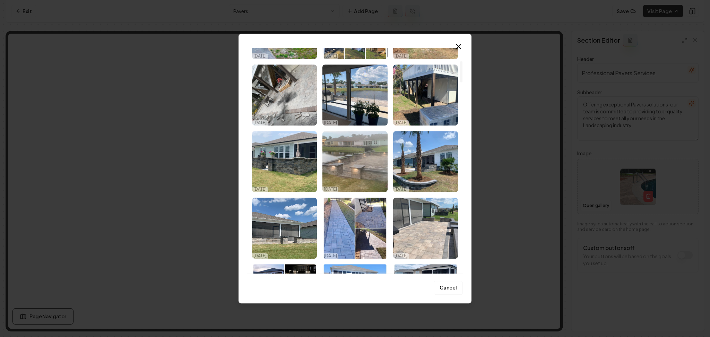
click at [397, 212] on img "Select image image_68e90dc25c7cd75eb8361d95.jpeg" at bounding box center [425, 228] width 65 height 61
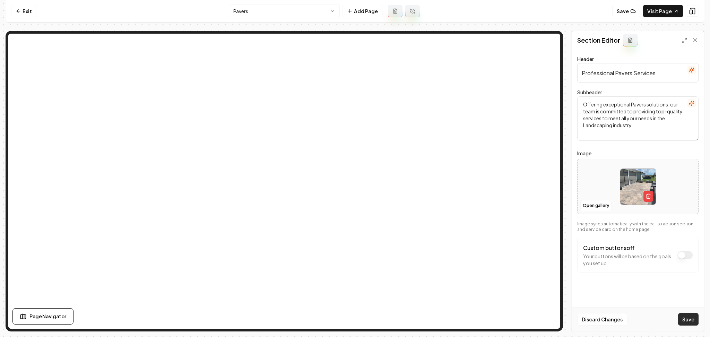
click at [682, 317] on button "Save" at bounding box center [688, 319] width 20 height 12
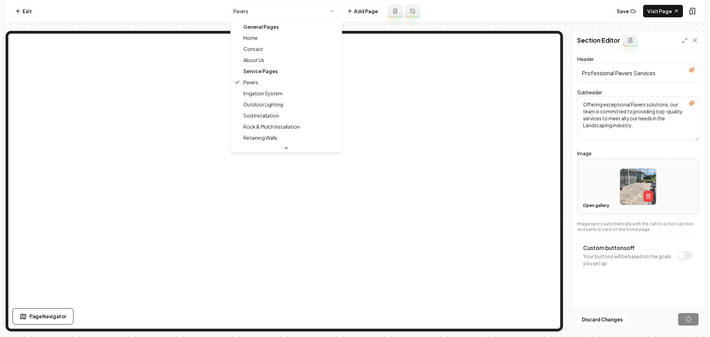
click at [334, 16] on html "Computer Required This feature is only available on a computer. Please switch t…" at bounding box center [355, 168] width 710 height 337
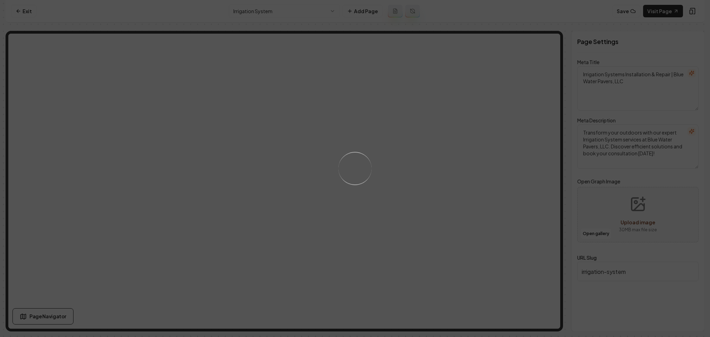
click at [406, 210] on div "Loading..." at bounding box center [355, 168] width 710 height 337
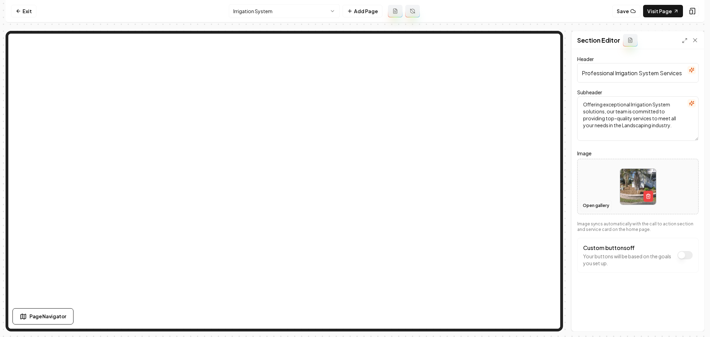
click at [599, 207] on button "Open gallery" at bounding box center [595, 205] width 31 height 11
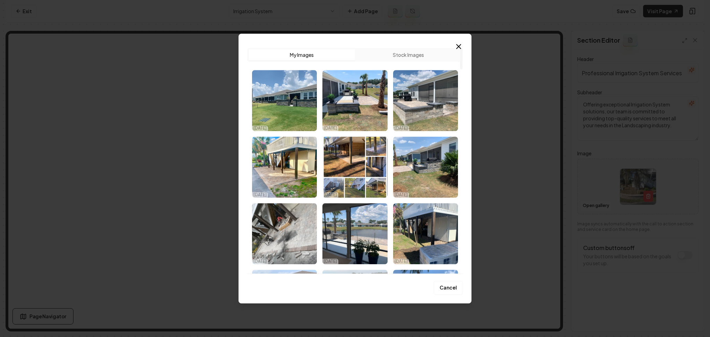
click at [404, 50] on button "Stock Images" at bounding box center [408, 54] width 106 height 11
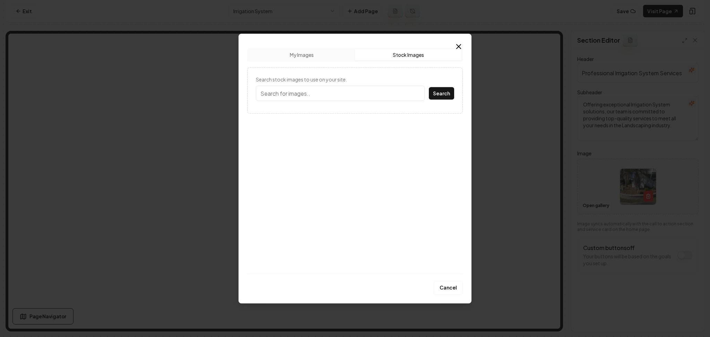
click at [335, 93] on input "Search stock images to use on your site." at bounding box center [340, 93] width 169 height 15
type input "irrigation"
click at [429, 87] on button "Search" at bounding box center [441, 93] width 25 height 12
click at [358, 136] on img at bounding box center [354, 135] width 63 height 61
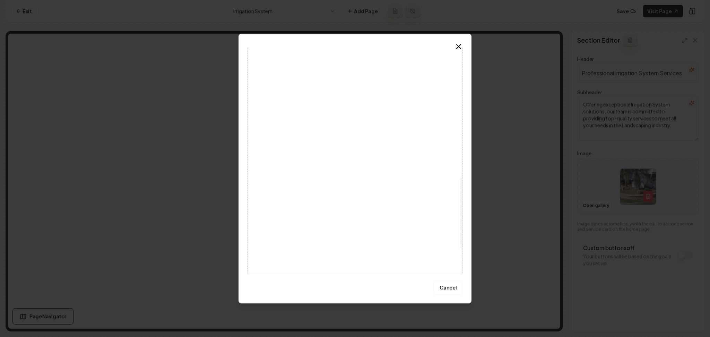
scroll to position [496, 0]
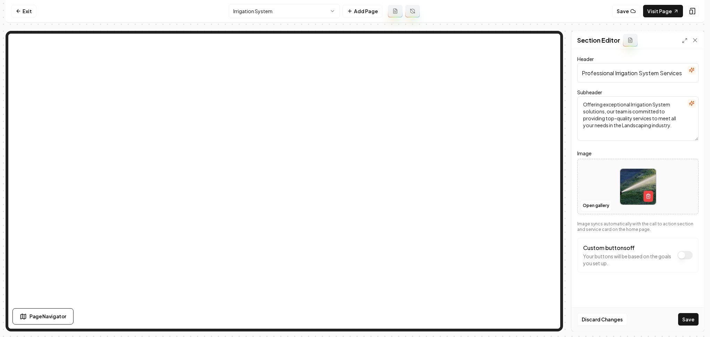
click at [689, 321] on button "Save" at bounding box center [688, 319] width 20 height 12
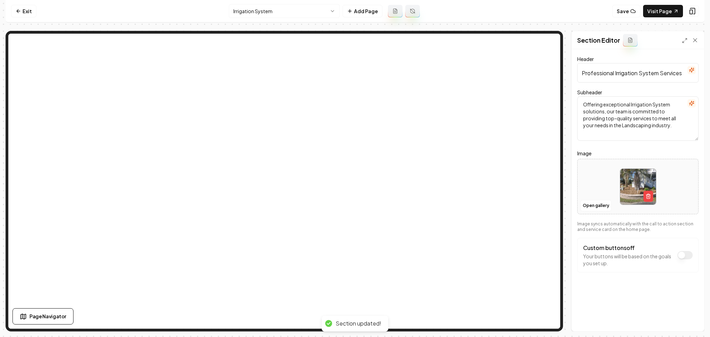
click at [264, 14] on html "Computer Required This feature is only available on a computer. Please switch t…" at bounding box center [355, 168] width 710 height 337
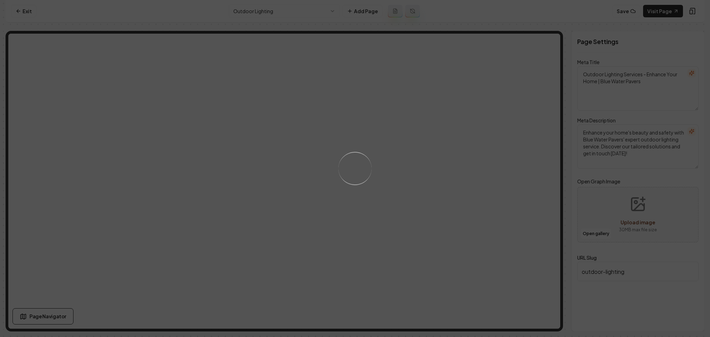
click at [414, 213] on div "Loading..." at bounding box center [355, 168] width 710 height 337
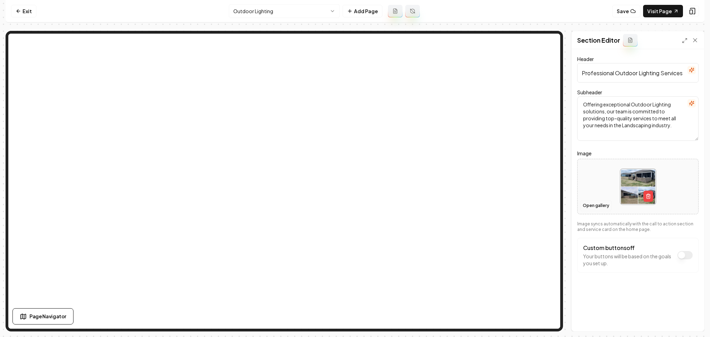
click at [594, 207] on button "Open gallery" at bounding box center [595, 205] width 31 height 11
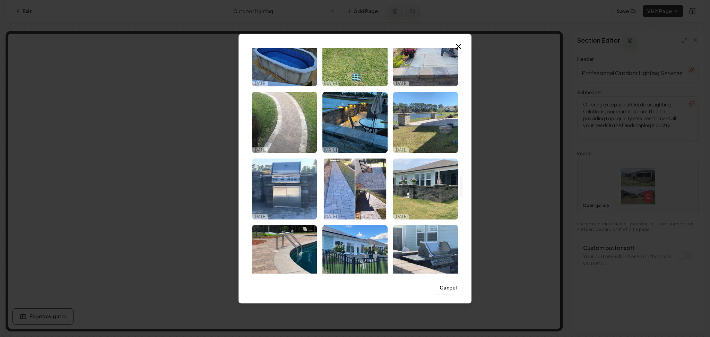
scroll to position [1386, 0]
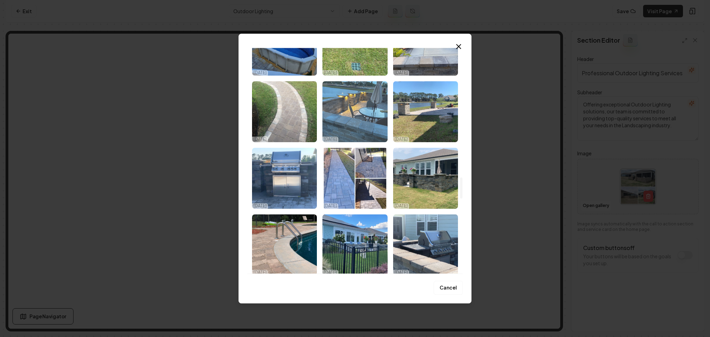
click at [364, 111] on img "Select image image_68e90c9c5c7cd75eb82d2753.jpeg" at bounding box center [354, 111] width 65 height 61
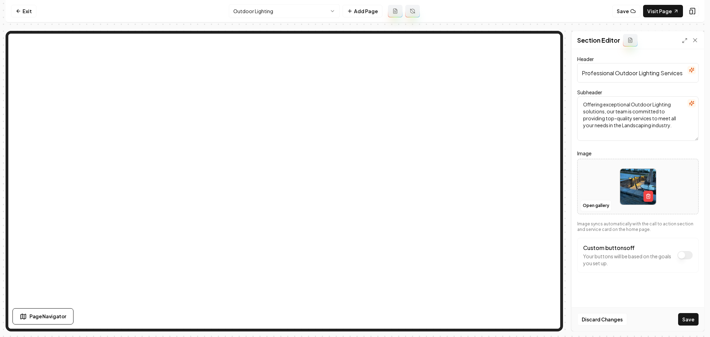
click at [693, 318] on button "Save" at bounding box center [688, 319] width 20 height 12
click at [595, 199] on div at bounding box center [637, 186] width 121 height 47
click at [597, 208] on button "Open gallery" at bounding box center [595, 205] width 31 height 11
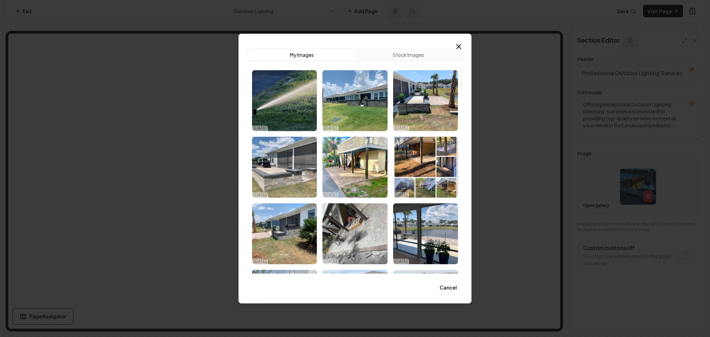
scroll to position [231, 0]
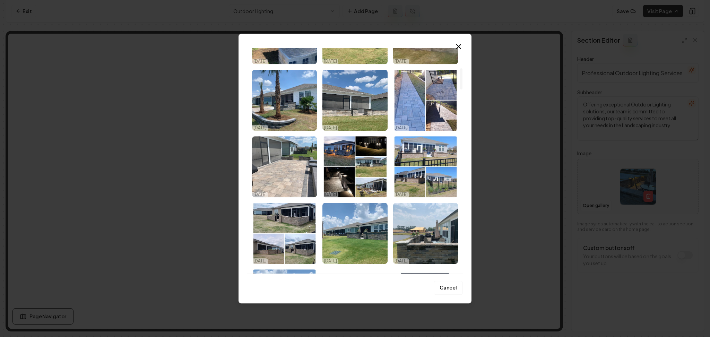
drag, startPoint x: 459, startPoint y: 75, endPoint x: 463, endPoint y: 84, distance: 9.5
click at [463, 84] on div at bounding box center [460, 161] width 3 height 226
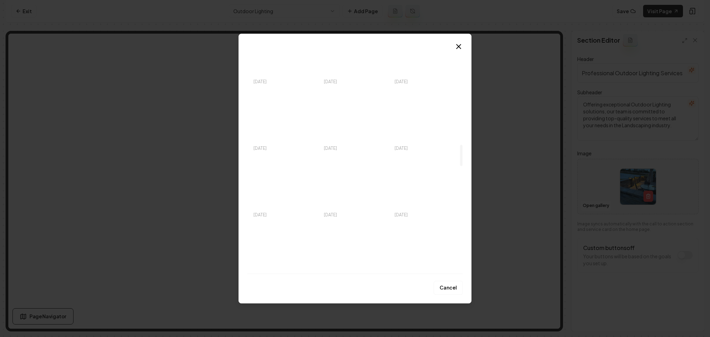
scroll to position [1036, 0]
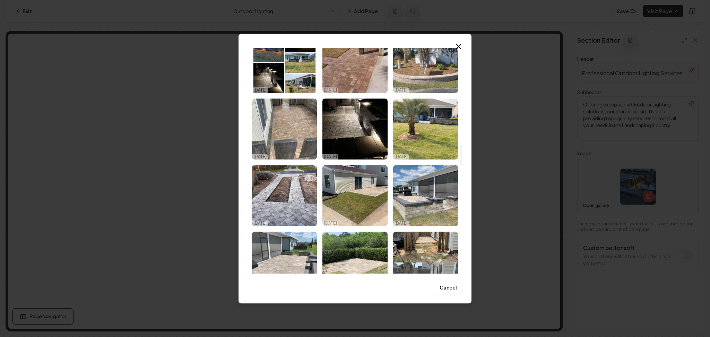
drag, startPoint x: 460, startPoint y: 90, endPoint x: 470, endPoint y: 157, distance: 66.9
click at [462, 157] on div at bounding box center [461, 155] width 2 height 21
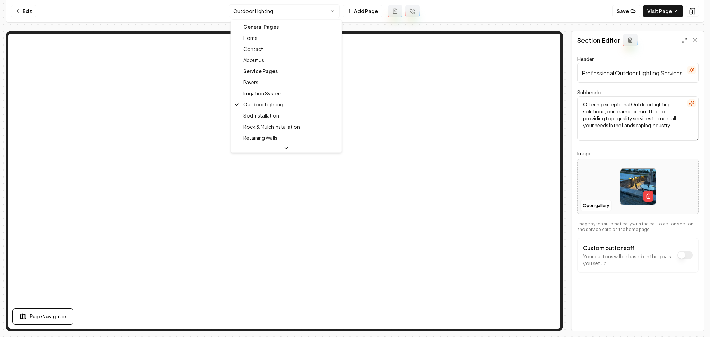
click at [244, 10] on html "Computer Required This feature is only available on a computer. Please switch t…" at bounding box center [355, 168] width 710 height 337
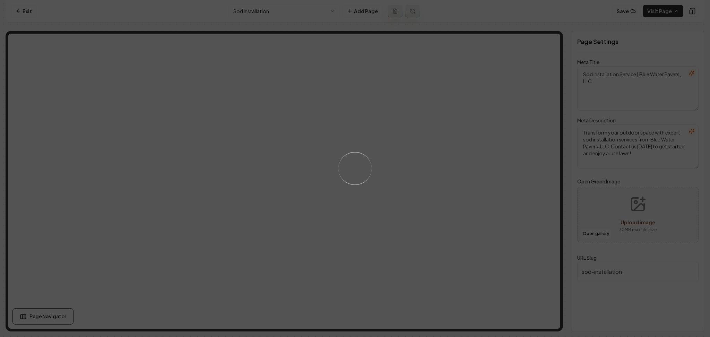
click at [386, 162] on div "Loading..." at bounding box center [355, 168] width 710 height 337
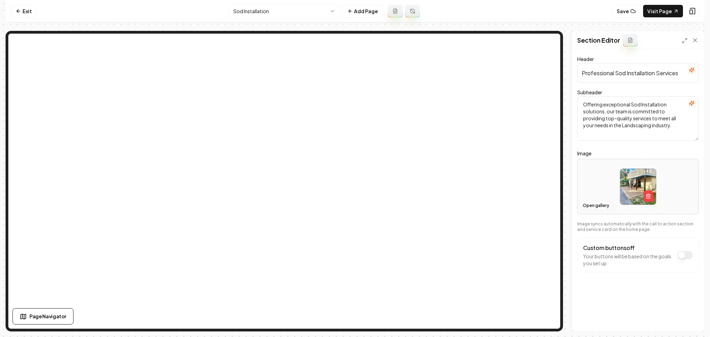
click at [586, 202] on button "Open gallery" at bounding box center [595, 205] width 31 height 11
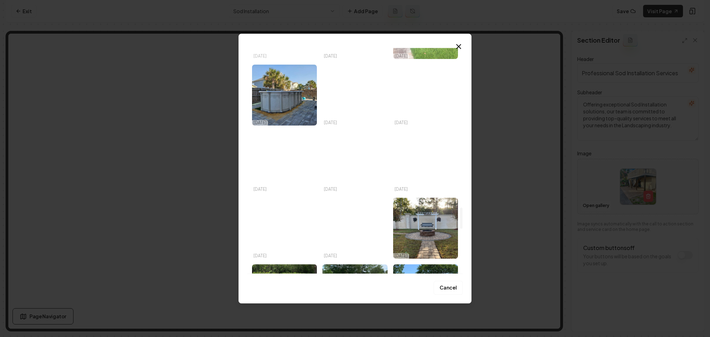
scroll to position [1709, 0]
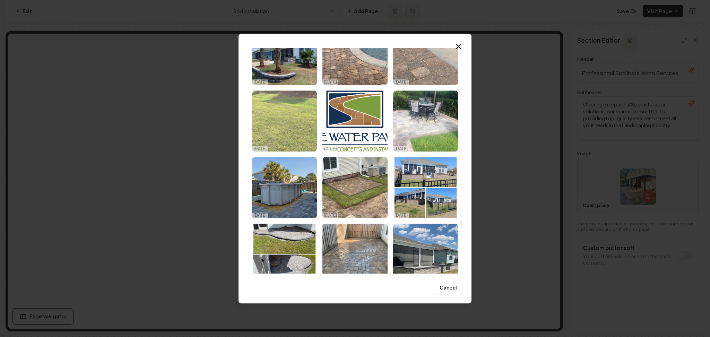
click at [280, 105] on img "Select image image_68e90c9b5c7cd75eb82d20bb.jpeg" at bounding box center [284, 120] width 65 height 61
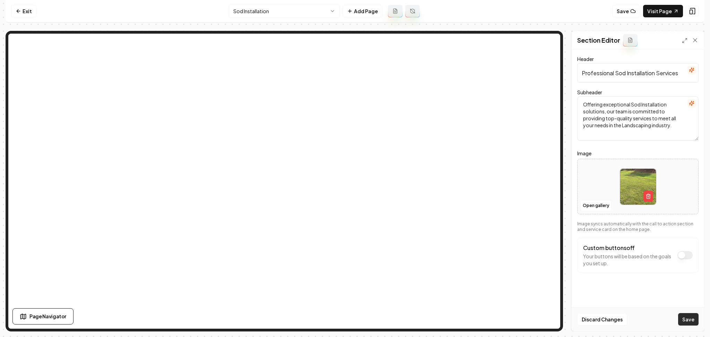
drag, startPoint x: 685, startPoint y: 310, endPoint x: 685, endPoint y: 318, distance: 7.6
click at [685, 311] on div "Discard Changes Save" at bounding box center [637, 319] width 132 height 24
click at [685, 318] on button "Save" at bounding box center [688, 319] width 20 height 12
click at [306, 8] on html "Computer Required This feature is only available on a computer. Please switch t…" at bounding box center [355, 168] width 710 height 337
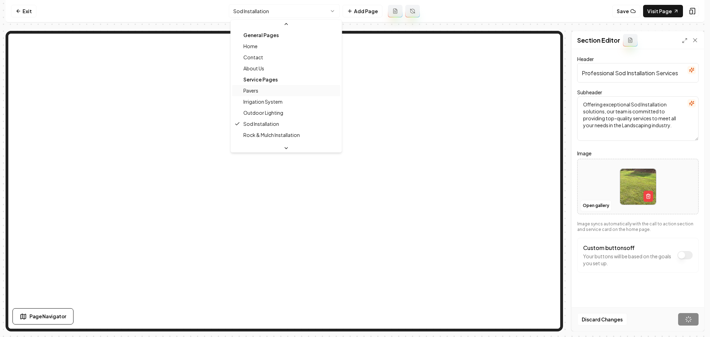
scroll to position [23, 0]
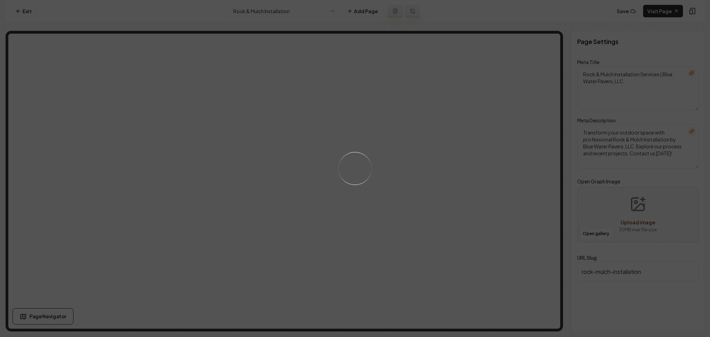
click at [458, 201] on div "Loading..." at bounding box center [355, 168] width 710 height 337
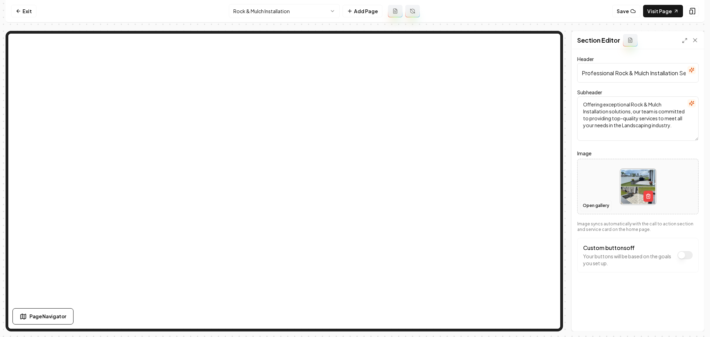
click at [588, 210] on button "Open gallery" at bounding box center [595, 205] width 31 height 11
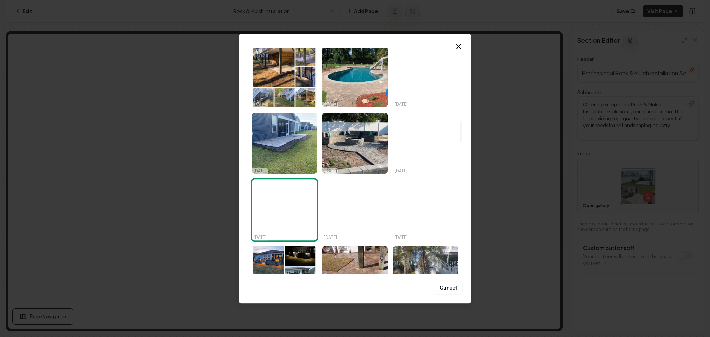
scroll to position [878, 0]
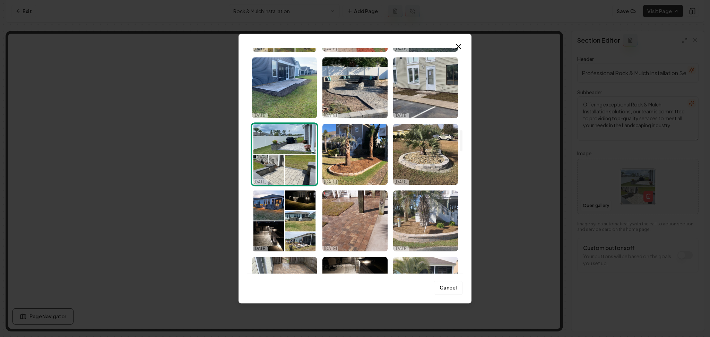
click at [343, 166] on img "Select image image_68e90c9e5c7cd75eb82d31d6.jpeg" at bounding box center [354, 154] width 65 height 61
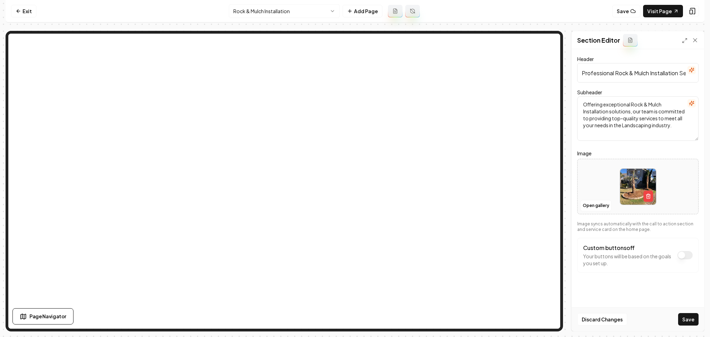
drag, startPoint x: 689, startPoint y: 317, endPoint x: 680, endPoint y: 312, distance: 10.7
click at [689, 317] on button "Save" at bounding box center [688, 319] width 20 height 12
click at [299, 7] on html "Computer Required This feature is only available on a computer. Please switch t…" at bounding box center [355, 168] width 710 height 337
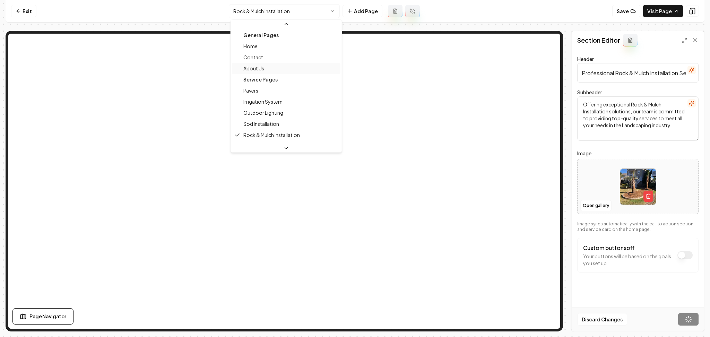
scroll to position [23, 0]
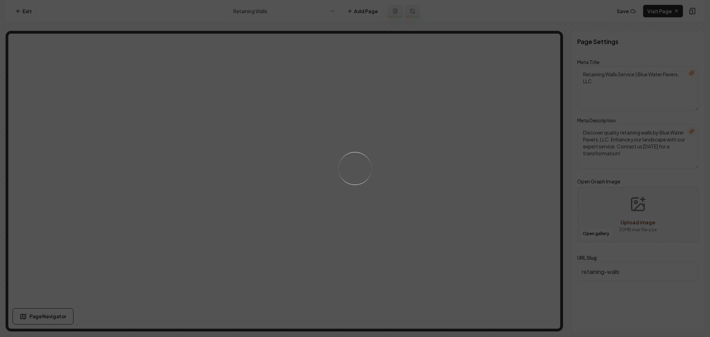
click at [450, 175] on div "Loading..." at bounding box center [355, 168] width 710 height 337
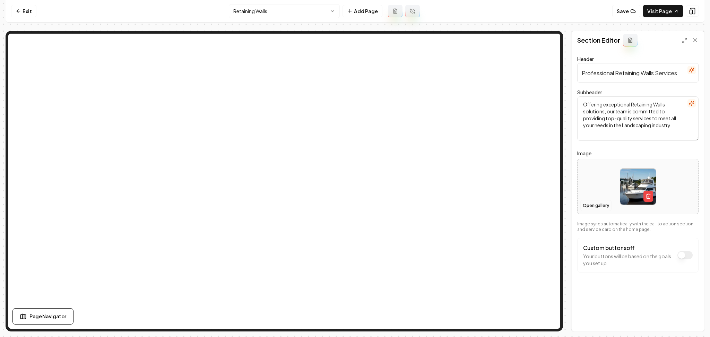
click at [588, 205] on button "Open gallery" at bounding box center [595, 205] width 31 height 11
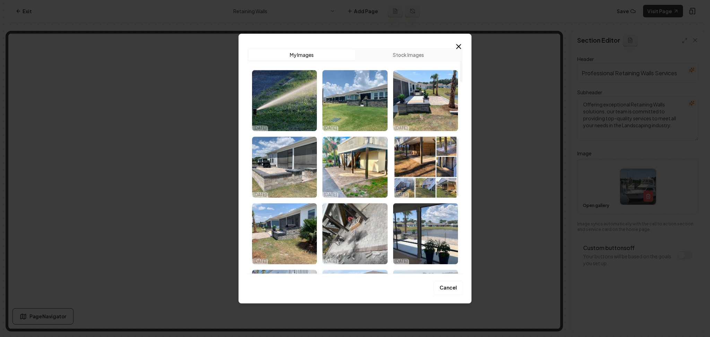
scroll to position [139, 0]
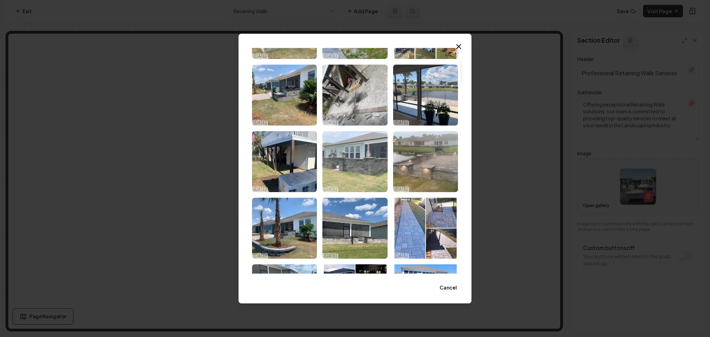
drag, startPoint x: 340, startPoint y: 152, endPoint x: 406, endPoint y: 190, distance: 75.7
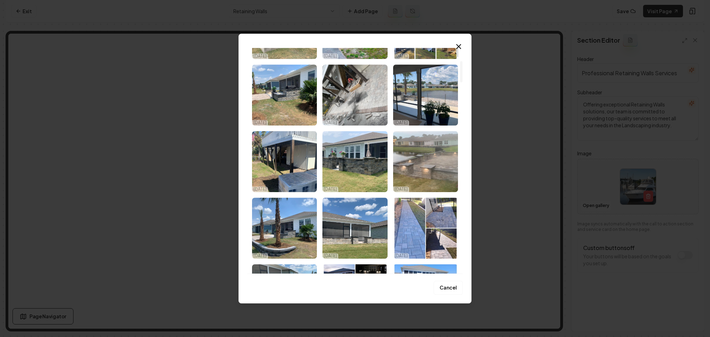
click at [340, 152] on img "Select image image_68e90dc25c7cd75eb8361d93.jpeg" at bounding box center [354, 161] width 65 height 61
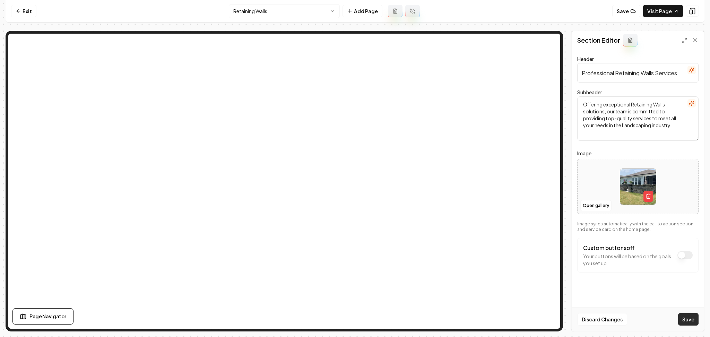
drag, startPoint x: 681, startPoint y: 316, endPoint x: 675, endPoint y: 314, distance: 5.9
click at [680, 316] on button "Save" at bounding box center [688, 319] width 20 height 12
click at [594, 205] on button "Open gallery" at bounding box center [595, 205] width 31 height 11
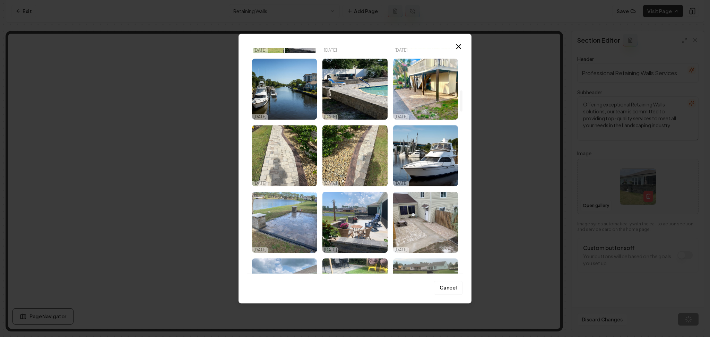
scroll to position [601, 0]
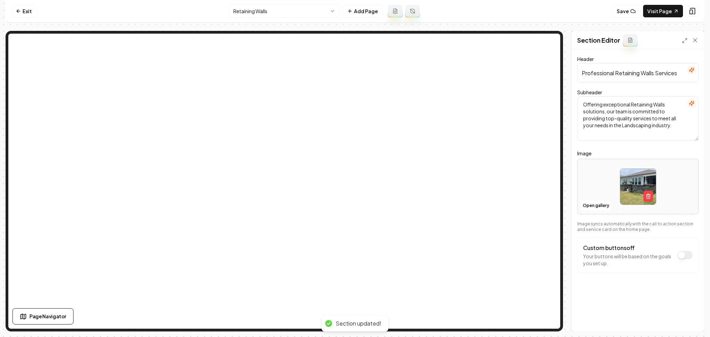
click at [259, 7] on html "Computer Required This feature is only available on a computer. Please switch t…" at bounding box center [355, 168] width 710 height 337
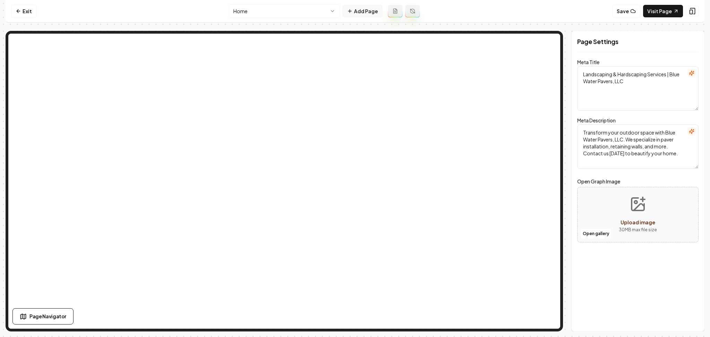
click at [351, 7] on button "Add Page" at bounding box center [362, 11] width 40 height 12
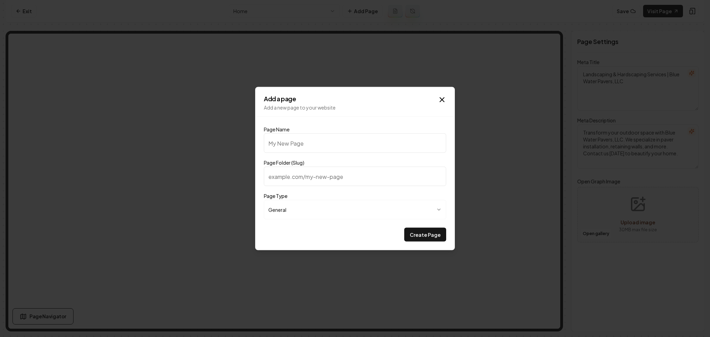
type input "G"
type input "g"
type input "Ga"
type input "ga"
type input "Gal"
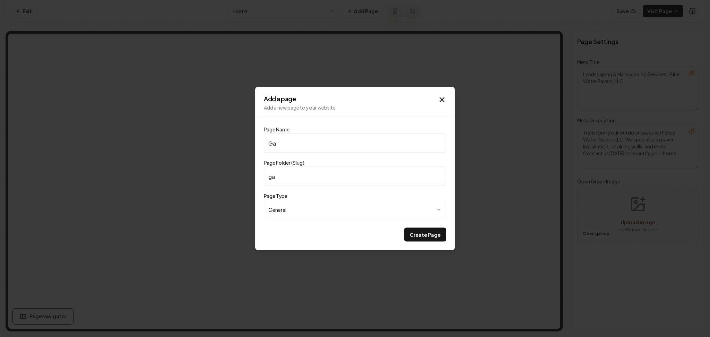
type input "gal"
type input "Gall"
type input "gall"
type input "Galle"
type input "galle"
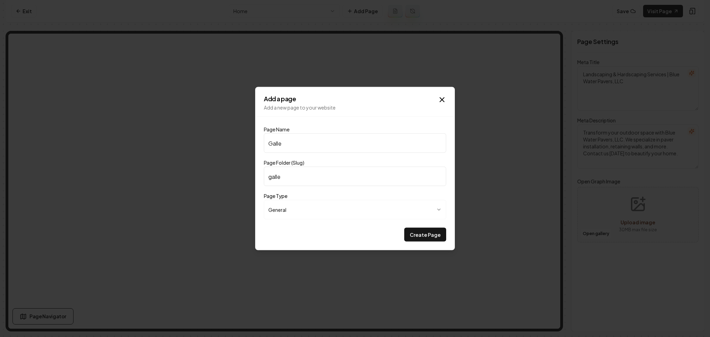
type input "Galler"
type input "galler"
type input "Gallery"
type input "gallery"
type input "Gallery"
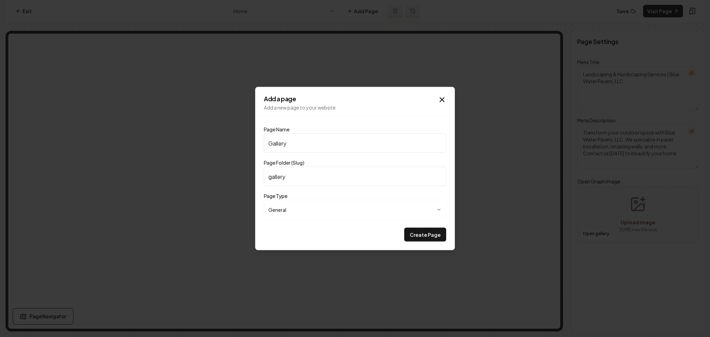
click at [404, 228] on button "Create Page" at bounding box center [425, 235] width 42 height 14
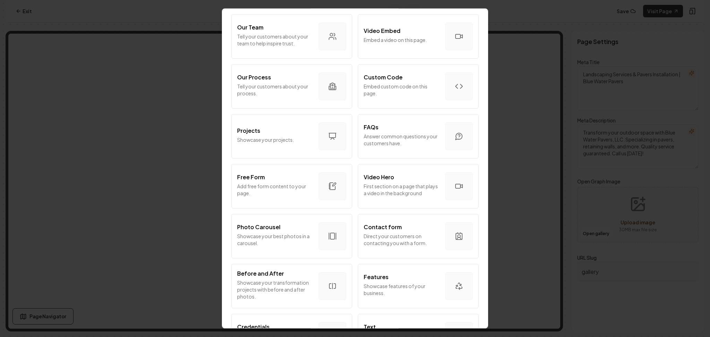
scroll to position [277, 0]
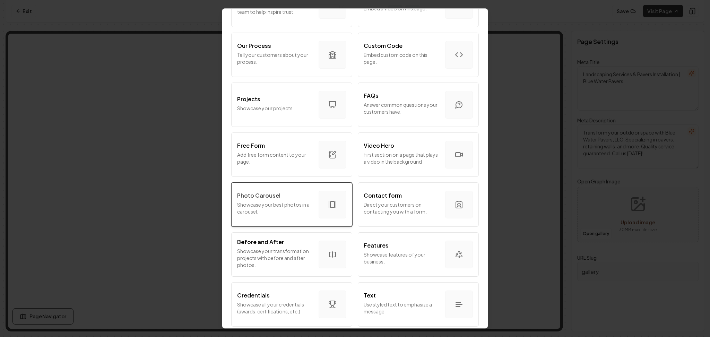
click at [273, 217] on div "Photo Carousel Showcase your best photos in a carousel." at bounding box center [275, 204] width 76 height 26
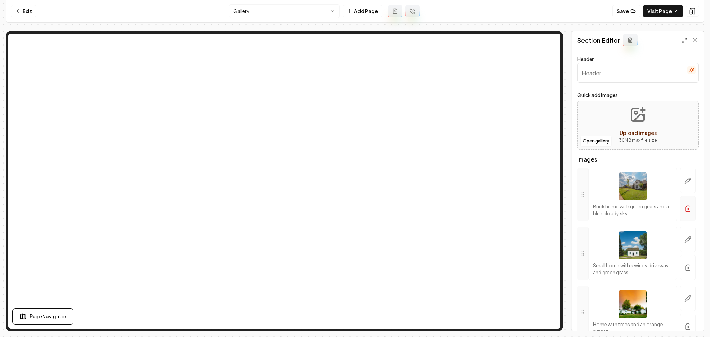
click at [684, 209] on icon "button" at bounding box center [687, 208] width 7 height 7
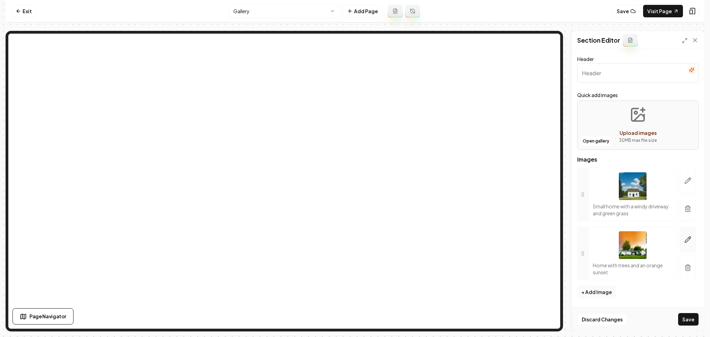
click at [692, 212] on button "button" at bounding box center [688, 208] width 16 height 25
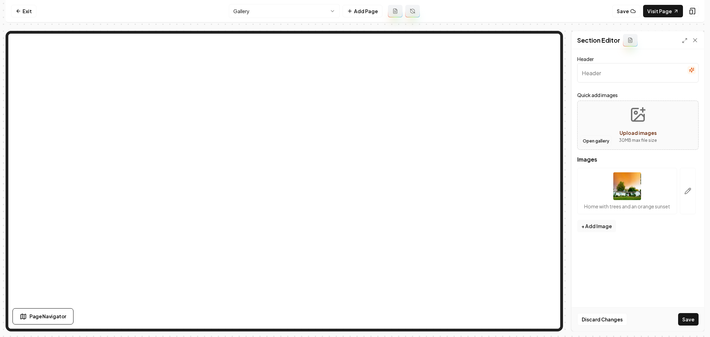
click at [589, 140] on button "Open gallery" at bounding box center [595, 140] width 31 height 11
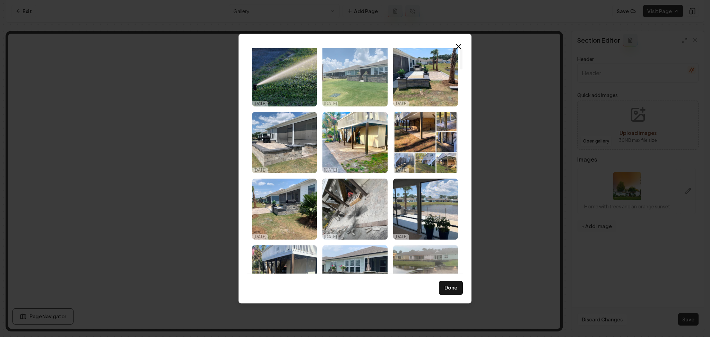
scroll to position [0, 0]
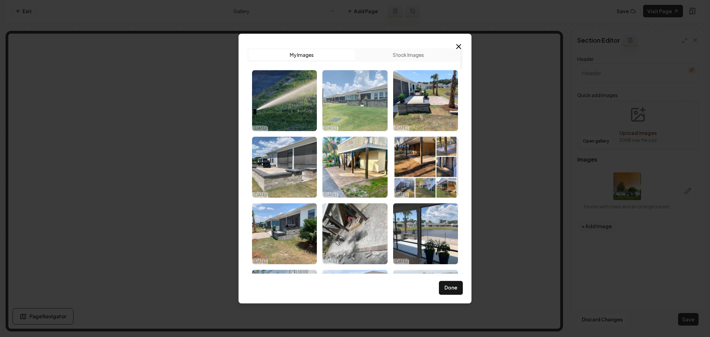
click at [371, 104] on img "Select image image_68e90e8d5c7cd75eb83c7e0f.jpg" at bounding box center [354, 100] width 65 height 61
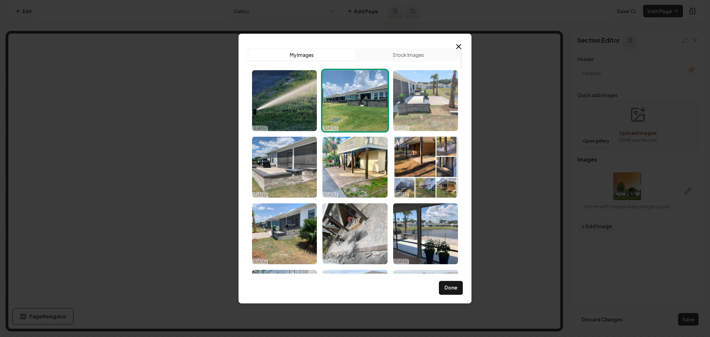
click at [436, 85] on img "Select image image_68e90dc35c7cd75eb83622cb.jpeg" at bounding box center [425, 100] width 65 height 61
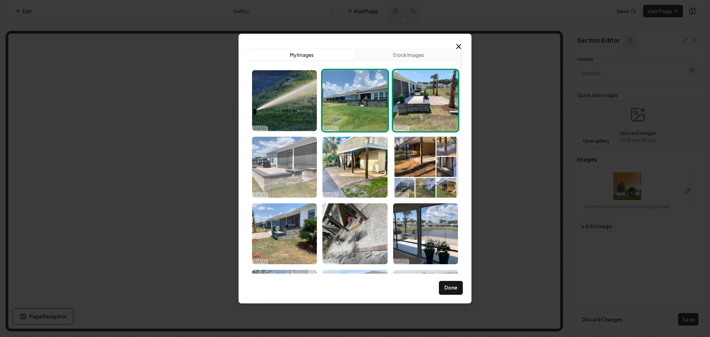
click at [271, 184] on img "Select image image_68e90dc25c7cd75eb8361f4d.jpeg" at bounding box center [284, 167] width 65 height 61
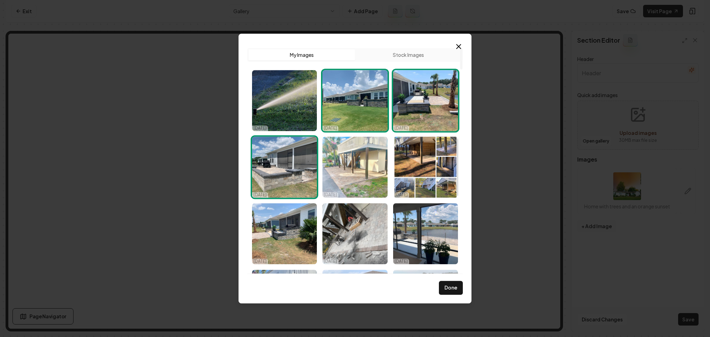
drag, startPoint x: 340, startPoint y: 169, endPoint x: 344, endPoint y: 170, distance: 4.7
click at [340, 169] on img "Select image image_68e90dc25c7cd75eb8362049.jpeg" at bounding box center [354, 167] width 65 height 61
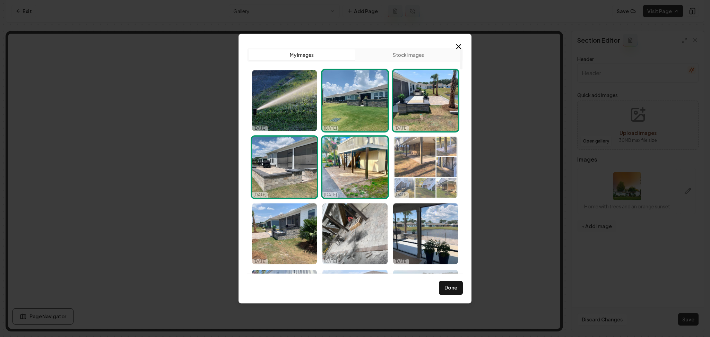
click at [433, 173] on img "Select image image_68e90dc25c7cd75eb8361eea.jpeg" at bounding box center [425, 167] width 65 height 61
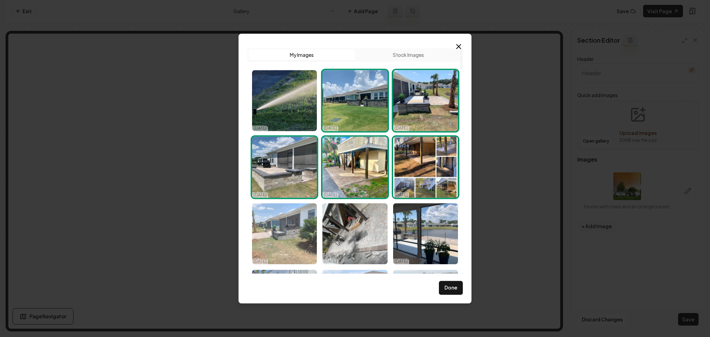
click at [287, 242] on img "Select image image_68e90dc25c7cd75eb8361fcc.jpeg" at bounding box center [284, 233] width 65 height 61
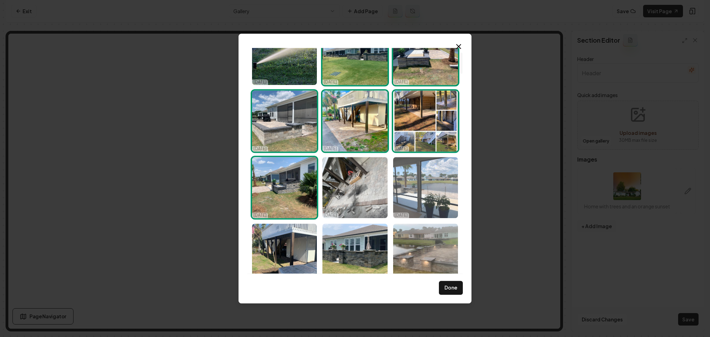
click at [438, 190] on img "Select image image_68e90dc25c7cd75eb836200a.jpeg" at bounding box center [425, 187] width 65 height 61
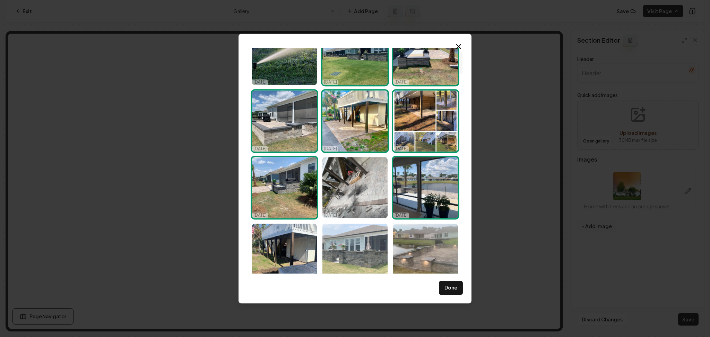
scroll to position [92, 0]
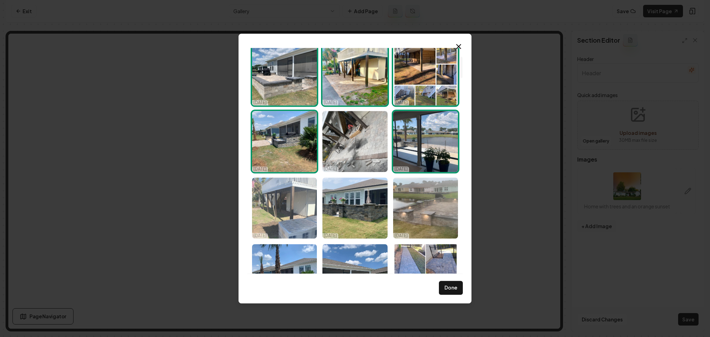
click at [297, 216] on img "Select image image_68e90dc25c7cd75eb8362003.jpeg" at bounding box center [284, 207] width 65 height 61
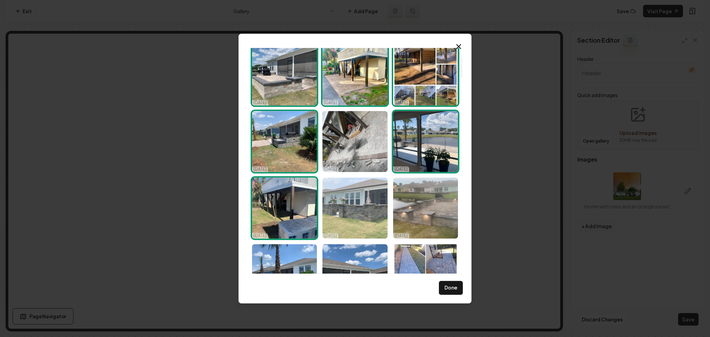
click at [360, 212] on img "Select image image_68e90dc25c7cd75eb8361d93.jpeg" at bounding box center [354, 207] width 65 height 61
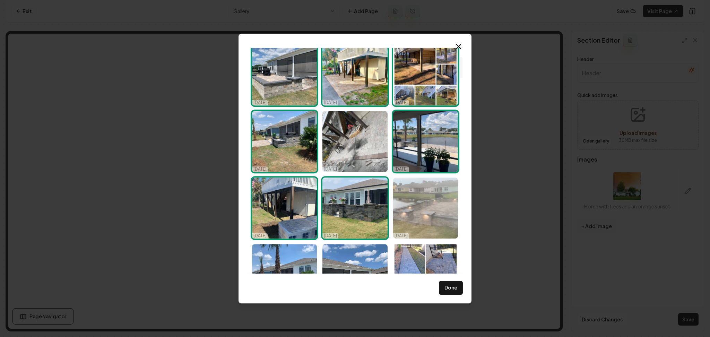
click at [405, 210] on img "Select image image_68e90dc25c7cd75eb8361df9.jpeg" at bounding box center [425, 207] width 65 height 61
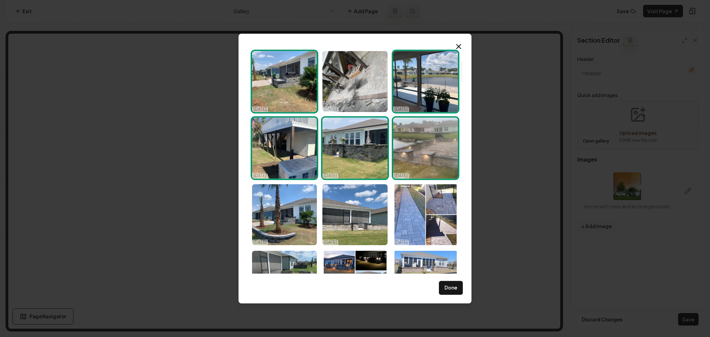
scroll to position [139, 0]
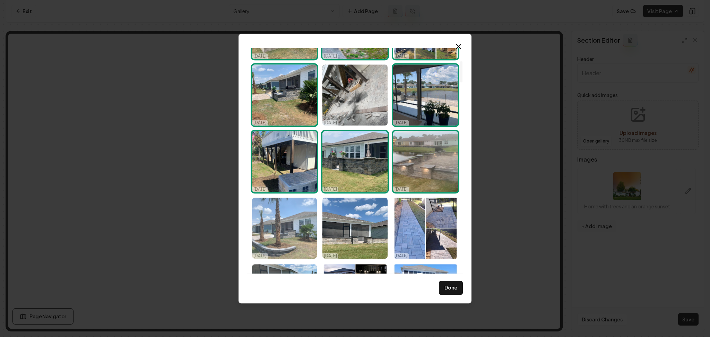
click at [296, 229] on img "Select image image_68e90dc25c7cd75eb836205d.jpeg" at bounding box center [284, 228] width 65 height 61
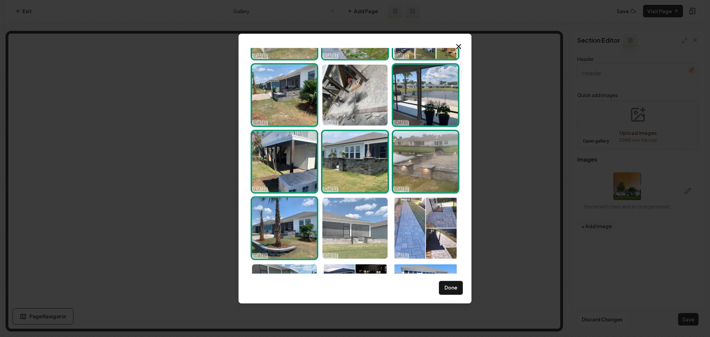
click at [358, 228] on img "Select image image_68e90dc25c7cd75eb8361dd4.jpeg" at bounding box center [354, 228] width 65 height 61
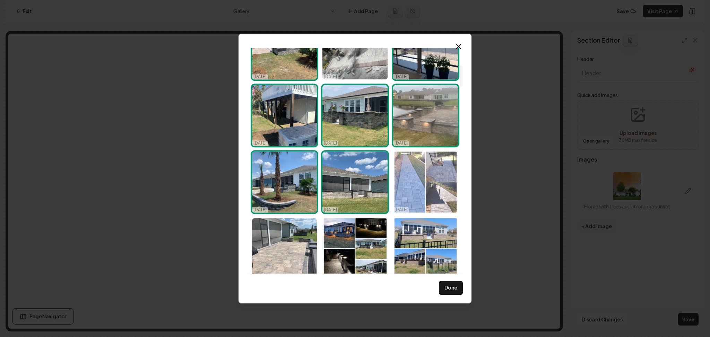
click at [424, 195] on img "Select image image_68e90dc25c7cd75eb8361db7.jpeg" at bounding box center [425, 181] width 65 height 61
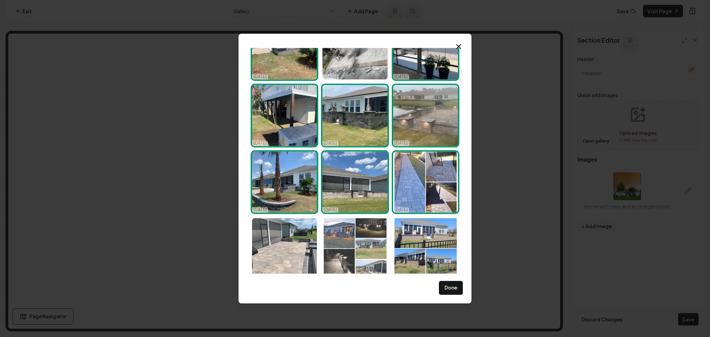
scroll to position [231, 0]
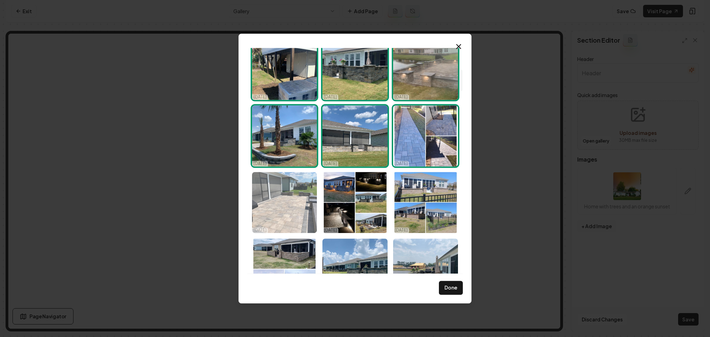
click at [287, 201] on img "Select image image_68e90dc25c7cd75eb8361d95.jpeg" at bounding box center [284, 202] width 65 height 61
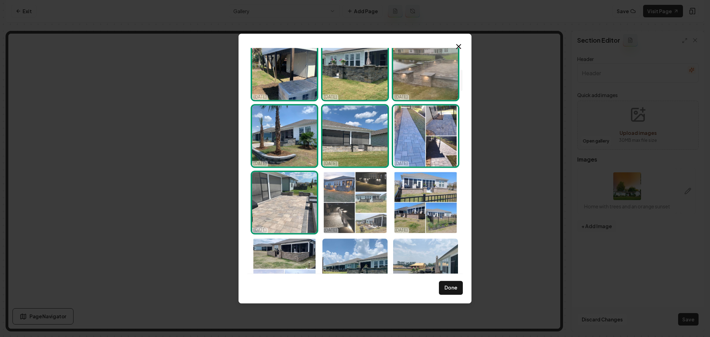
click at [381, 200] on img "Select image image_68e90dc25c7cd75eb8361ccb.jpeg" at bounding box center [354, 202] width 65 height 61
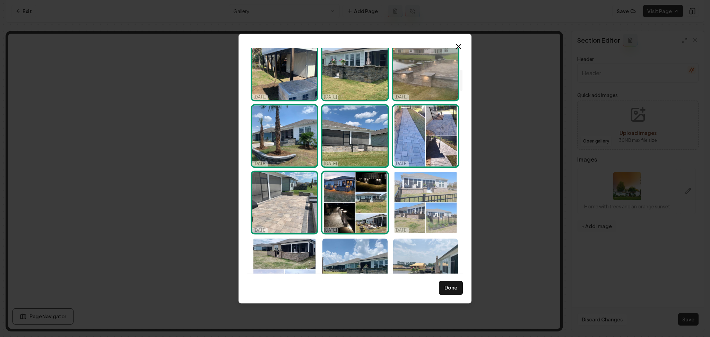
click at [420, 200] on img "Select image image_68e90dc25c7cd75eb8361d05.jpeg" at bounding box center [425, 202] width 65 height 61
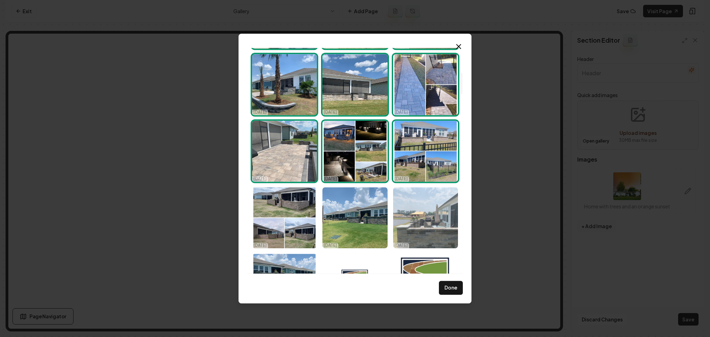
scroll to position [323, 0]
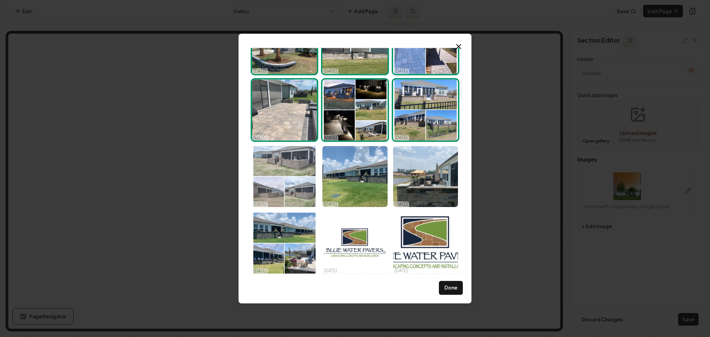
drag, startPoint x: 293, startPoint y: 186, endPoint x: 311, endPoint y: 185, distance: 18.0
click at [293, 186] on img "Select image image_68e90dc25c7cd75eb8361d56.jpeg" at bounding box center [284, 176] width 65 height 61
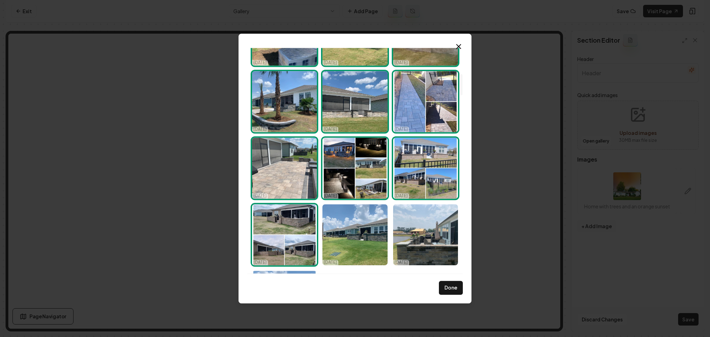
scroll to position [277, 0]
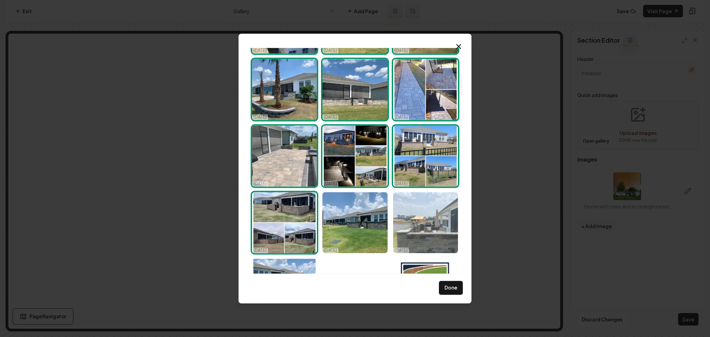
click at [404, 212] on img "Select image image_68e90dc25c7cd75eb8361ce6.jpeg" at bounding box center [425, 222] width 65 height 61
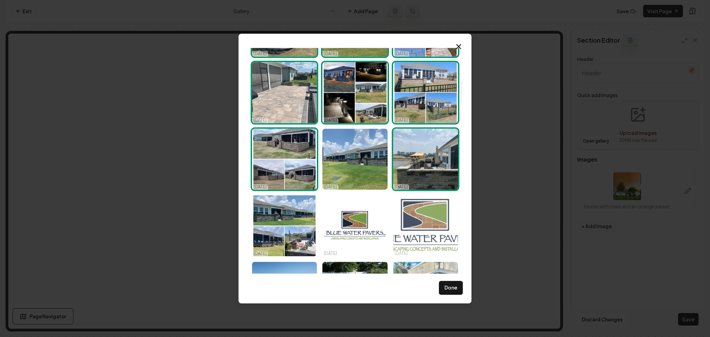
scroll to position [369, 0]
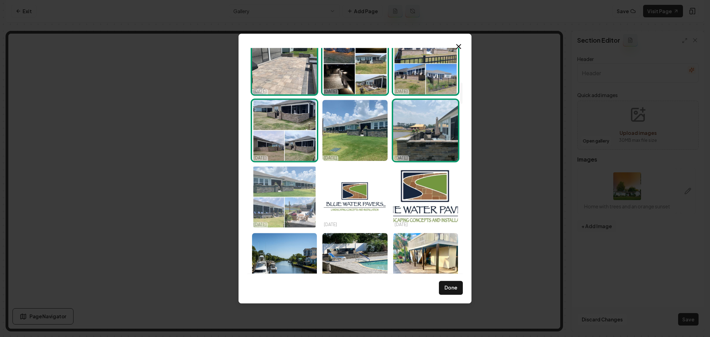
click at [304, 202] on img "Select image image_68e90dc25c7cd75eb8361c43.jpeg" at bounding box center [284, 196] width 65 height 61
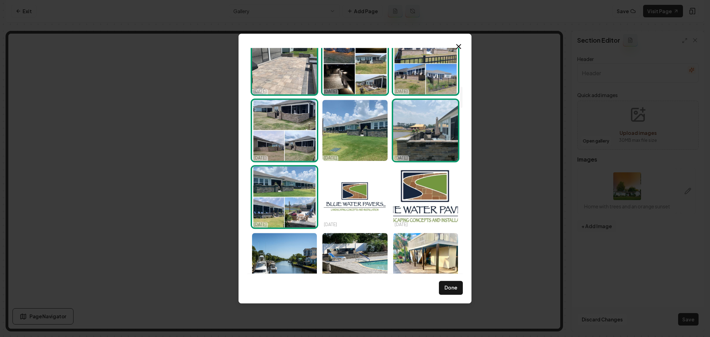
scroll to position [416, 0]
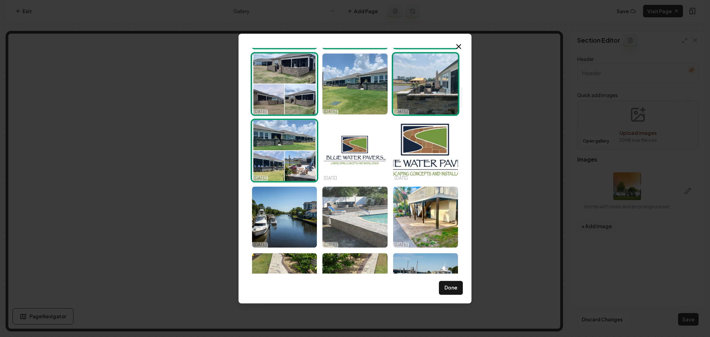
click at [368, 216] on img "Select image image_68e90c9e5c7cd75eb82d34c1.jpeg" at bounding box center [354, 216] width 65 height 61
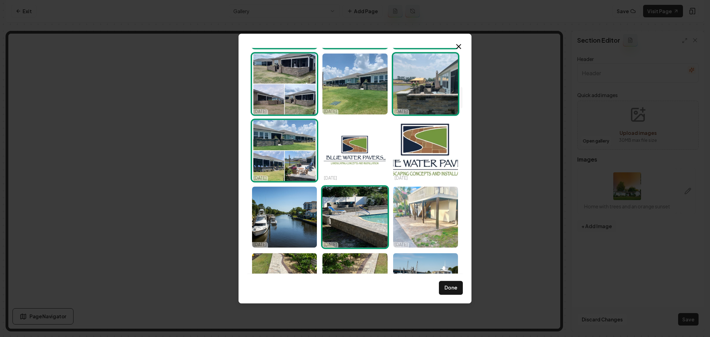
click at [411, 216] on img "Select image image_68e90c9e5c7cd75eb82d3340.jpeg" at bounding box center [425, 216] width 65 height 61
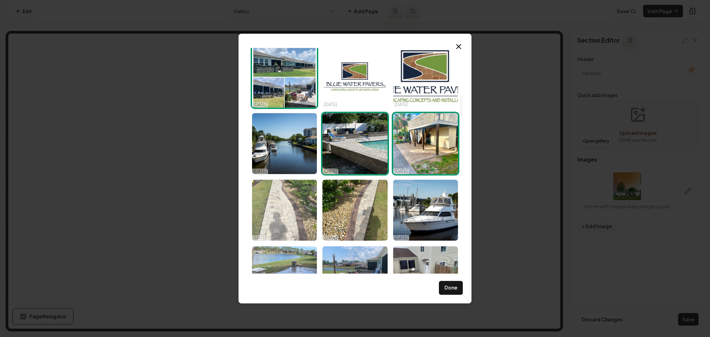
scroll to position [508, 0]
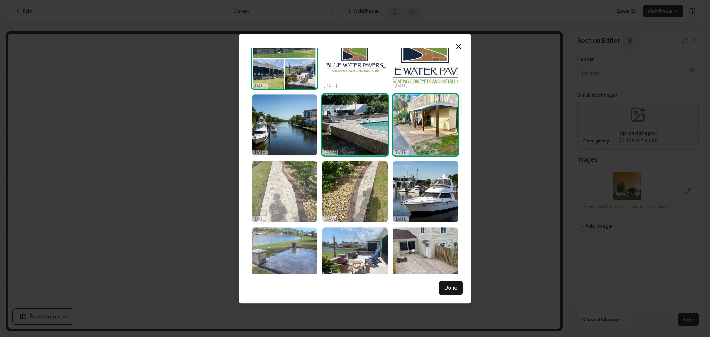
click at [289, 204] on img "Select image image_68e90c9e5c7cd75eb82d3448.jpeg" at bounding box center [284, 191] width 65 height 61
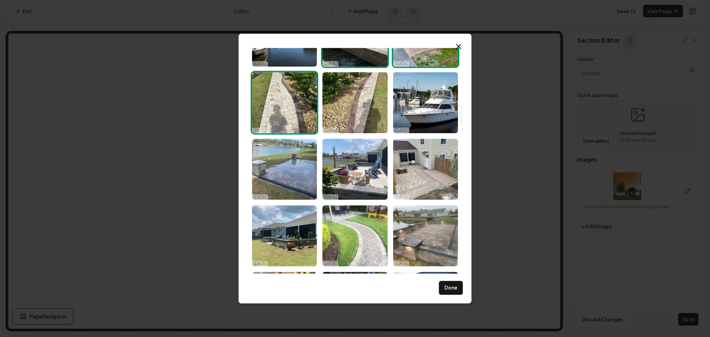
scroll to position [601, 0]
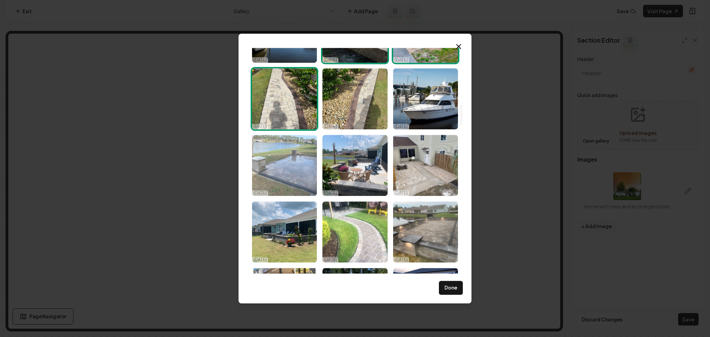
click at [299, 173] on img "Select image image_68e90c9e5c7cd75eb82d34b4.jpeg" at bounding box center [284, 165] width 65 height 61
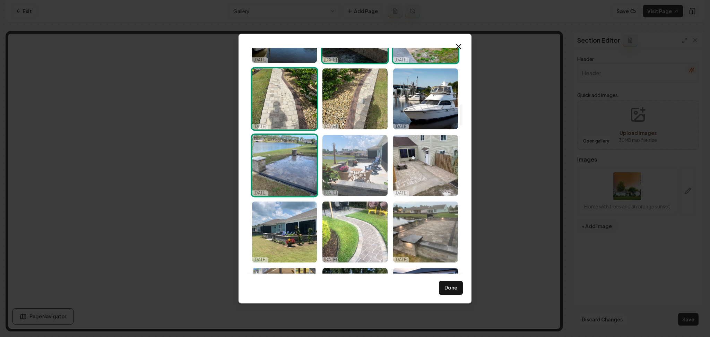
click at [354, 173] on img "Select image image_68e90c9e5c7cd75eb82d338b.jpeg" at bounding box center [354, 165] width 65 height 61
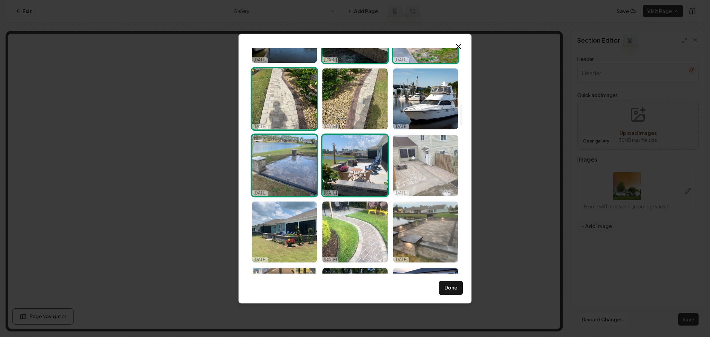
click at [407, 179] on img "Select image image_68e90c9e5c7cd75eb82d33b3.jpeg" at bounding box center [425, 165] width 65 height 61
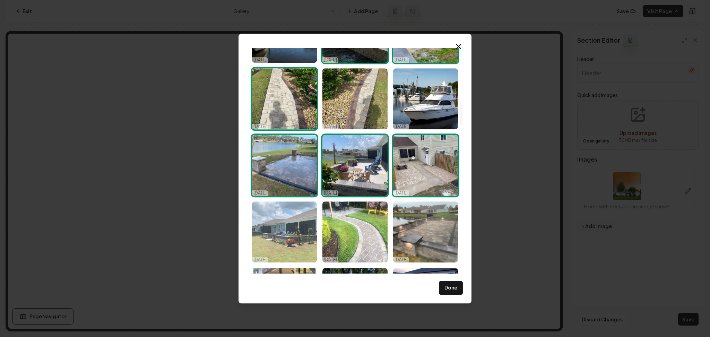
click at [306, 251] on img "Select image image_68e90c9e5c7cd75eb82d33a6.jpeg" at bounding box center [284, 231] width 65 height 61
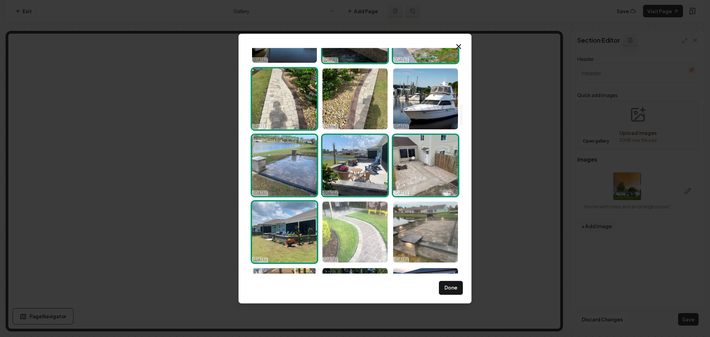
click at [364, 243] on img "Select image image_68e90c9e5c7cd75eb82d342d.jpeg" at bounding box center [354, 231] width 65 height 61
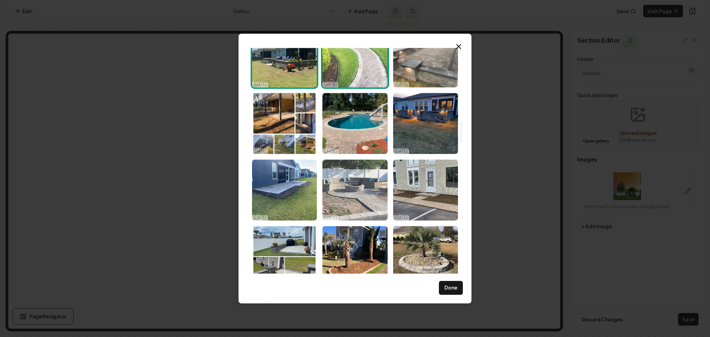
scroll to position [785, 0]
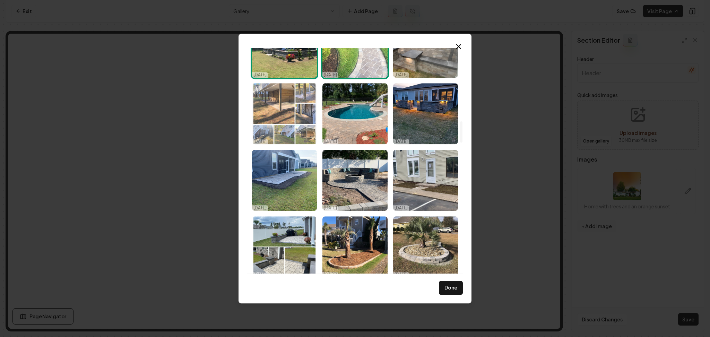
click at [293, 121] on img "Select image image_68e90c9e5c7cd75eb82d3391.jpeg" at bounding box center [284, 113] width 65 height 61
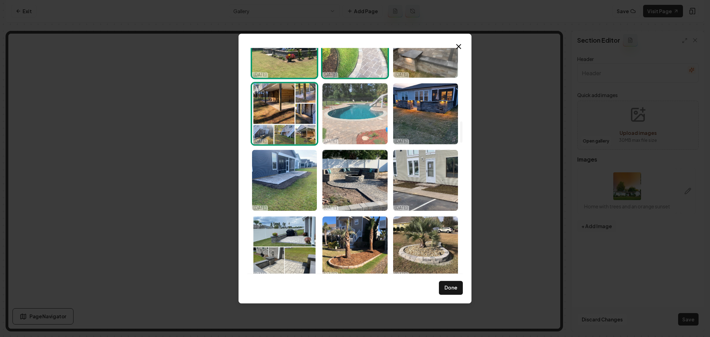
click at [332, 108] on img "Select image image_68e90c9e5c7cd75eb82d33ac.jpeg" at bounding box center [354, 113] width 65 height 61
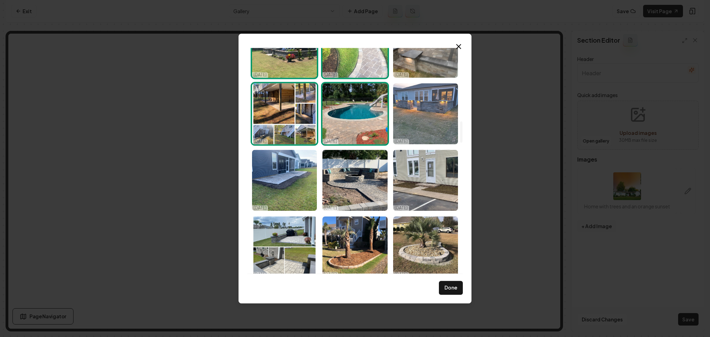
click at [419, 110] on img "Select image image_68e90c9e5c7cd75eb82d342a.jpeg" at bounding box center [425, 113] width 65 height 61
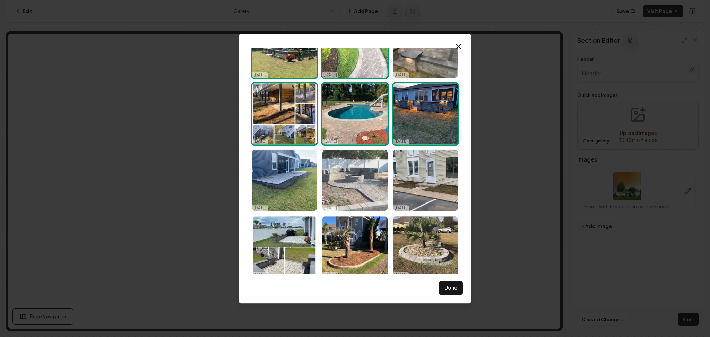
click at [362, 187] on img "Select image image_68e90c9e5c7cd75eb82d3388.jpeg" at bounding box center [354, 180] width 65 height 61
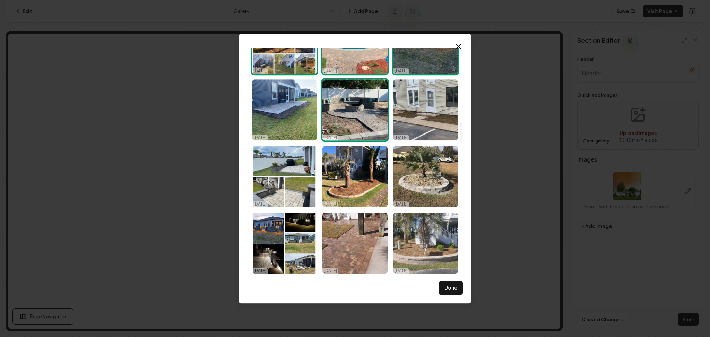
scroll to position [878, 0]
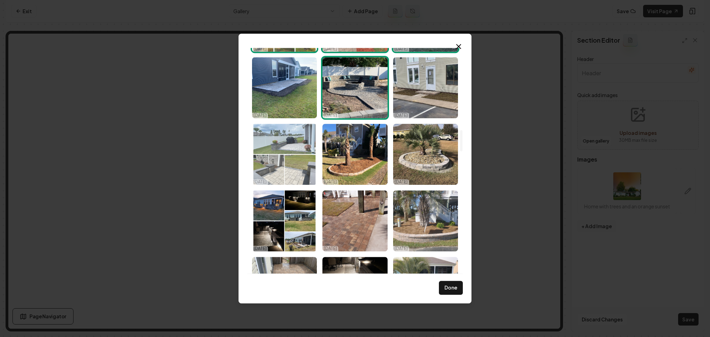
click at [289, 169] on img "Select image image_68e90c9e5c7cd75eb82d31cc.jpeg" at bounding box center [284, 154] width 65 height 61
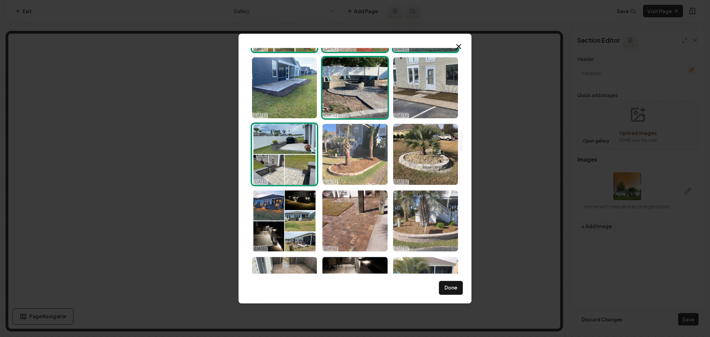
click at [343, 165] on img "Select image image_68e90c9e5c7cd75eb82d31d6.jpeg" at bounding box center [354, 154] width 65 height 61
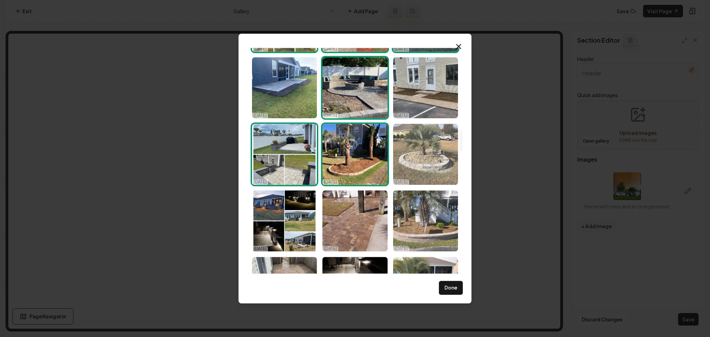
click at [410, 164] on img "Select image image_68e90c9e5c7cd75eb82d3351.jpeg" at bounding box center [425, 154] width 65 height 61
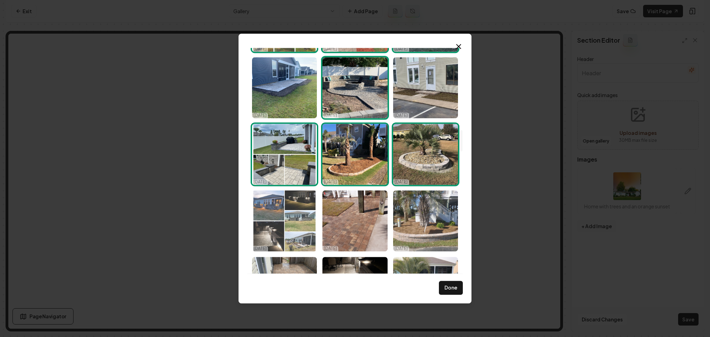
click at [298, 228] on img "Select image image_68e90c9e5c7cd75eb82d3188.jpeg" at bounding box center [284, 220] width 65 height 61
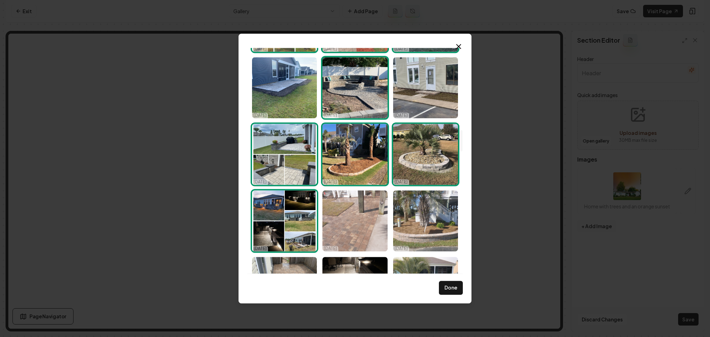
click at [341, 212] on img "Select image image_68e90c9e5c7cd75eb82d31a6.jpeg" at bounding box center [354, 220] width 65 height 61
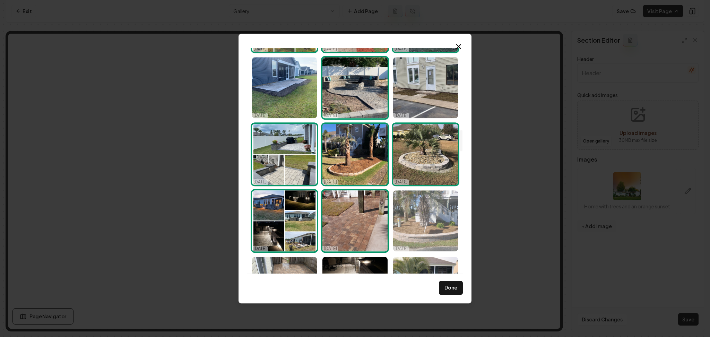
click at [408, 213] on img "Select image image_68e90c9e5c7cd75eb82d318a.jpeg" at bounding box center [425, 220] width 65 height 61
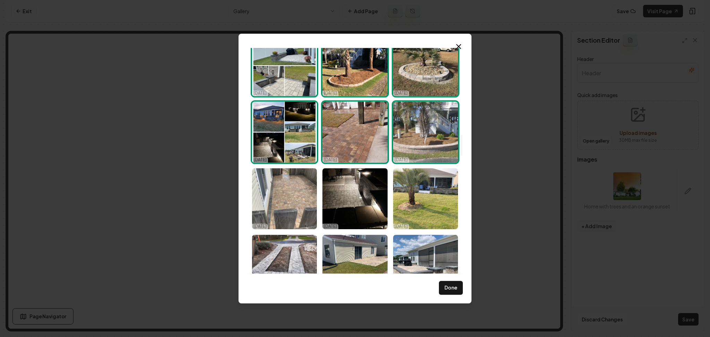
scroll to position [970, 0]
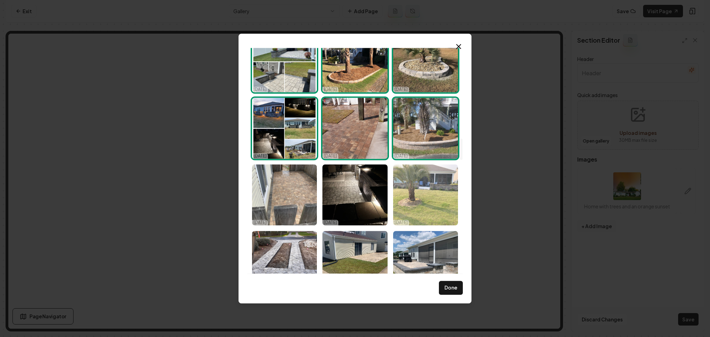
click at [405, 189] on img "Select image image_68e90c9c5c7cd75eb82d2785.jpeg" at bounding box center [425, 194] width 65 height 61
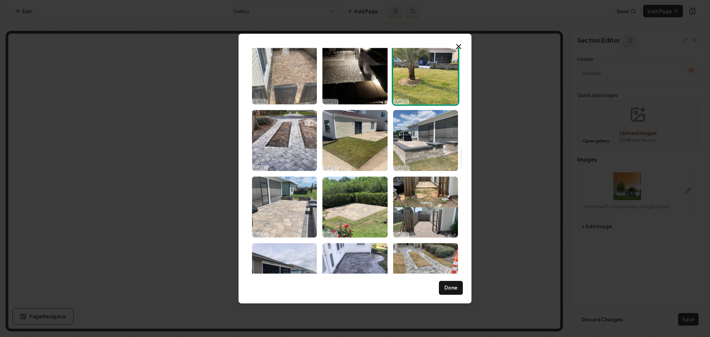
scroll to position [1109, 0]
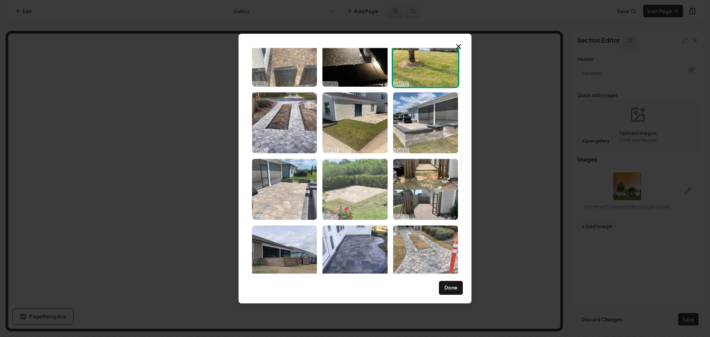
click at [357, 190] on img "Select image image_68e90c9c5c7cd75eb82d2779.jpeg" at bounding box center [354, 189] width 65 height 61
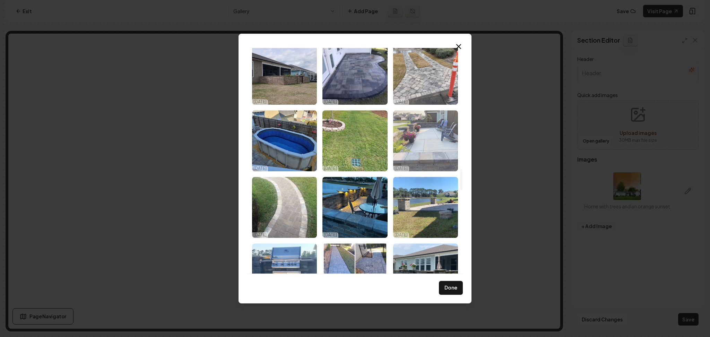
scroll to position [1294, 0]
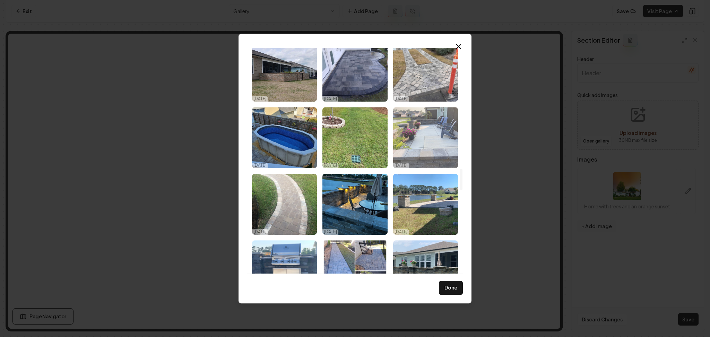
click at [426, 146] on img "Select image image_68e90c9c5c7cd75eb82d276f.jpeg" at bounding box center [425, 137] width 65 height 61
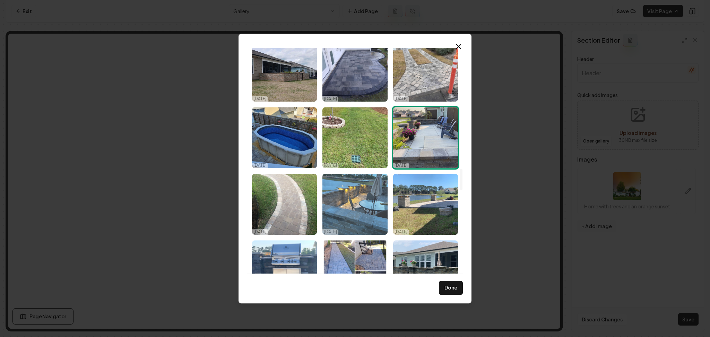
click at [365, 210] on img "Select image image_68e90c9c5c7cd75eb82d2753.jpeg" at bounding box center [354, 204] width 65 height 61
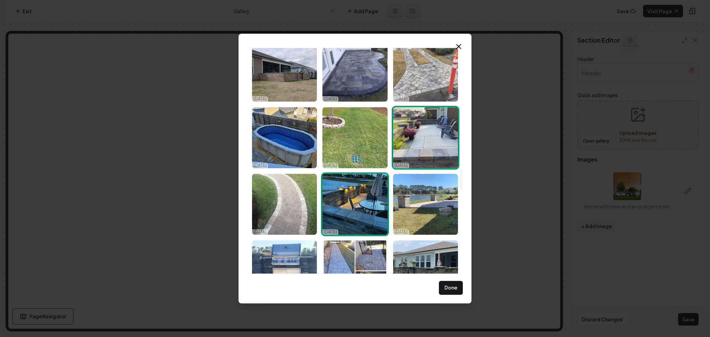
scroll to position [1340, 0]
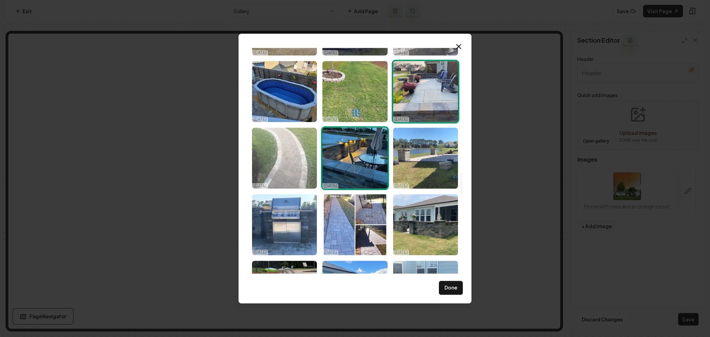
click at [276, 174] on img "Select image image_68e90c9c5c7cd75eb82d2773.jpeg" at bounding box center [284, 158] width 65 height 61
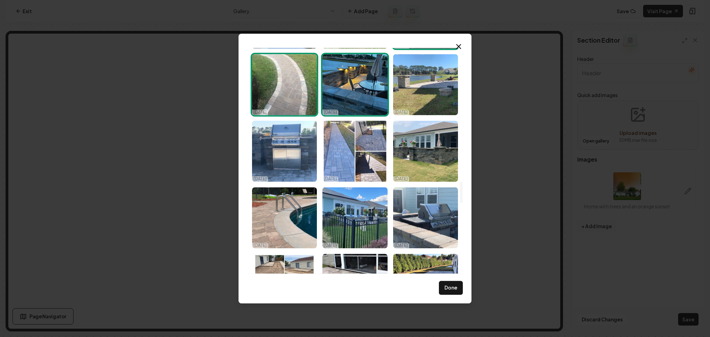
scroll to position [1432, 0]
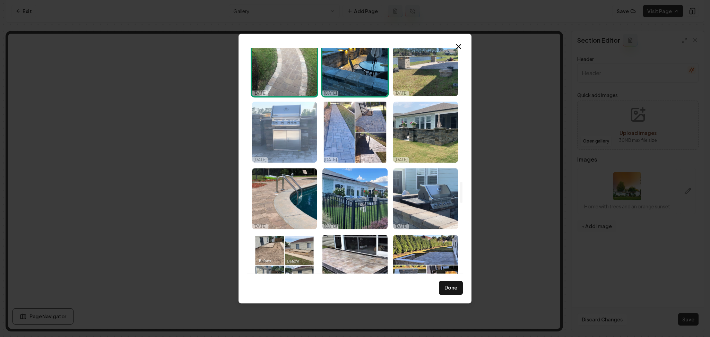
click at [293, 139] on img "Select image image_68e90c9c5c7cd75eb82d274f.jpeg" at bounding box center [284, 132] width 65 height 61
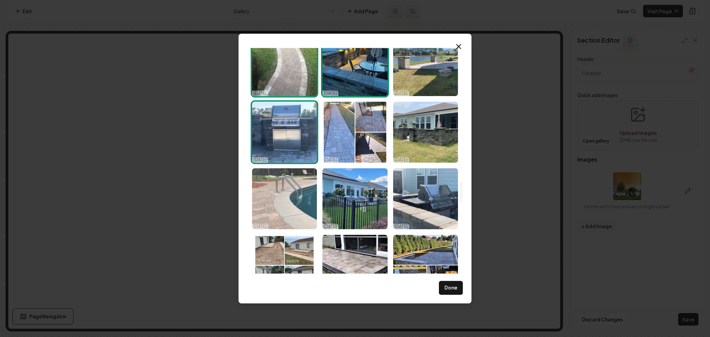
click at [300, 188] on img "Select image image_68e90c9c5c7cd75eb82d27b4.jpeg" at bounding box center [284, 198] width 65 height 61
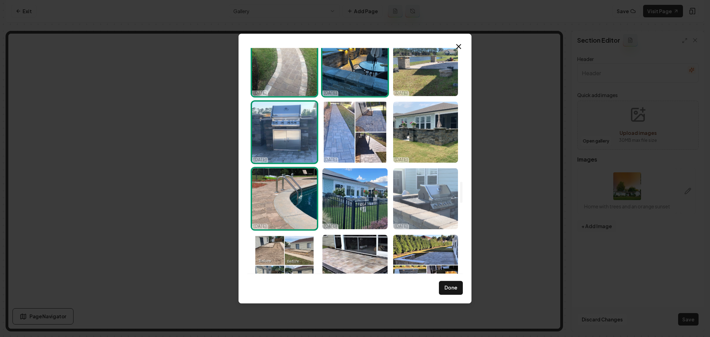
click at [441, 193] on img "Select image image_68e90c9c5c7cd75eb82d277c.jpeg" at bounding box center [425, 198] width 65 height 61
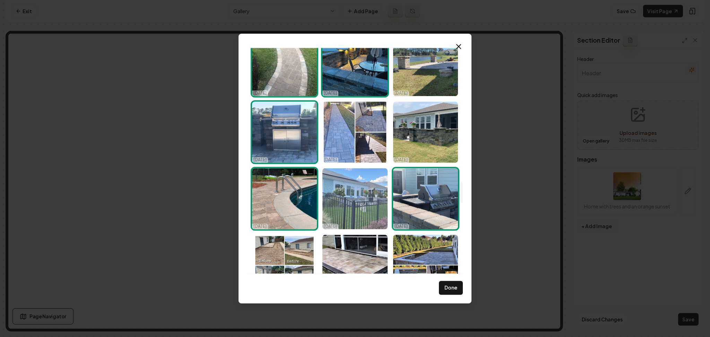
click at [369, 194] on img "Select image image_68e90c9c5c7cd75eb82d26d2.jpeg" at bounding box center [354, 198] width 65 height 61
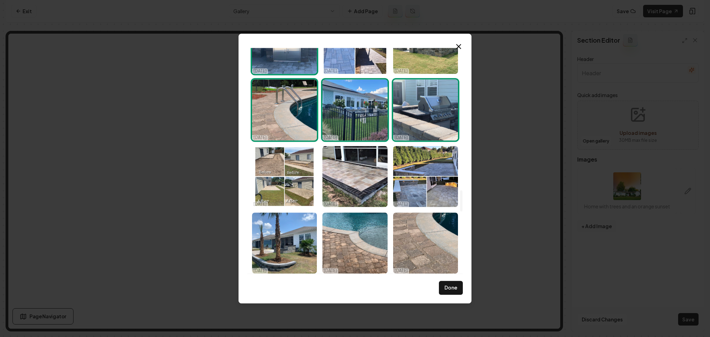
scroll to position [1525, 0]
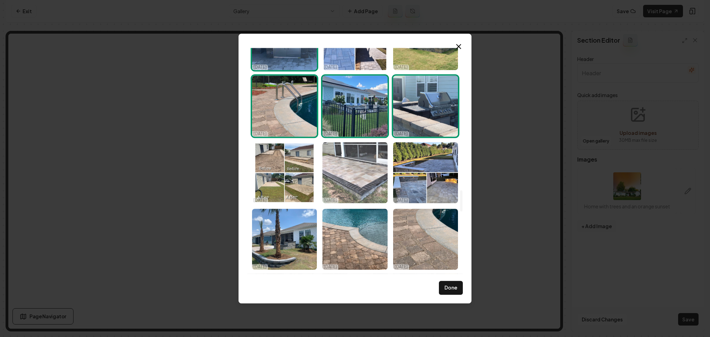
click at [360, 182] on img "Select image image_68e90c9c5c7cd75eb82d26f3.jpeg" at bounding box center [354, 172] width 65 height 61
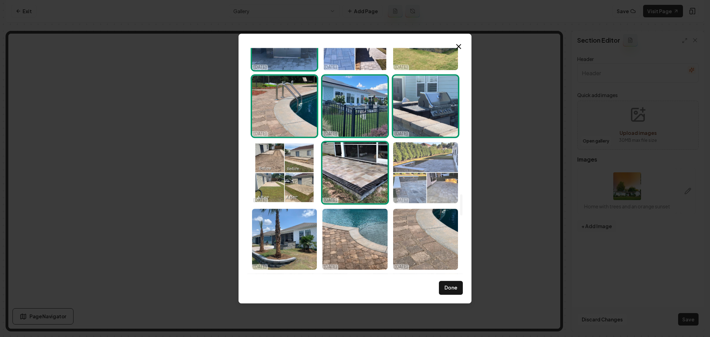
scroll to position [1571, 0]
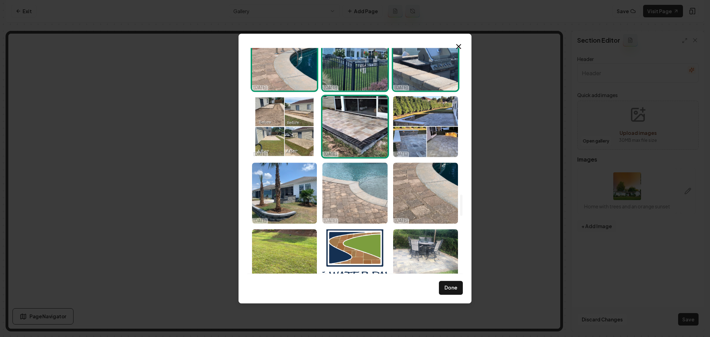
click at [363, 196] on img "Select image image_68e90c9b5c7cd75eb82d20fa.jpeg" at bounding box center [354, 193] width 65 height 61
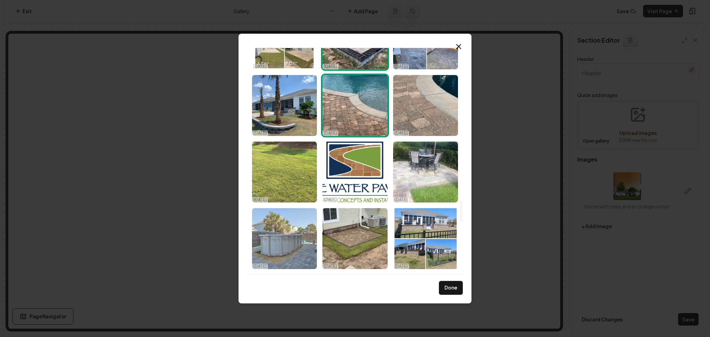
scroll to position [1709, 0]
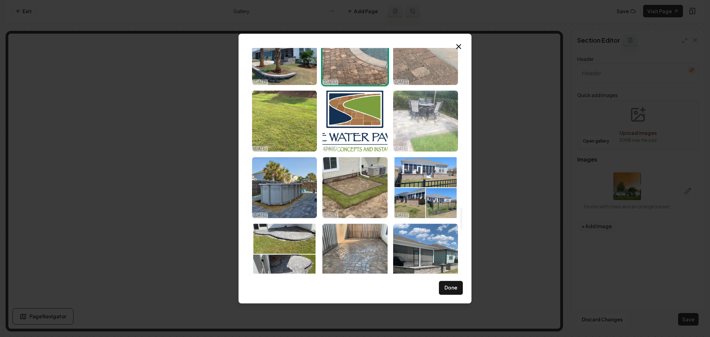
click at [428, 141] on img "Select image image_68e90c9b5c7cd75eb82d1f32.jpeg" at bounding box center [425, 120] width 65 height 61
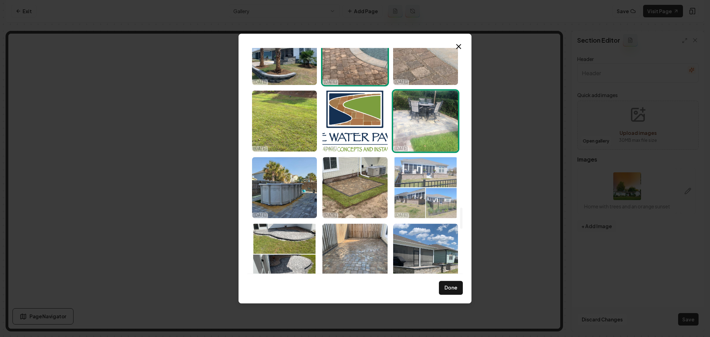
click at [407, 187] on img "Select image image_68e90c9b5c7cd75eb82d1eb4.jpeg" at bounding box center [425, 187] width 65 height 61
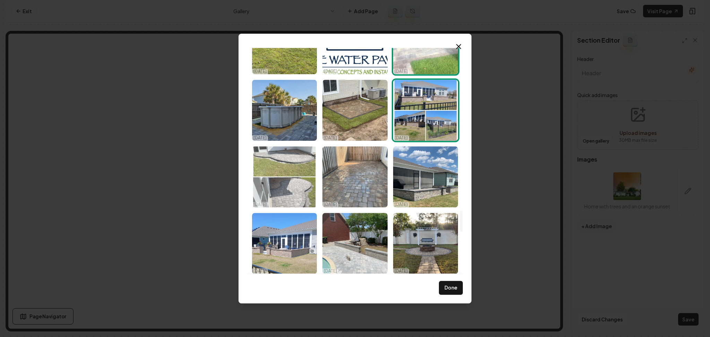
scroll to position [1802, 0]
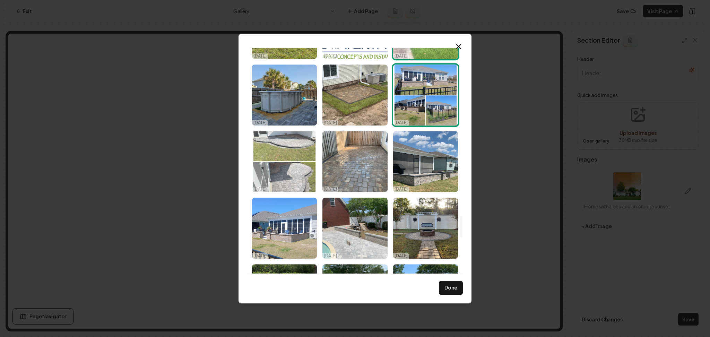
click at [299, 181] on img "Select image image_68e90c9b5c7cd75eb82d1edd.jpeg" at bounding box center [284, 161] width 65 height 61
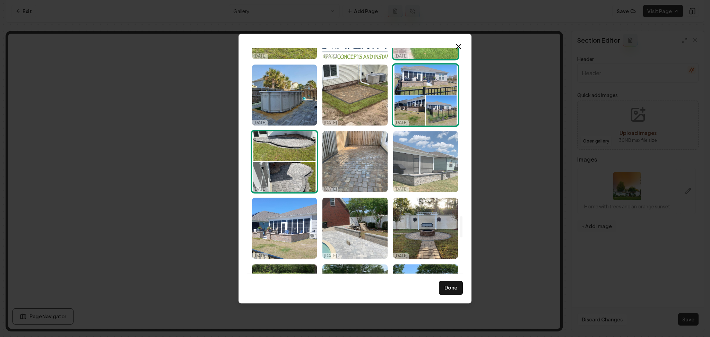
click at [433, 167] on img "Select image image_68e90c9b5c7cd75eb82d1ecb.jpeg" at bounding box center [425, 161] width 65 height 61
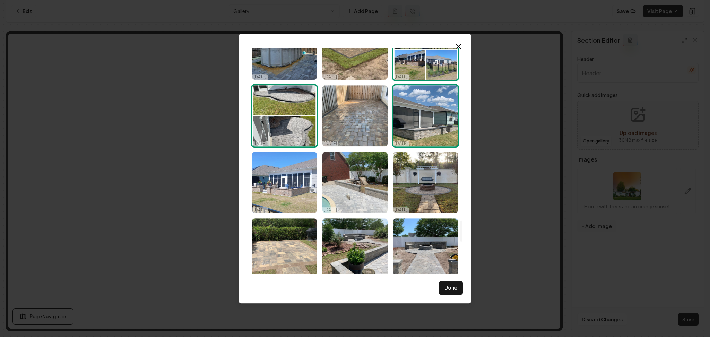
scroll to position [1848, 0]
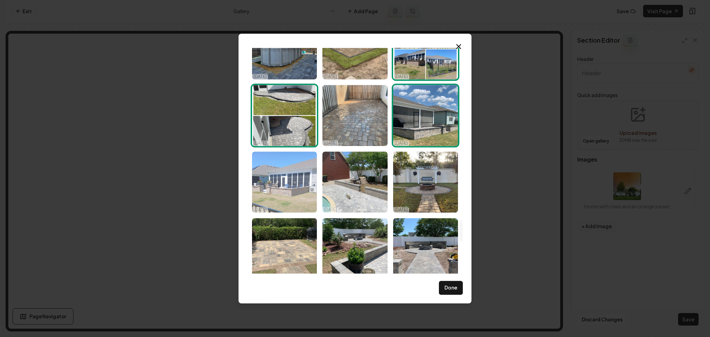
click at [295, 196] on img "Select image image_68e90c9b5c7cd75eb82d1eff.jpeg" at bounding box center [284, 181] width 65 height 61
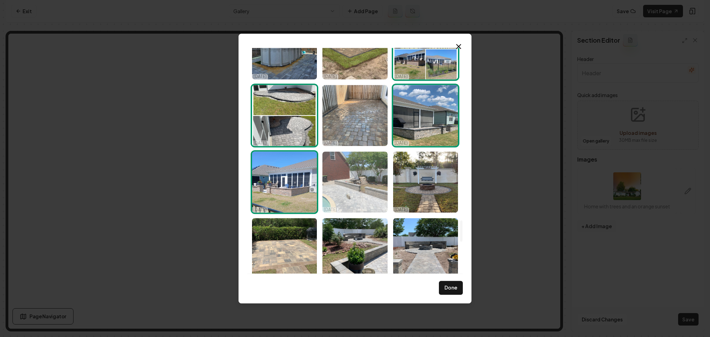
click at [352, 187] on img "Select image image_68e90c9b5c7cd75eb82d1f64.jpeg" at bounding box center [354, 181] width 65 height 61
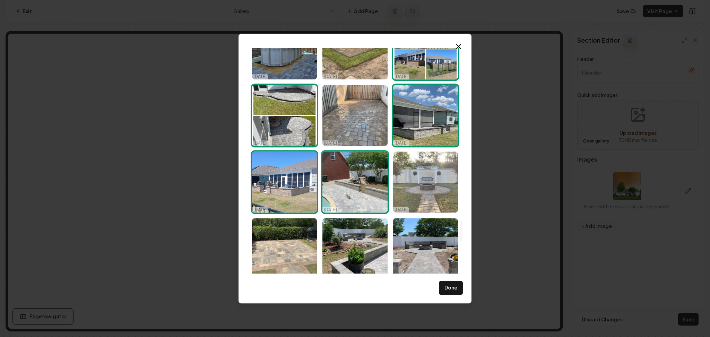
click at [409, 183] on img "Select image image_68e90c9b5c7cd75eb82d20f0.jpeg" at bounding box center [425, 181] width 65 height 61
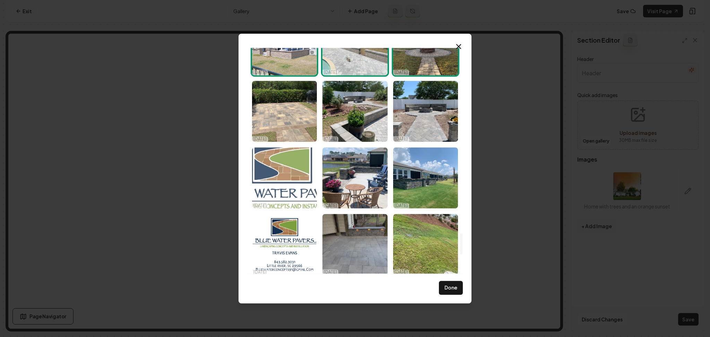
scroll to position [1987, 0]
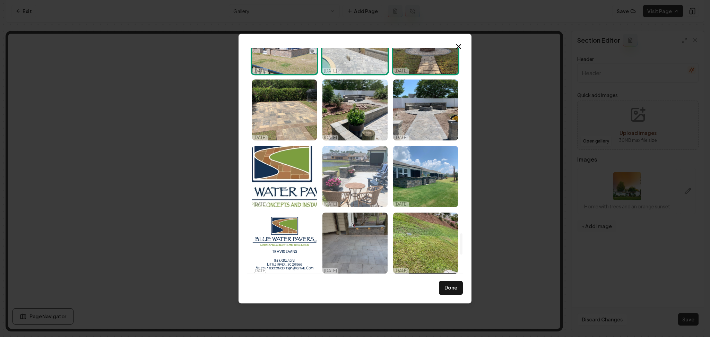
click at [349, 172] on img "Select image image_68e90c9b5c7cd75eb82d1edc.jpeg" at bounding box center [354, 176] width 65 height 61
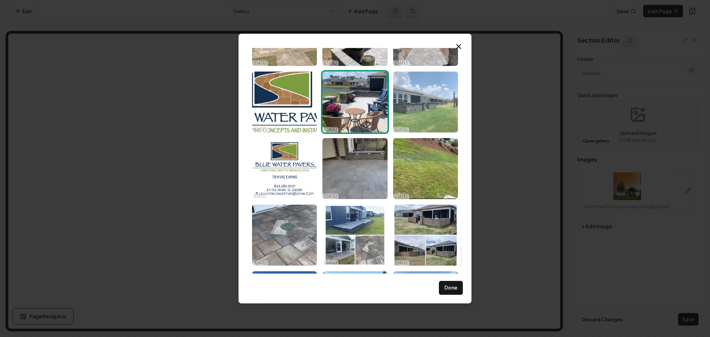
scroll to position [2125, 0]
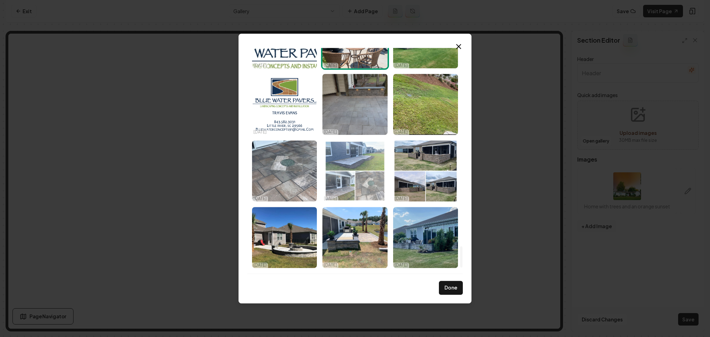
click at [373, 191] on img "Select image image_68e90c9b5c7cd75eb82d1efa.jpeg" at bounding box center [354, 170] width 65 height 61
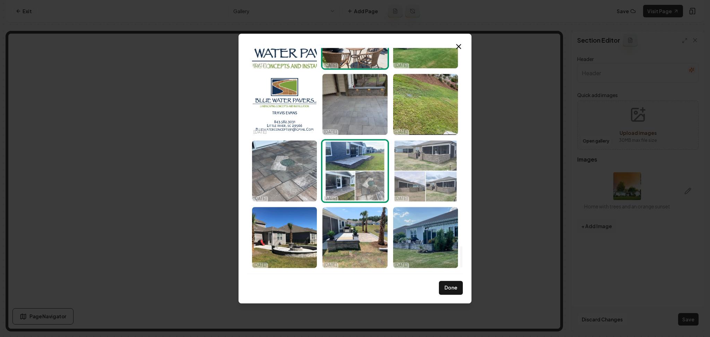
drag, startPoint x: 440, startPoint y: 176, endPoint x: 434, endPoint y: 179, distance: 6.4
click at [441, 176] on img "Select image image_68e90c9b5c7cd75eb82d1ec8.jpeg" at bounding box center [425, 170] width 65 height 61
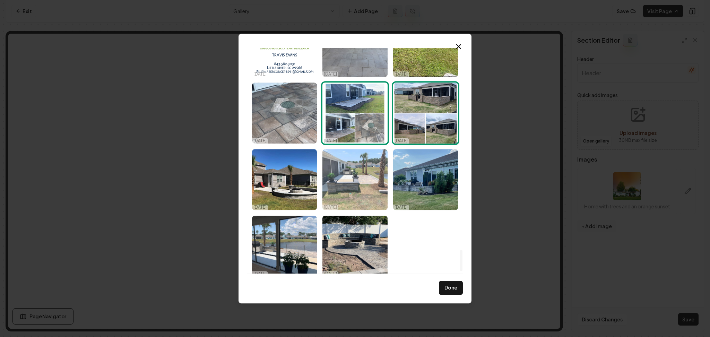
scroll to position [2189, 0]
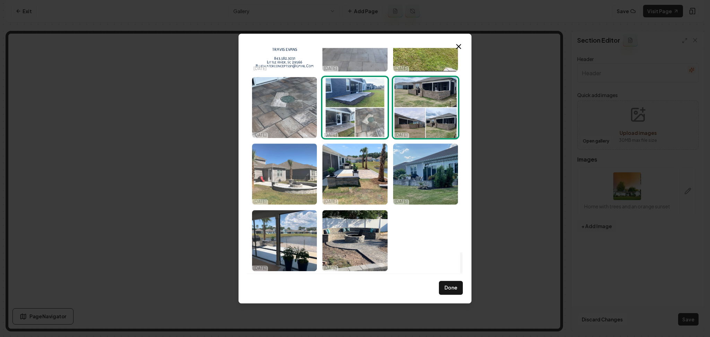
click at [304, 182] on img "Select image image_68e90c9b5c7cd75eb82d1ebe.jpeg" at bounding box center [284, 173] width 65 height 61
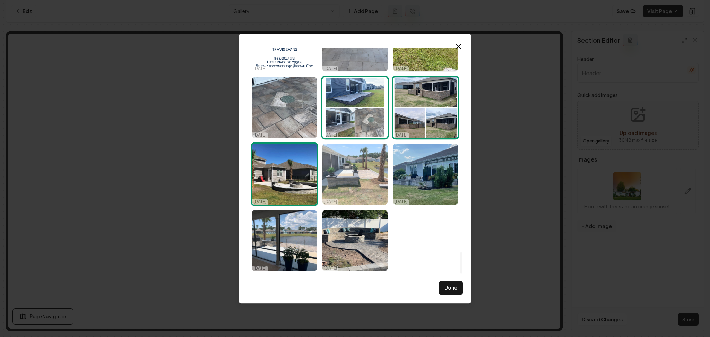
click at [350, 182] on img "Select image image_68e90c9b5c7cd75eb82d1e06.jpeg" at bounding box center [354, 173] width 65 height 61
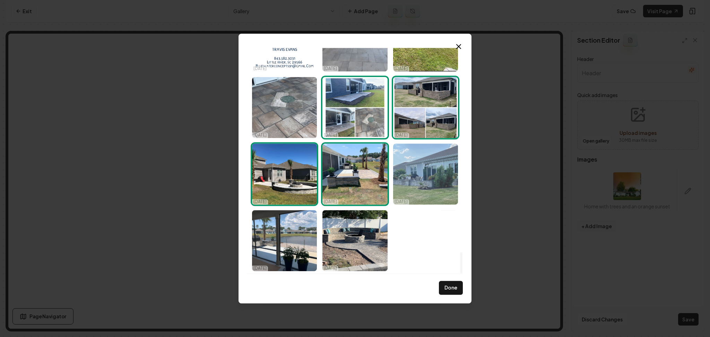
click at [435, 178] on img "Select image image_68e90c9b5c7cd75eb82d1e08.jpeg" at bounding box center [425, 173] width 65 height 61
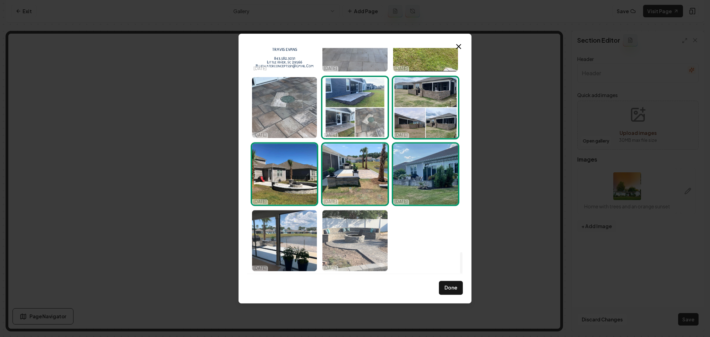
click at [347, 251] on img "Select image image_68e90c995c7cd75eb82d11cd.jpeg" at bounding box center [354, 240] width 65 height 61
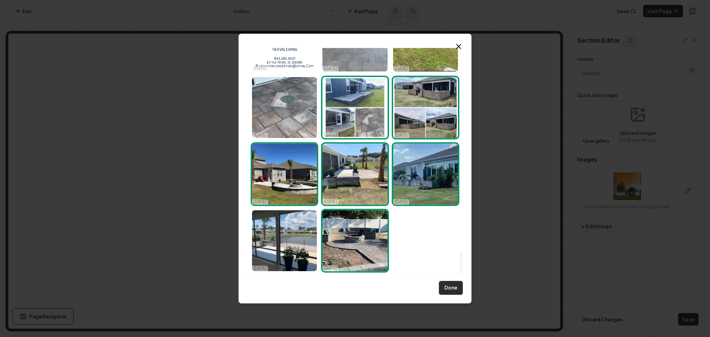
click at [452, 288] on button "Done" at bounding box center [451, 288] width 24 height 14
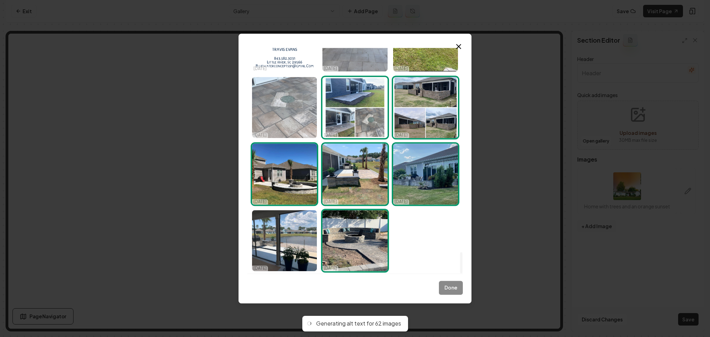
click at [301, 130] on img "Select image image_68e90c9b5c7cd75eb82d1f34.jpeg" at bounding box center [284, 107] width 65 height 61
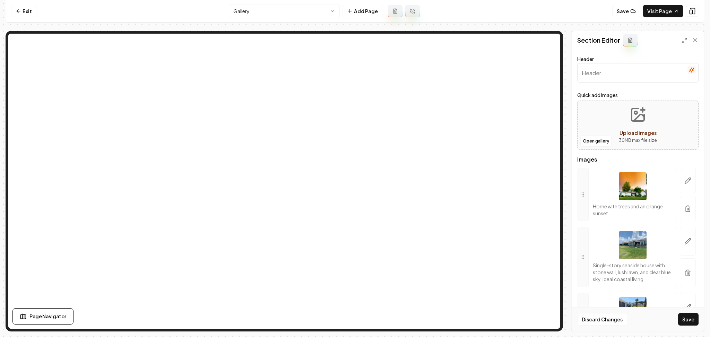
scroll to position [246, 0]
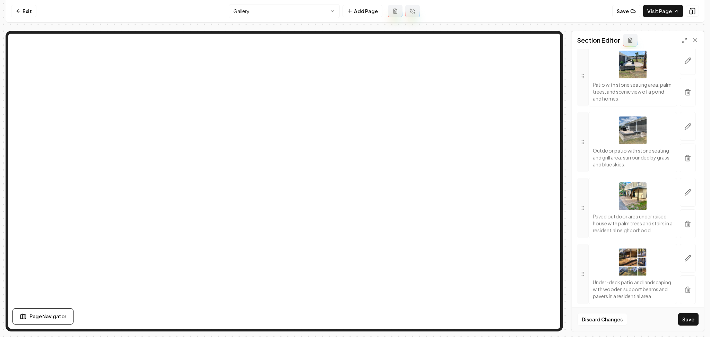
click at [689, 320] on button "Save" at bounding box center [688, 319] width 20 height 12
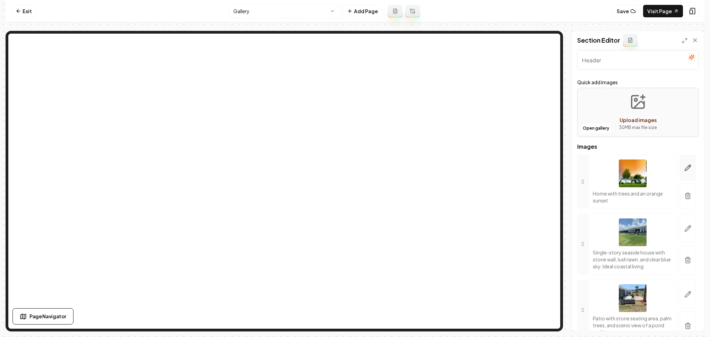
scroll to position [0, 0]
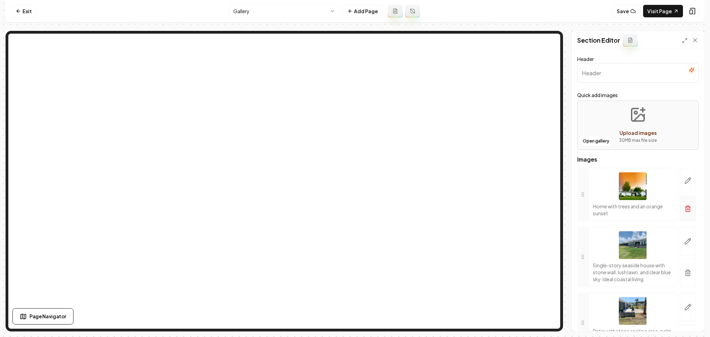
click at [684, 210] on icon "button" at bounding box center [687, 208] width 7 height 7
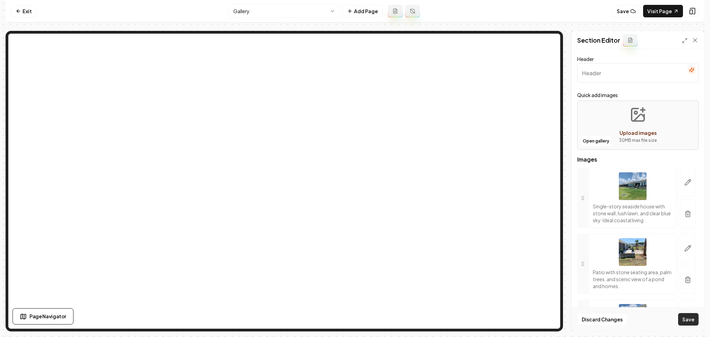
click at [694, 319] on button "Save" at bounding box center [688, 319] width 20 height 12
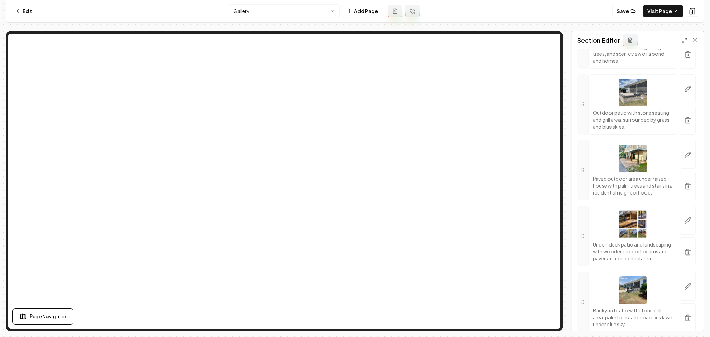
scroll to position [231, 0]
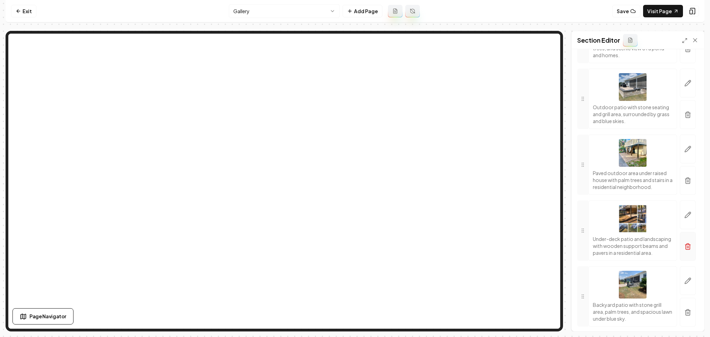
click at [685, 261] on button "button" at bounding box center [688, 246] width 16 height 29
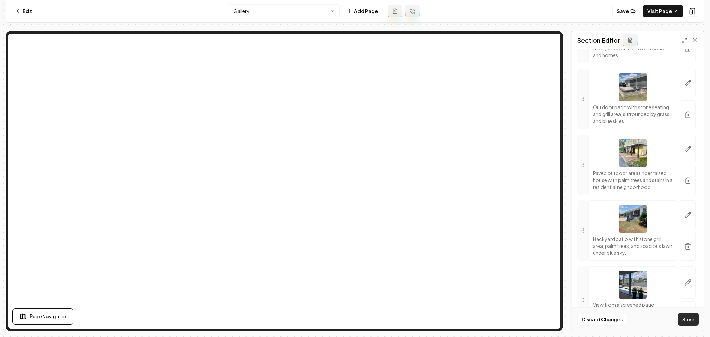
click at [694, 320] on button "Save" at bounding box center [688, 319] width 20 height 12
click at [703, 84] on div "Section Editor Header Quick add images Open gallery Upload images 30 MB max fil…" at bounding box center [637, 181] width 133 height 300
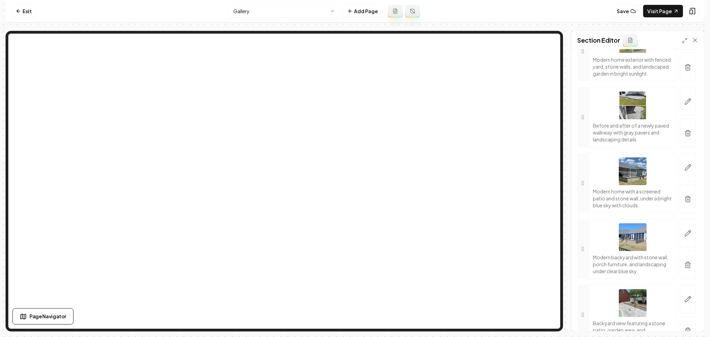
scroll to position [3190, 0]
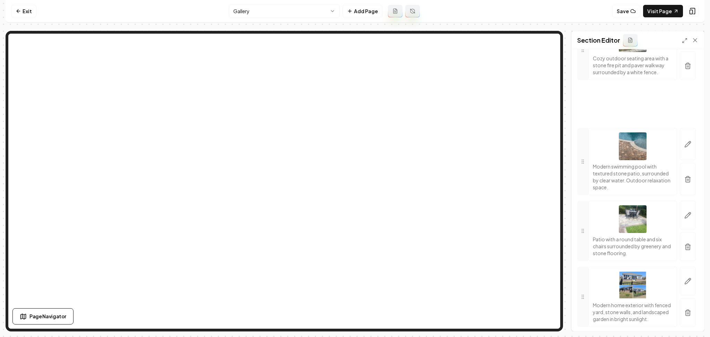
drag, startPoint x: 575, startPoint y: 247, endPoint x: 603, endPoint y: 70, distance: 179.2
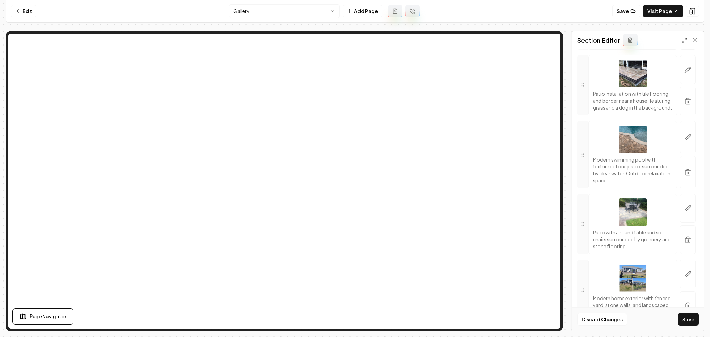
scroll to position [0, 0]
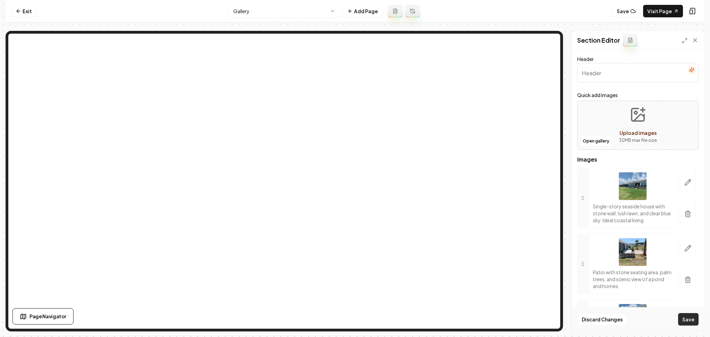
click at [692, 313] on button "Save" at bounding box center [688, 319] width 20 height 12
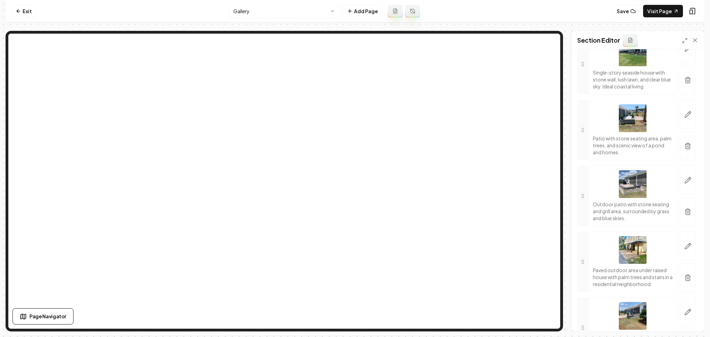
scroll to position [139, 0]
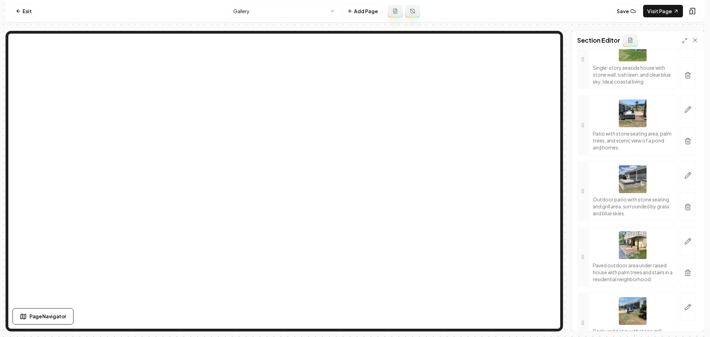
click at [244, 16] on html "Computer Required This feature is only available on a computer. Please switch t…" at bounding box center [355, 168] width 710 height 337
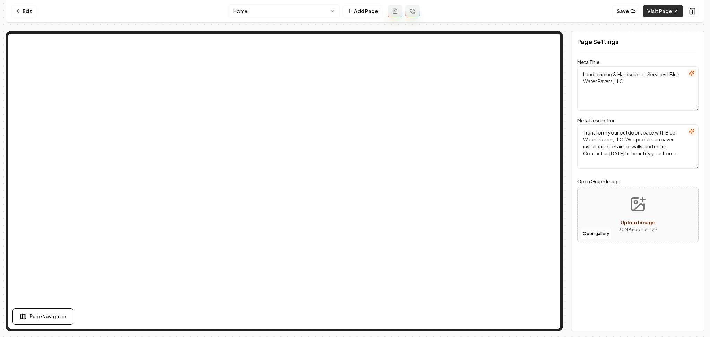
click at [669, 11] on link "Visit Page" at bounding box center [663, 11] width 40 height 12
click at [36, 12] on nav "Exit Home Add Page Save Visit Page" at bounding box center [355, 11] width 699 height 23
click at [23, 10] on link "Exit" at bounding box center [23, 11] width 25 height 12
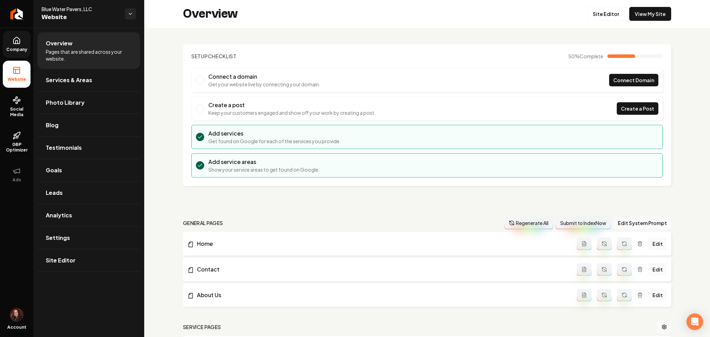
click at [18, 40] on icon at bounding box center [16, 40] width 8 height 8
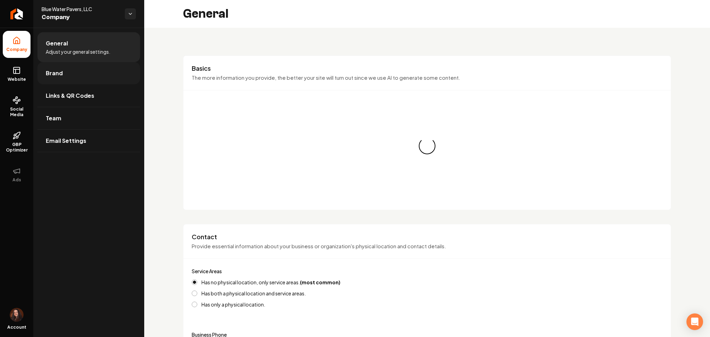
click at [59, 73] on span "Brand" at bounding box center [54, 73] width 17 height 8
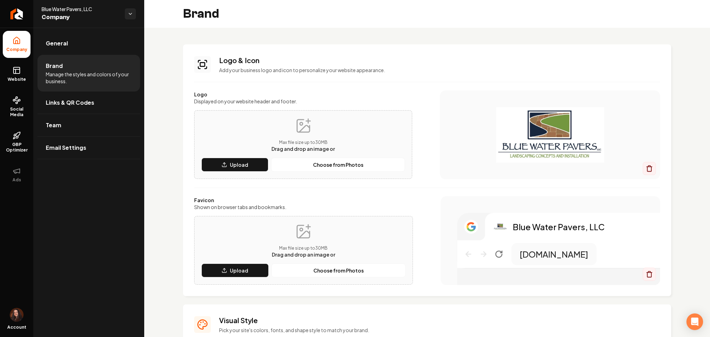
click at [251, 174] on div "Max file size up to 30 MB Drag and drop an image or Upload Choose from Photos" at bounding box center [303, 144] width 218 height 69
click at [242, 169] on button "Upload" at bounding box center [234, 165] width 67 height 14
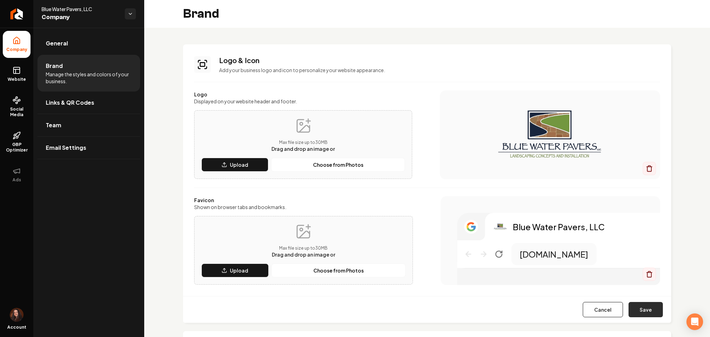
click at [640, 306] on button "Save" at bounding box center [645, 309] width 34 height 15
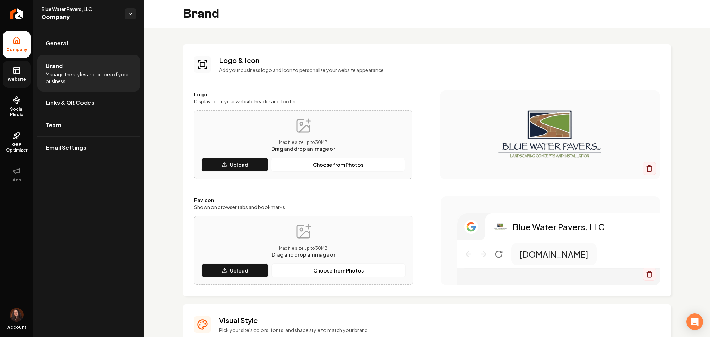
click at [18, 76] on link "Website" at bounding box center [17, 74] width 28 height 27
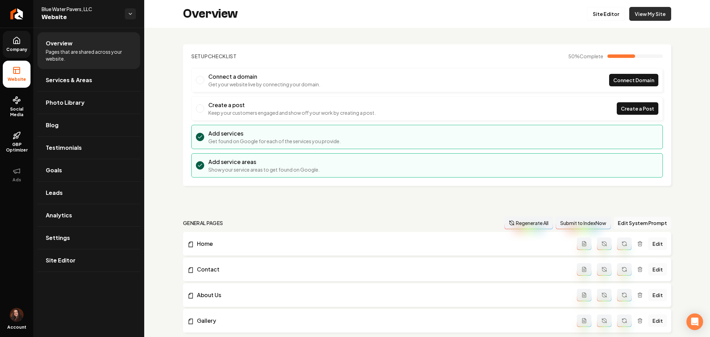
click at [644, 16] on link "View My Site" at bounding box center [650, 14] width 42 height 14
click at [21, 8] on link "Return to dashboard" at bounding box center [16, 14] width 33 height 28
